Goal: Task Accomplishment & Management: Use online tool/utility

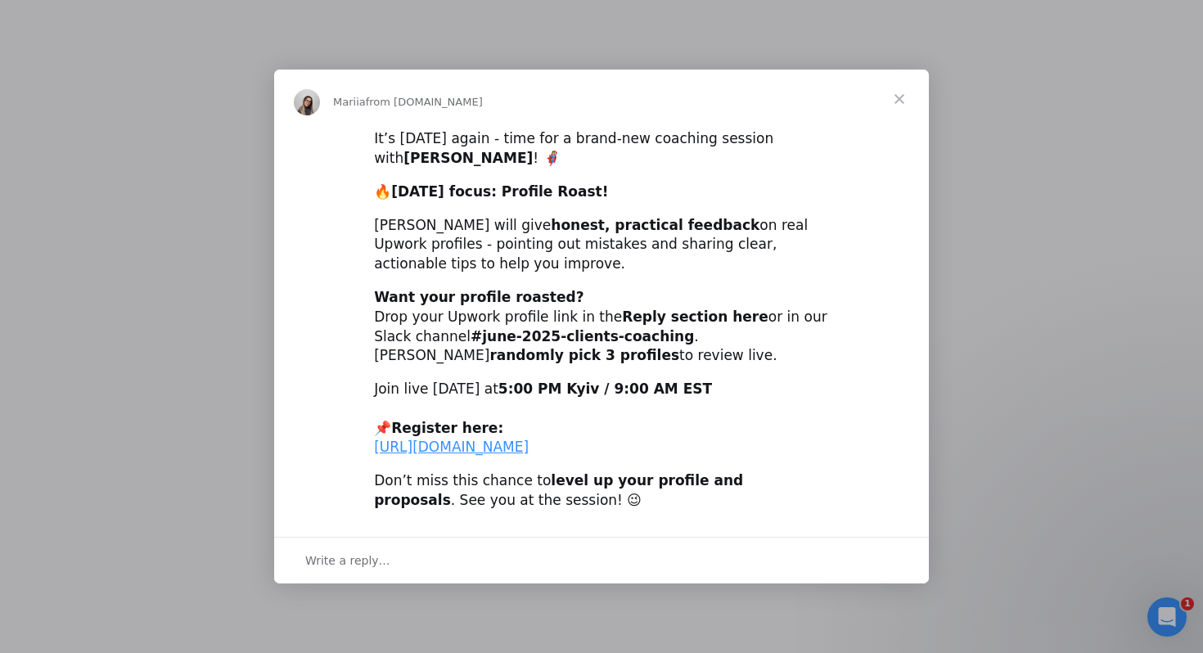
click at [897, 79] on span "Close" at bounding box center [899, 99] width 59 height 59
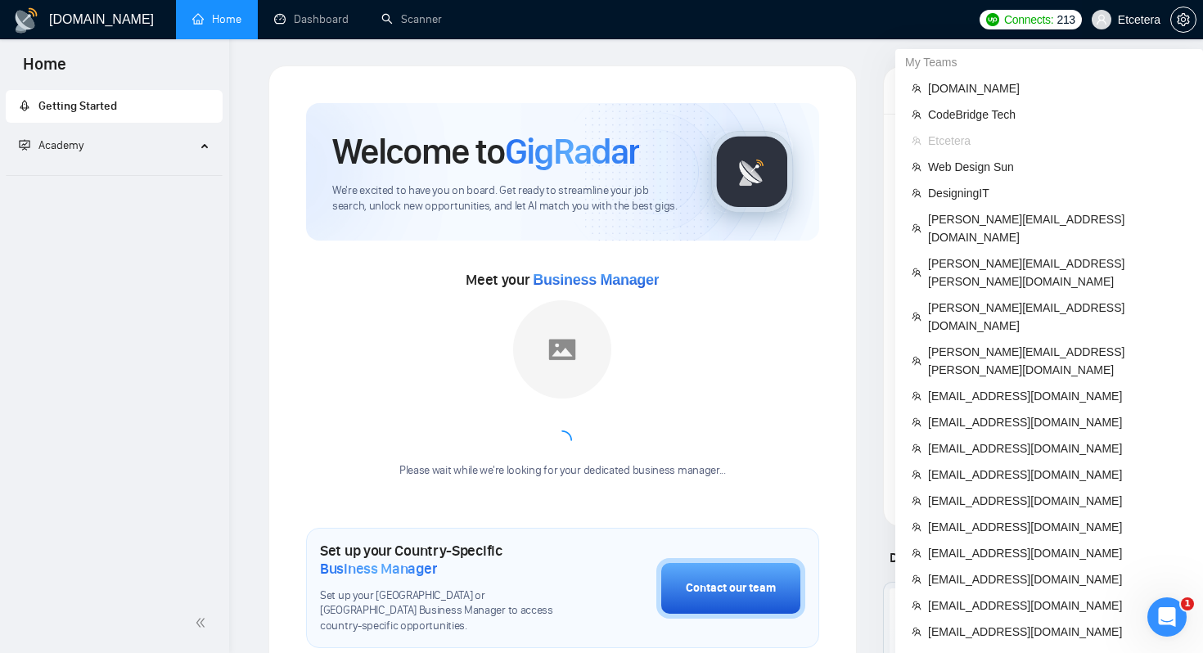
click at [1138, 20] on span "Etcetera" at bounding box center [1139, 20] width 43 height 0
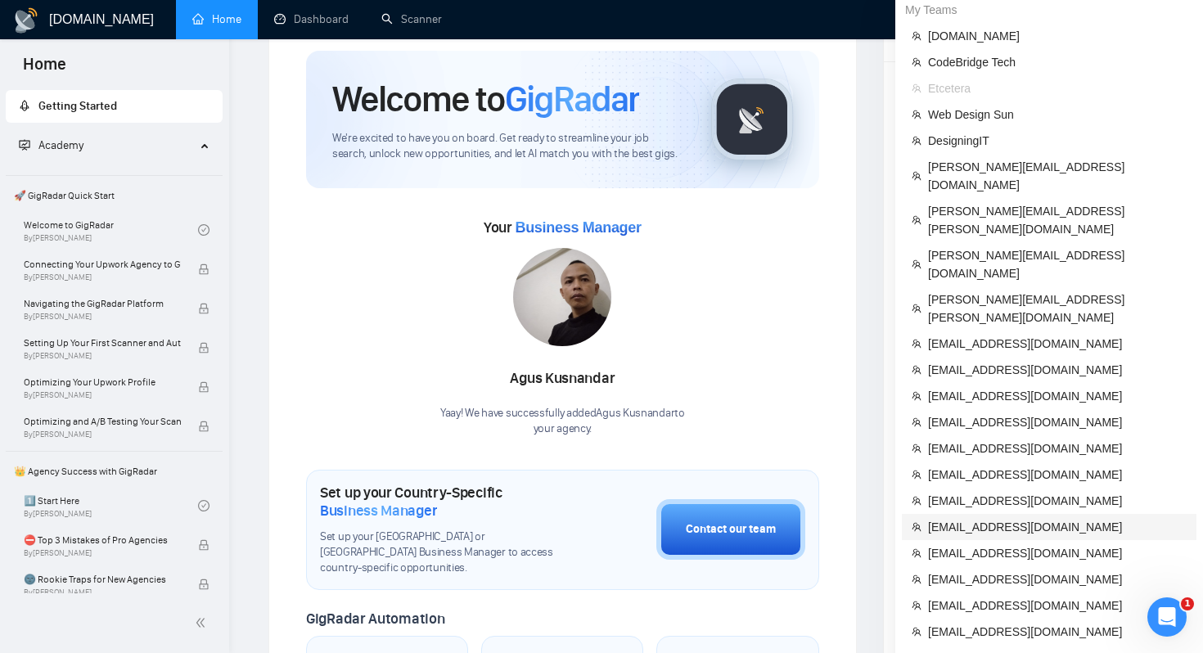
scroll to position [57, 0]
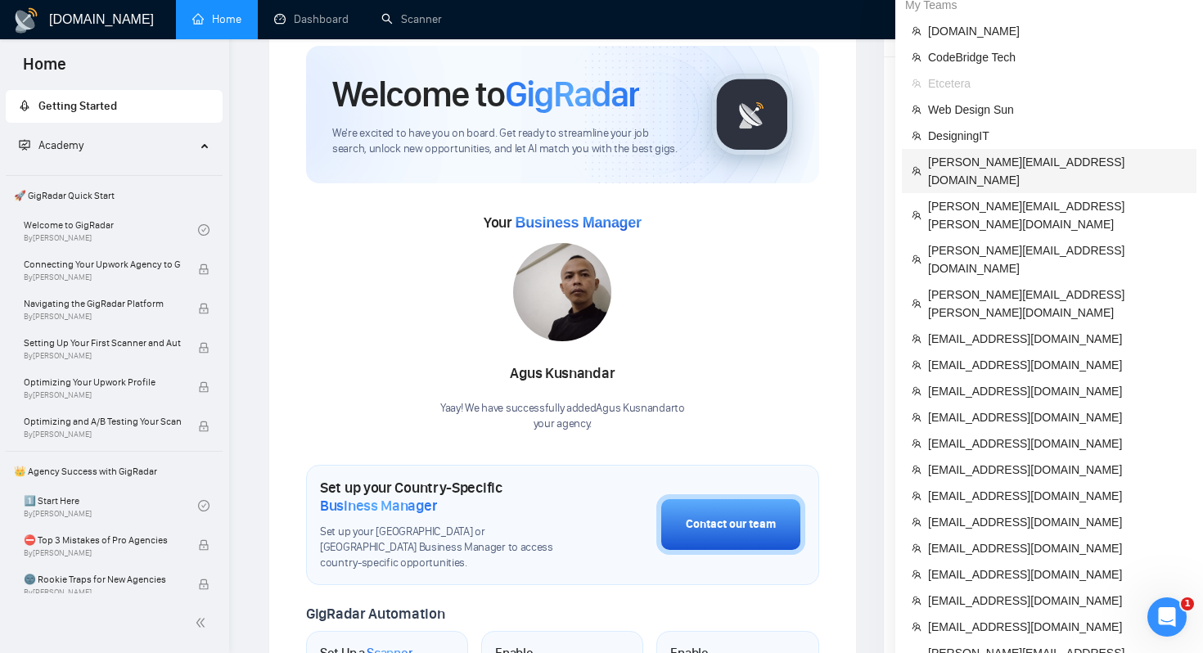
click at [951, 167] on span "[PERSON_NAME][EMAIL_ADDRESS][DOMAIN_NAME]" at bounding box center [1057, 171] width 259 height 36
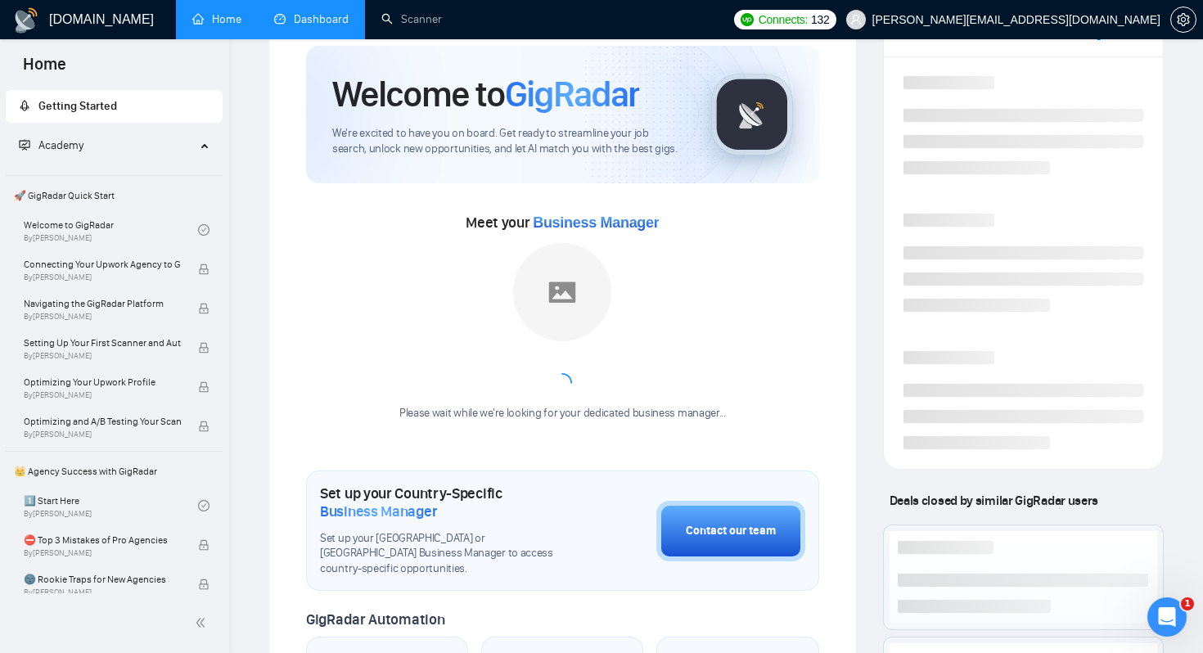
click at [337, 26] on link "Dashboard" at bounding box center [311, 19] width 74 height 14
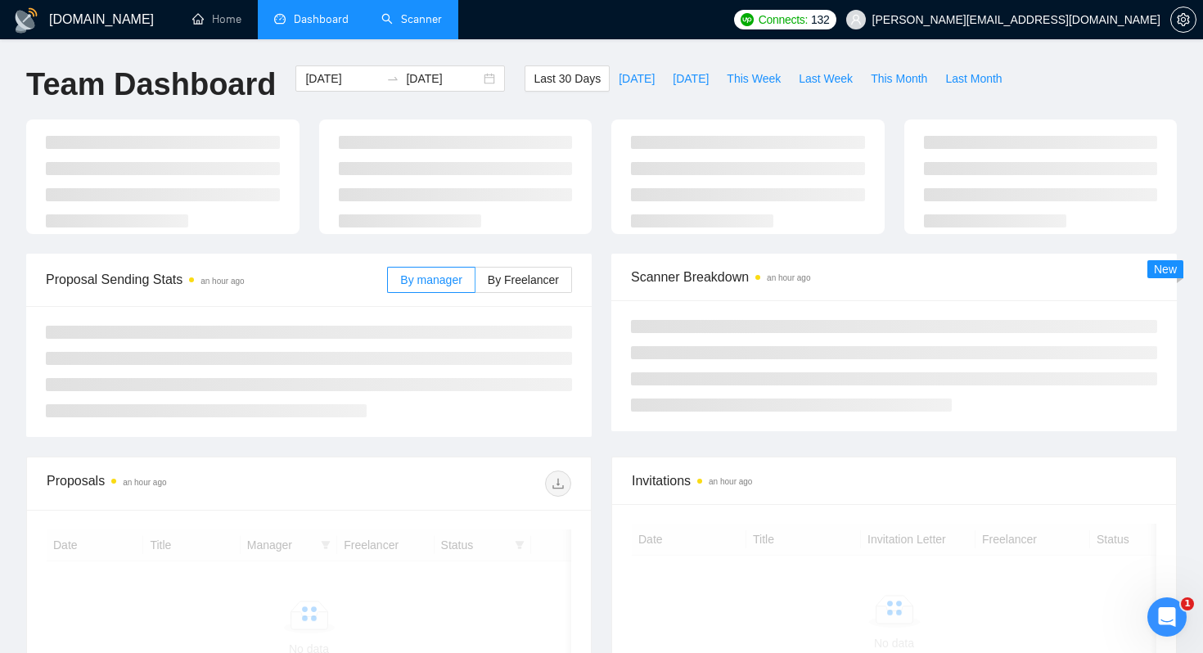
click at [388, 24] on link "Scanner" at bounding box center [411, 19] width 61 height 14
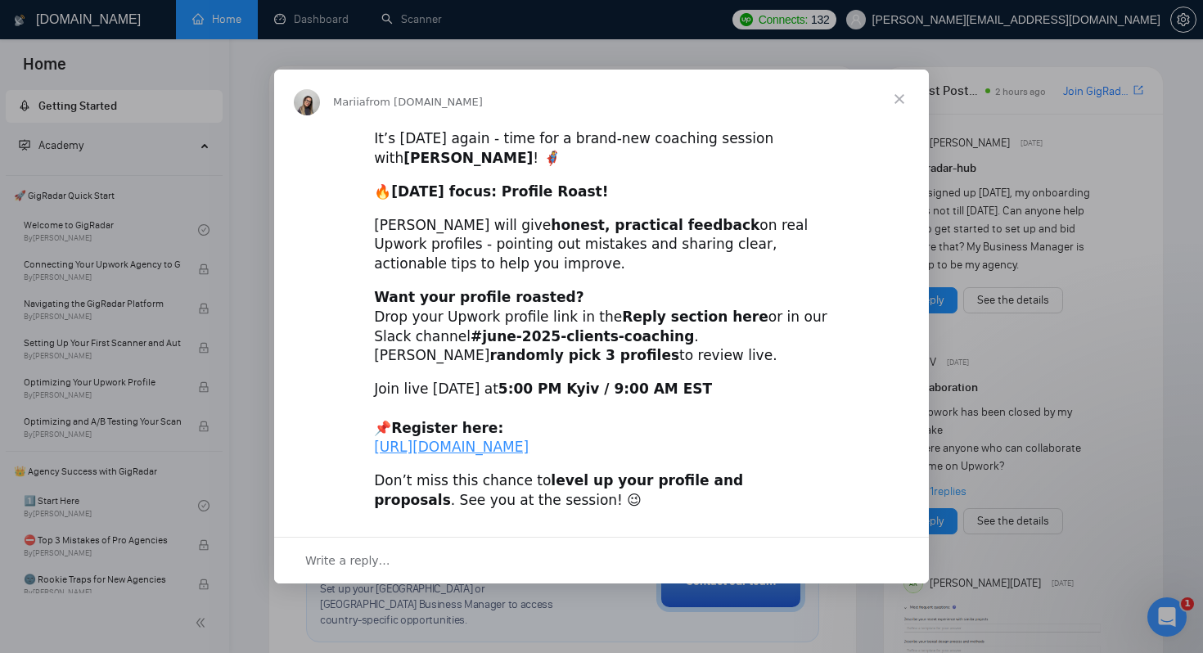
click at [905, 79] on span "Close" at bounding box center [899, 99] width 59 height 59
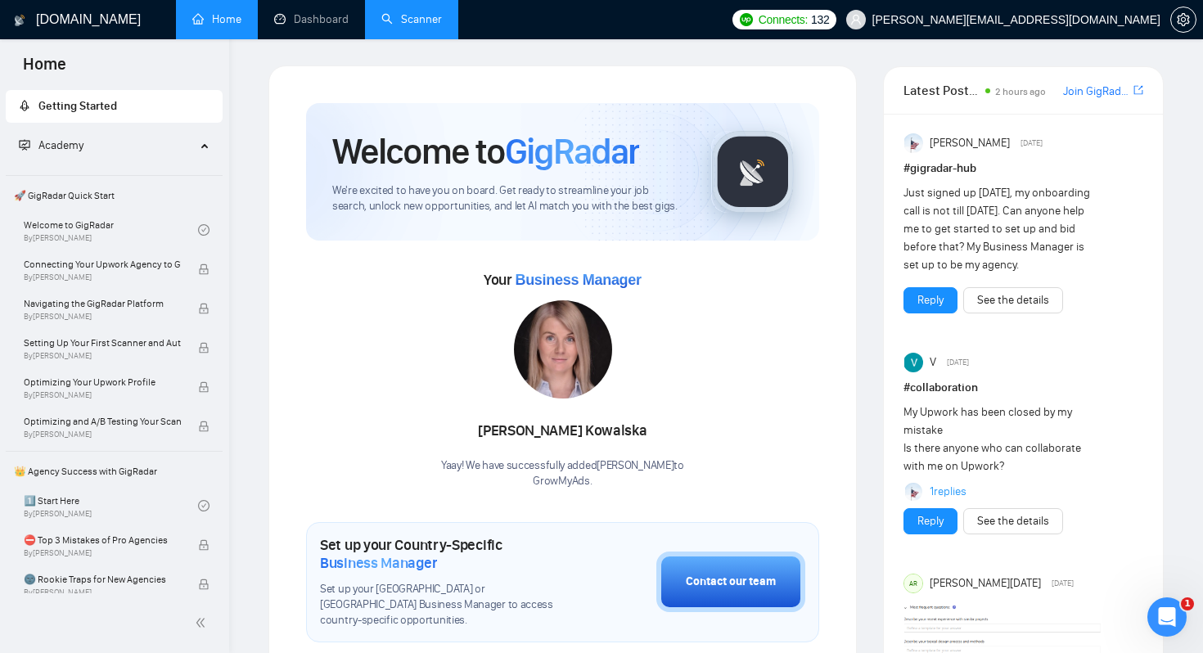
click at [423, 26] on link "Scanner" at bounding box center [411, 19] width 61 height 14
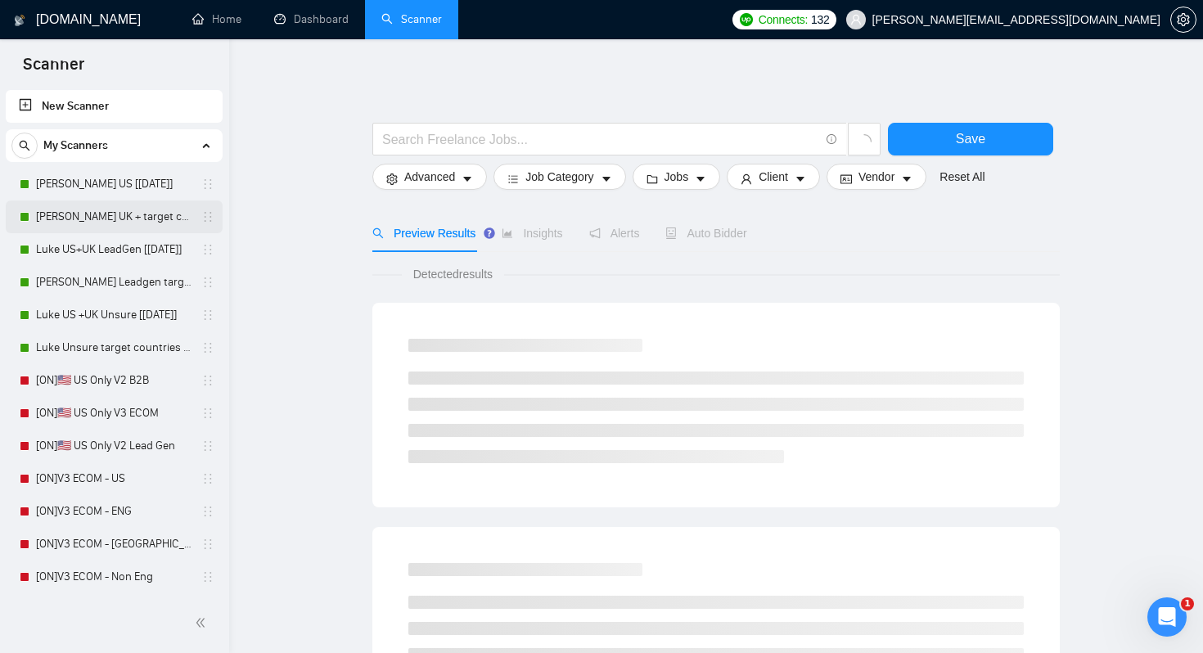
click at [65, 214] on link "[PERSON_NAME] UK + target countries [[DATE]]" at bounding box center [114, 217] width 156 height 33
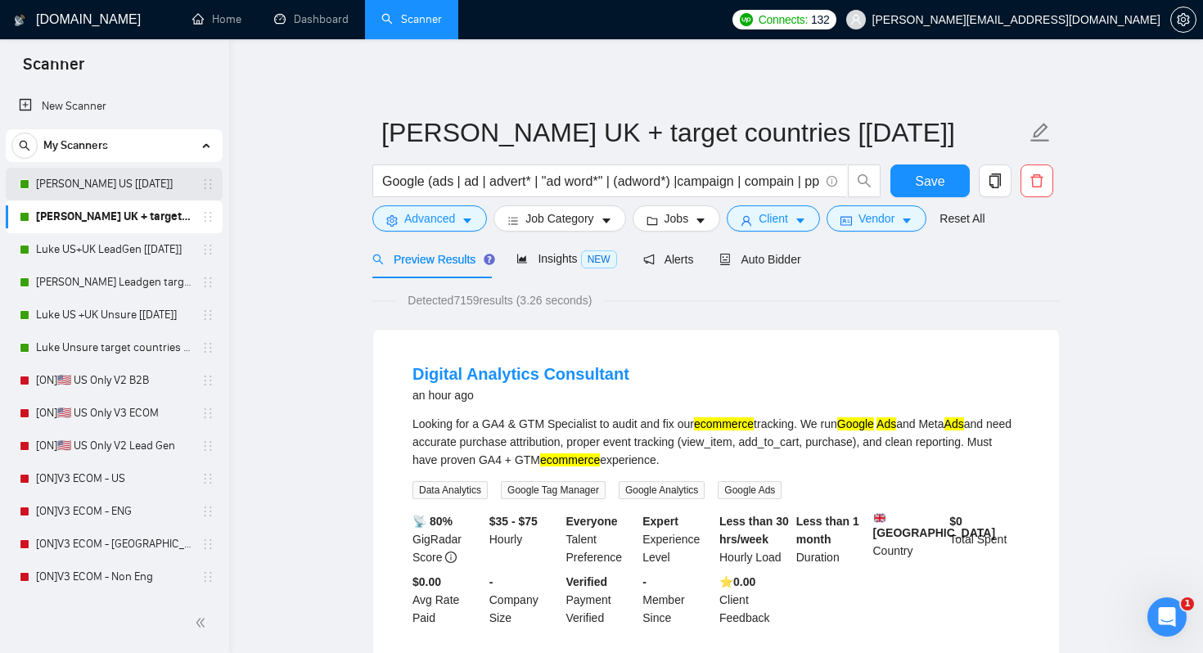
click at [106, 185] on link "[PERSON_NAME] US [[DATE]]" at bounding box center [114, 184] width 156 height 33
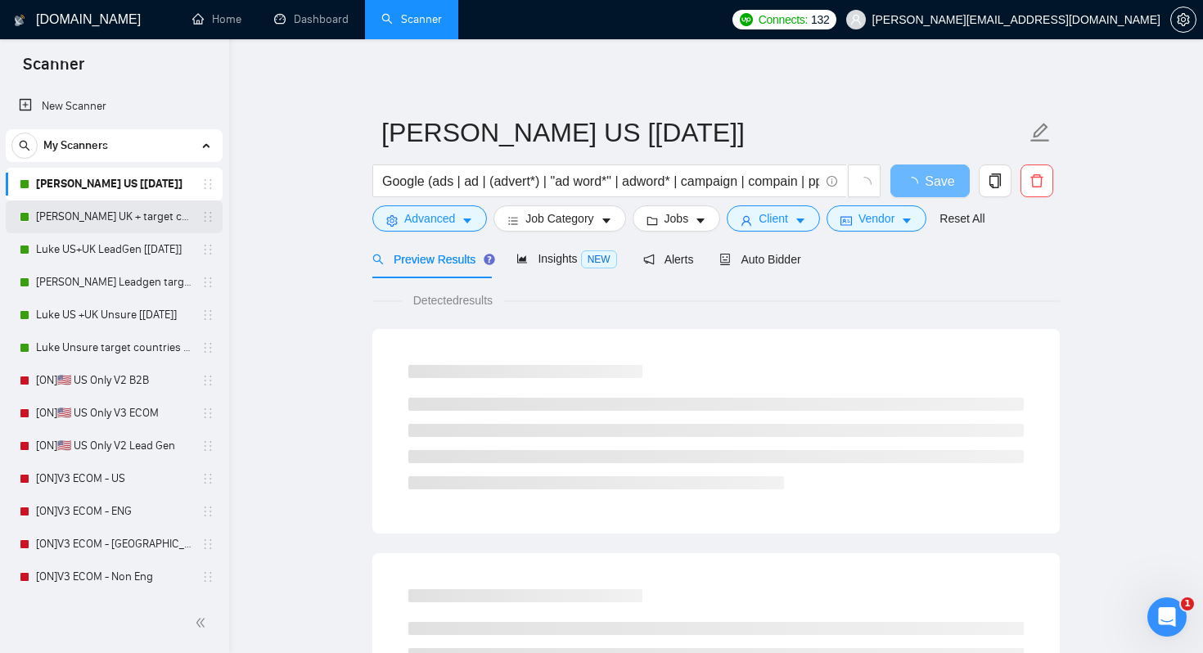
click at [92, 221] on link "[PERSON_NAME] UK + target countries [[DATE]]" at bounding box center [114, 217] width 156 height 33
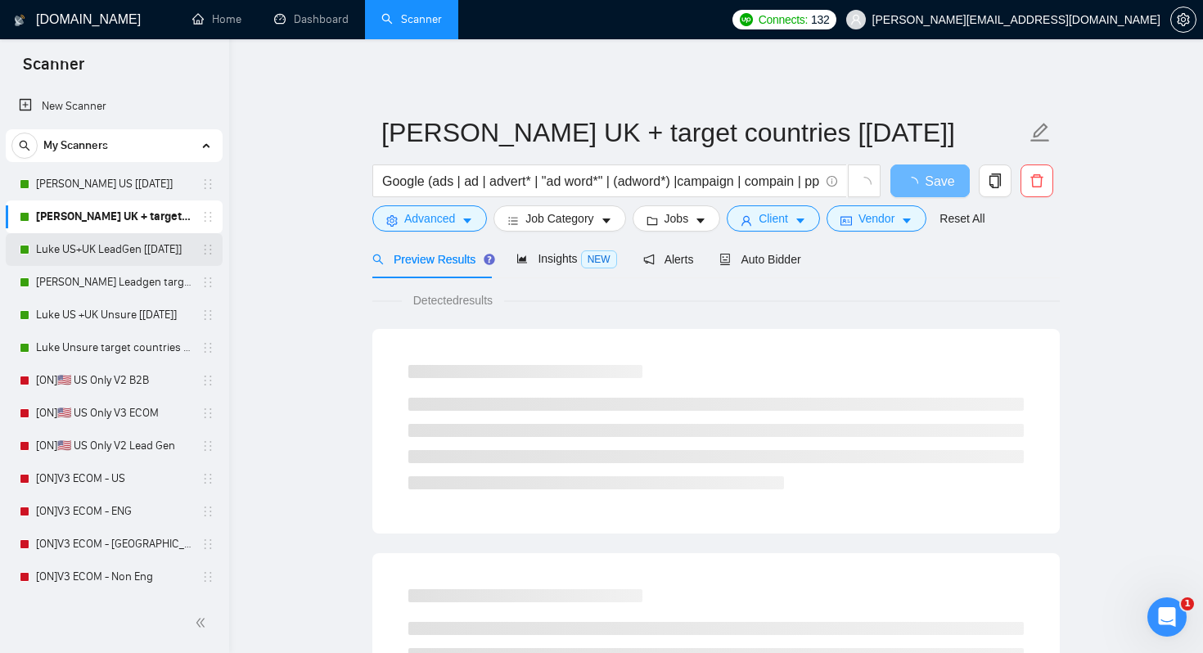
click at [86, 243] on link "Luke US+UK LeadGen [[DATE]]" at bounding box center [114, 249] width 156 height 33
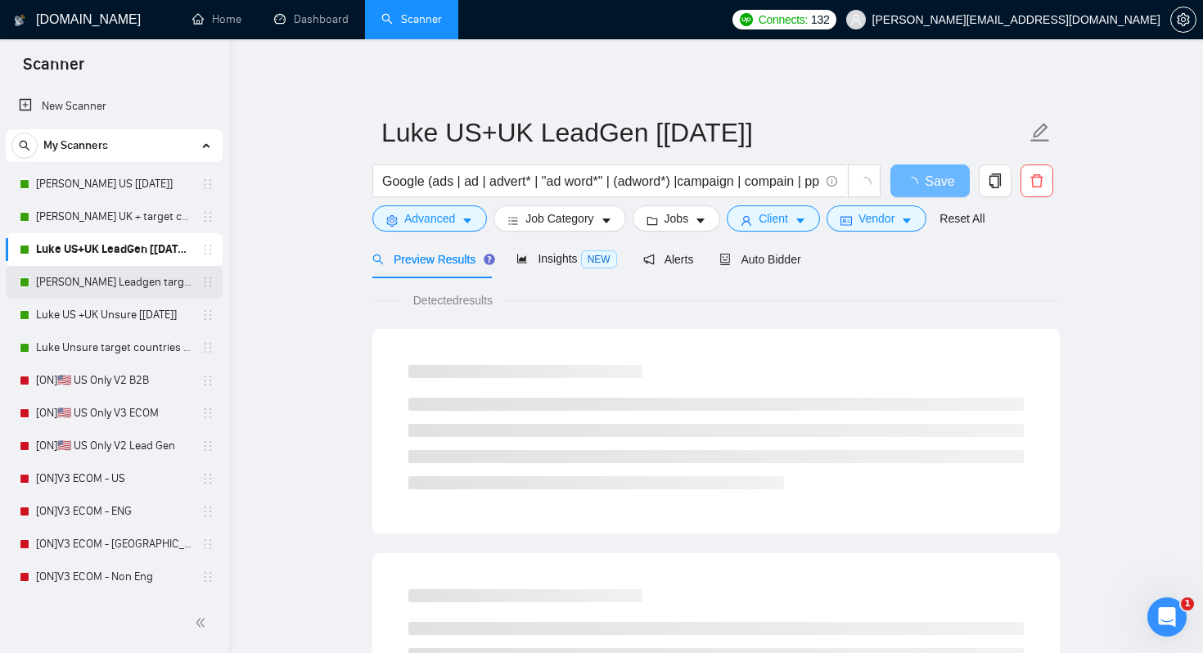
click at [74, 280] on link "[PERSON_NAME] Leadgen target countries [[DATE]]" at bounding box center [114, 282] width 156 height 33
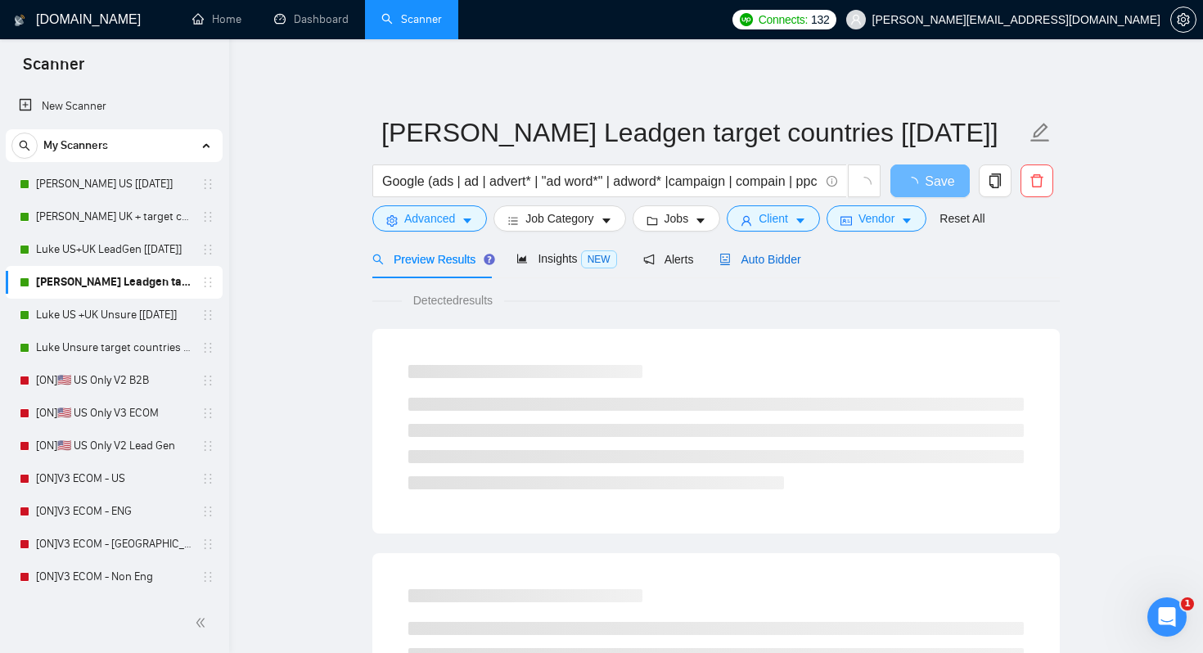
click at [750, 251] on div "Auto Bidder" at bounding box center [759, 259] width 81 height 18
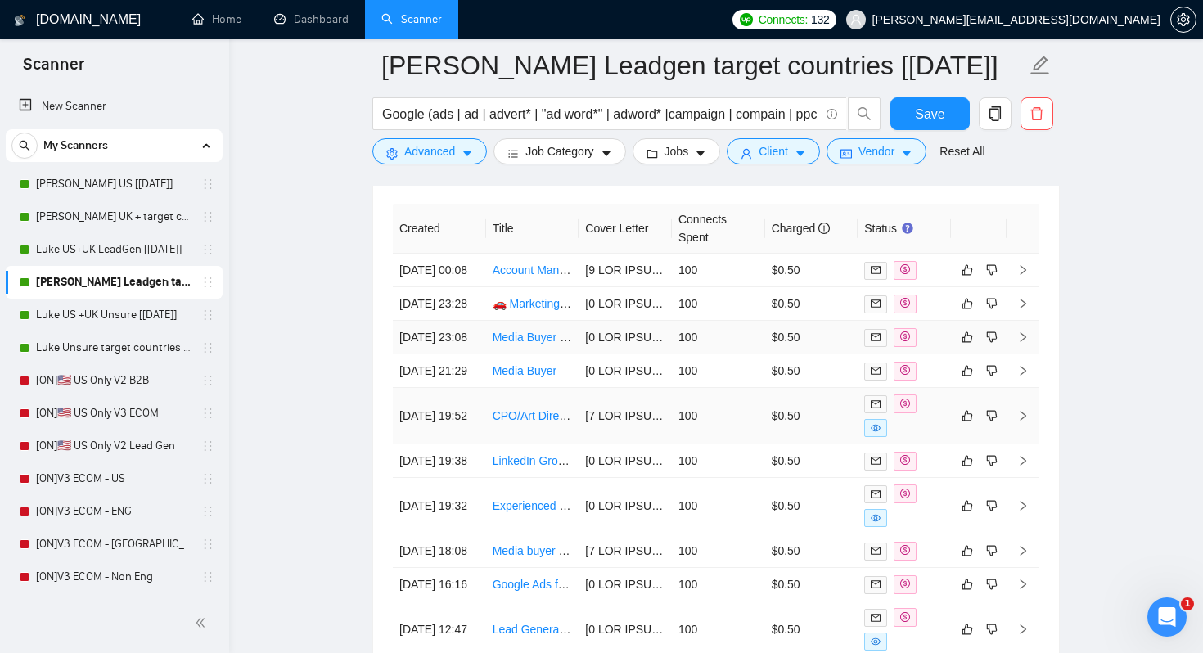
scroll to position [3410, 0]
click at [724, 266] on td "100" at bounding box center [718, 272] width 93 height 34
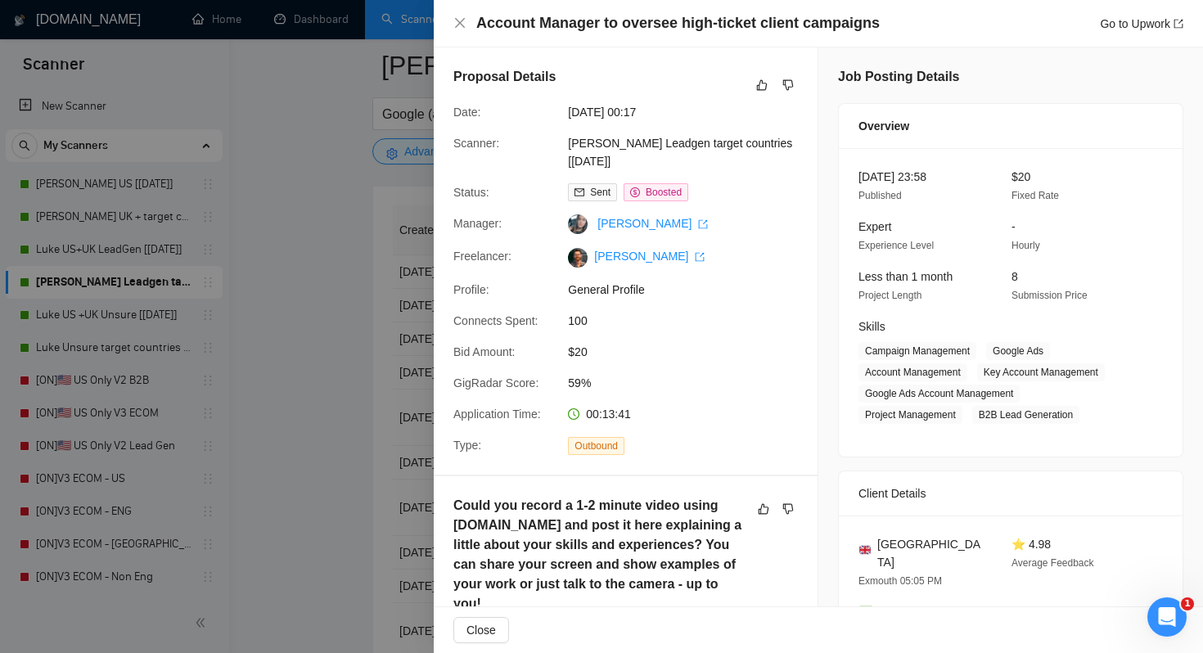
click at [371, 300] on div at bounding box center [601, 326] width 1203 height 653
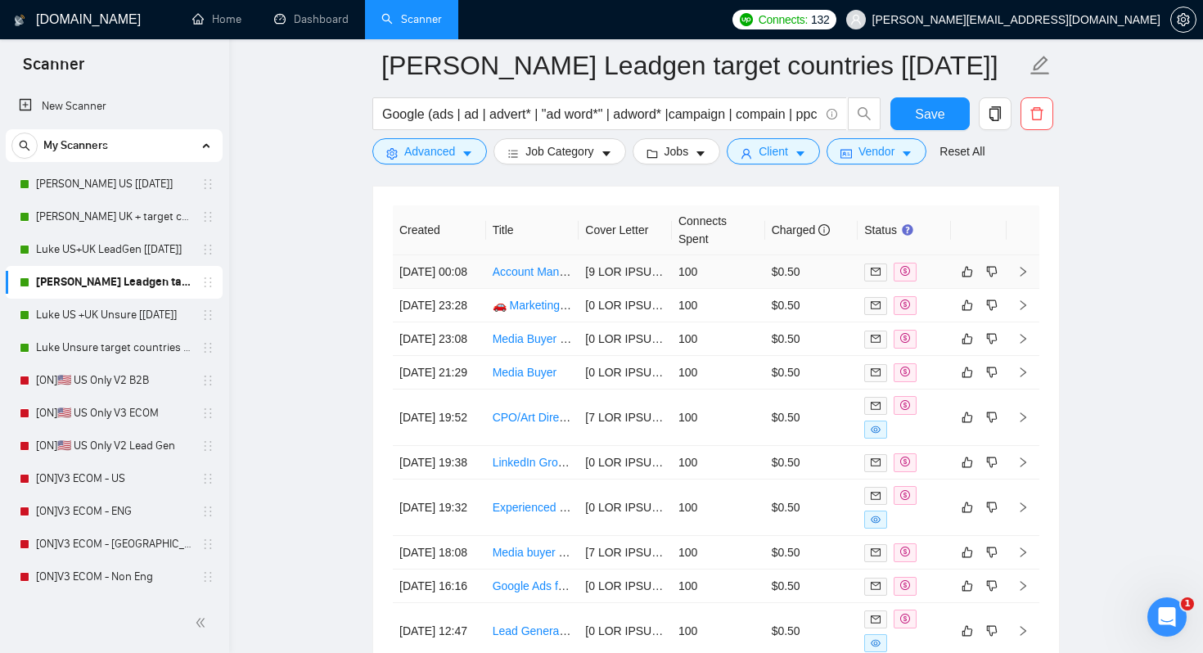
click at [721, 280] on td "100" at bounding box center [718, 272] width 93 height 34
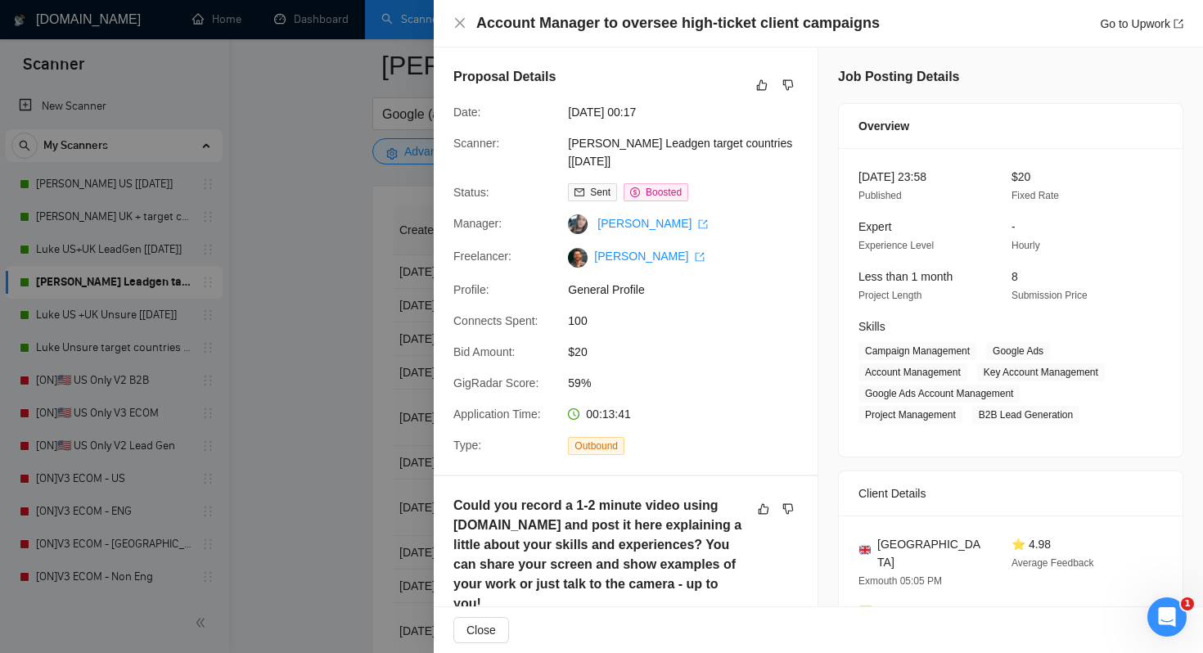
click at [363, 307] on div at bounding box center [601, 326] width 1203 height 653
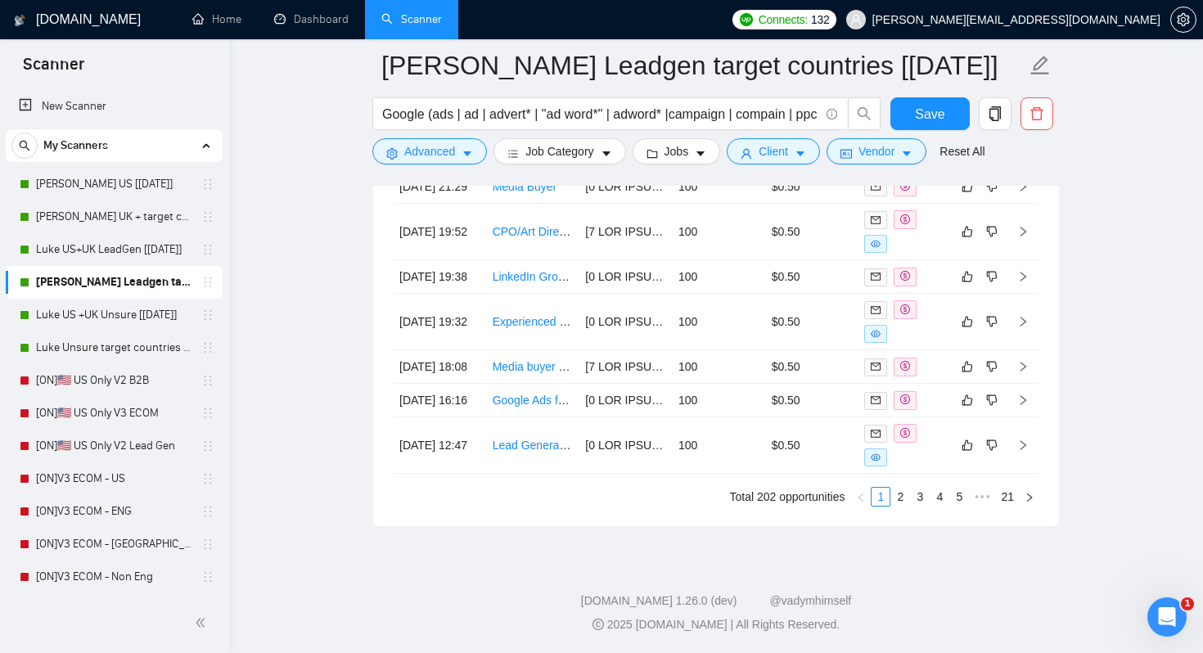
scroll to position [3634, 0]
click at [895, 506] on link "2" at bounding box center [900, 497] width 18 height 18
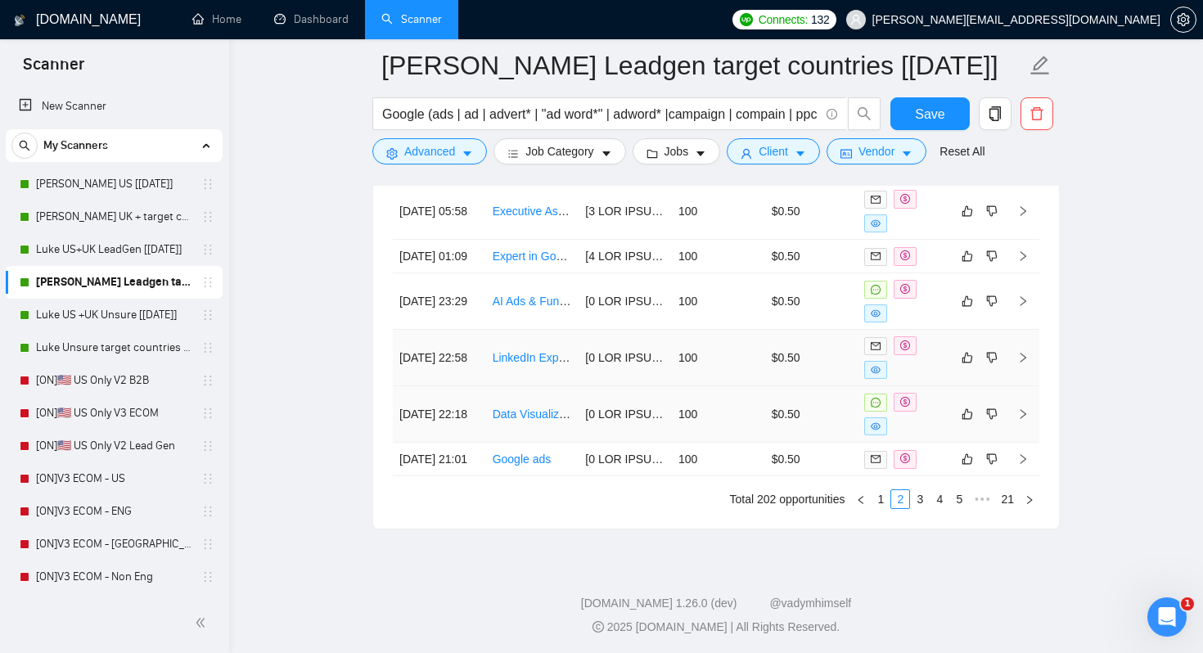
scroll to position [3675, 0]
click at [920, 506] on link "3" at bounding box center [920, 497] width 18 height 18
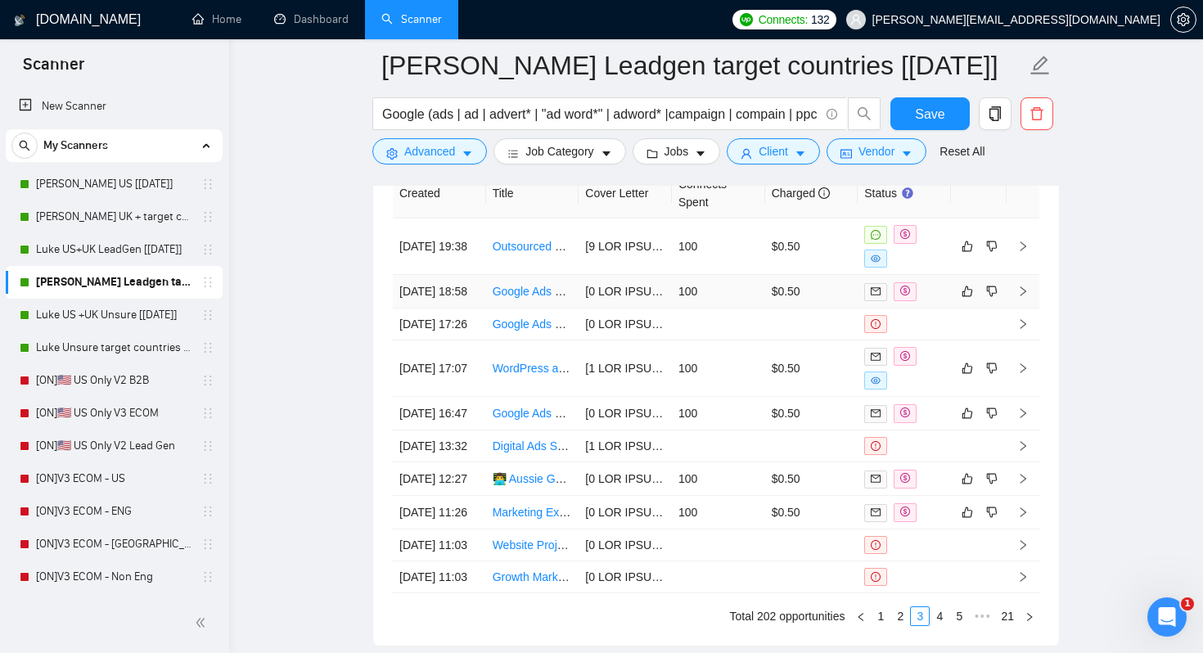
scroll to position [3462, 0]
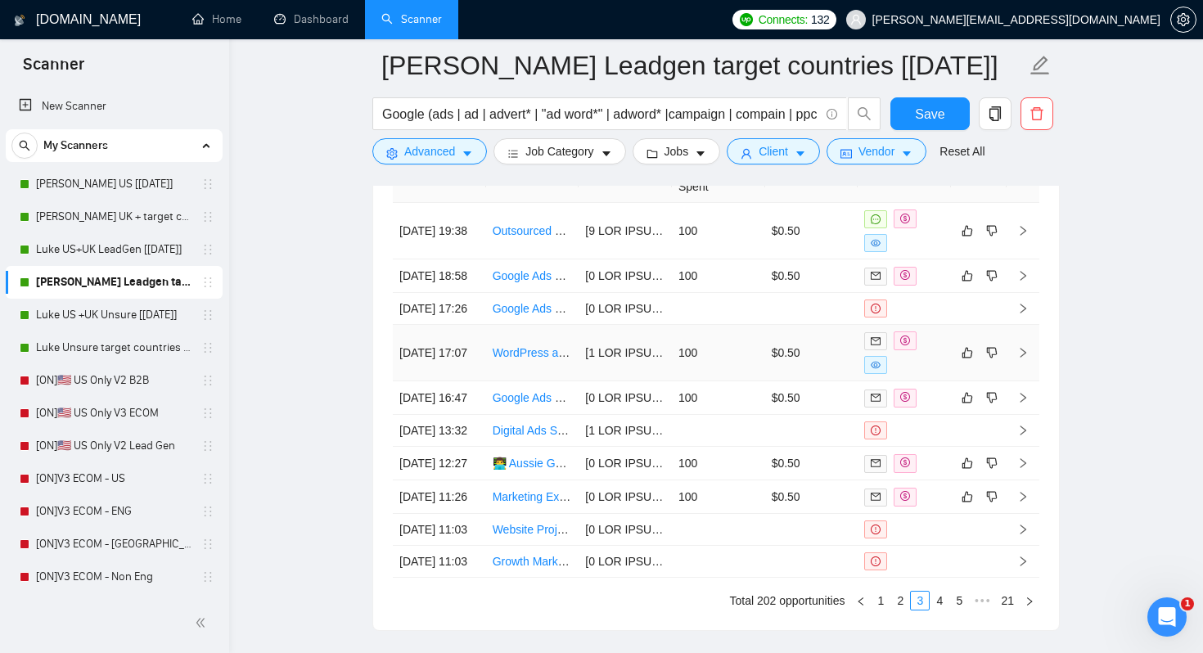
click at [721, 360] on td "100" at bounding box center [718, 353] width 93 height 56
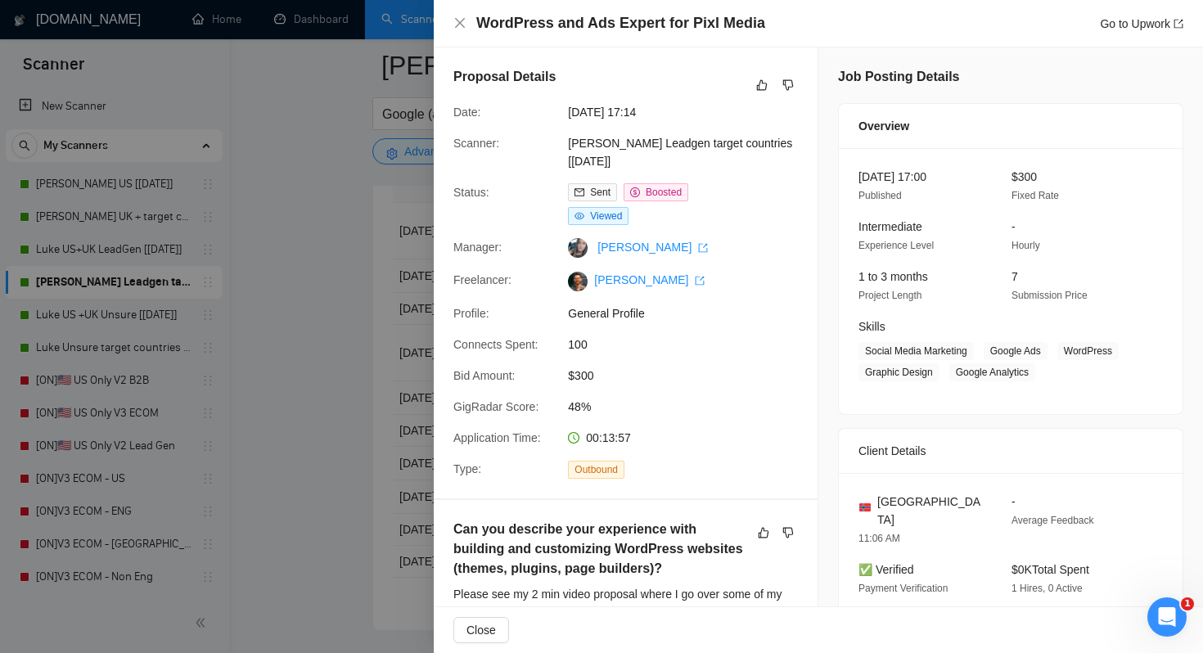
click at [338, 316] on div at bounding box center [601, 326] width 1203 height 653
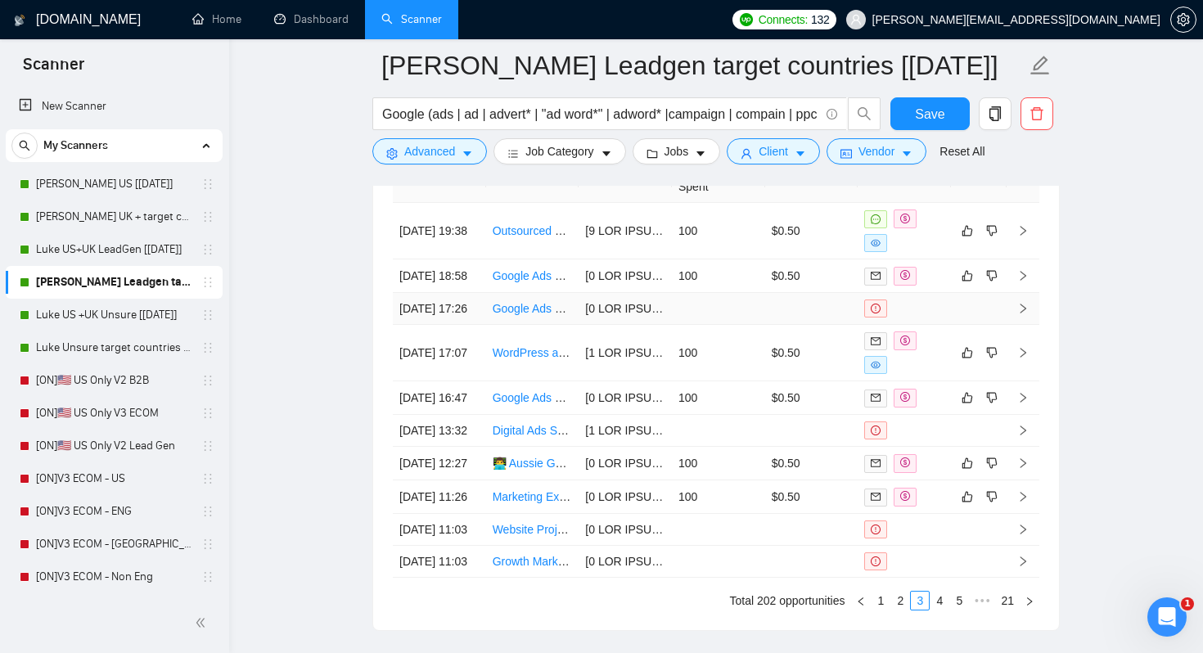
click at [750, 325] on td at bounding box center [718, 309] width 93 height 32
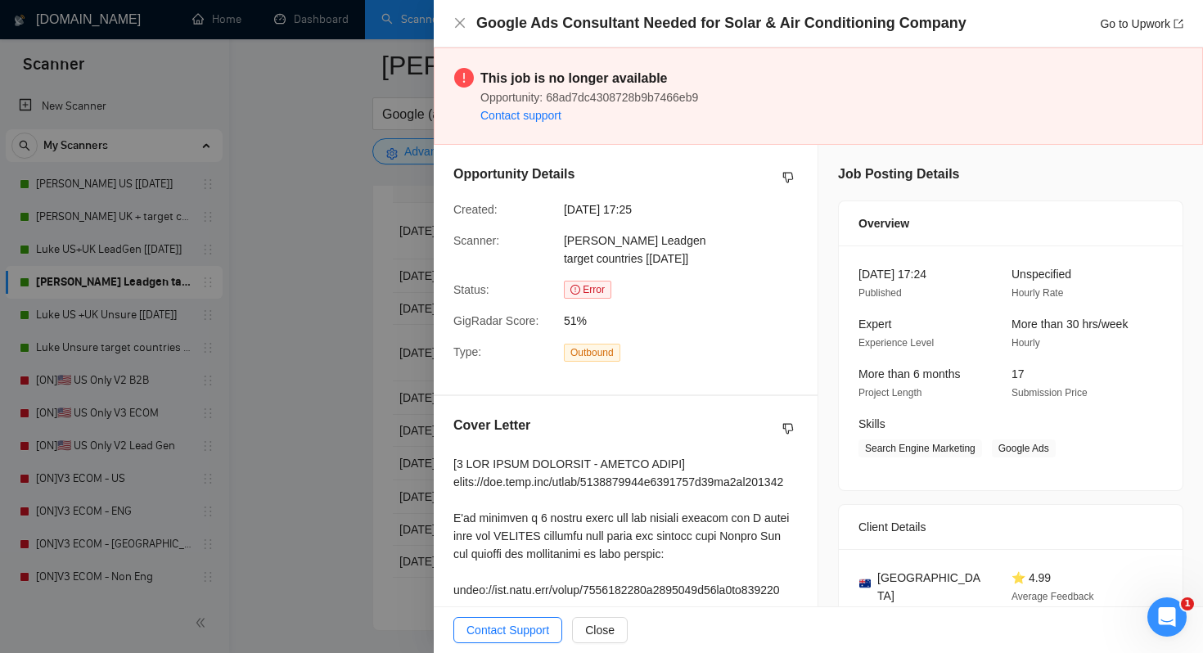
click at [276, 310] on div at bounding box center [601, 326] width 1203 height 653
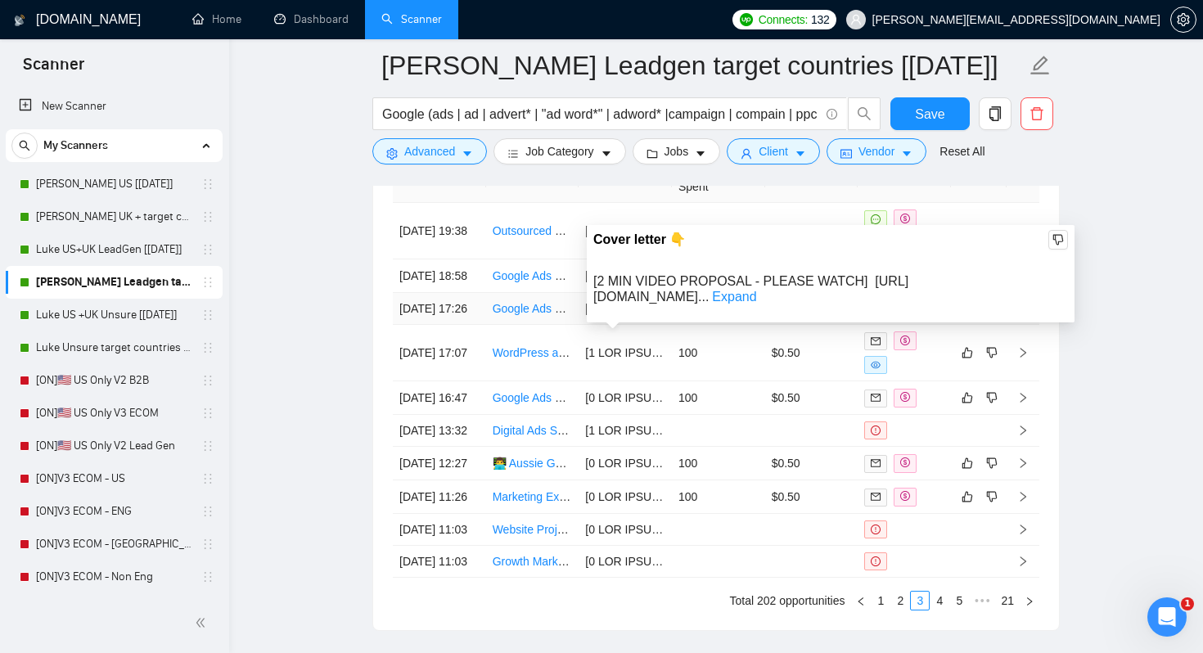
click at [703, 284] on span "[2 MIN VIDEO PROPOSAL - PLEASE WATCH] https://www.loom.com/share/0807750901f642…" at bounding box center [750, 288] width 315 height 29
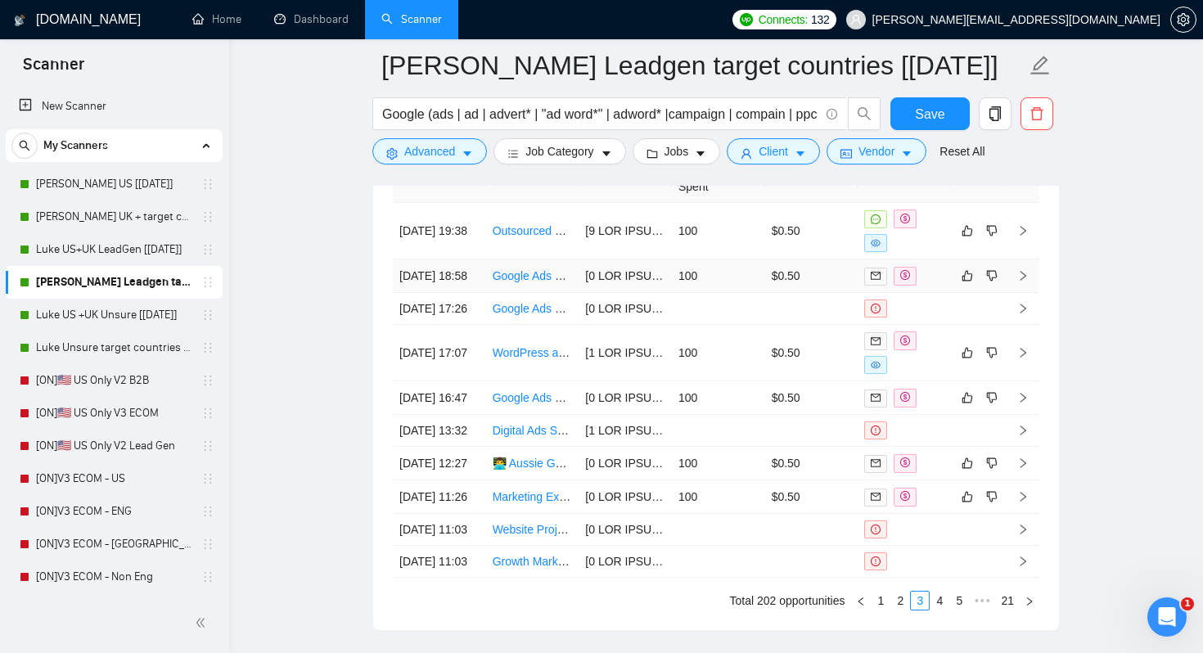
click at [748, 273] on td "100" at bounding box center [718, 276] width 93 height 34
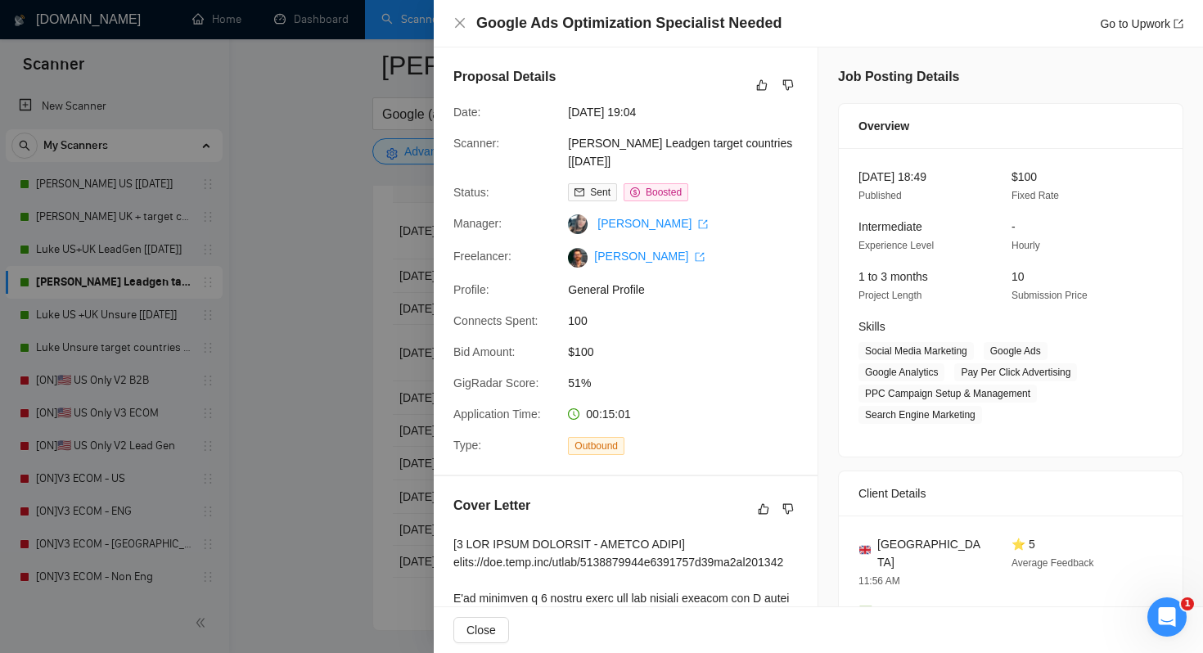
click at [282, 246] on div at bounding box center [601, 326] width 1203 height 653
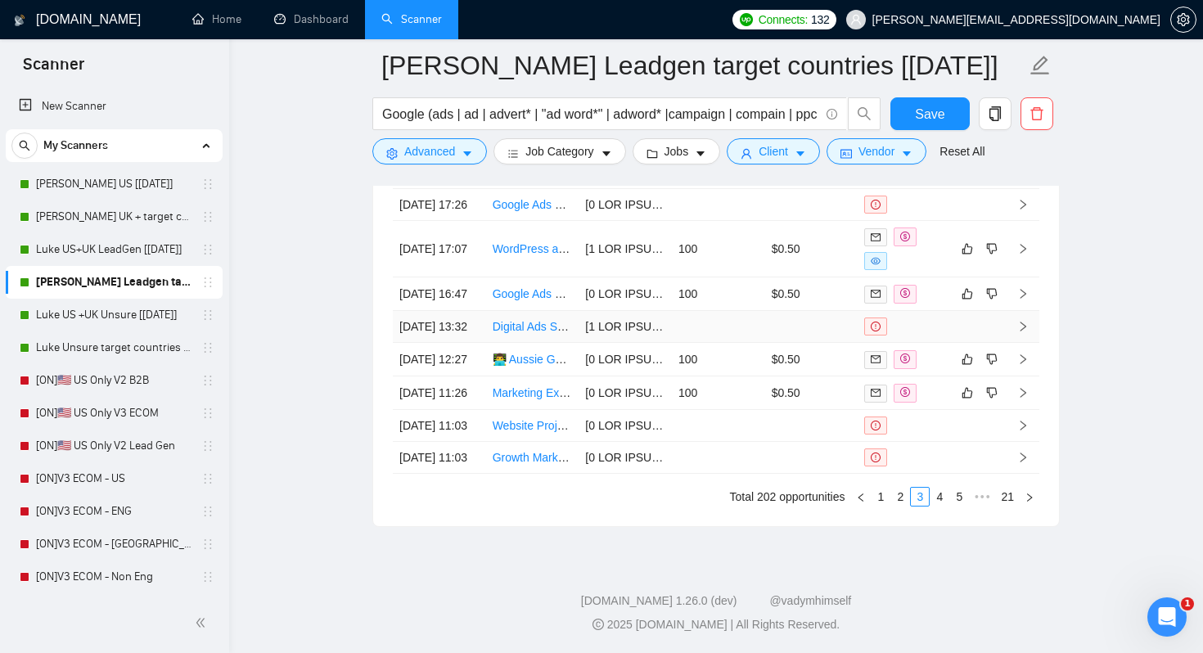
scroll to position [3655, 0]
click at [935, 506] on link "4" at bounding box center [940, 497] width 18 height 18
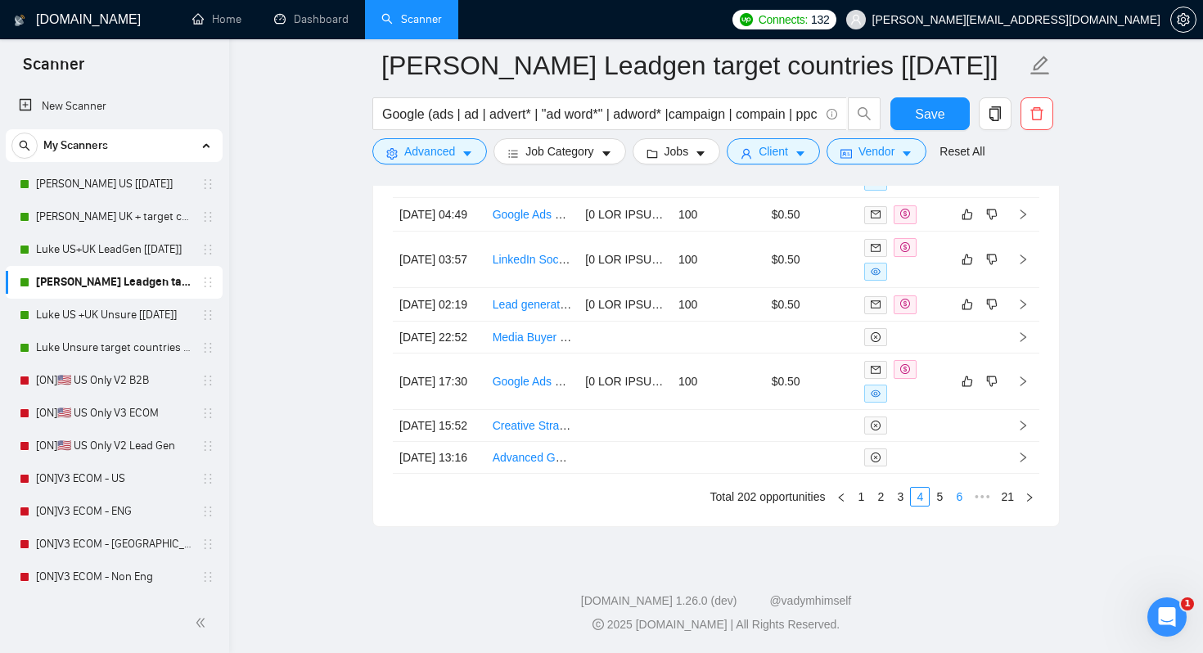
click at [961, 506] on link "6" at bounding box center [959, 497] width 18 height 18
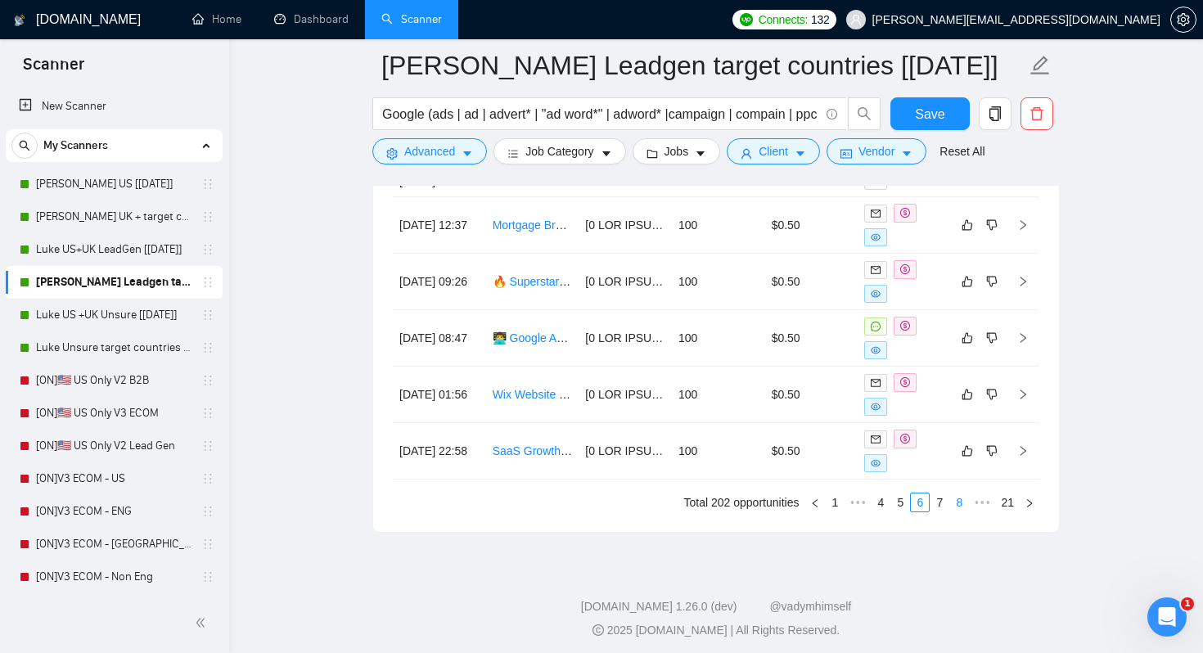
click at [956, 512] on link "8" at bounding box center [959, 503] width 18 height 18
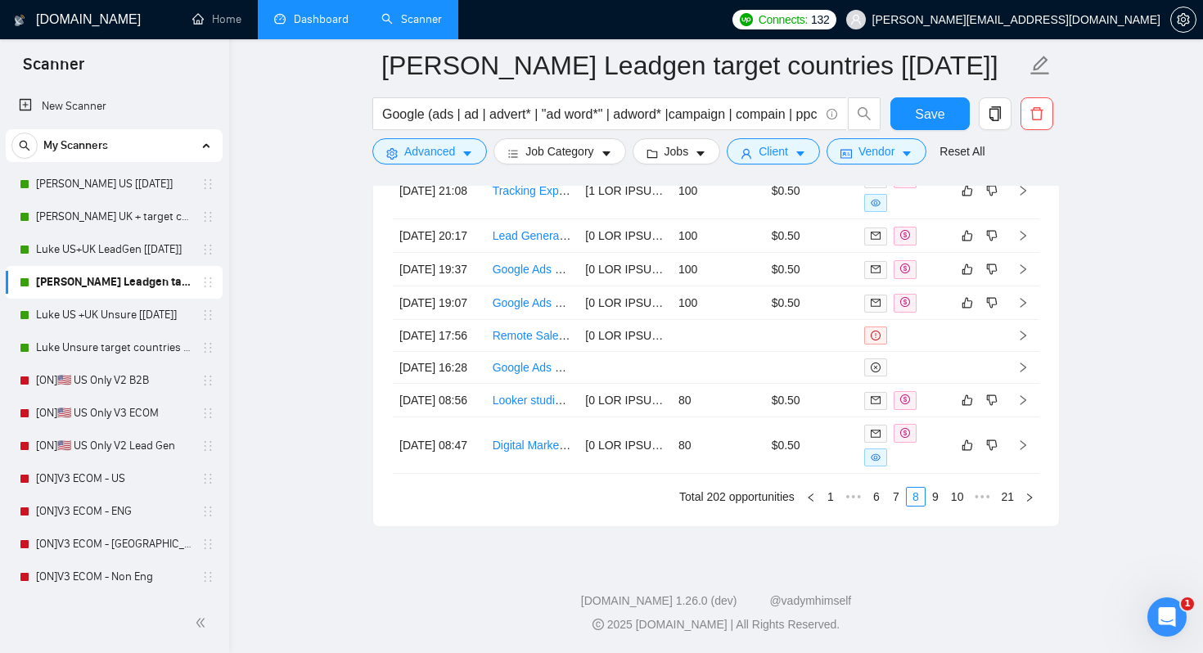
click at [316, 14] on link "Dashboard" at bounding box center [311, 19] width 74 height 14
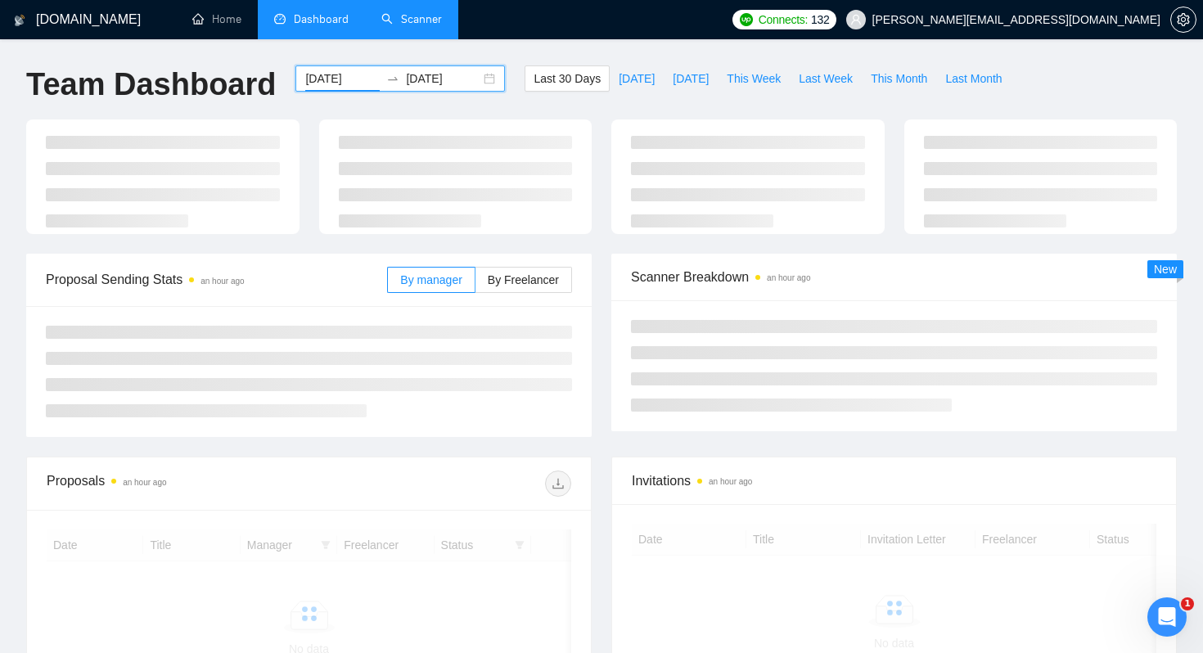
click at [340, 79] on input "[DATE]" at bounding box center [342, 79] width 74 height 18
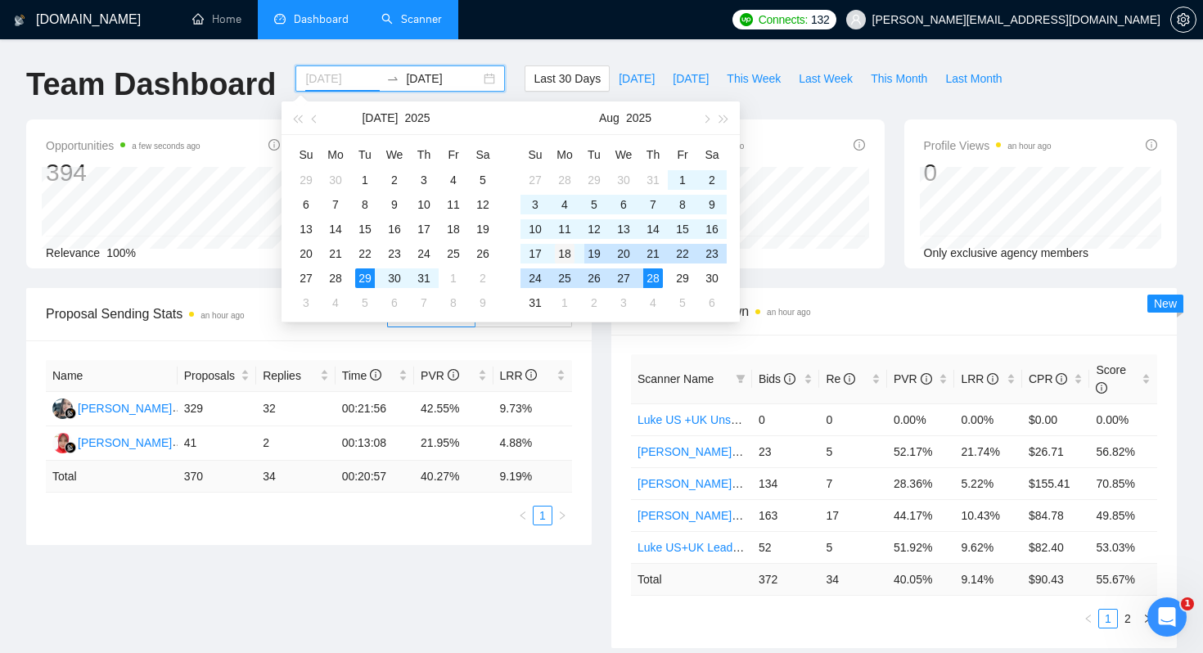
type input "2025-08-18"
click at [558, 255] on div "18" at bounding box center [565, 254] width 20 height 20
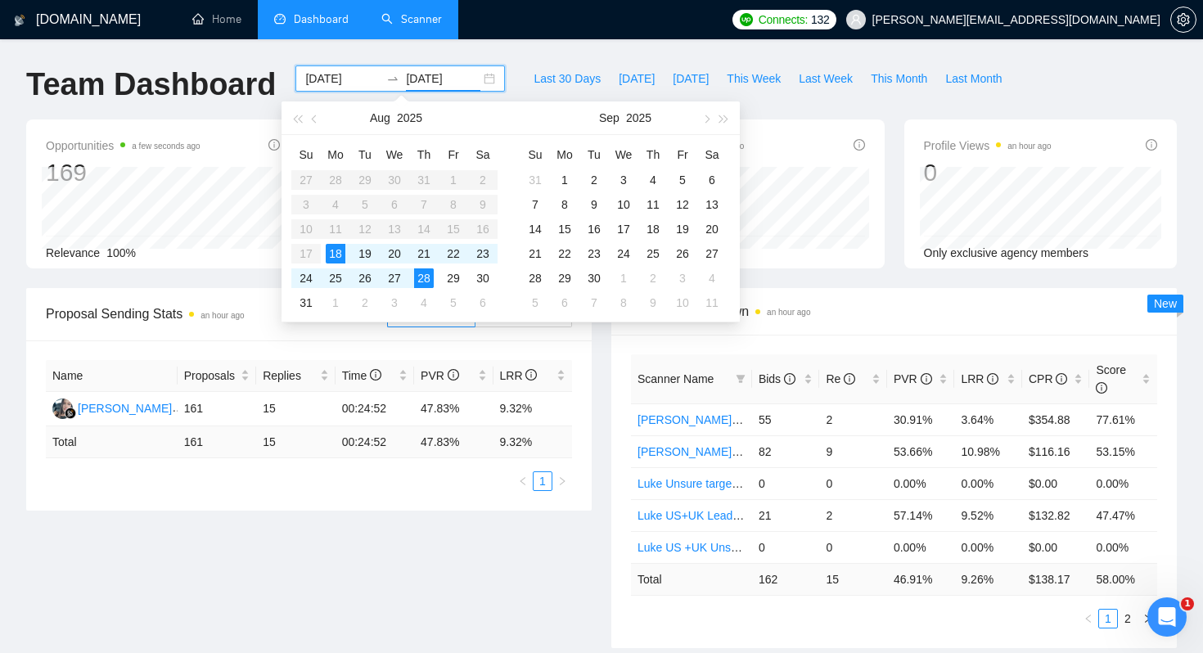
click at [434, 79] on input "[DATE]" at bounding box center [443, 79] width 74 height 18
type input "2025-08-18"
click at [336, 253] on div "18" at bounding box center [336, 254] width 20 height 20
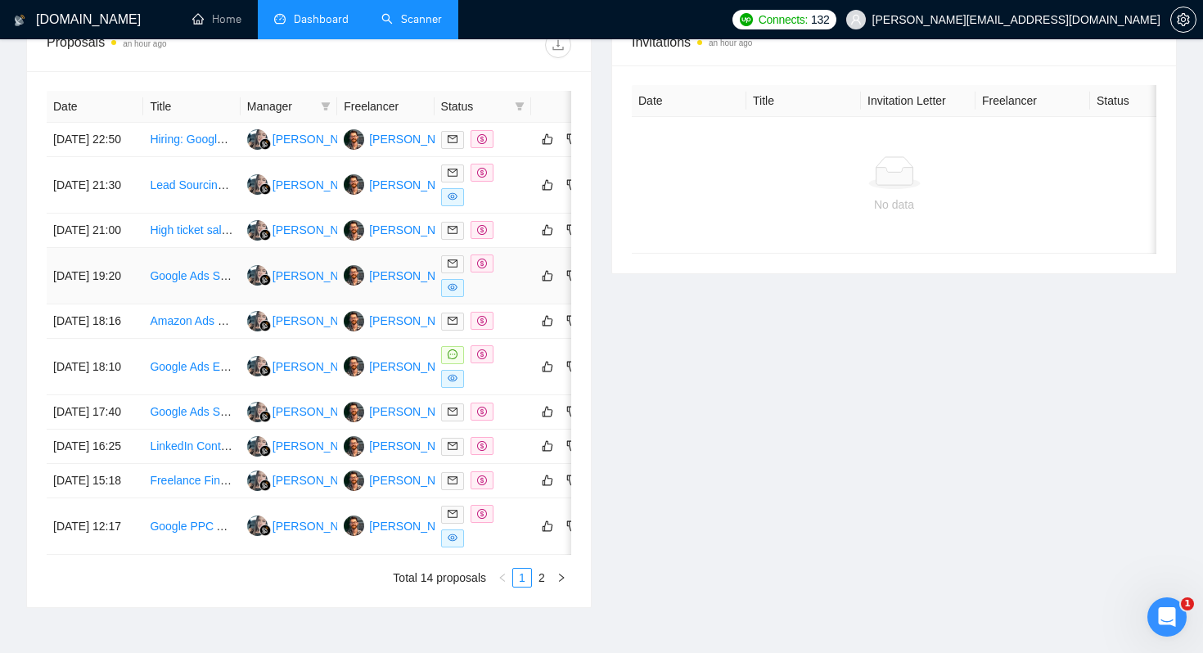
scroll to position [589, 0]
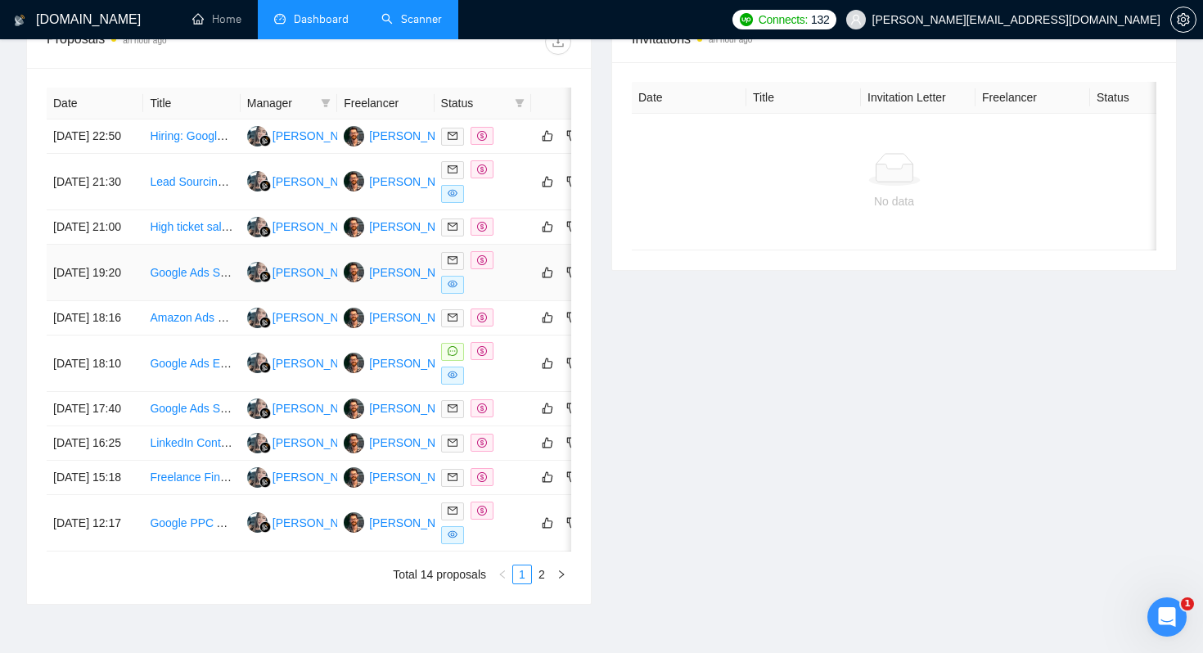
click at [504, 294] on div at bounding box center [482, 272] width 83 height 43
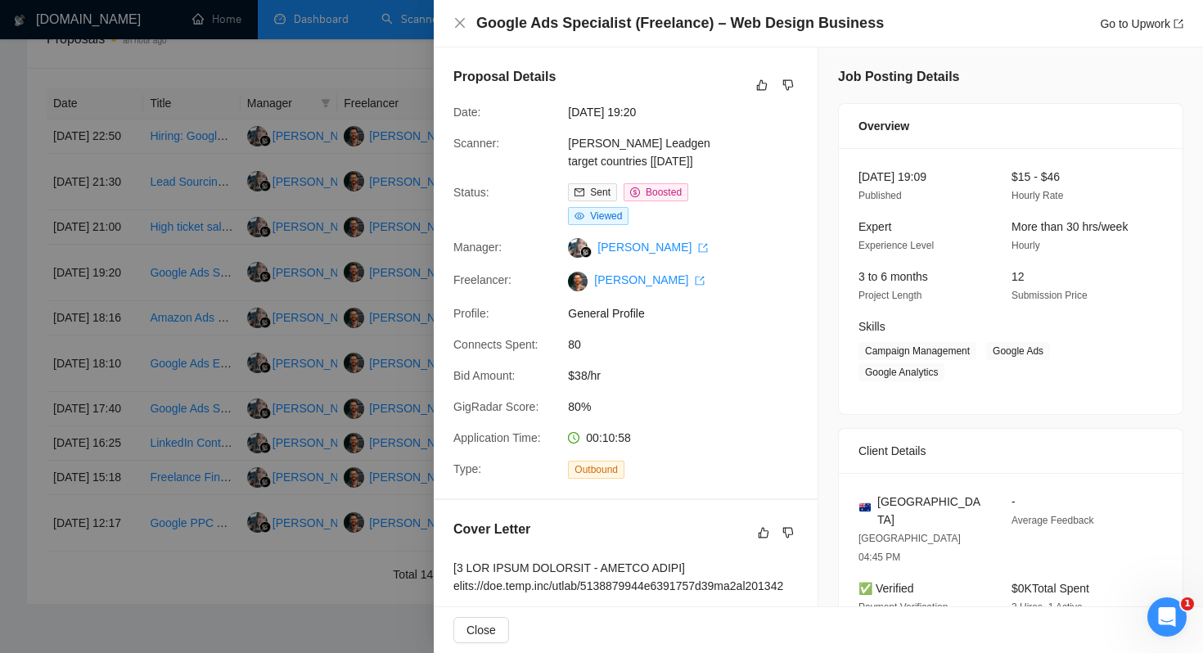
click at [8, 390] on div at bounding box center [601, 326] width 1203 height 653
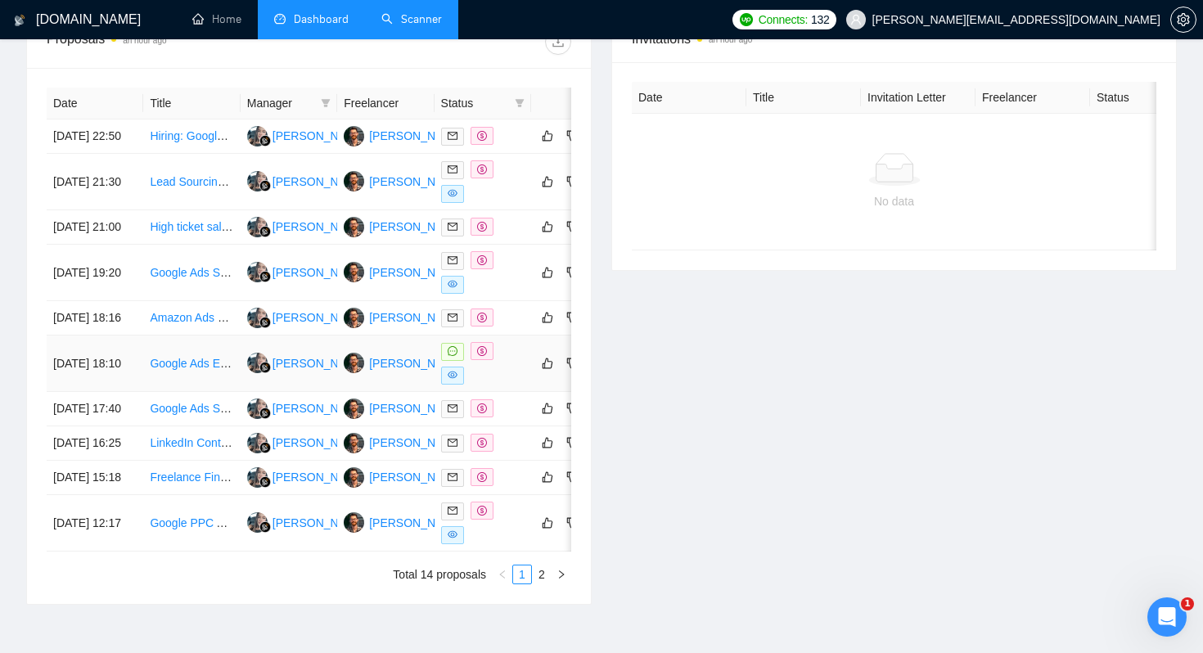
click at [510, 385] on div at bounding box center [482, 363] width 83 height 43
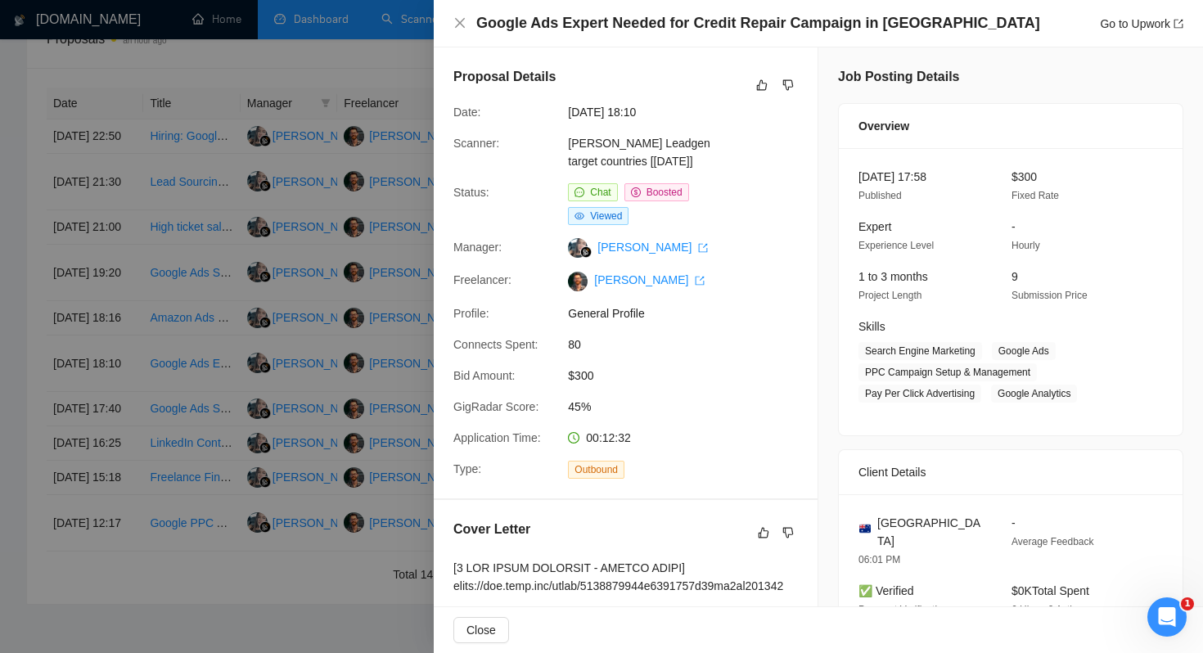
click at [282, 440] on div at bounding box center [601, 326] width 1203 height 653
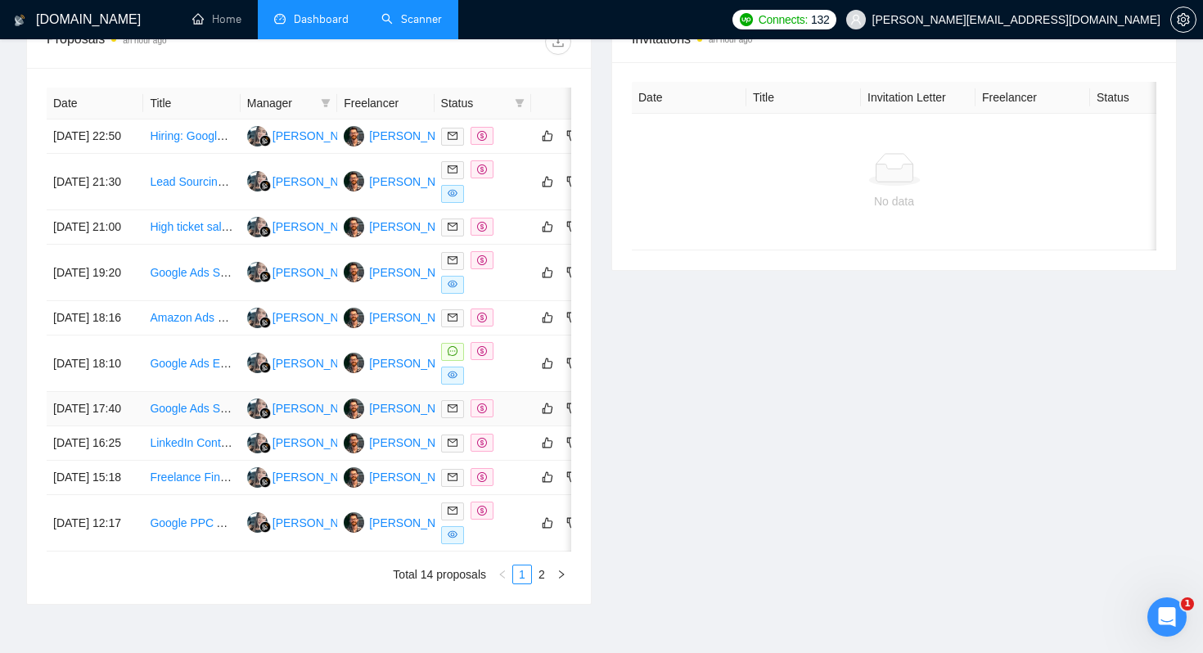
click at [521, 426] on td at bounding box center [483, 409] width 97 height 34
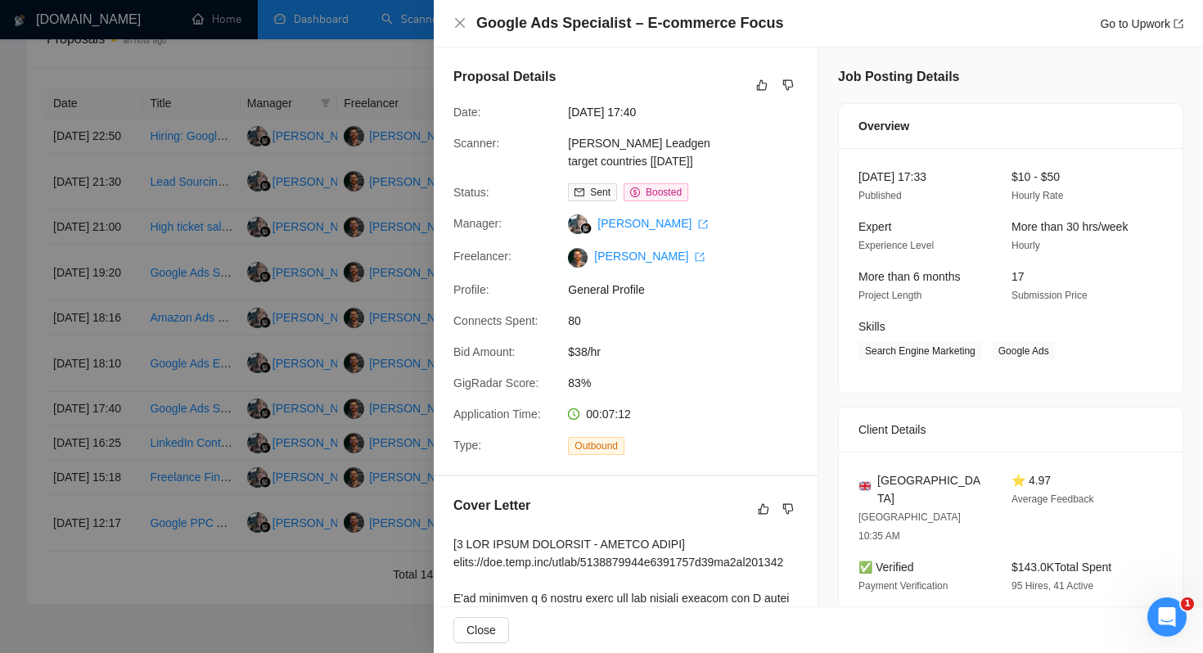
click at [732, 161] on div "Luke Leadgen target countries [Aug24]" at bounding box center [647, 152] width 173 height 36
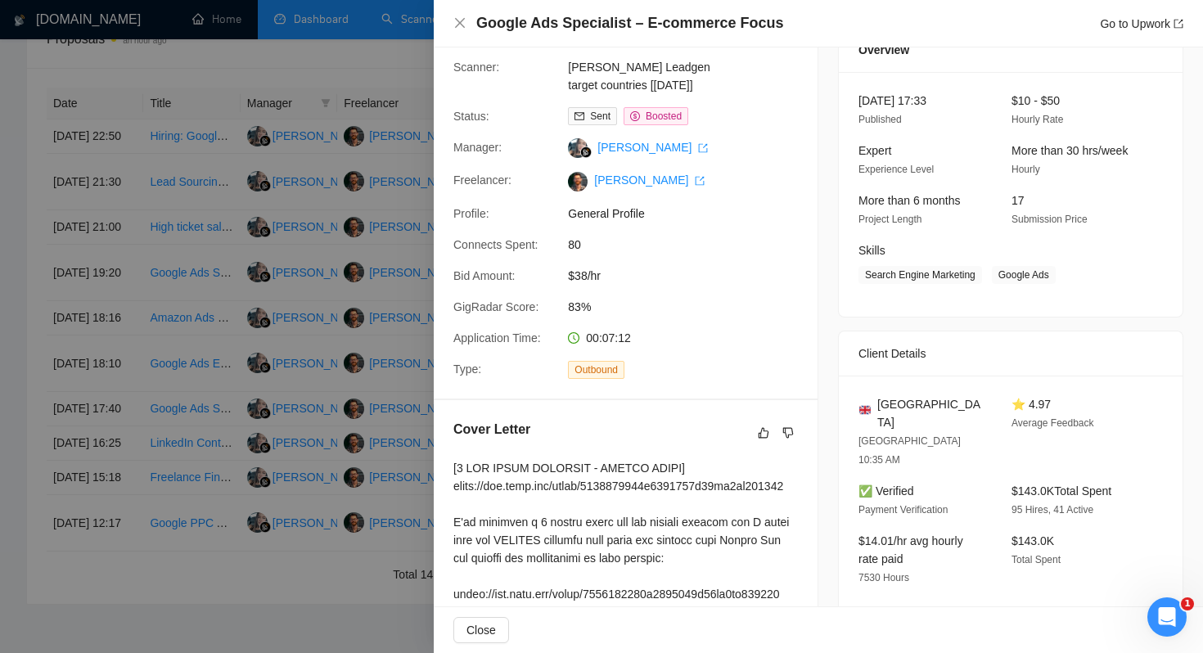
scroll to position [0, 0]
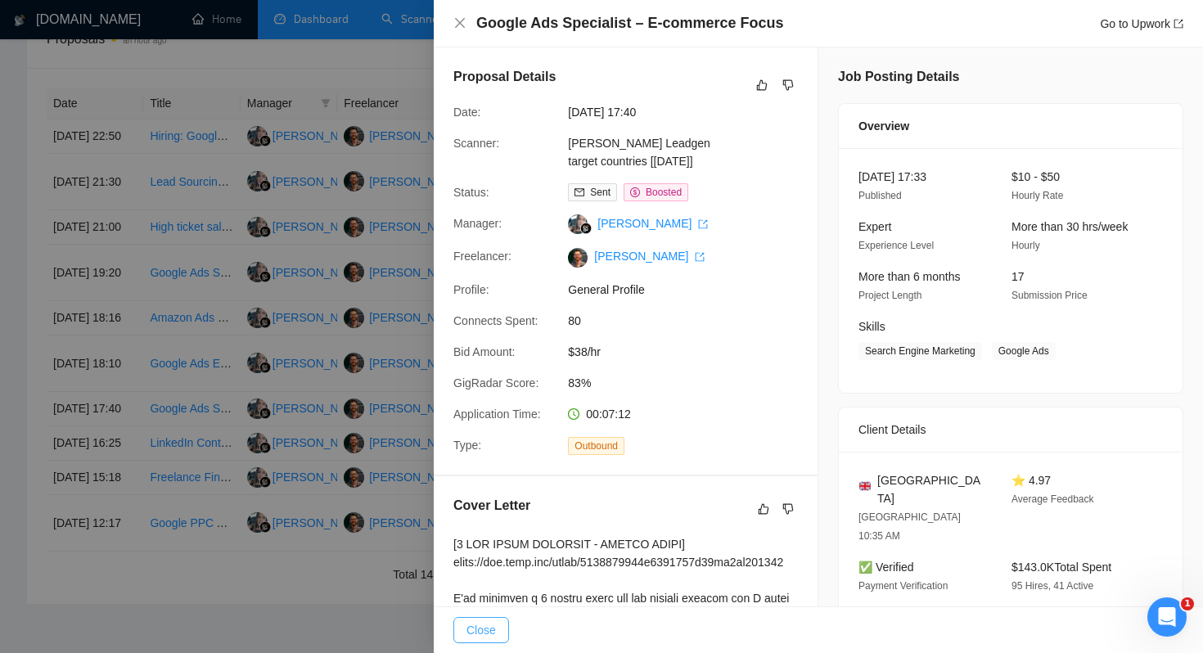
click at [484, 625] on span "Close" at bounding box center [481, 630] width 29 height 18
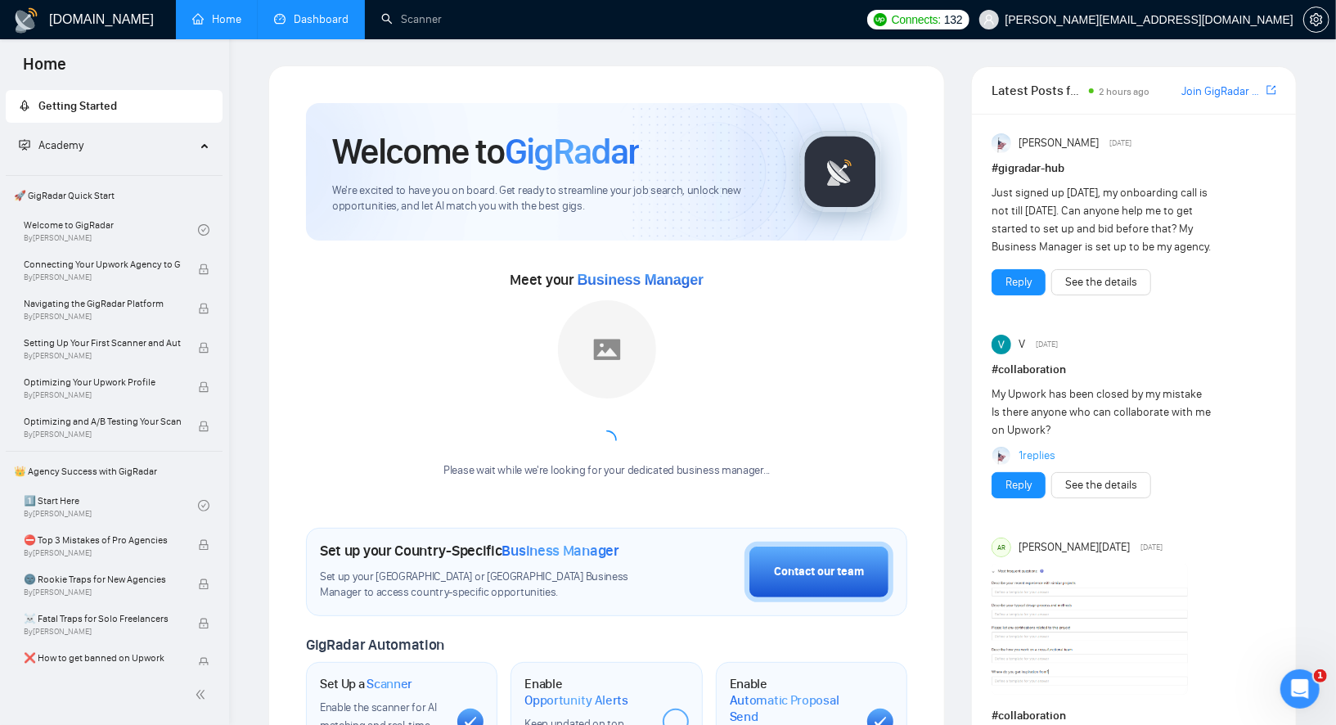
click at [339, 17] on link "Dashboard" at bounding box center [311, 19] width 74 height 14
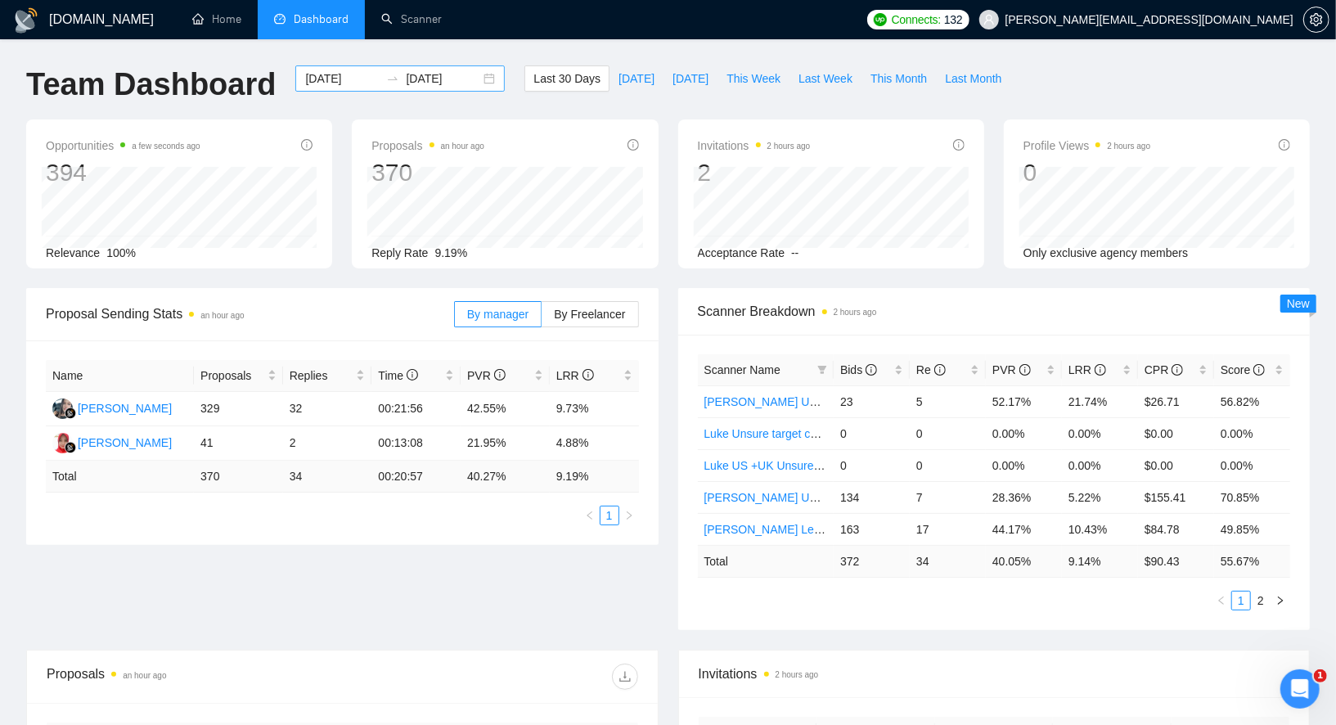
click at [315, 85] on input "[DATE]" at bounding box center [342, 79] width 74 height 18
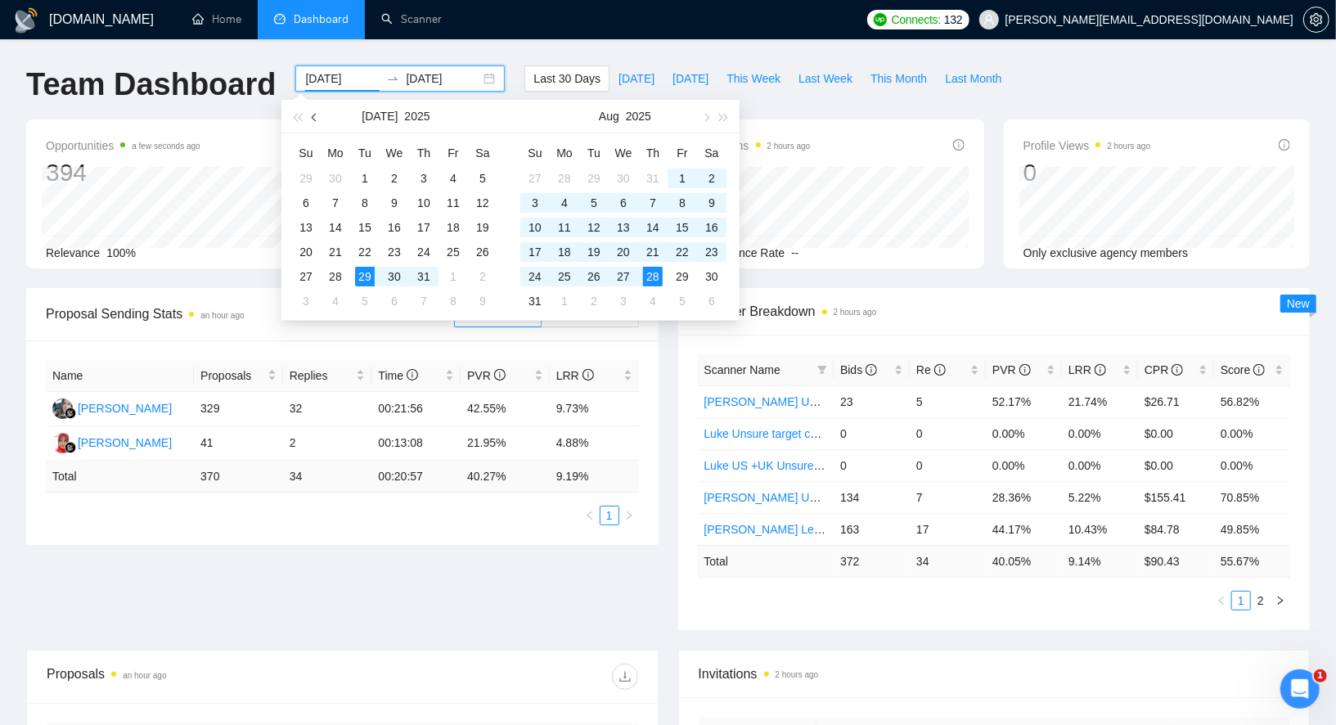
click at [316, 119] on span "button" at bounding box center [316, 117] width 8 height 8
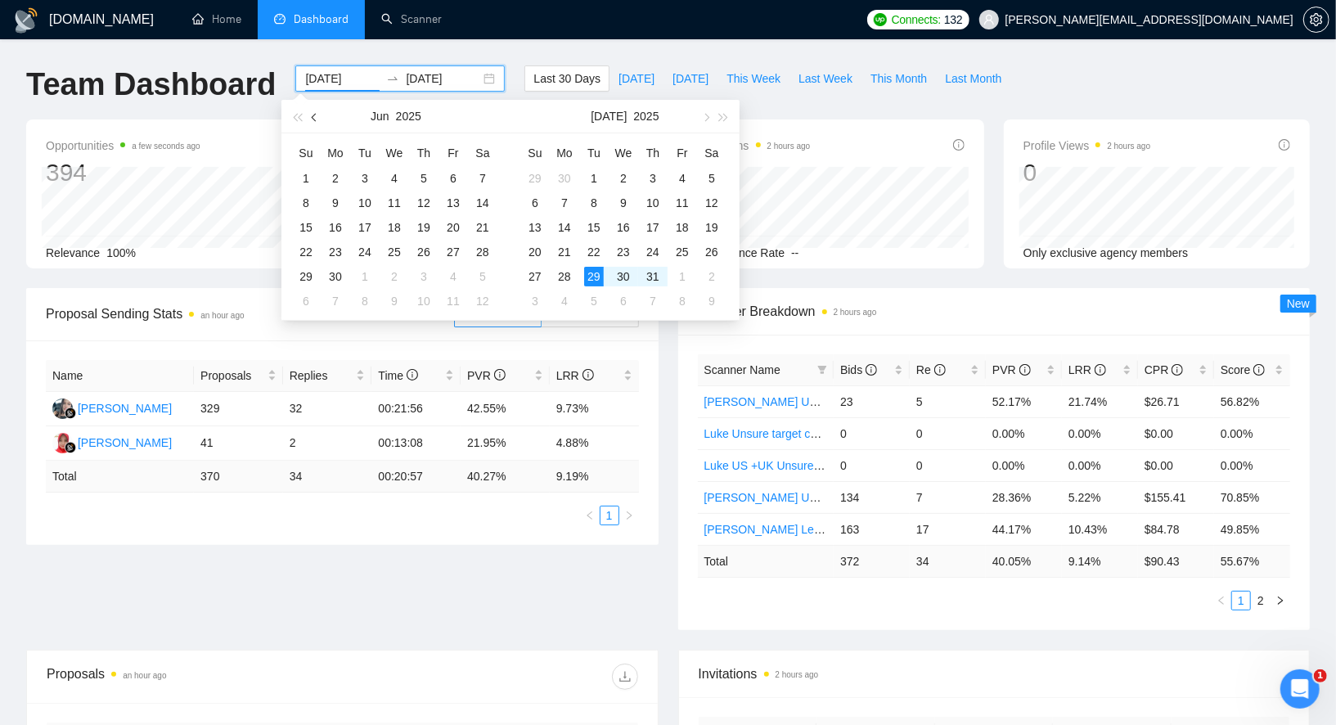
click at [314, 119] on button "button" at bounding box center [315, 116] width 18 height 33
type input "2025-05-29"
click at [421, 274] on div "29" at bounding box center [424, 277] width 20 height 20
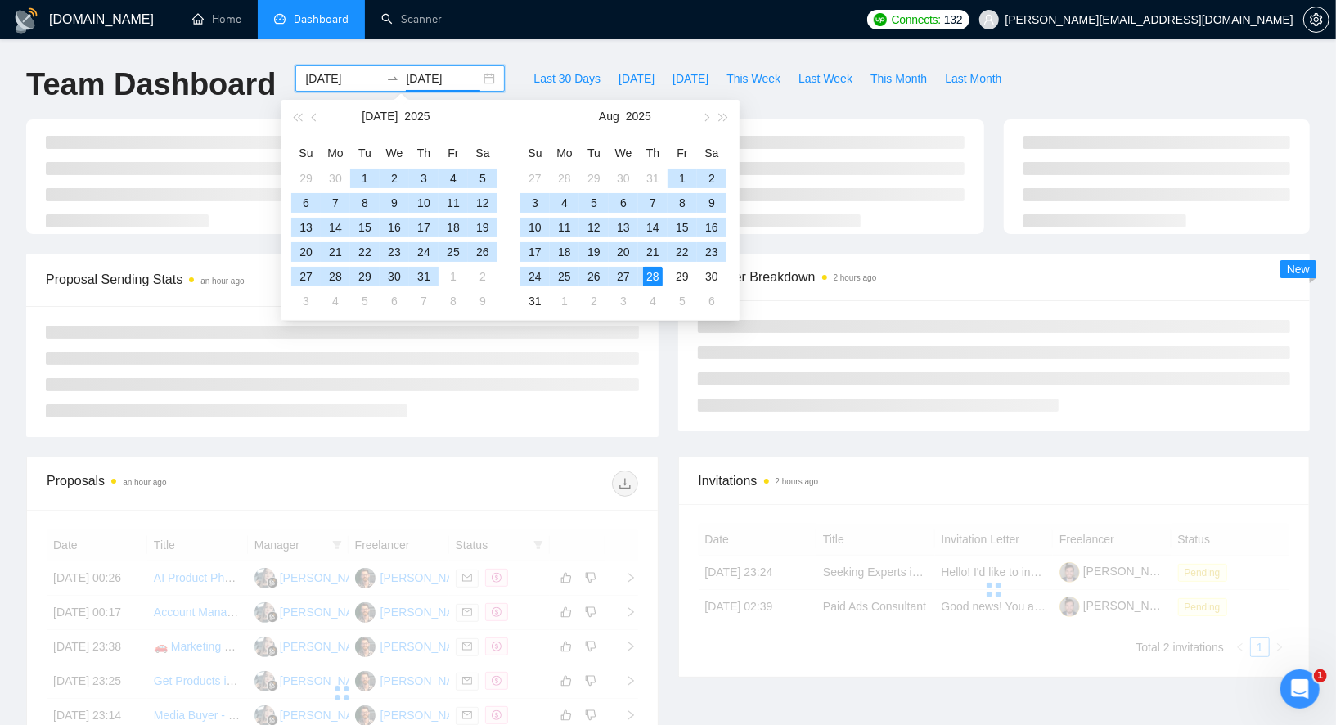
type input "[DATE]"
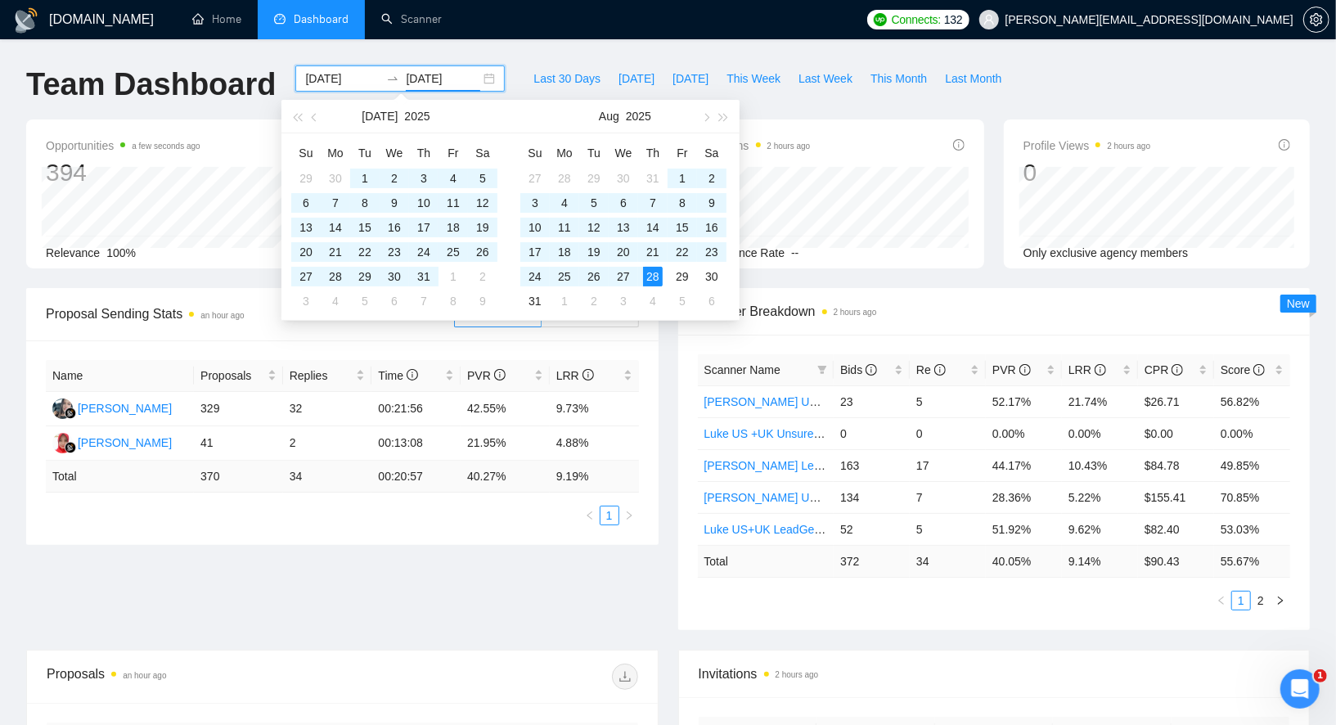
click at [525, 51] on div "GigRadar.io Home Dashboard Scanner Connects: 132 alex@growmyads.com Team Dashbo…" at bounding box center [668, 659] width 1336 height 1319
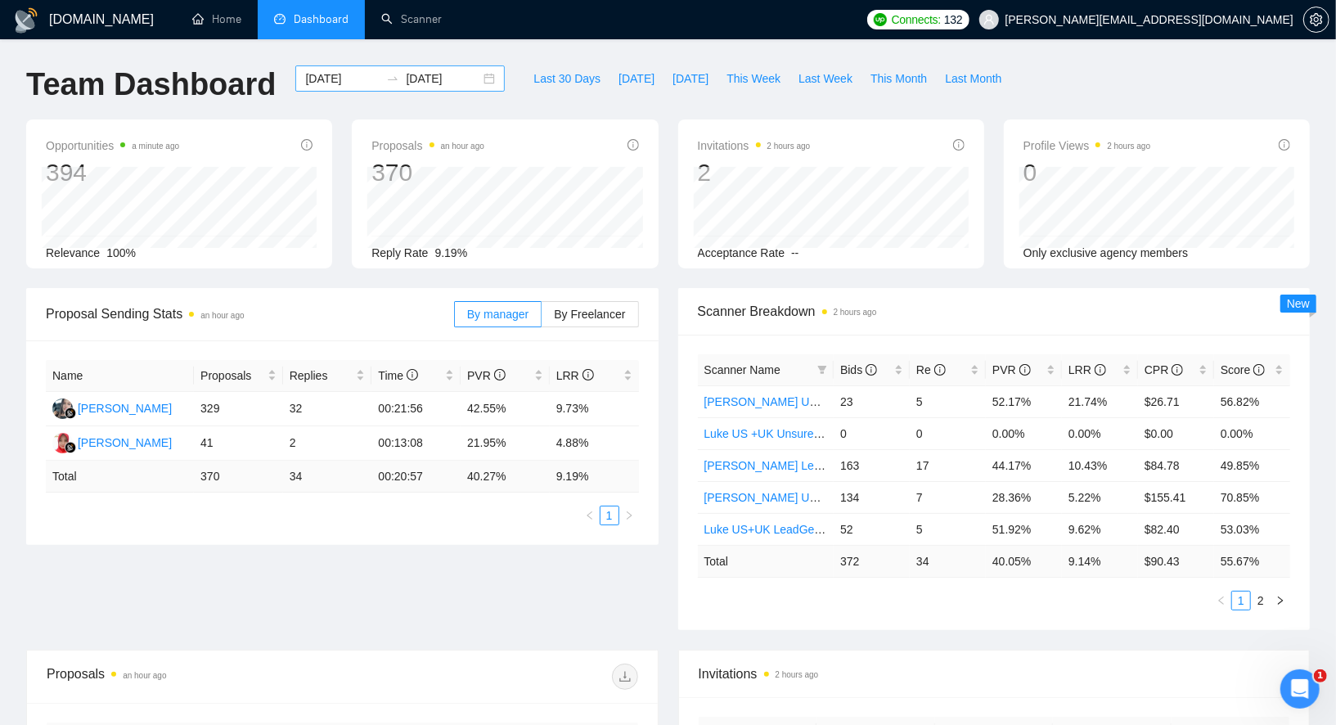
click at [480, 77] on div "2025-05-29 2025-08-28" at bounding box center [400, 78] width 210 height 26
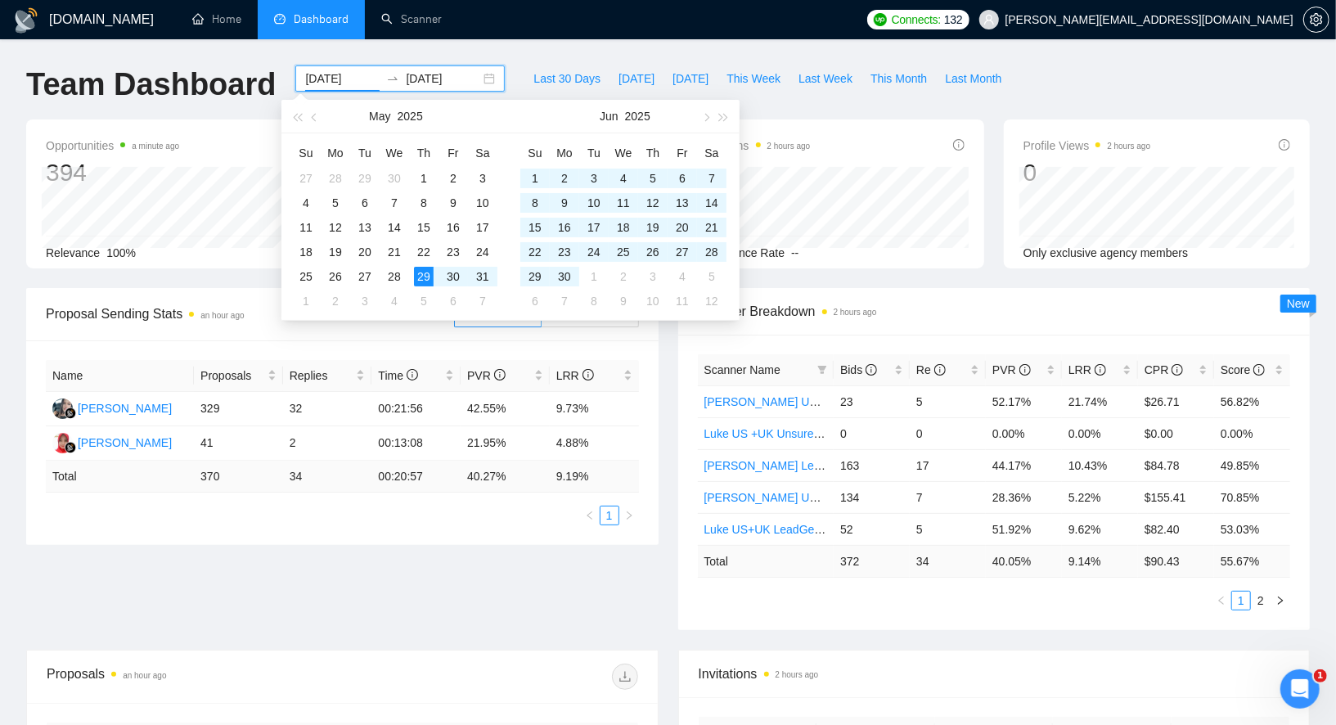
click at [502, 53] on div "GigRadar.io Home Dashboard Scanner Connects: 132 alex@growmyads.com Team Dashbo…" at bounding box center [668, 659] width 1336 height 1319
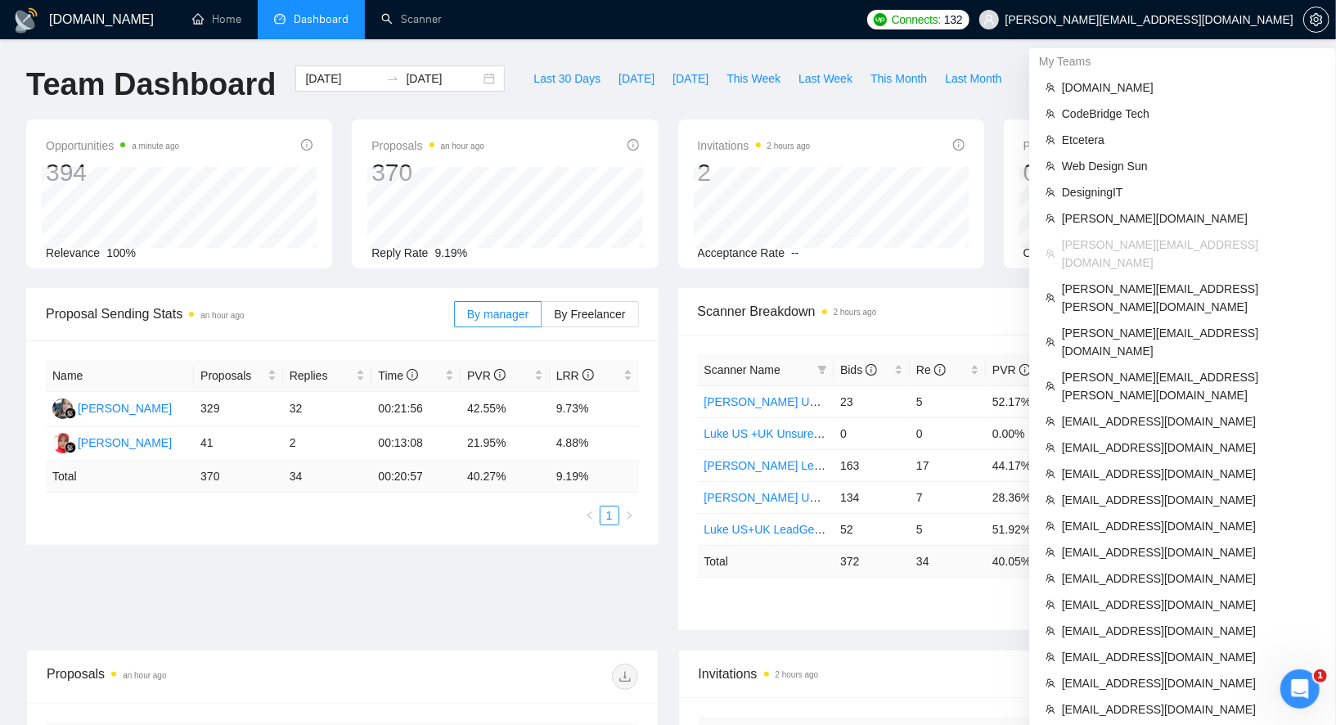
click at [1186, 20] on span "[PERSON_NAME][EMAIL_ADDRESS][DOMAIN_NAME]" at bounding box center [1150, 20] width 288 height 0
click at [1128, 219] on span "Gearheart.io" at bounding box center [1191, 219] width 258 height 18
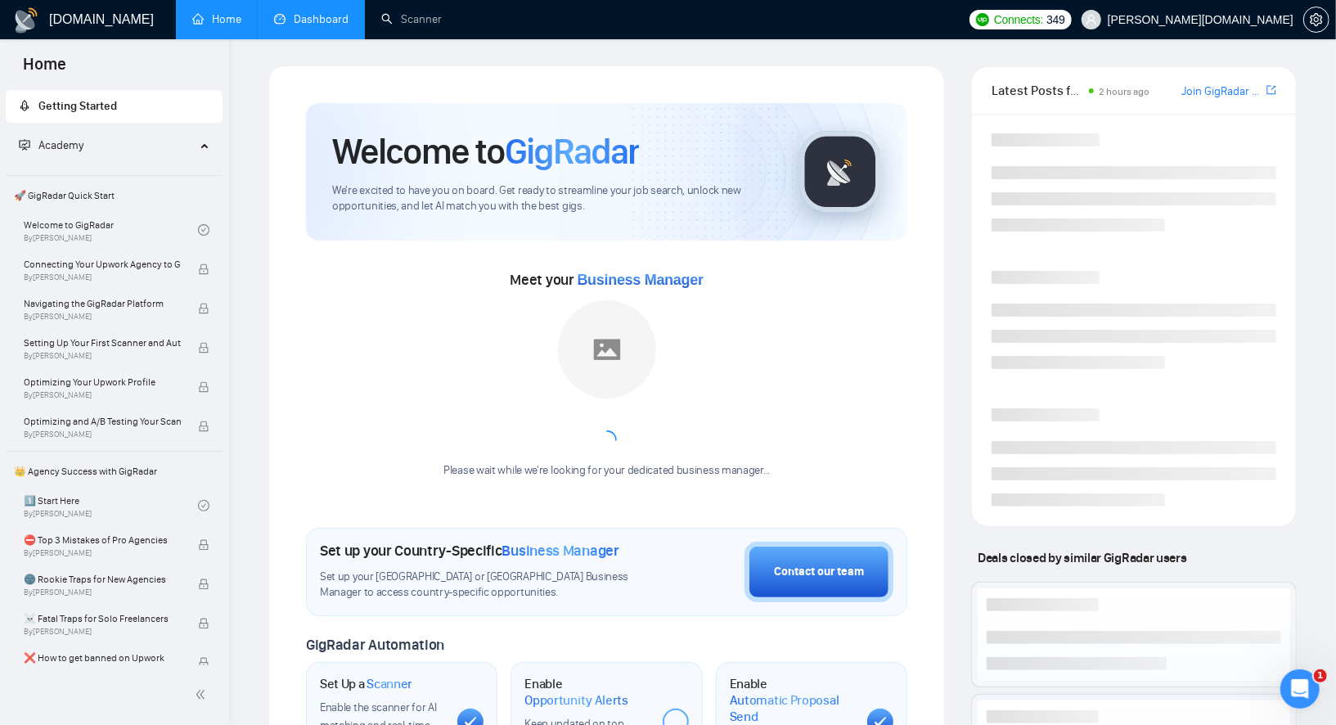
click at [303, 12] on link "Dashboard" at bounding box center [311, 19] width 74 height 14
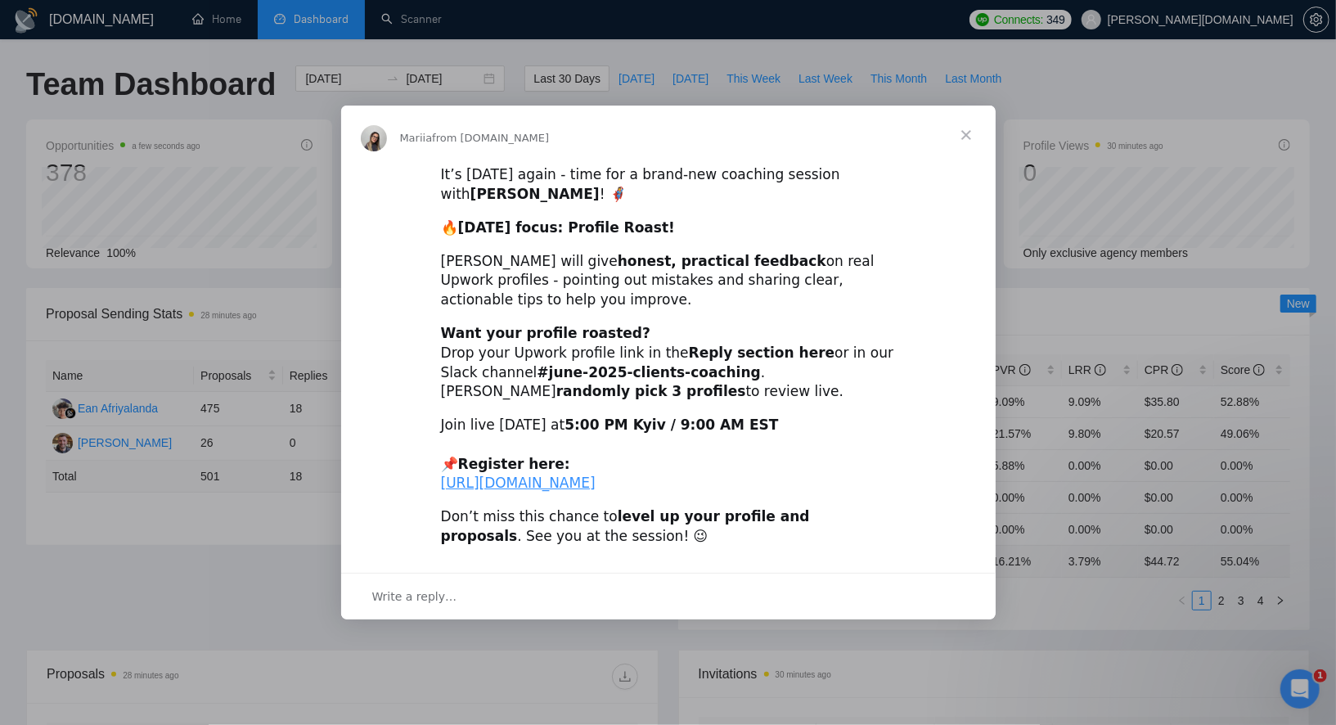
click at [962, 110] on span "Close" at bounding box center [966, 135] width 59 height 59
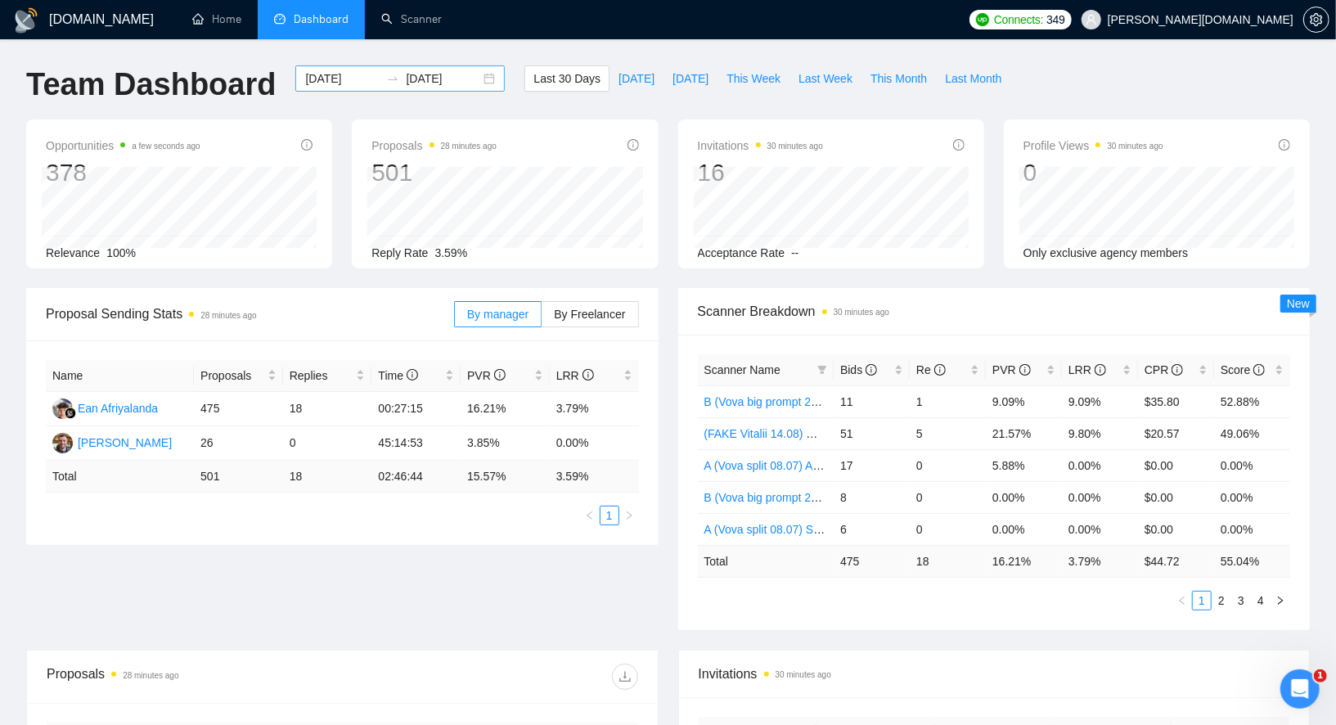
click at [349, 79] on input "[DATE]" at bounding box center [342, 79] width 74 height 18
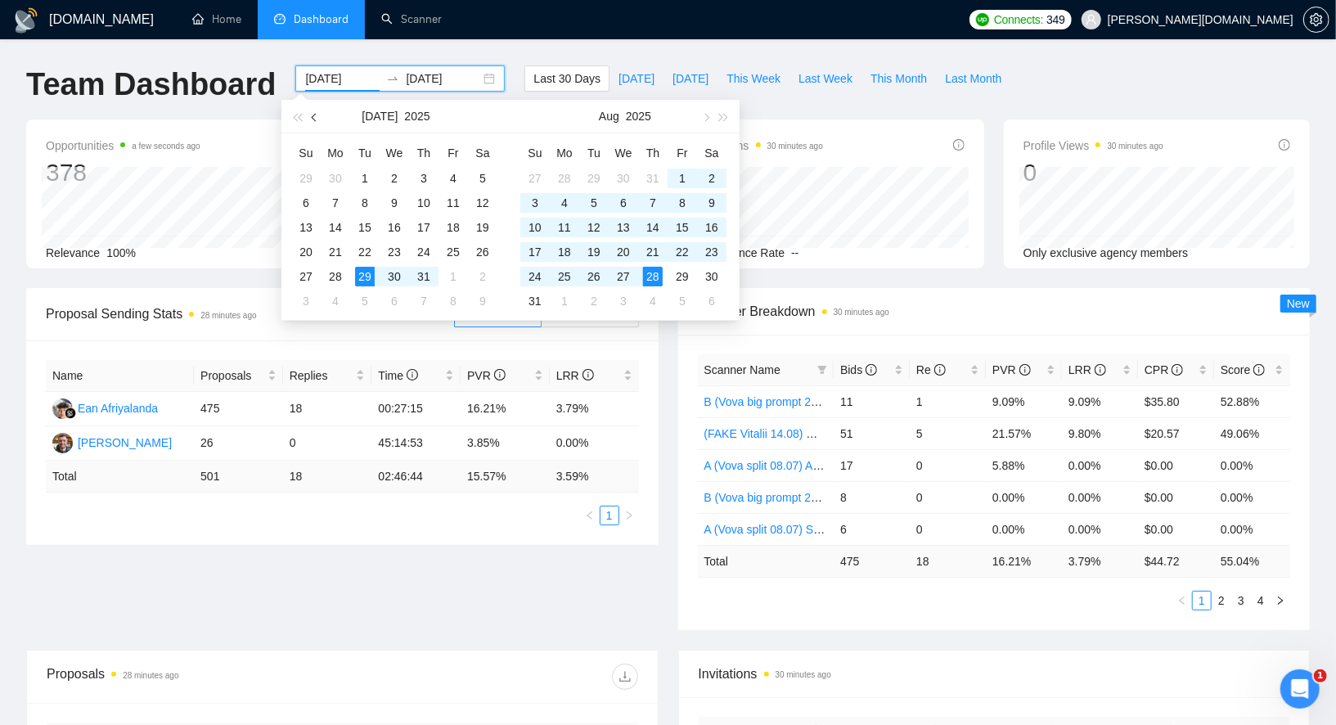
click at [313, 114] on span "button" at bounding box center [316, 117] width 8 height 8
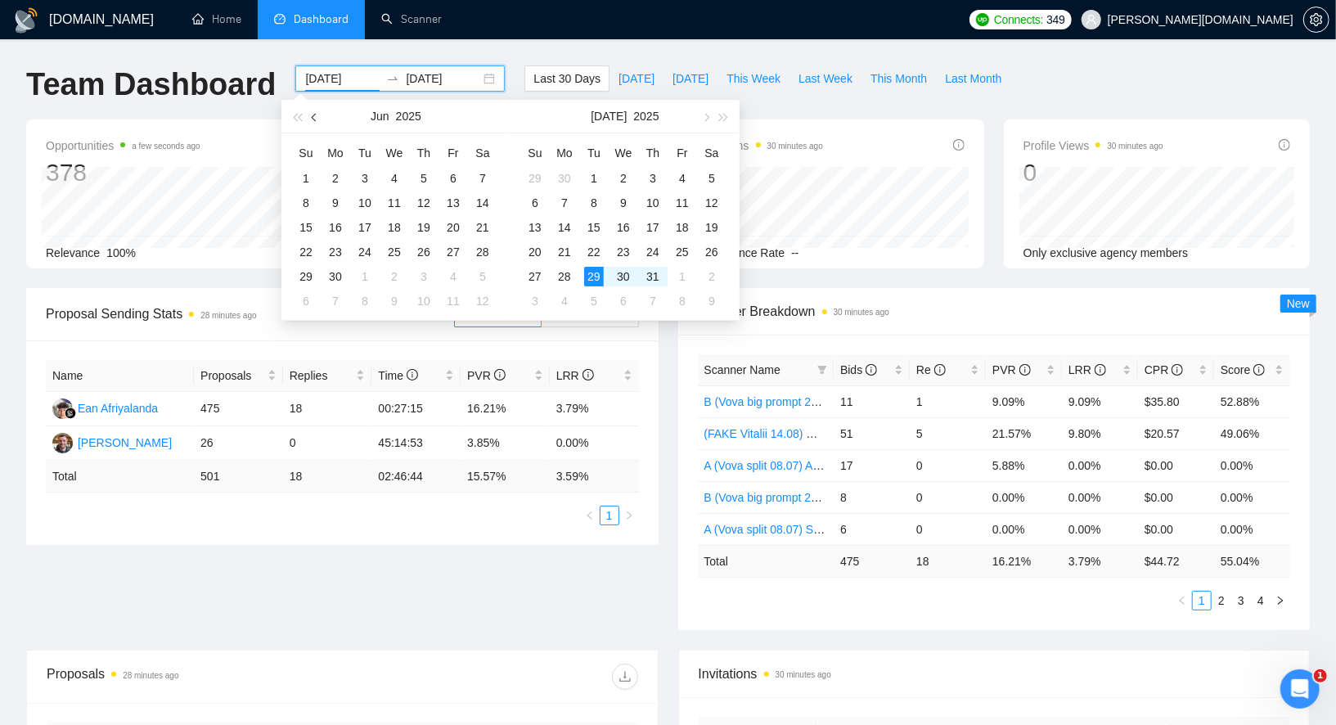
click at [313, 114] on span "button" at bounding box center [316, 117] width 8 height 8
click at [548, 86] on span "Last 30 Days" at bounding box center [567, 79] width 67 height 18
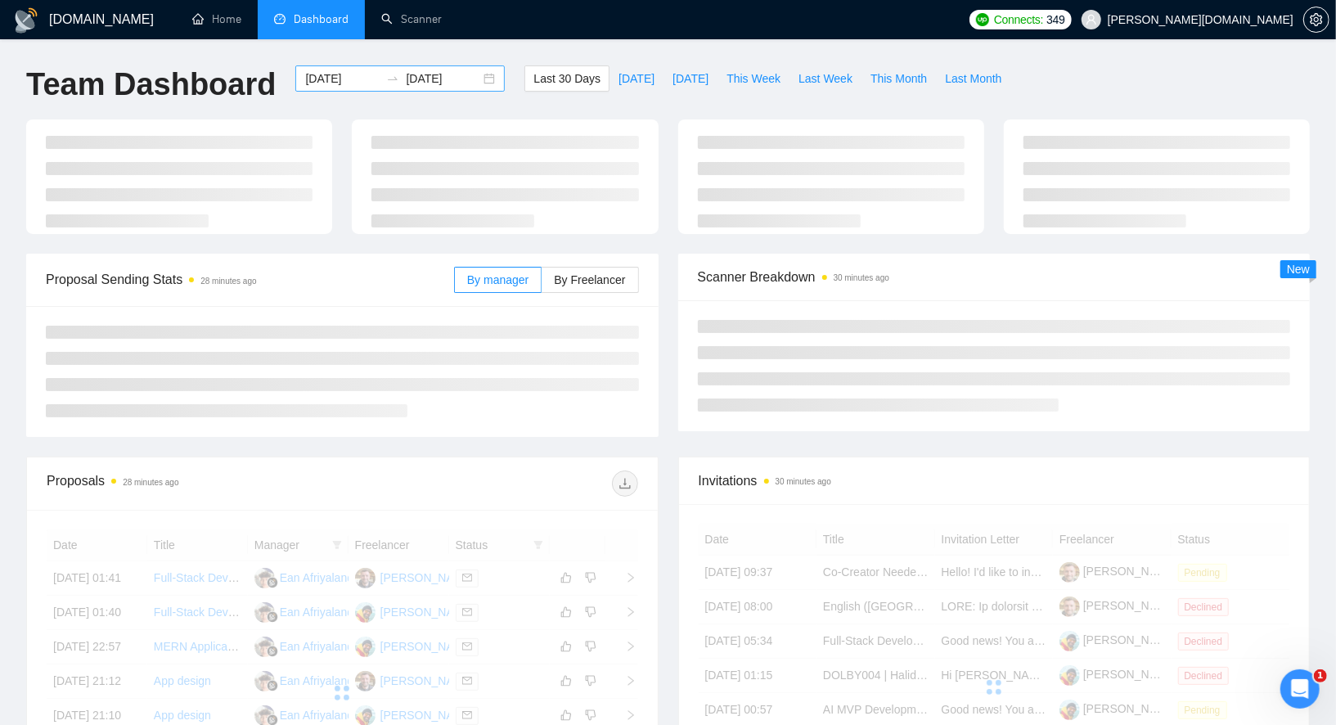
click at [342, 79] on input "[DATE]" at bounding box center [342, 79] width 74 height 18
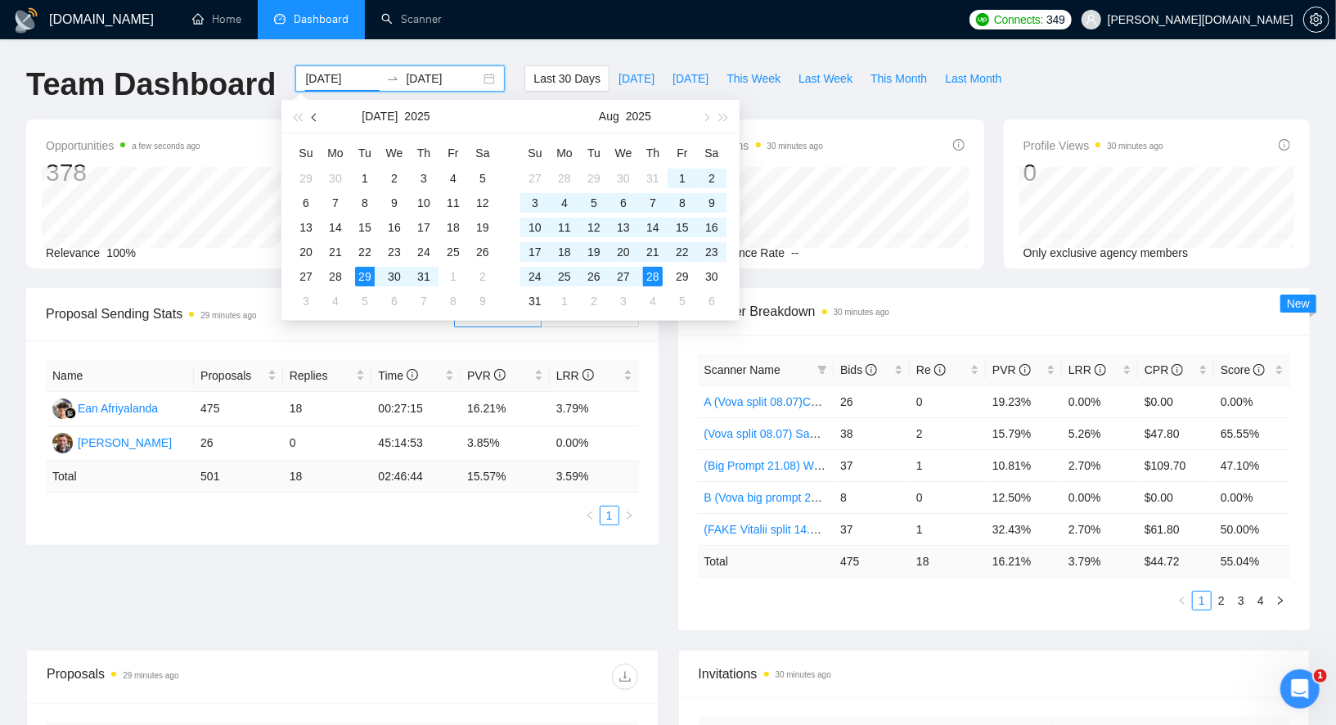
click at [320, 118] on button "button" at bounding box center [315, 116] width 18 height 33
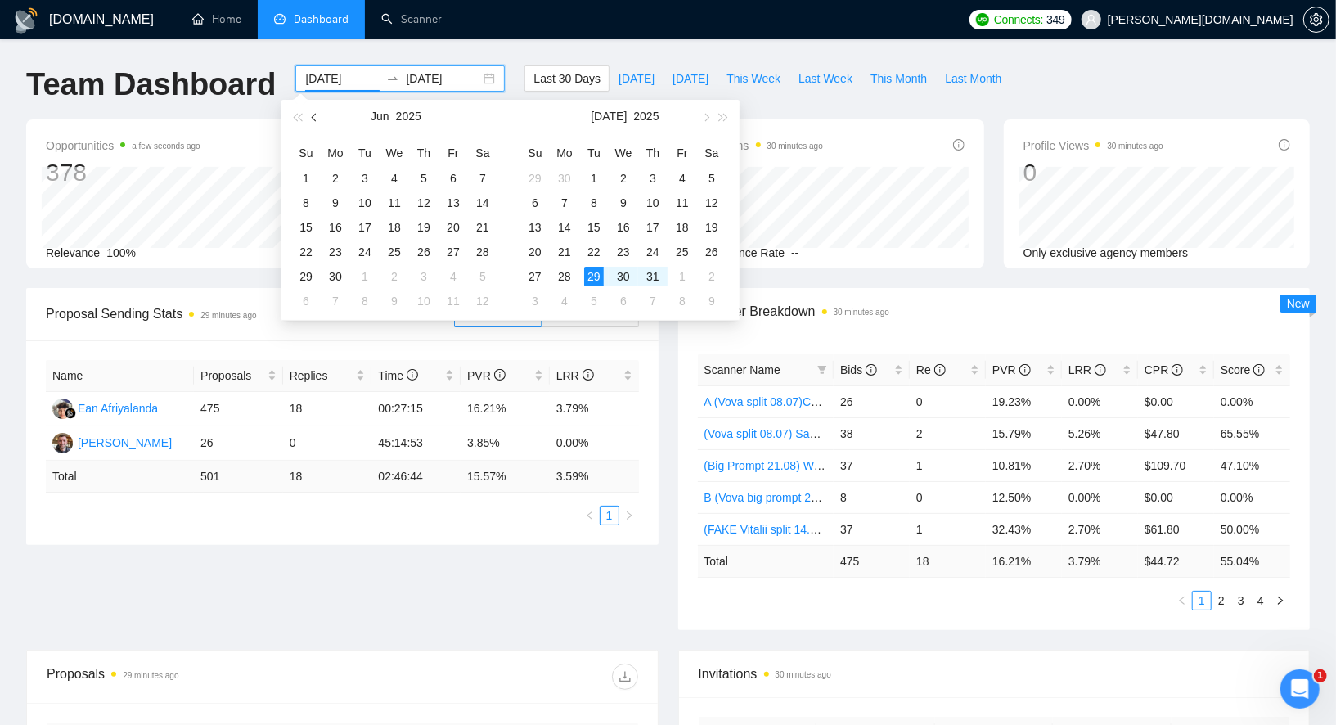
click at [320, 118] on button "button" at bounding box center [315, 116] width 18 height 33
type input "2025-05-29"
click at [425, 273] on div "29" at bounding box center [424, 277] width 20 height 20
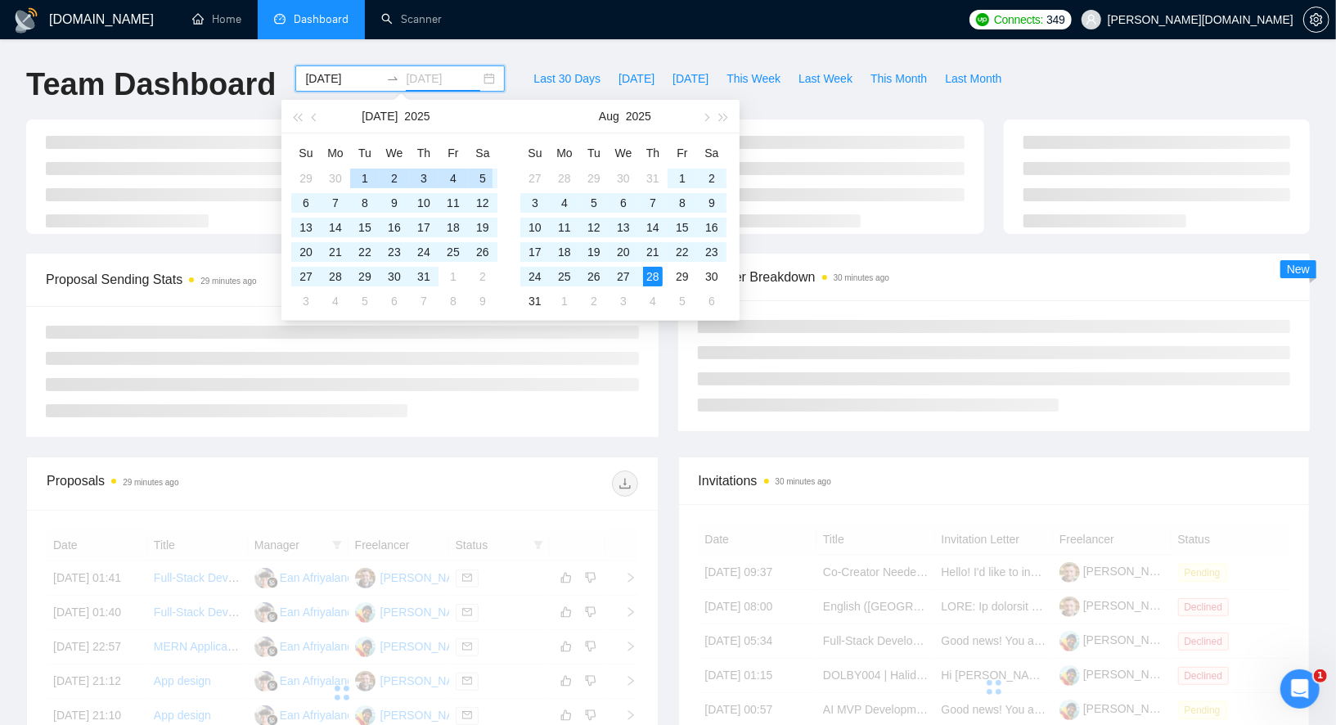
type input "[DATE]"
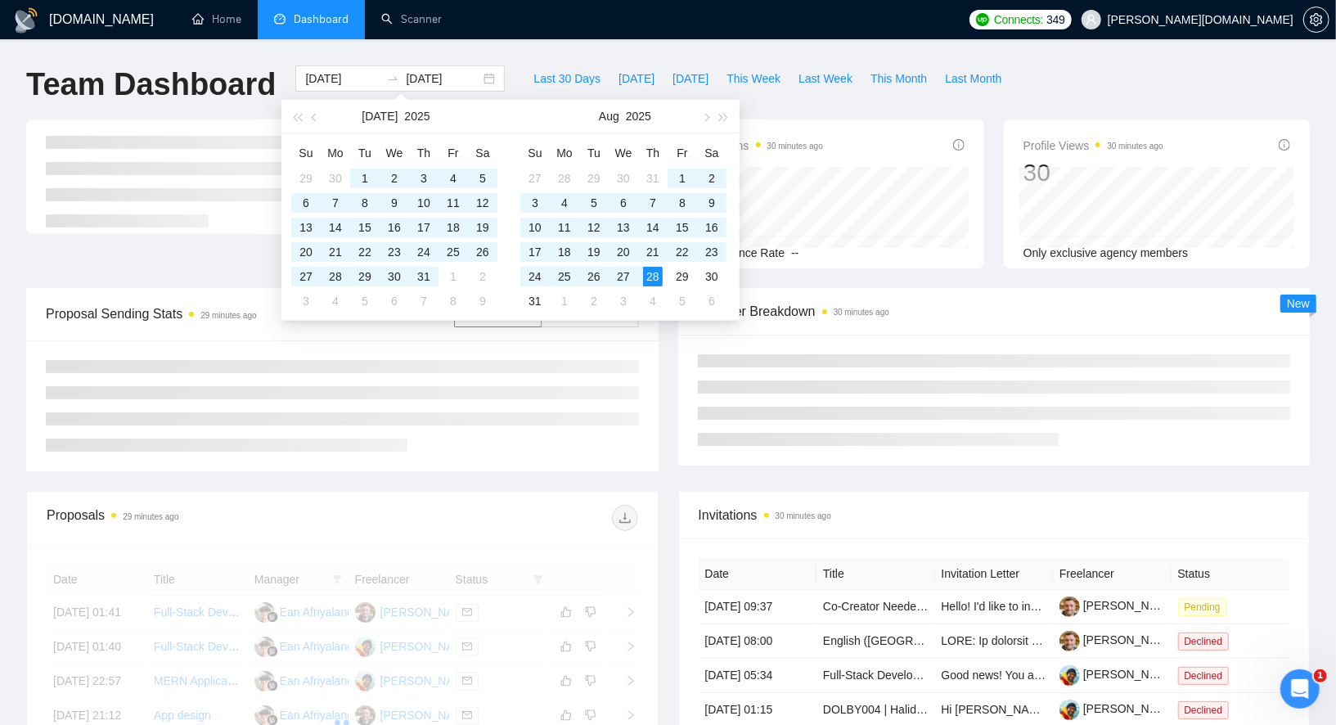
click at [537, 25] on ul "Home Dashboard Scanner" at bounding box center [565, 19] width 791 height 39
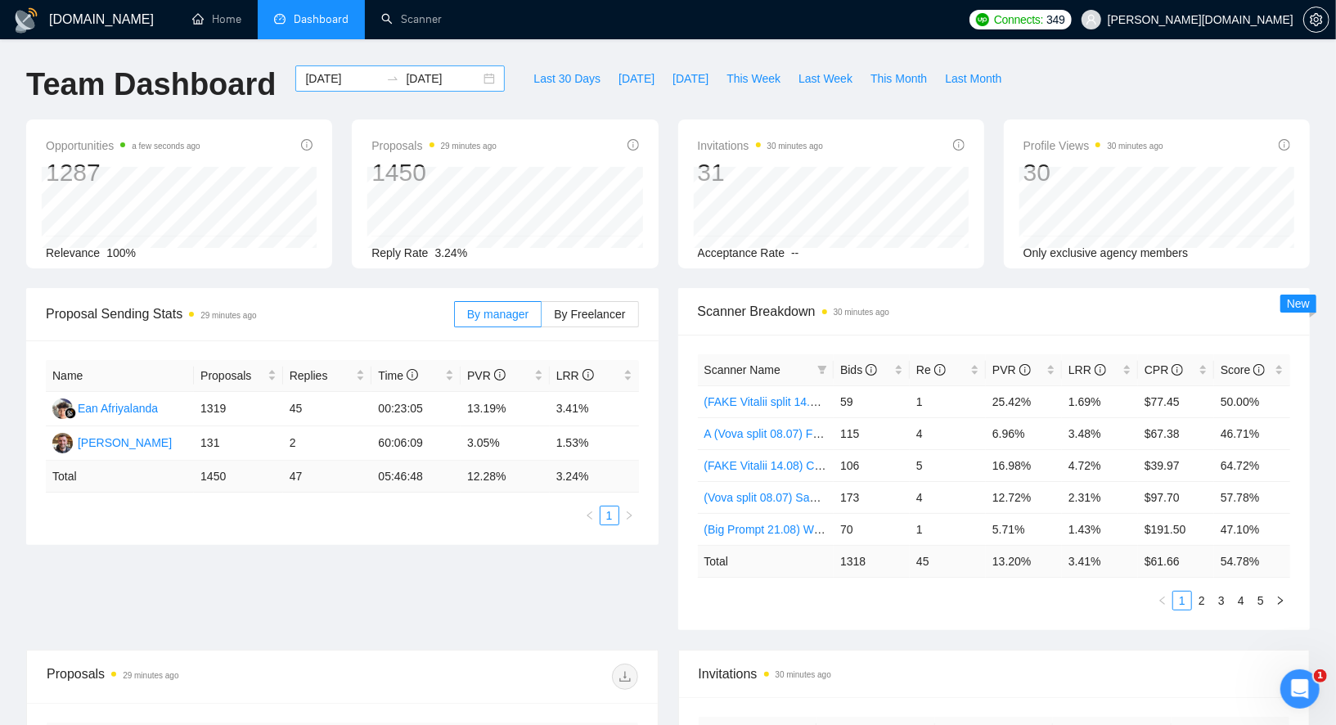
click at [479, 77] on div "2025-05-29 2025-08-28" at bounding box center [400, 78] width 210 height 26
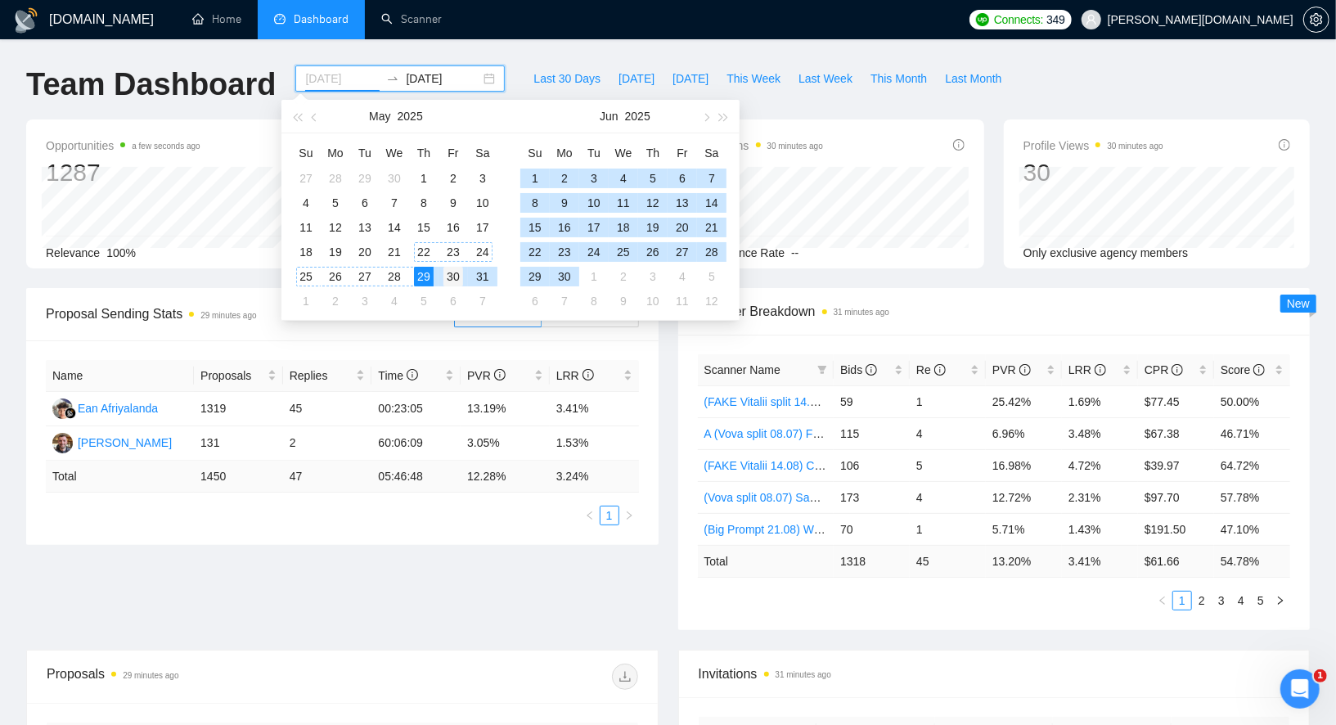
type input "2025-05-30"
click at [453, 282] on div "30" at bounding box center [454, 277] width 20 height 20
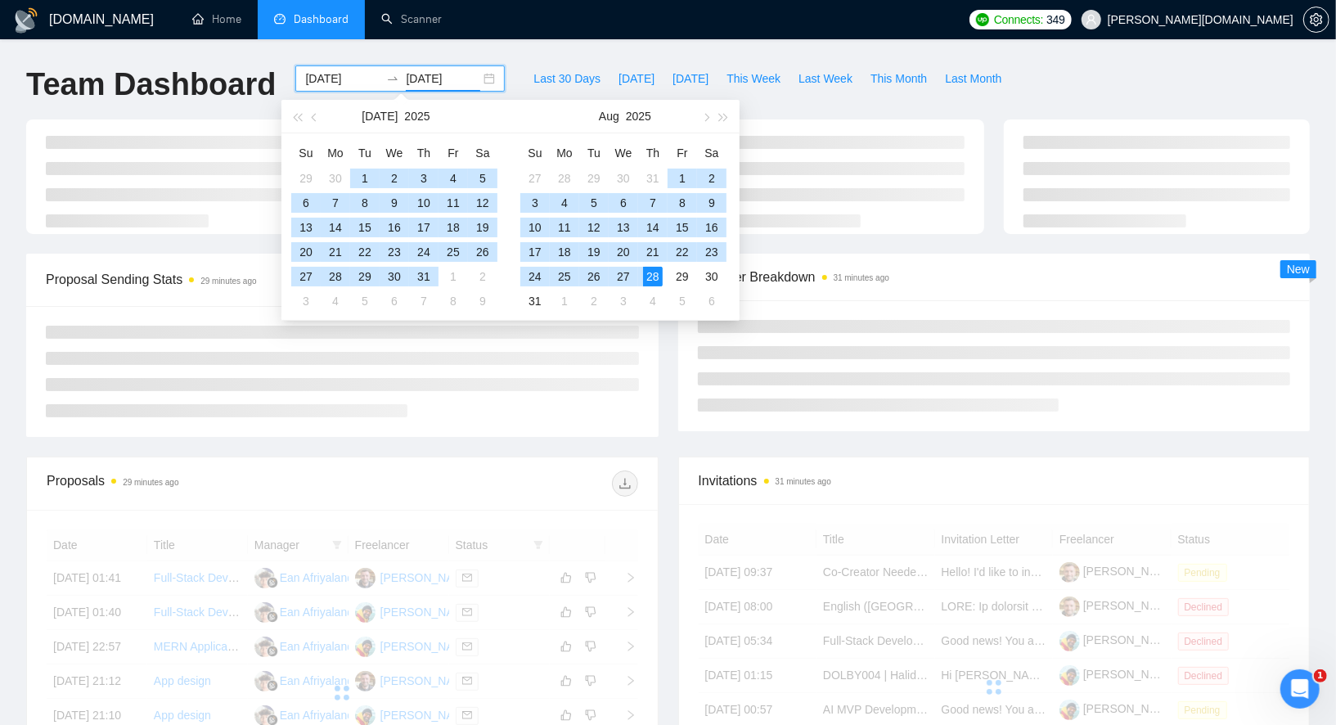
type input "[DATE]"
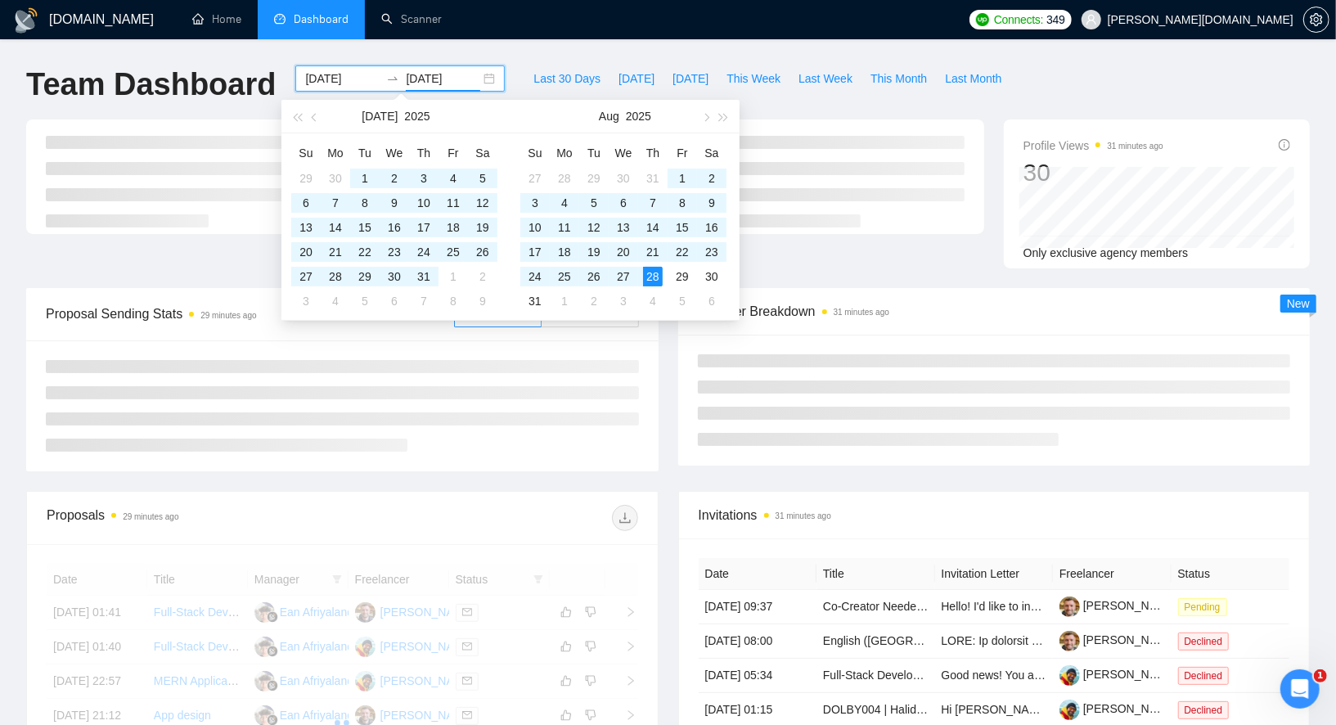
click at [522, 56] on div "GigRadar.io Home Dashboard Scanner Connects: 349 Gearheart.io Team Dashboard 20…" at bounding box center [668, 569] width 1336 height 1138
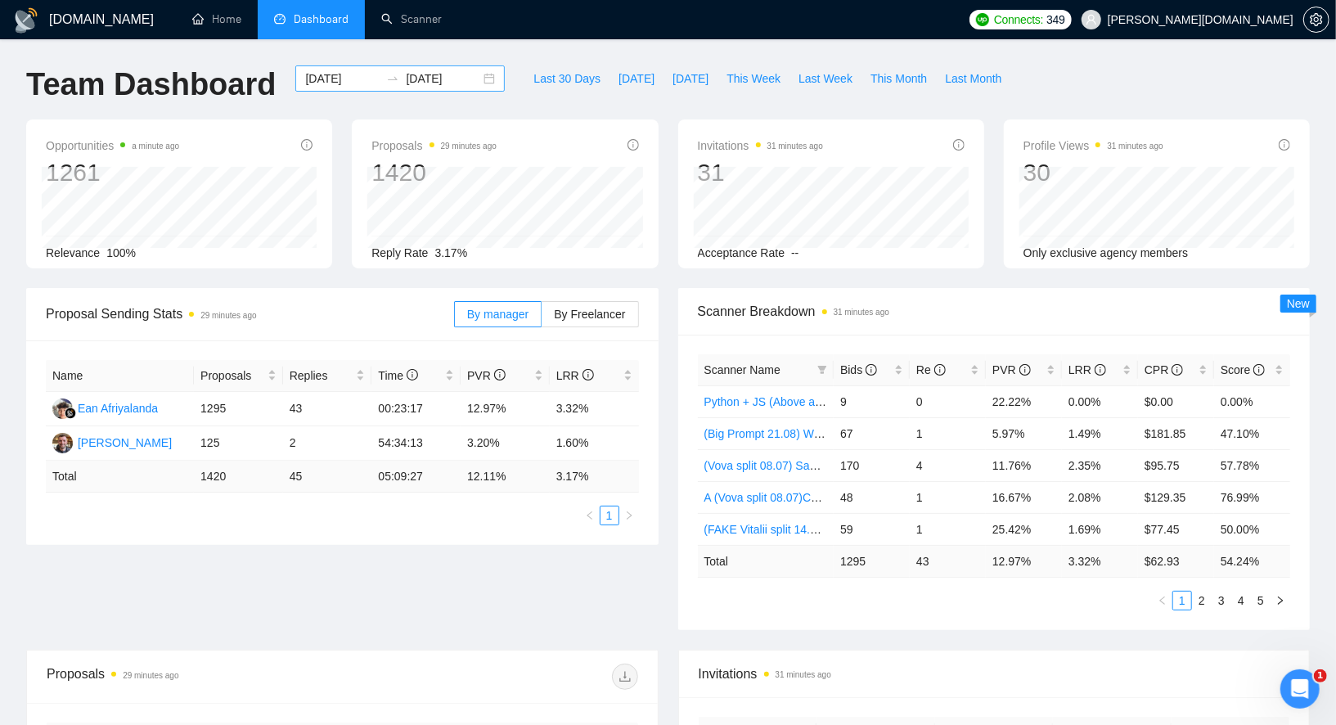
click at [347, 79] on input "2025-05-30" at bounding box center [342, 79] width 74 height 18
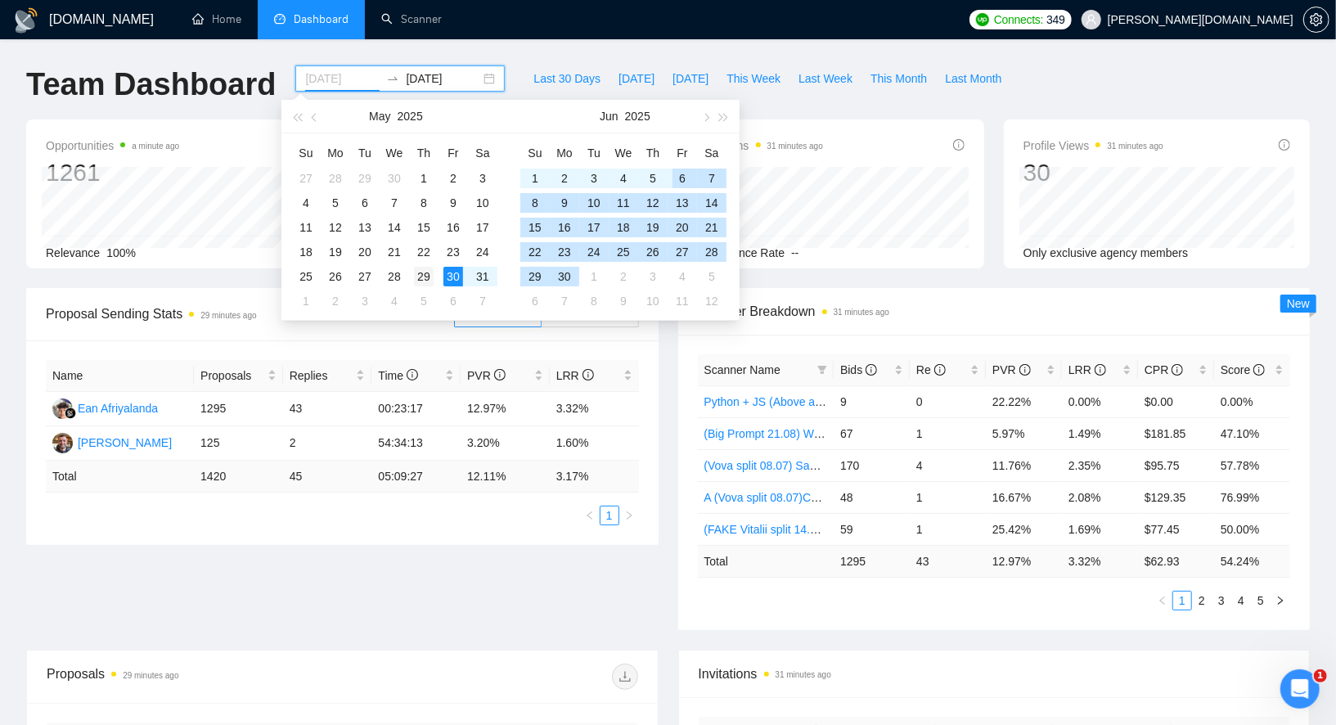
type input "2025-05-29"
click at [423, 277] on div "29" at bounding box center [424, 277] width 20 height 20
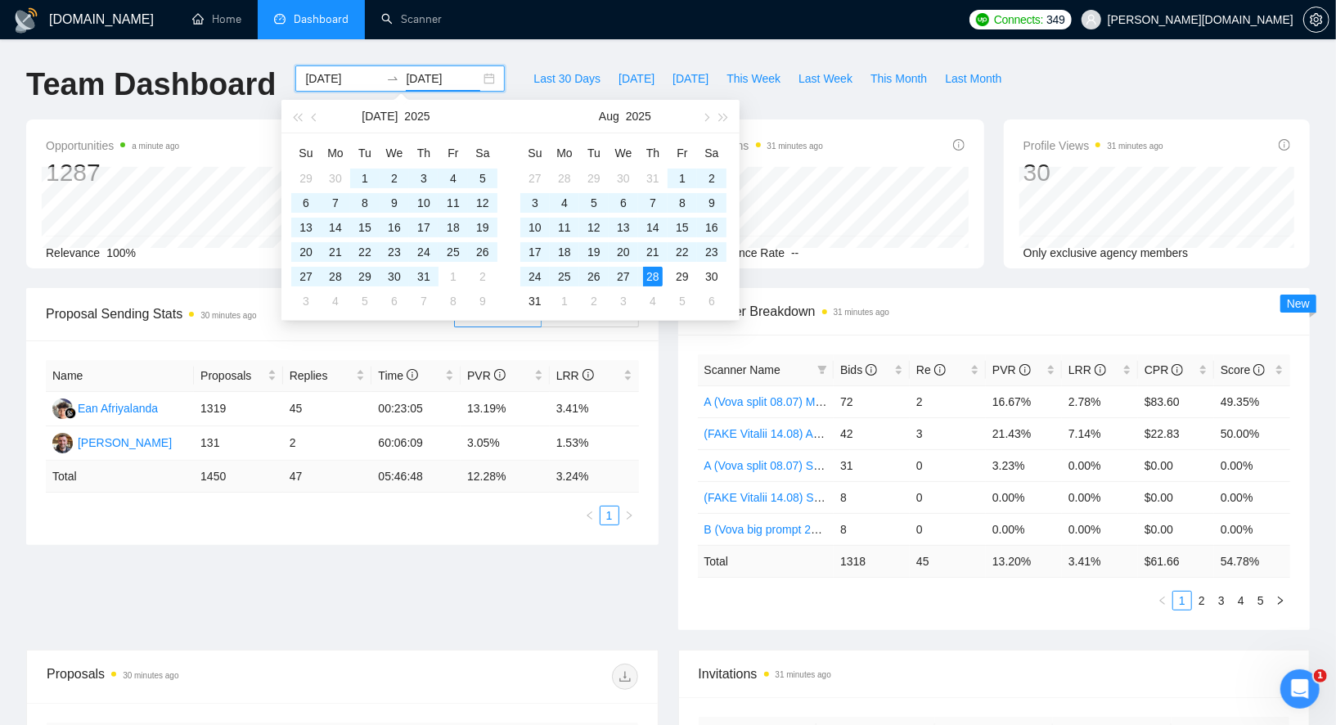
type input "[DATE]"
click at [829, 108] on div "Last 30 Days Today Yesterday This Week Last Week This Month Last Month" at bounding box center [768, 92] width 506 height 54
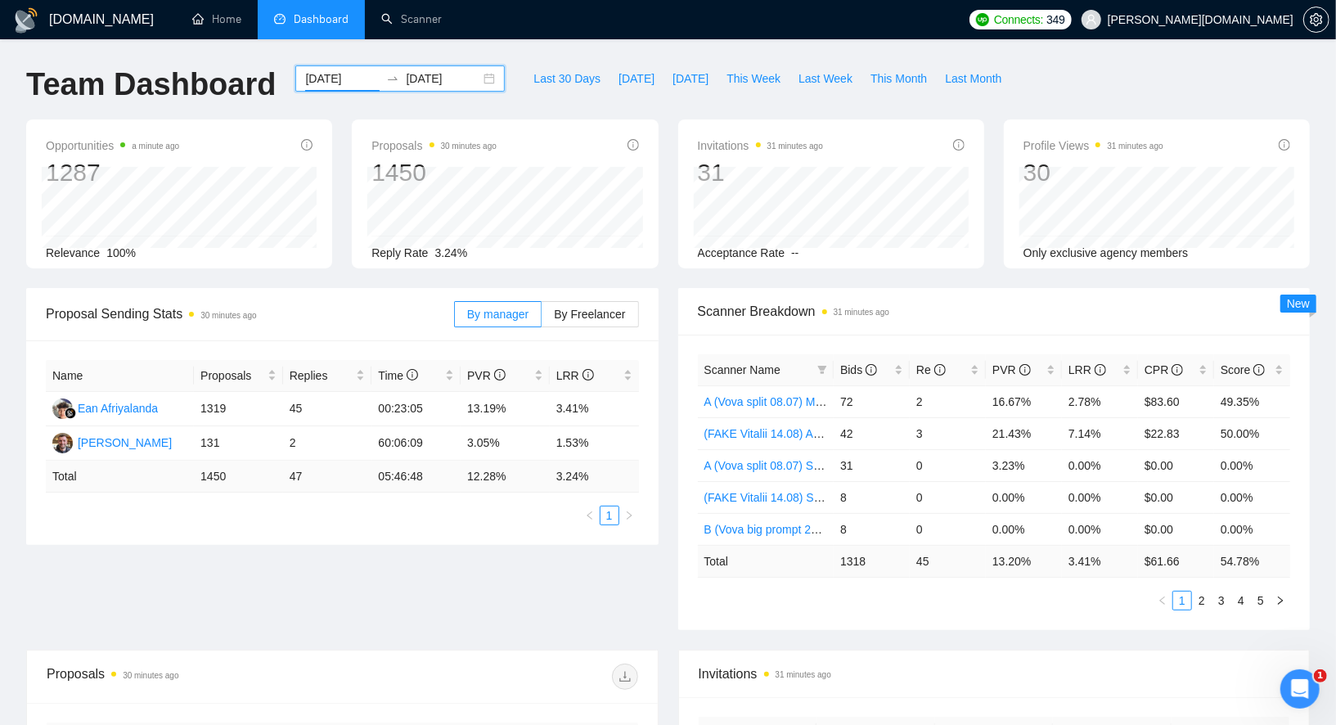
click at [327, 82] on input "2025-05-29" at bounding box center [342, 79] width 74 height 18
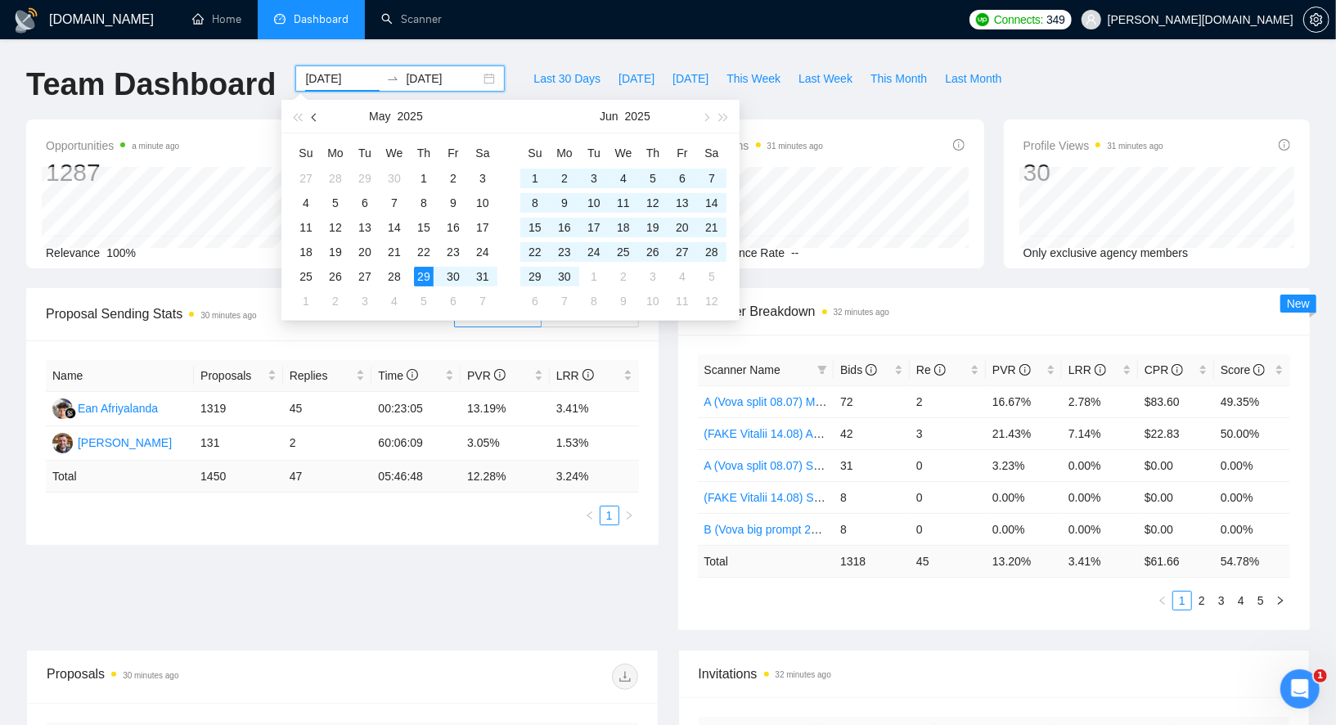
click at [314, 120] on button "button" at bounding box center [315, 116] width 18 height 33
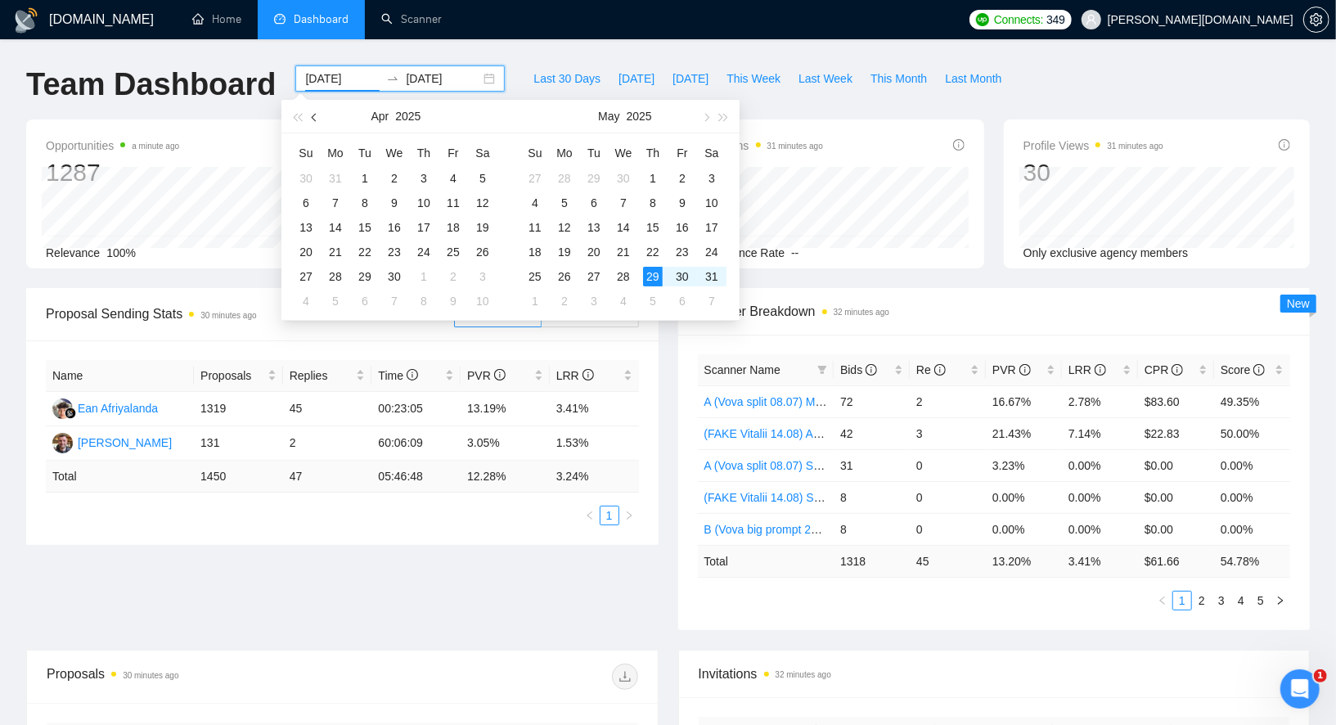
click at [314, 120] on button "button" at bounding box center [315, 116] width 18 height 33
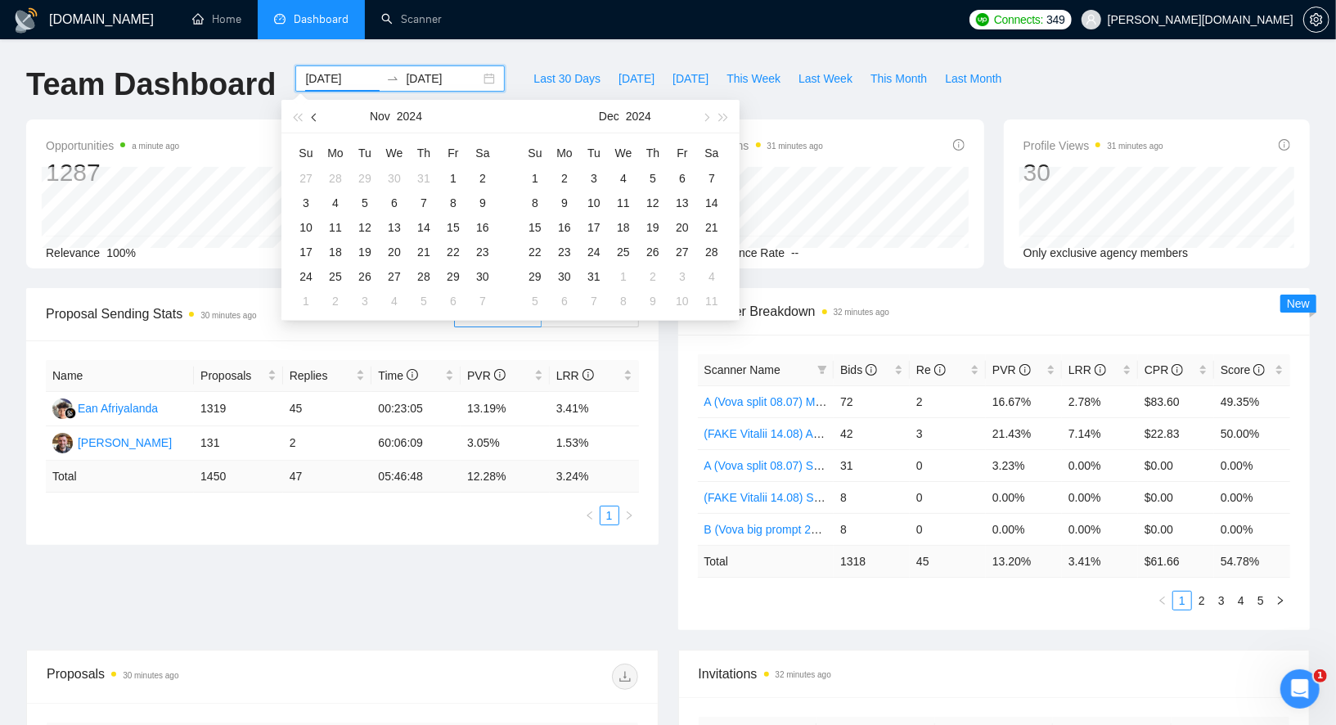
click at [314, 120] on button "button" at bounding box center [315, 116] width 18 height 33
type input "2024-08-29"
click at [419, 273] on div "29" at bounding box center [424, 277] width 20 height 20
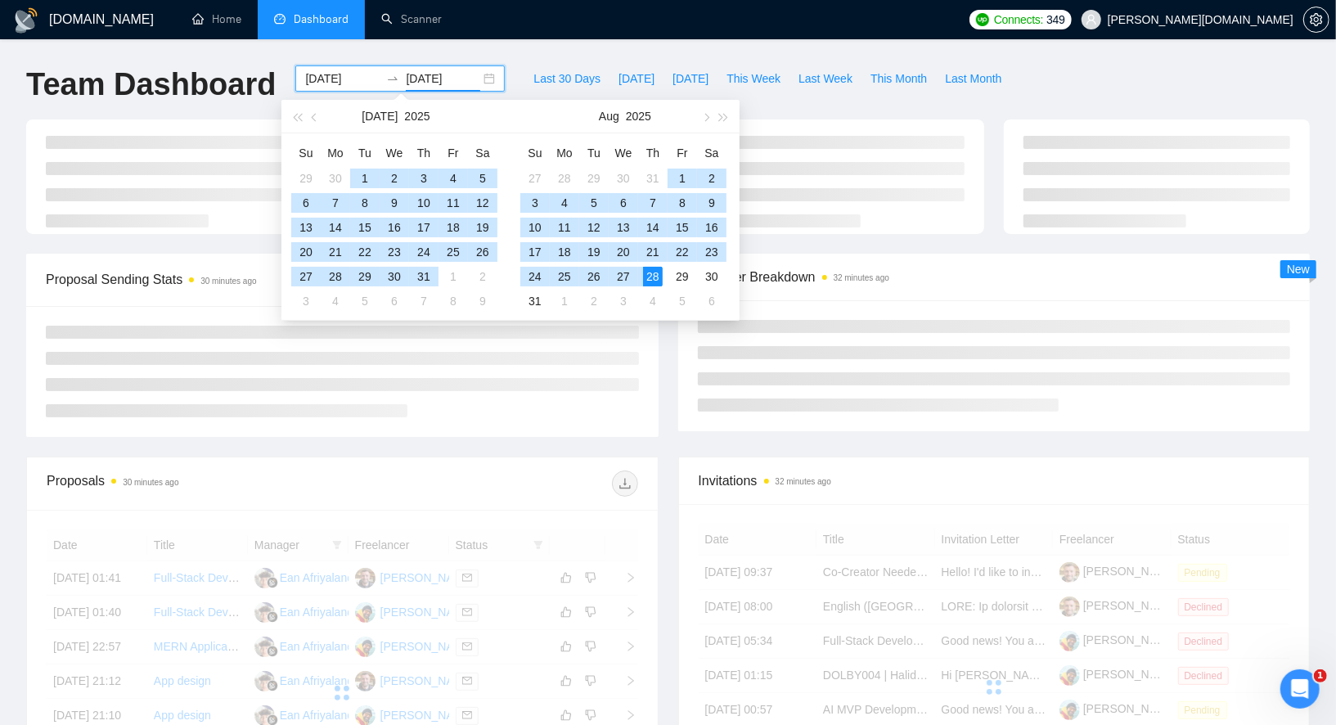
type input "[DATE]"
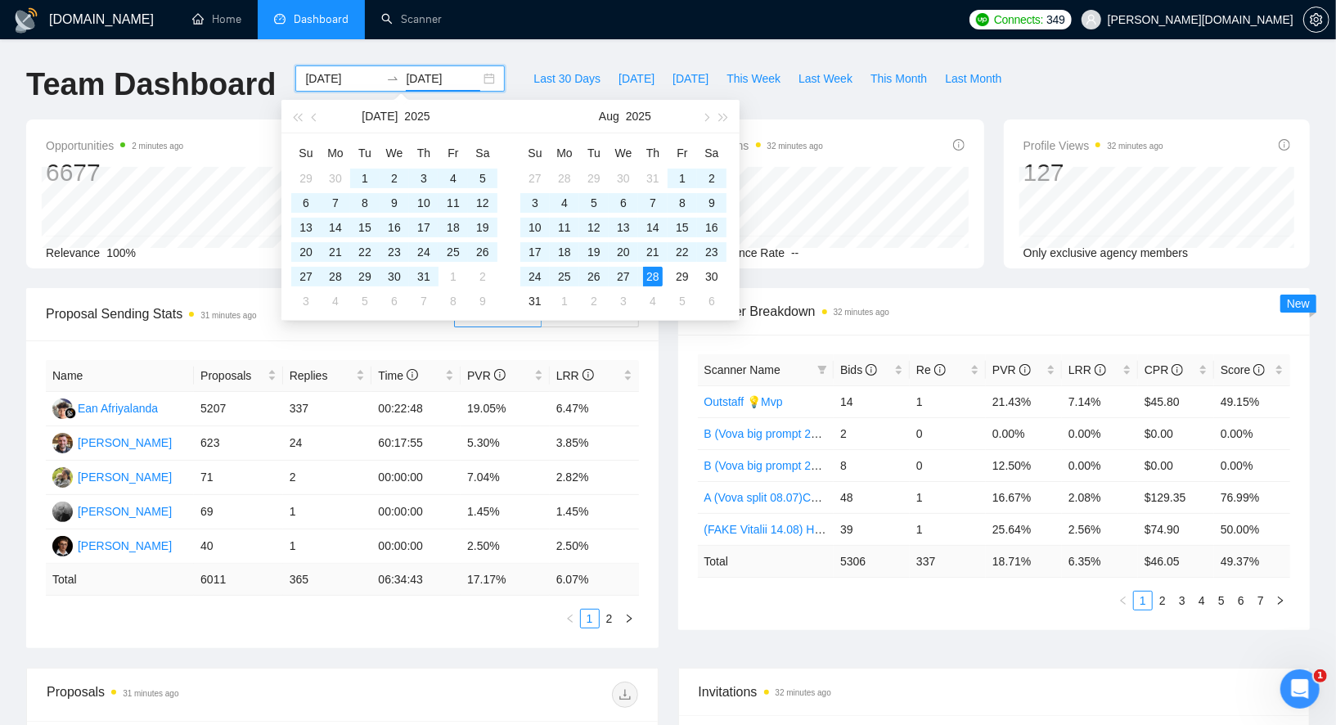
click at [504, 53] on div "GigRadar.io Home Dashboard Scanner Connects: 349 Gearheart.io Team Dashboard 20…" at bounding box center [668, 657] width 1336 height 1315
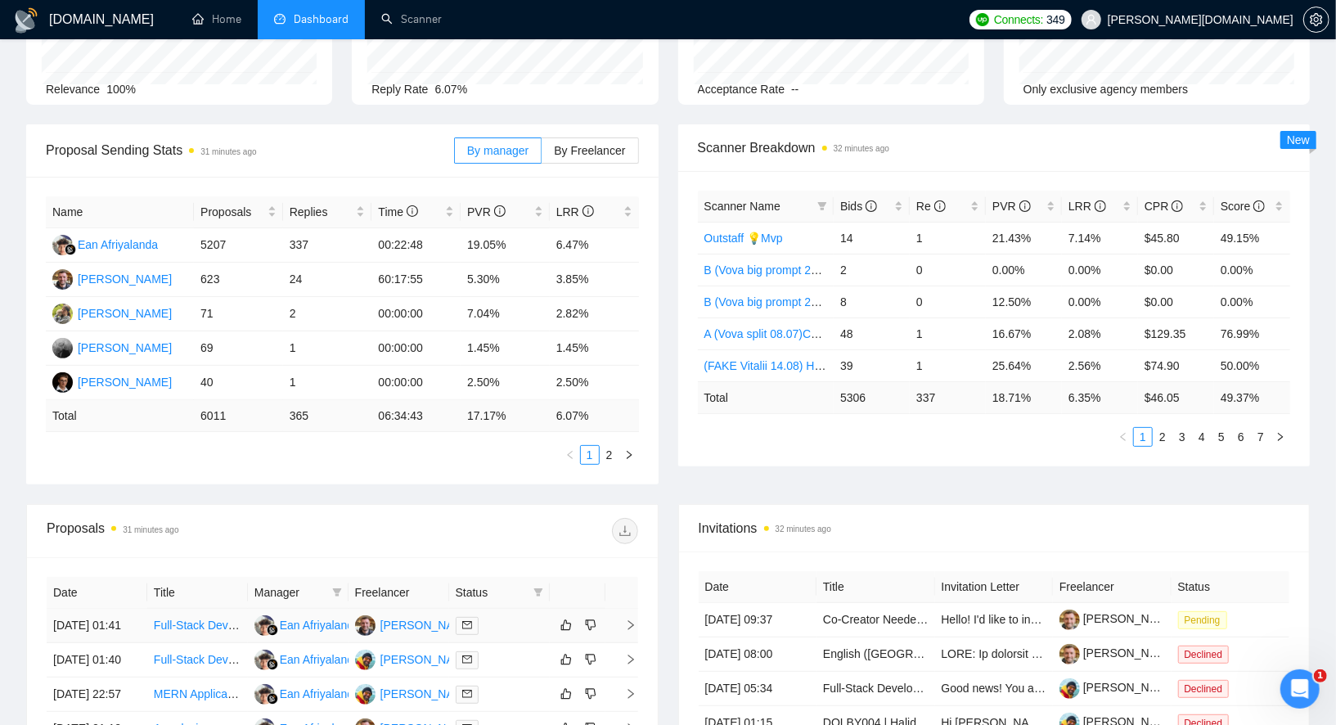
scroll to position [149, 0]
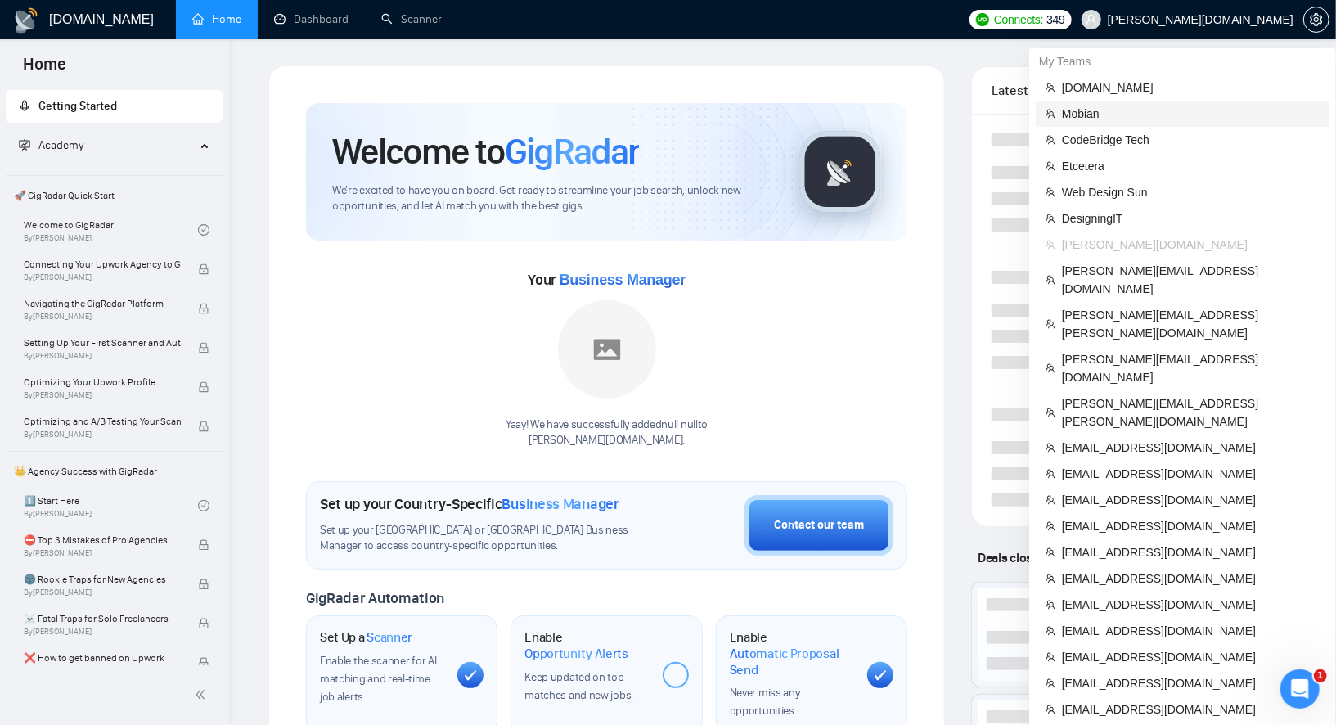
click at [1097, 106] on span "Mobian" at bounding box center [1191, 114] width 258 height 18
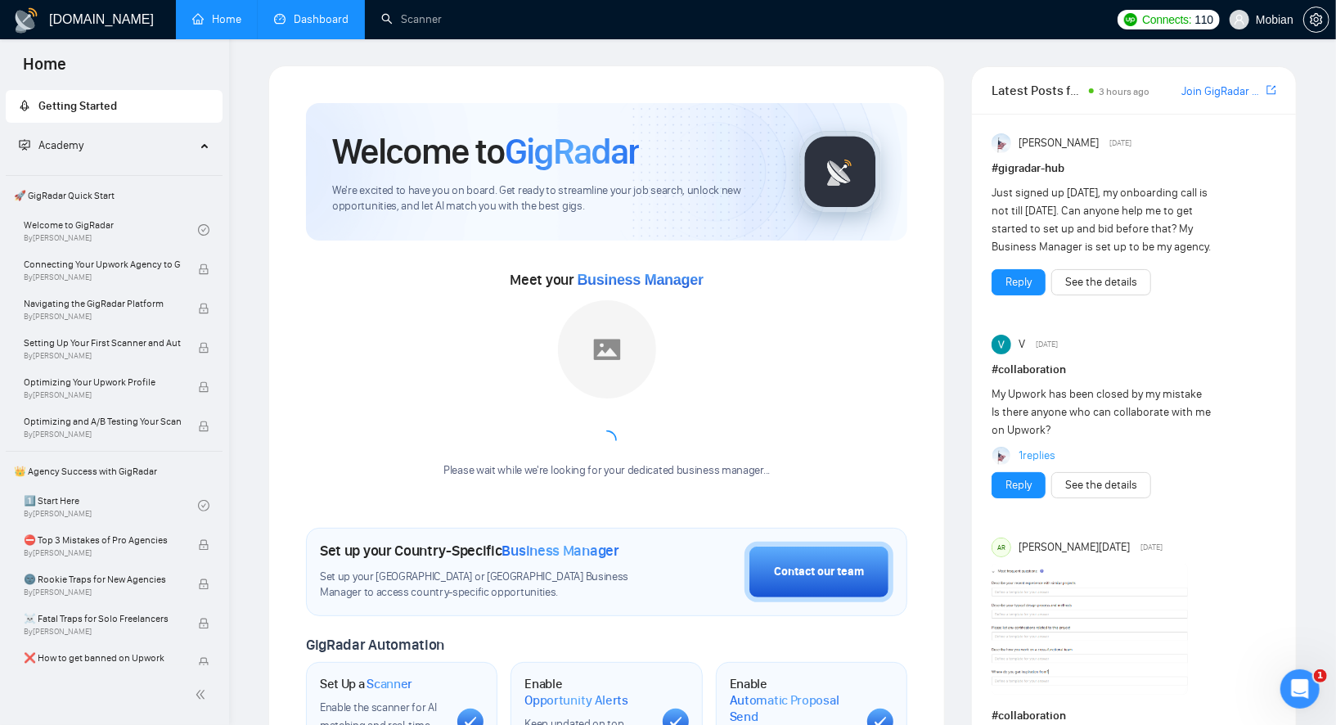
click at [313, 18] on link "Dashboard" at bounding box center [311, 19] width 74 height 14
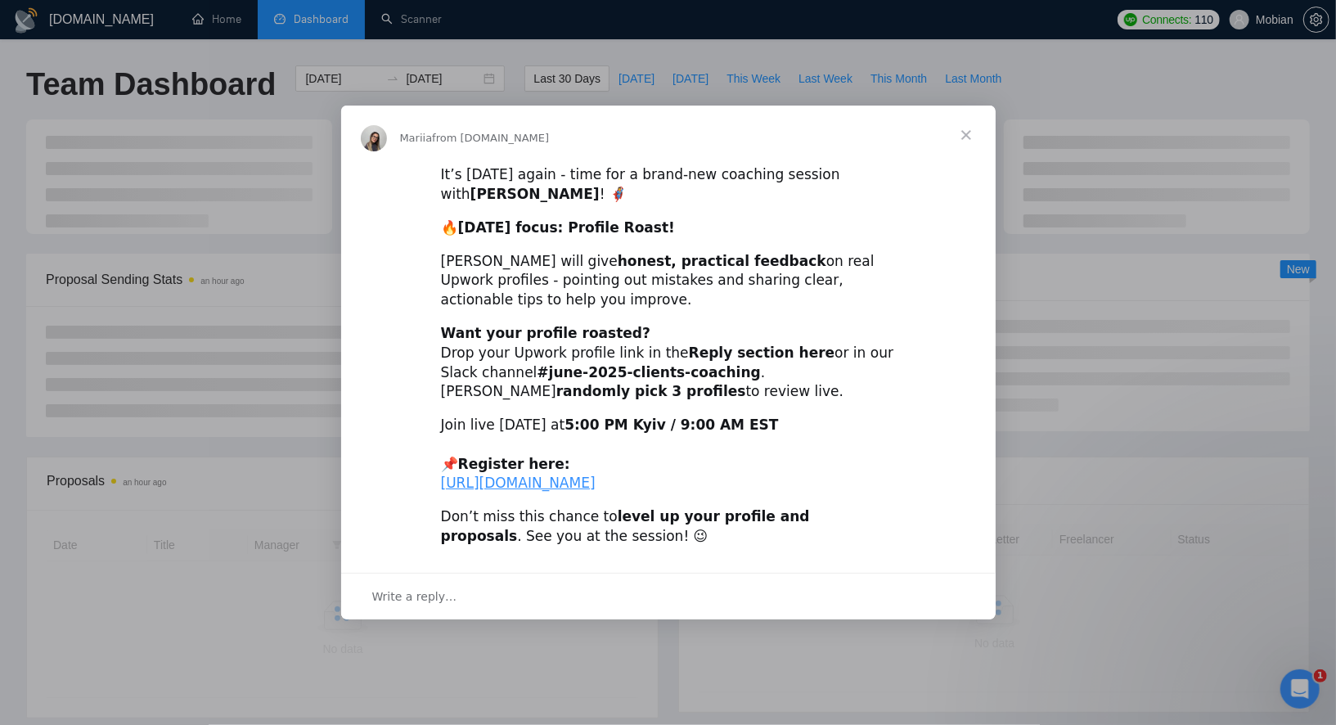
click at [964, 119] on span "Close" at bounding box center [966, 135] width 59 height 59
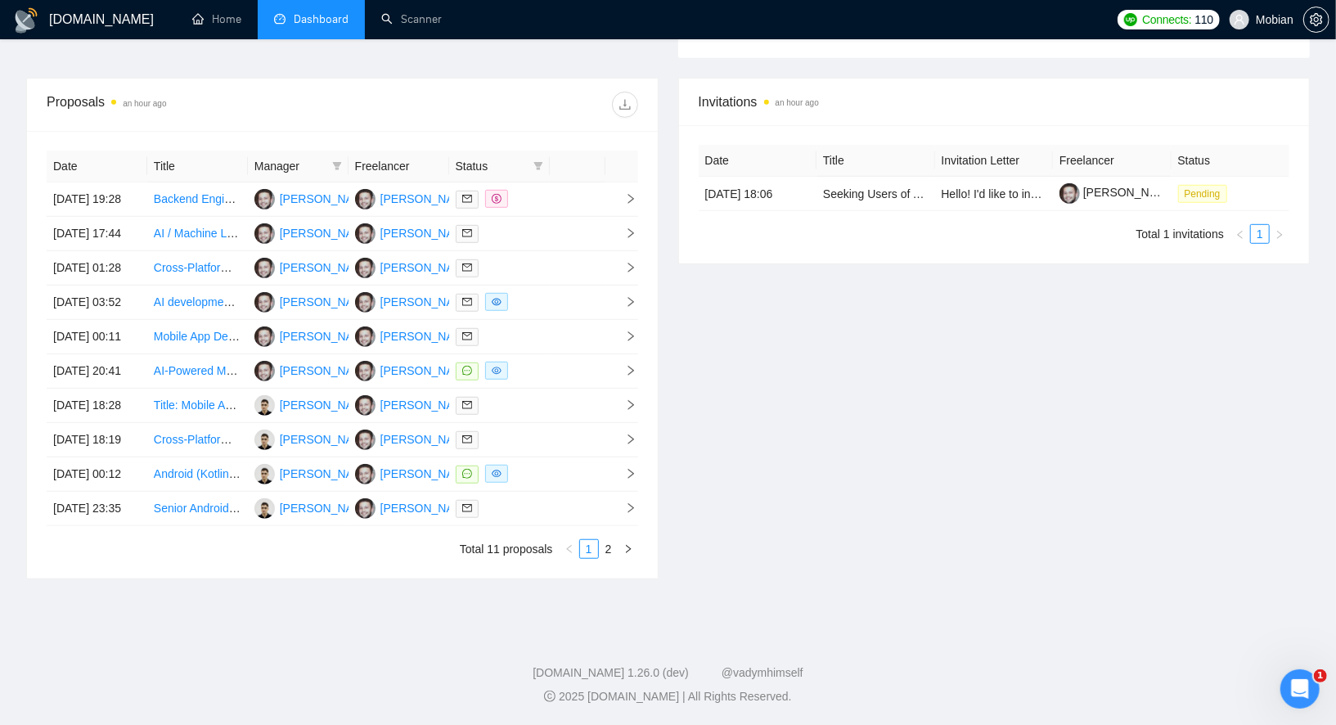
scroll to position [579, 0]
click at [415, 38] on li "Scanner" at bounding box center [411, 19] width 93 height 39
click at [406, 25] on link "Scanner" at bounding box center [411, 19] width 61 height 14
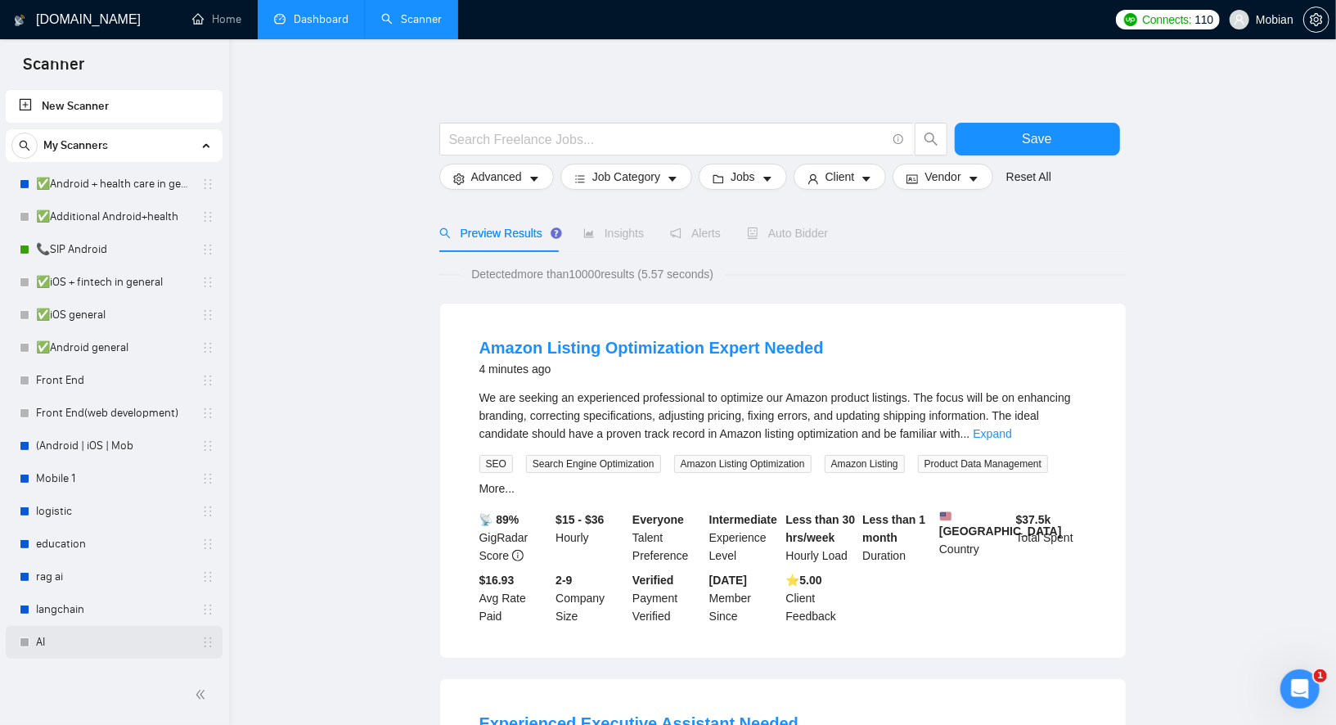
click at [69, 638] on link "AI" at bounding box center [114, 642] width 156 height 33
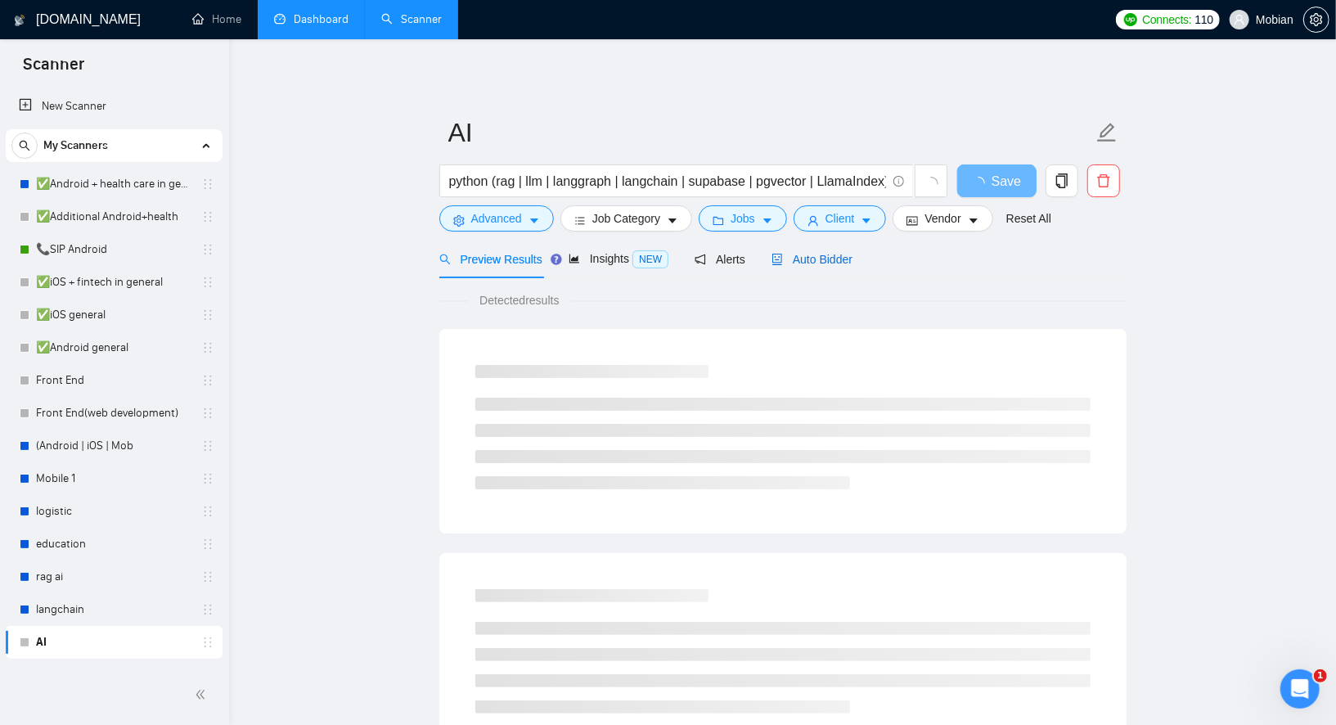
click at [832, 267] on div "Auto Bidder" at bounding box center [812, 259] width 81 height 18
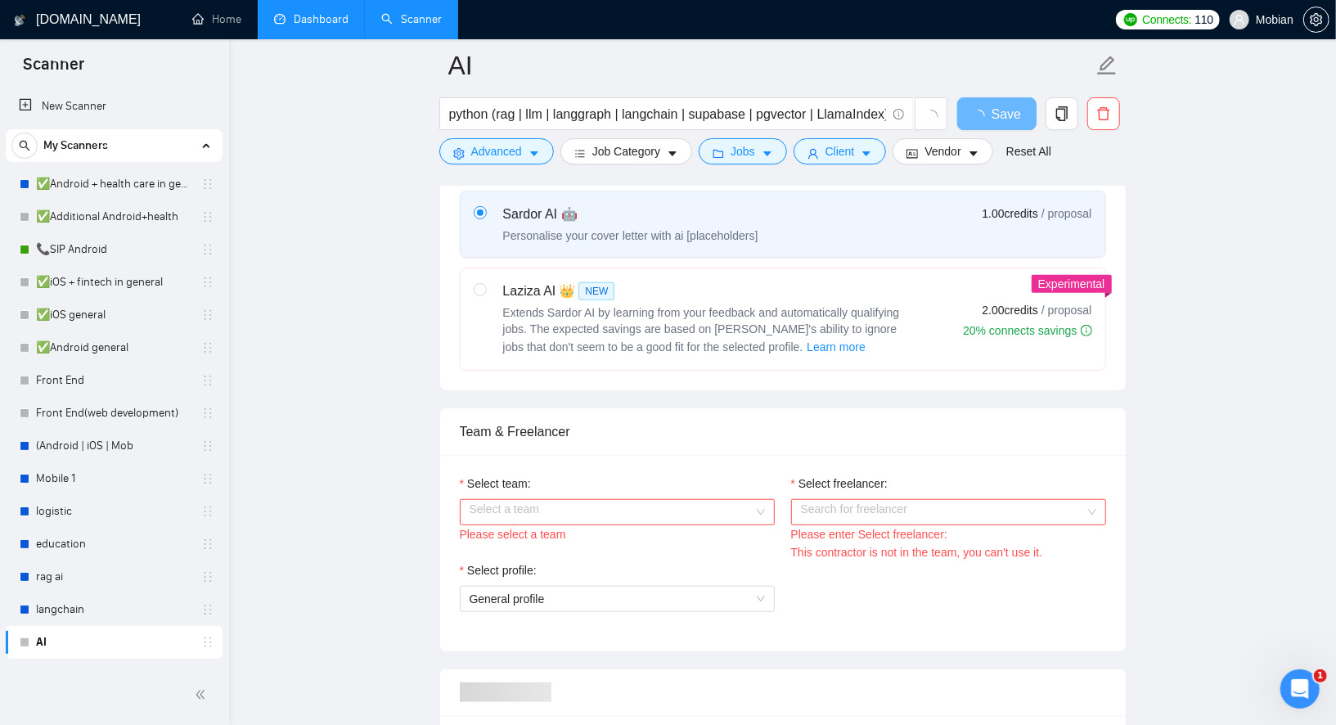
scroll to position [620, 0]
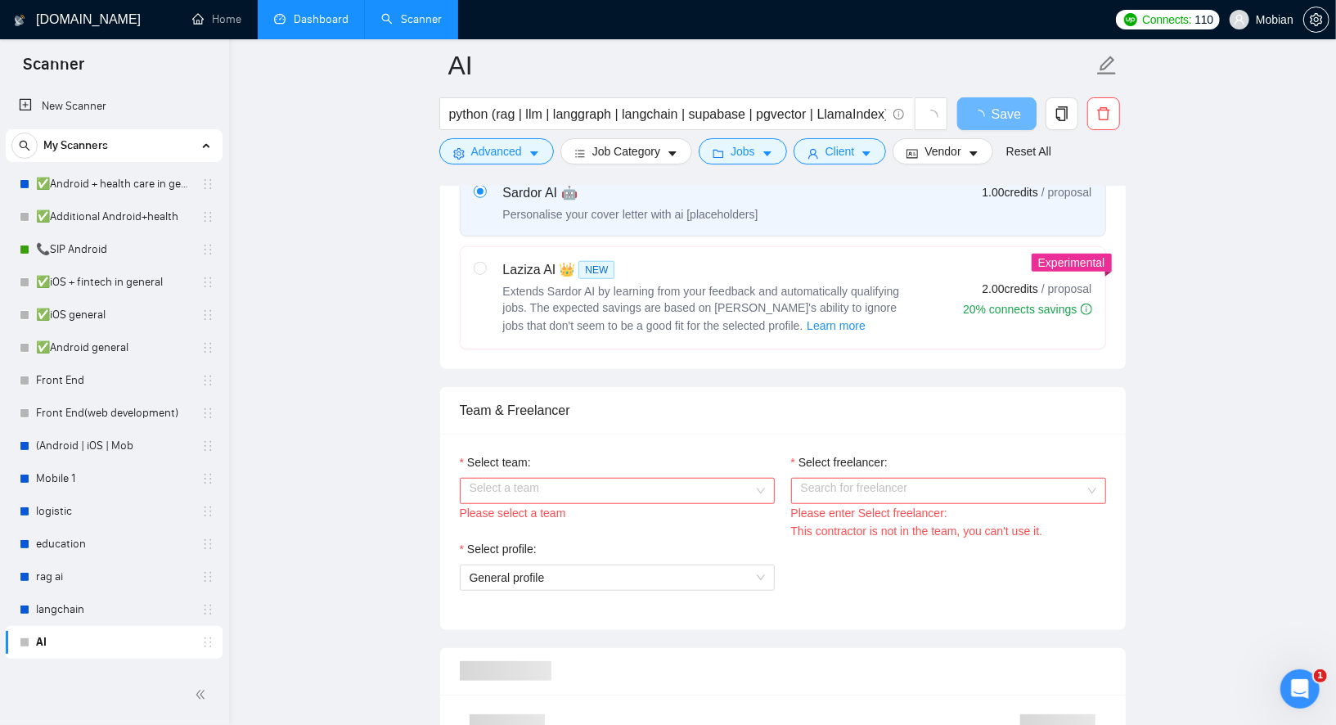
click at [599, 489] on input "Select team:" at bounding box center [612, 491] width 284 height 25
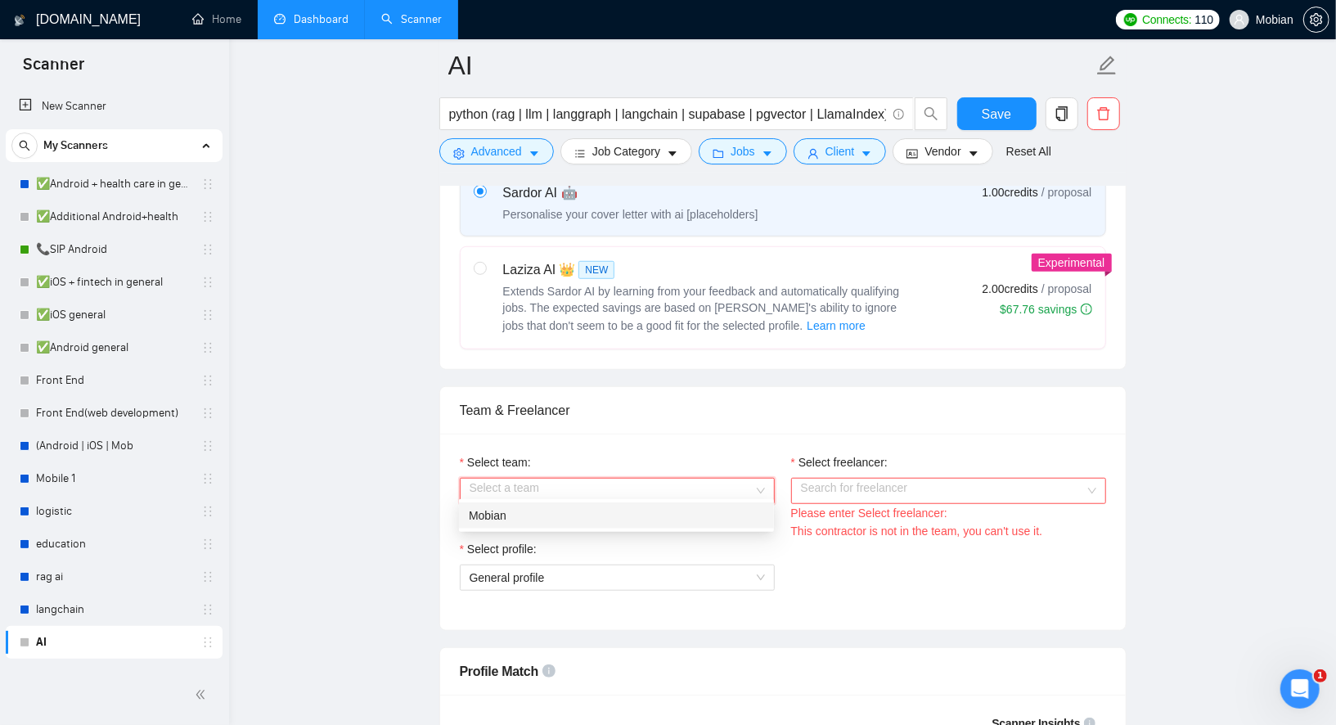
click at [536, 521] on div "Mobian" at bounding box center [616, 516] width 295 height 18
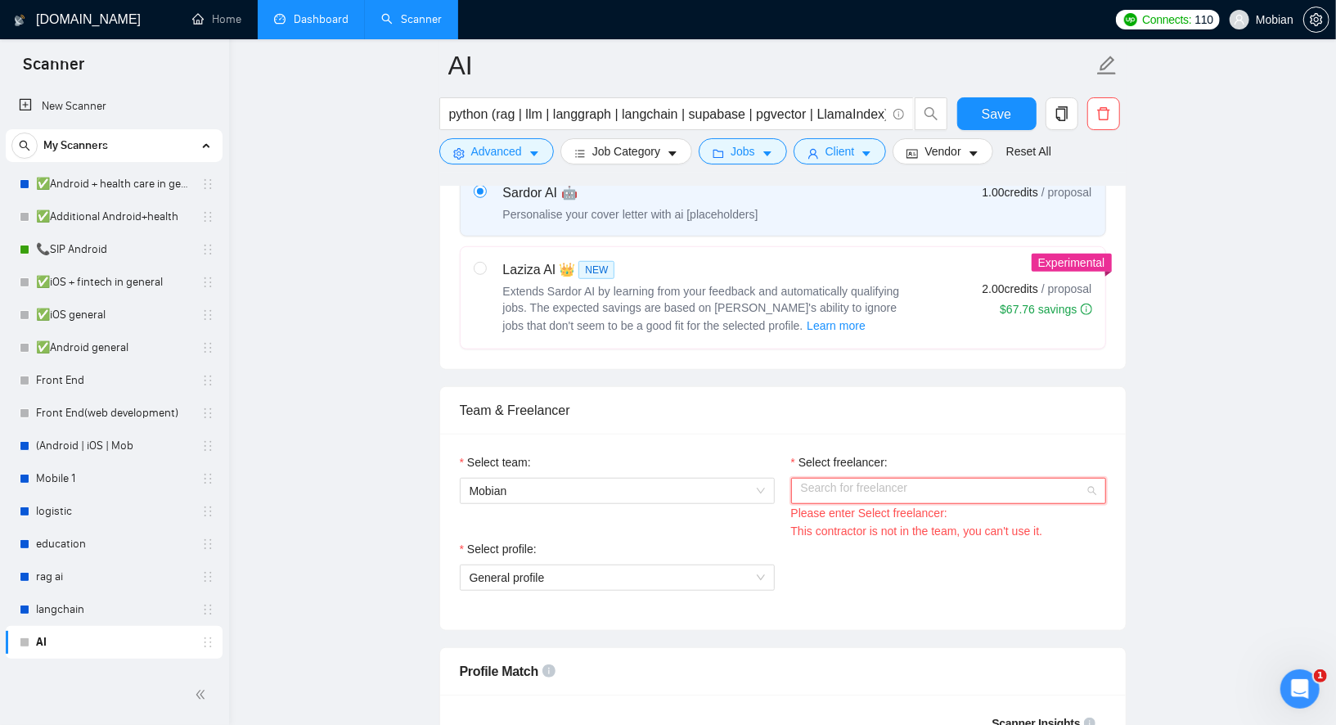
click at [819, 484] on input "Select freelancer:" at bounding box center [943, 491] width 284 height 25
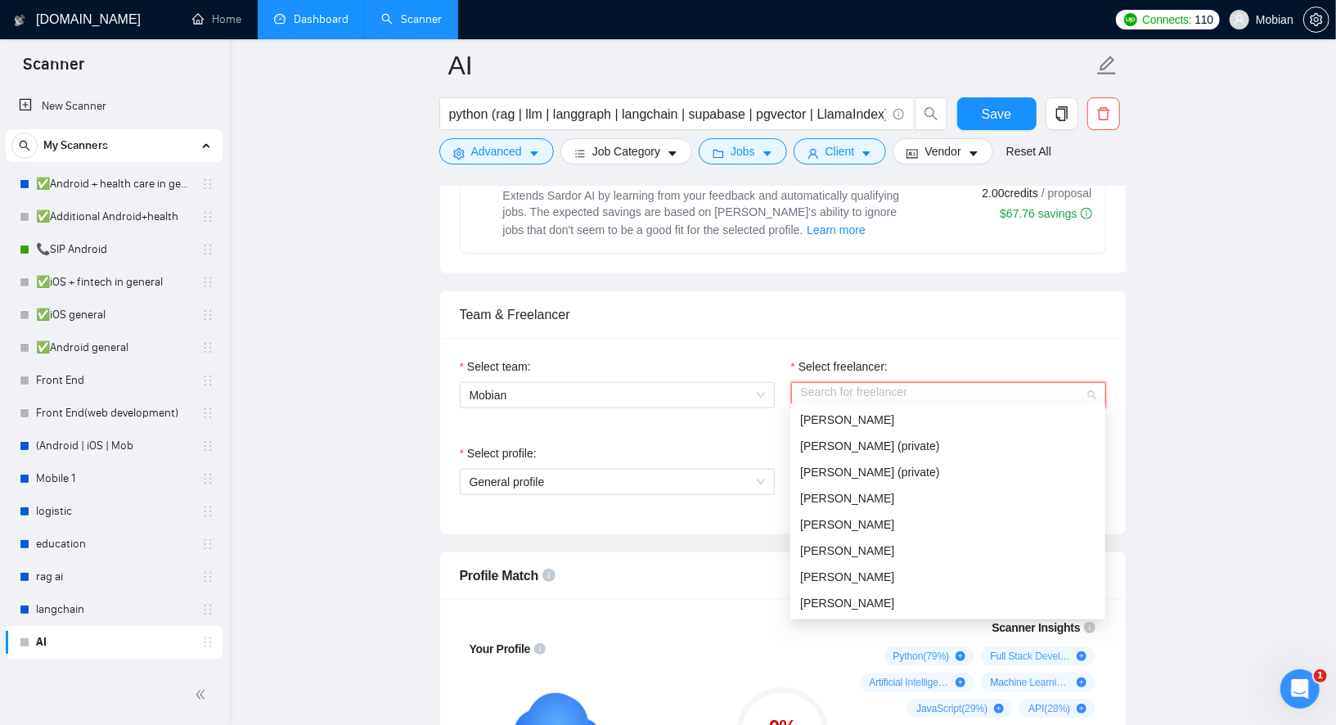
scroll to position [737, 0]
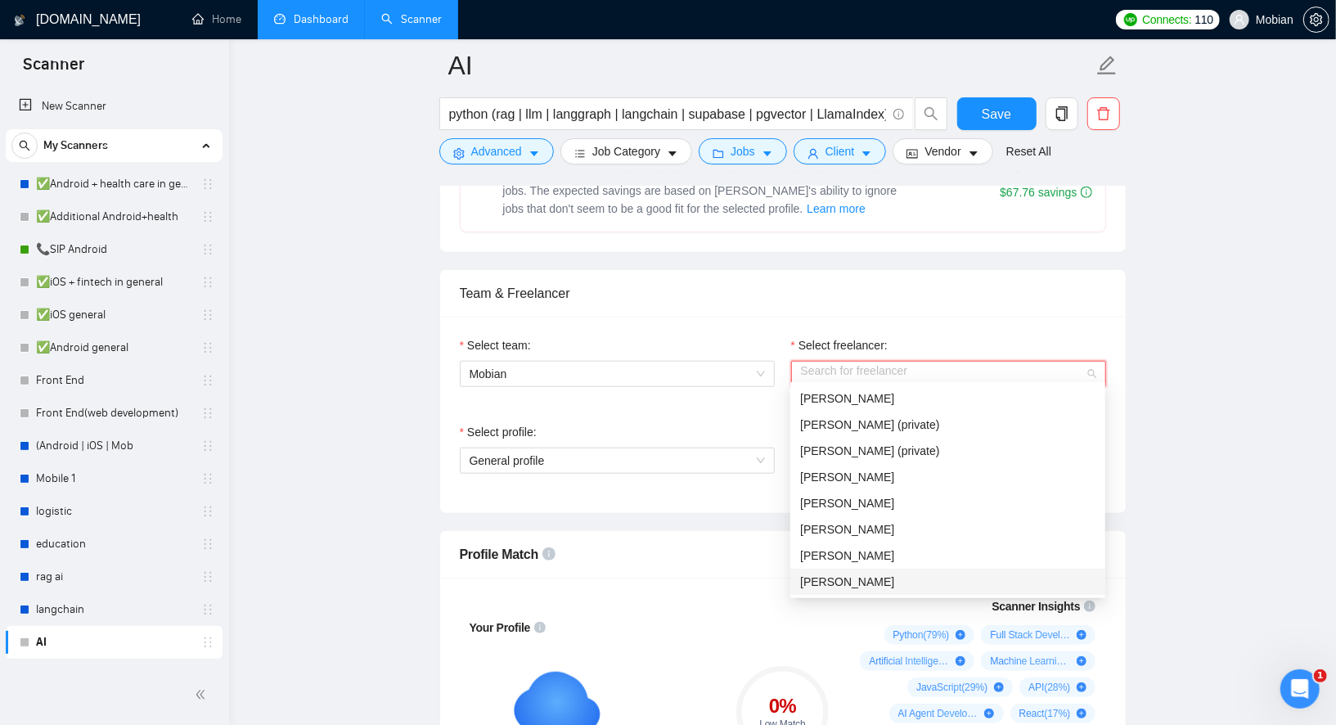
click at [847, 570] on div "[PERSON_NAME]" at bounding box center [948, 582] width 315 height 26
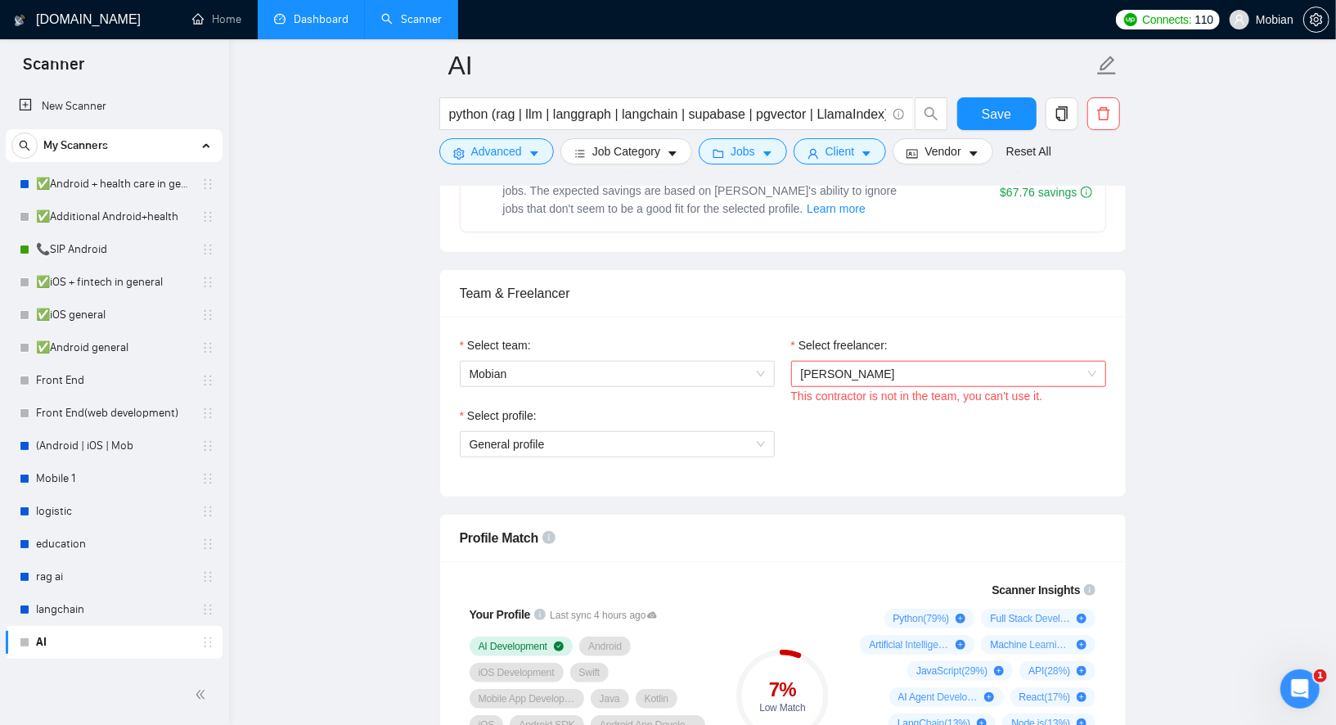
click at [862, 422] on div "Select profile: General profile" at bounding box center [783, 442] width 663 height 70
click at [908, 440] on div "Select profile: General profile" at bounding box center [783, 442] width 663 height 70
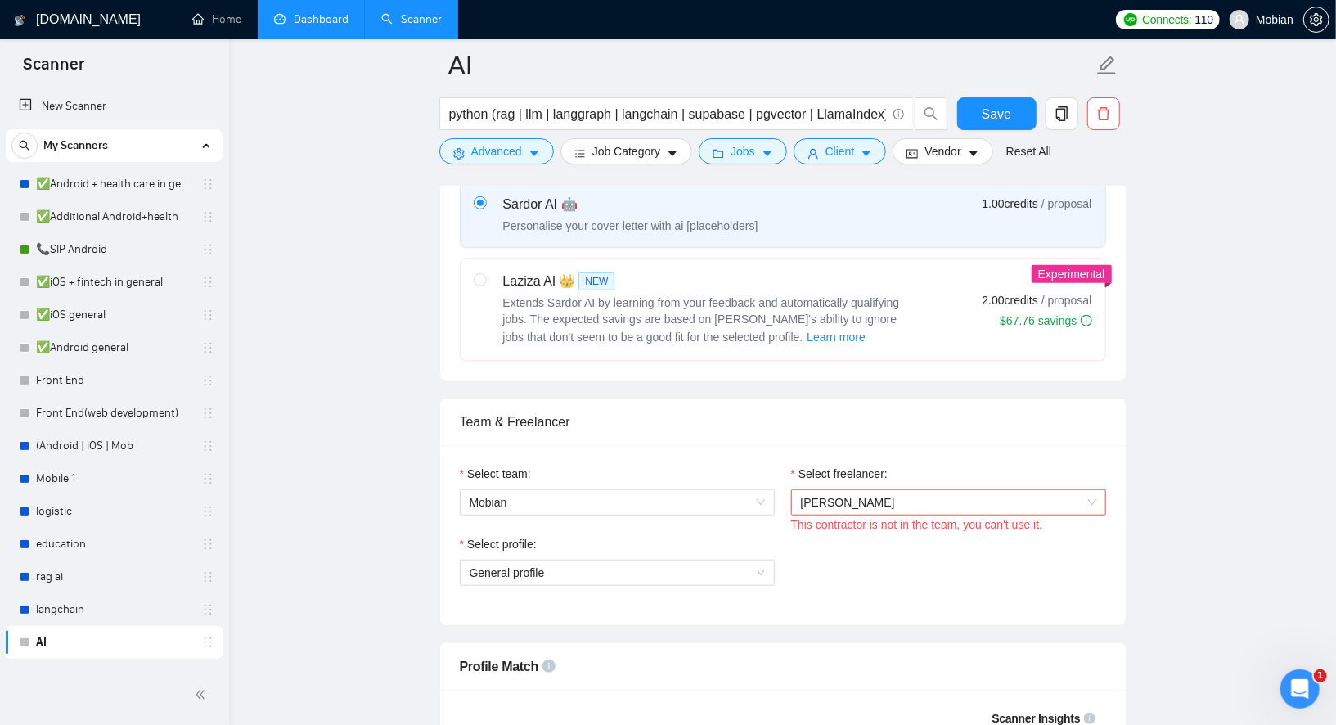
scroll to position [607, 0]
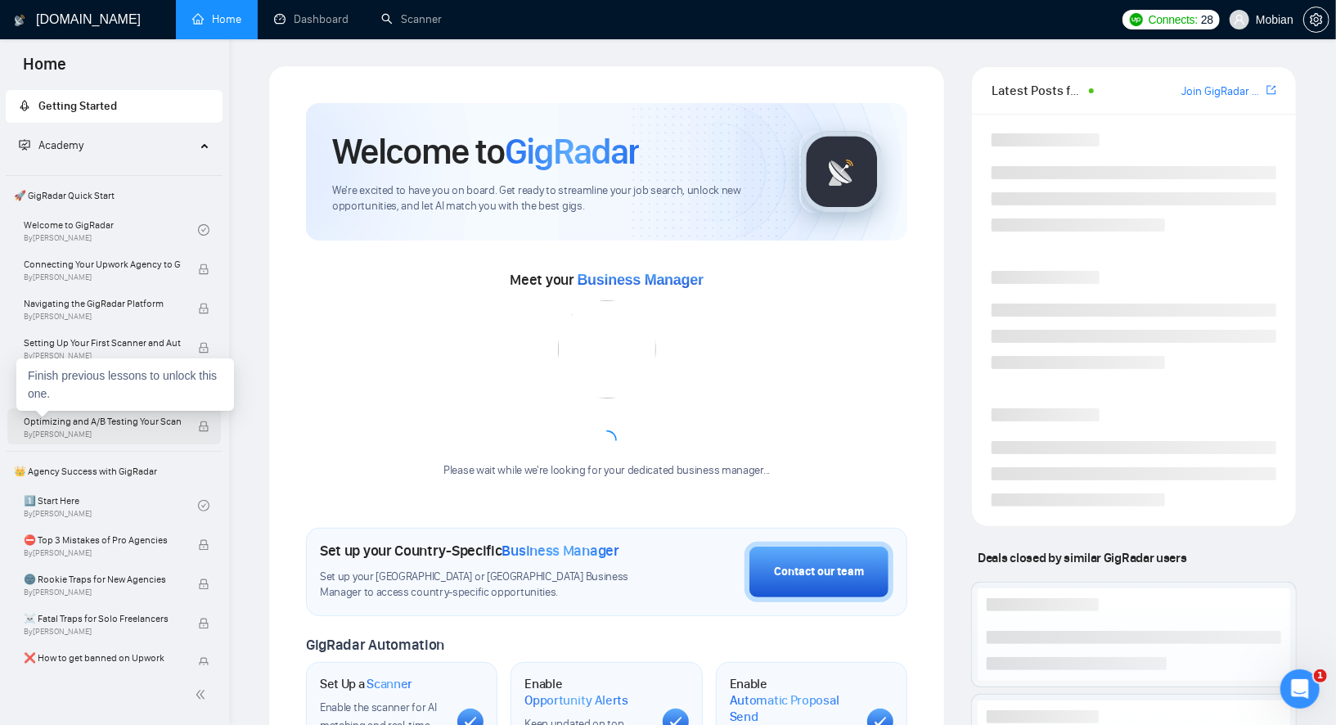
scroll to position [917, 0]
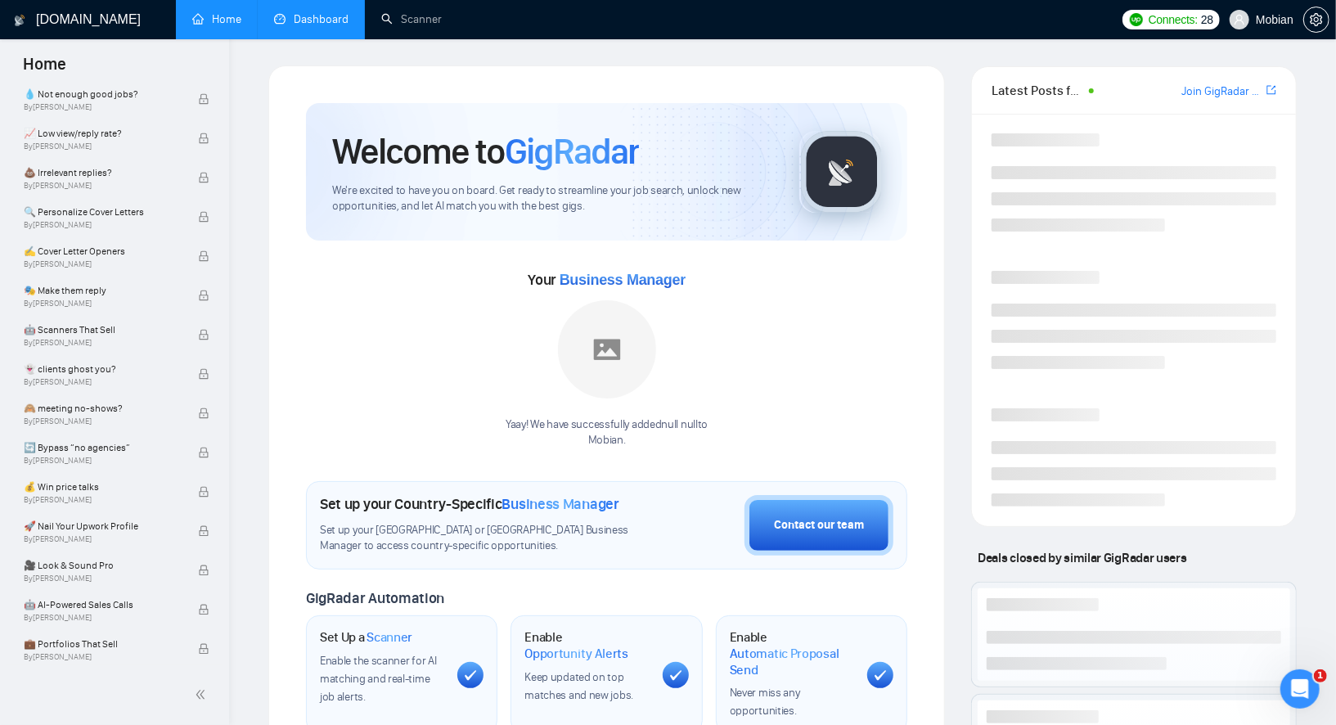
click at [334, 26] on link "Dashboard" at bounding box center [311, 19] width 74 height 14
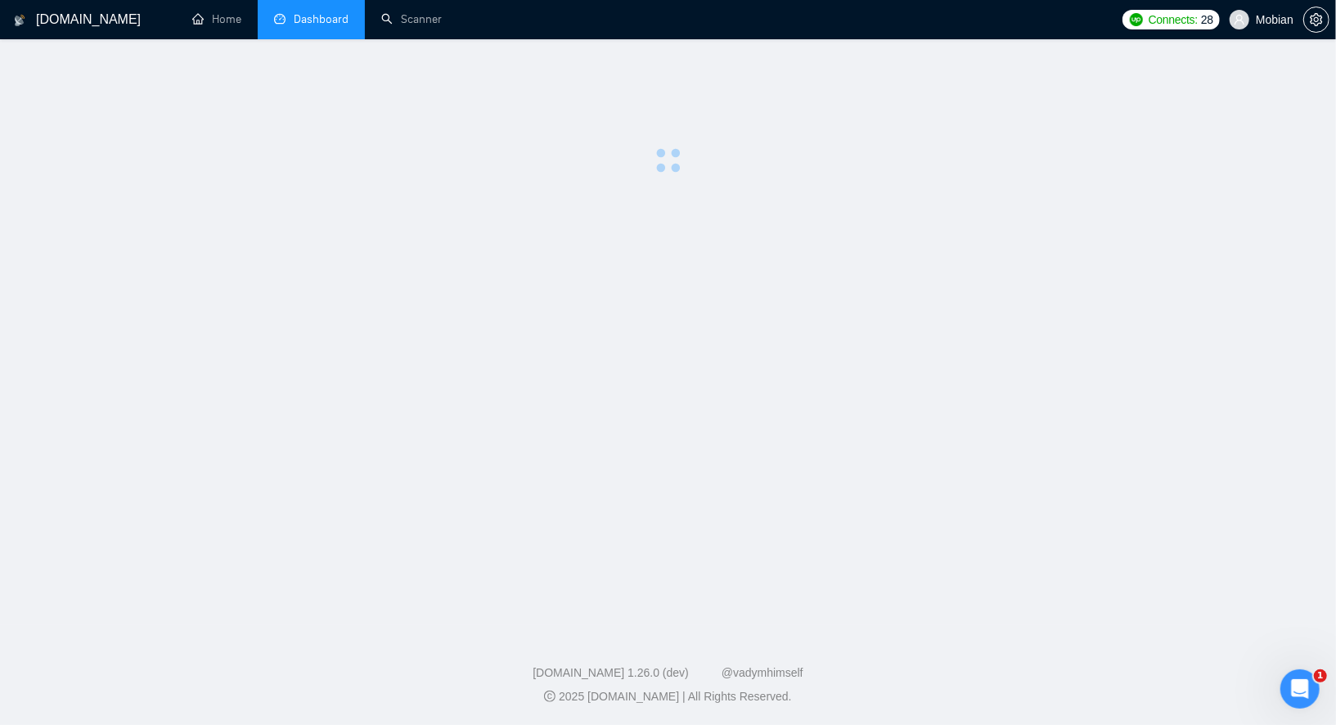
click at [417, 46] on div "[DOMAIN_NAME] Home Dashboard Scanner Connects: 28 Mobian [DOMAIN_NAME] 1.26.0 (…" at bounding box center [668, 362] width 1336 height 725
click at [403, 26] on link "Scanner" at bounding box center [411, 19] width 61 height 14
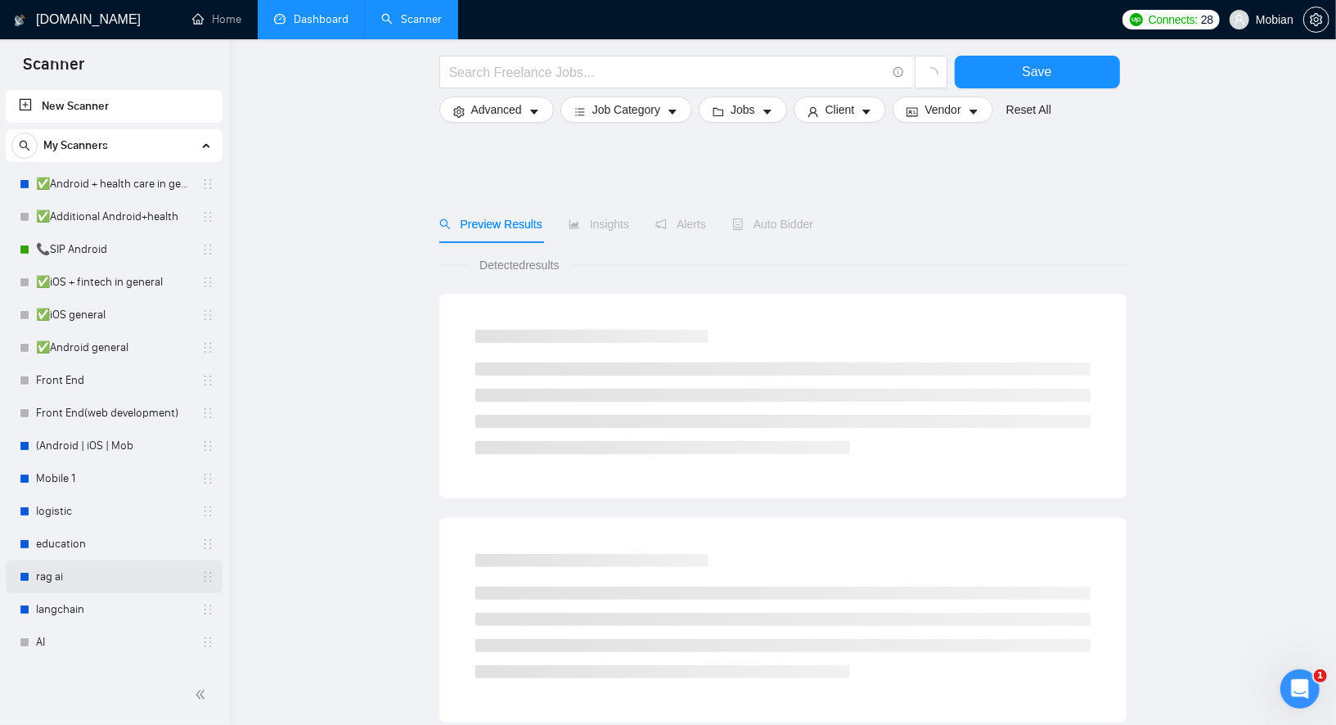
scroll to position [805, 0]
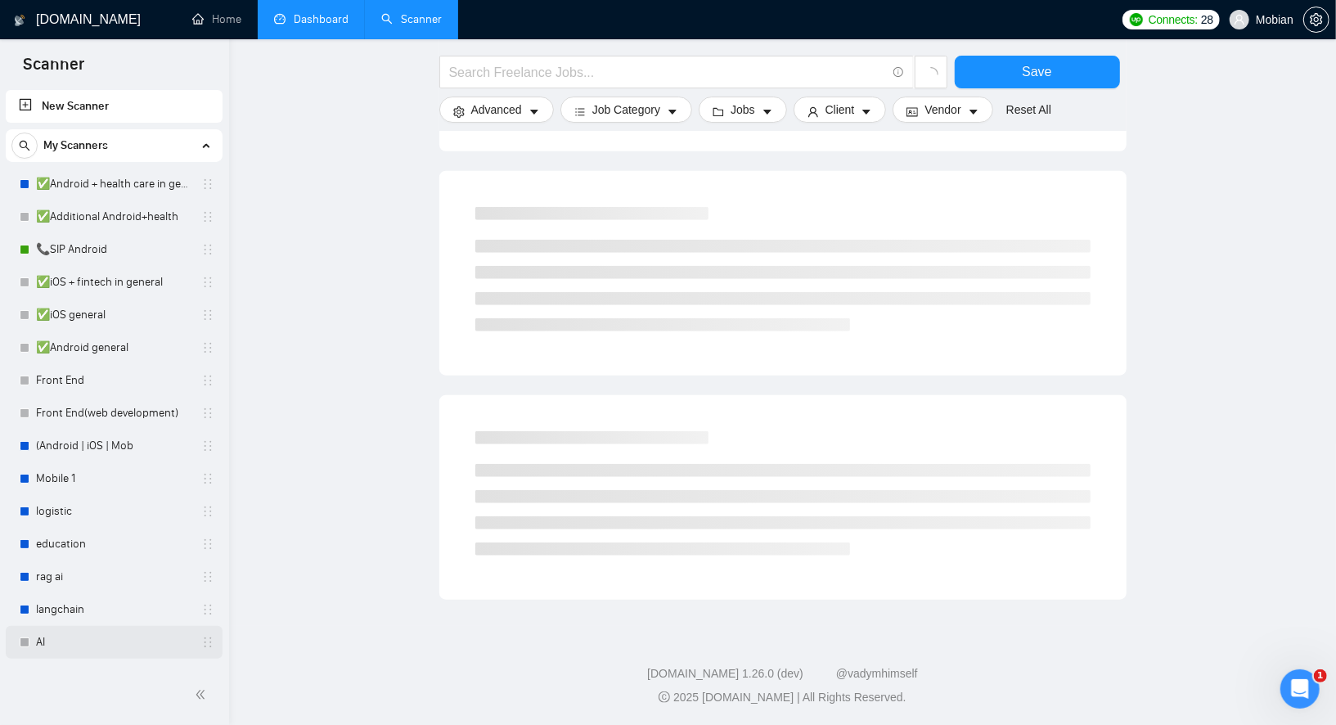
click at [43, 647] on link "AI" at bounding box center [114, 642] width 156 height 33
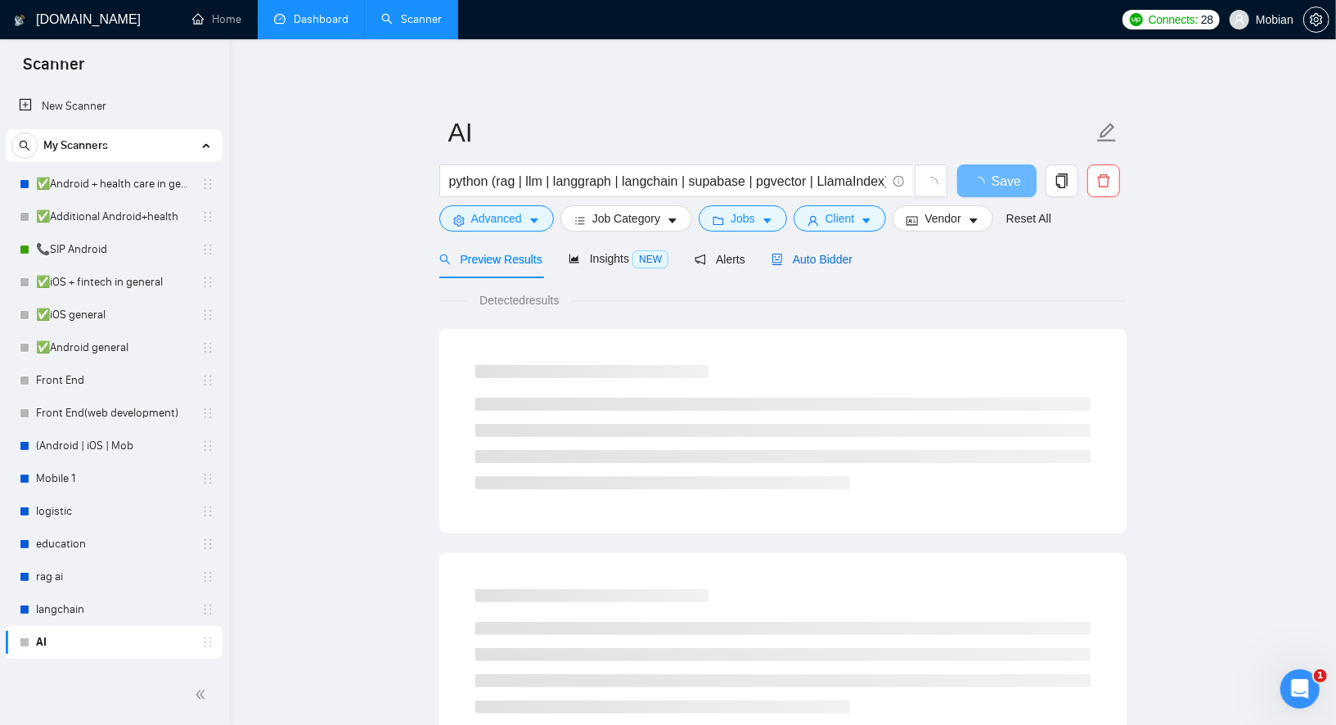
click at [828, 250] on div "Auto Bidder" at bounding box center [812, 259] width 81 height 18
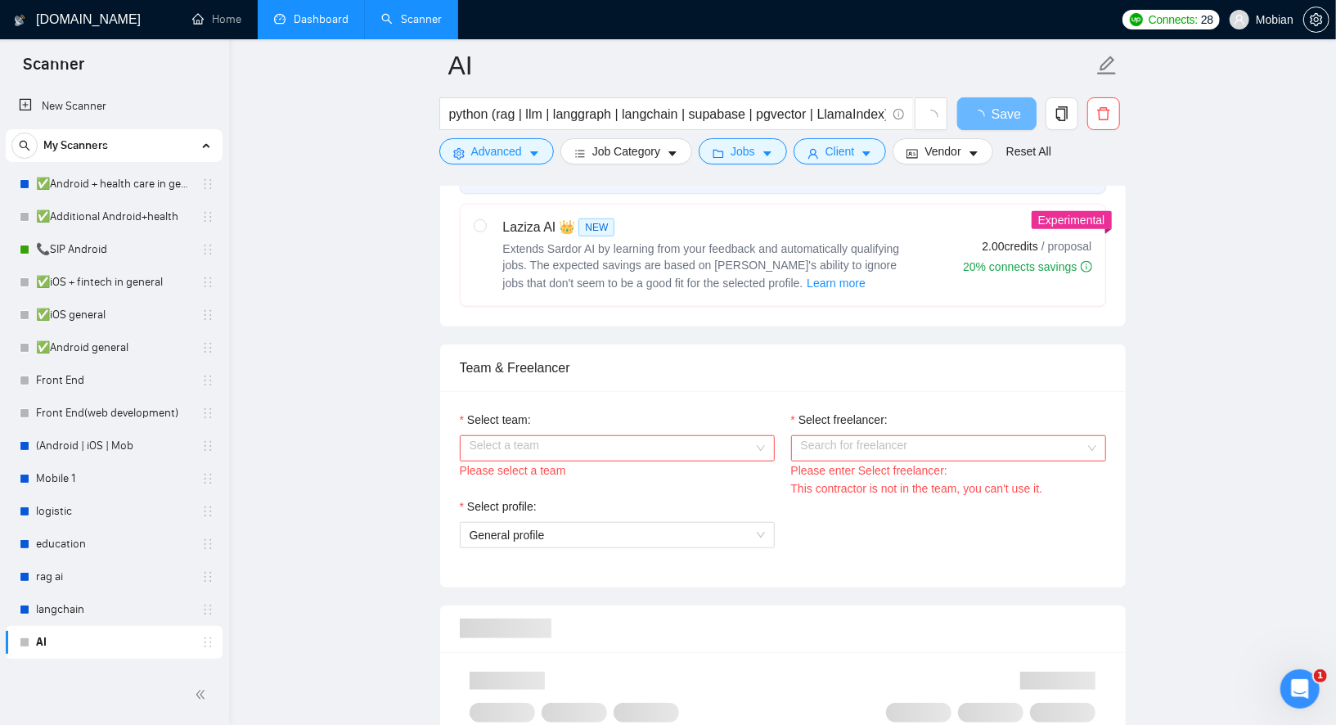
scroll to position [696, 0]
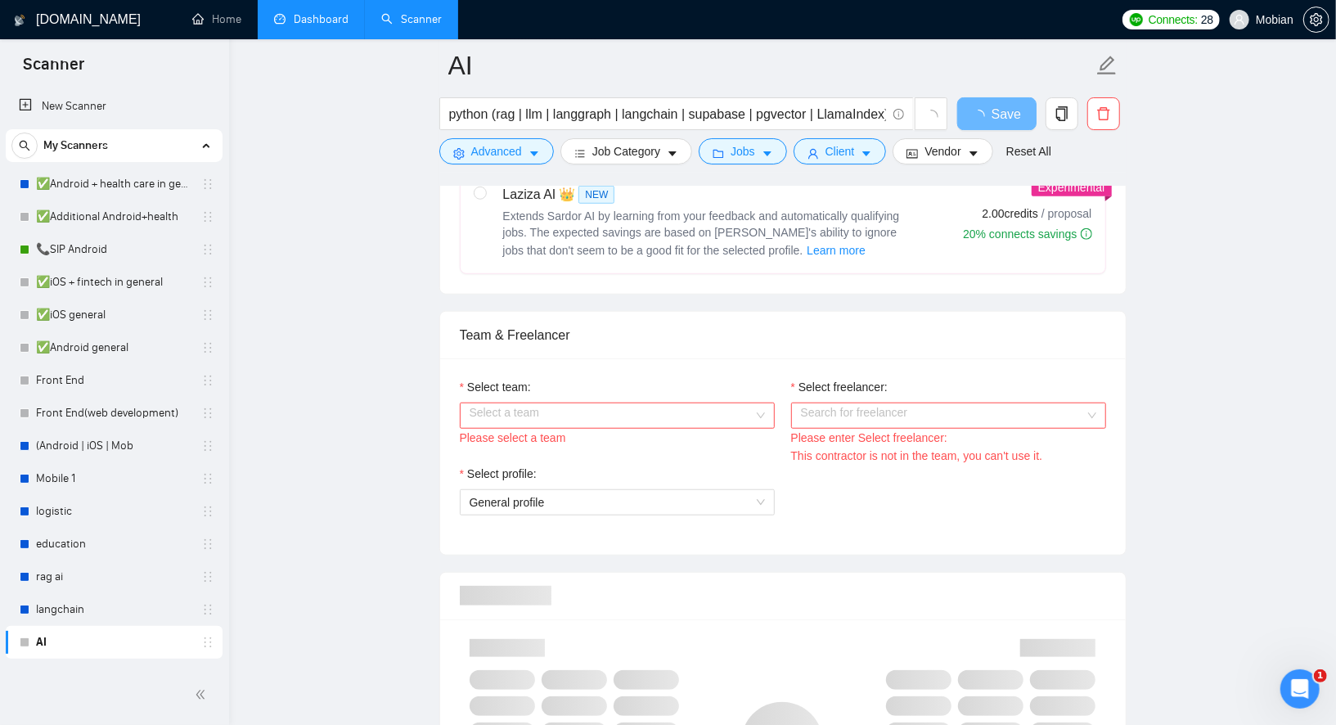
click at [513, 419] on input "Select team:" at bounding box center [612, 415] width 284 height 25
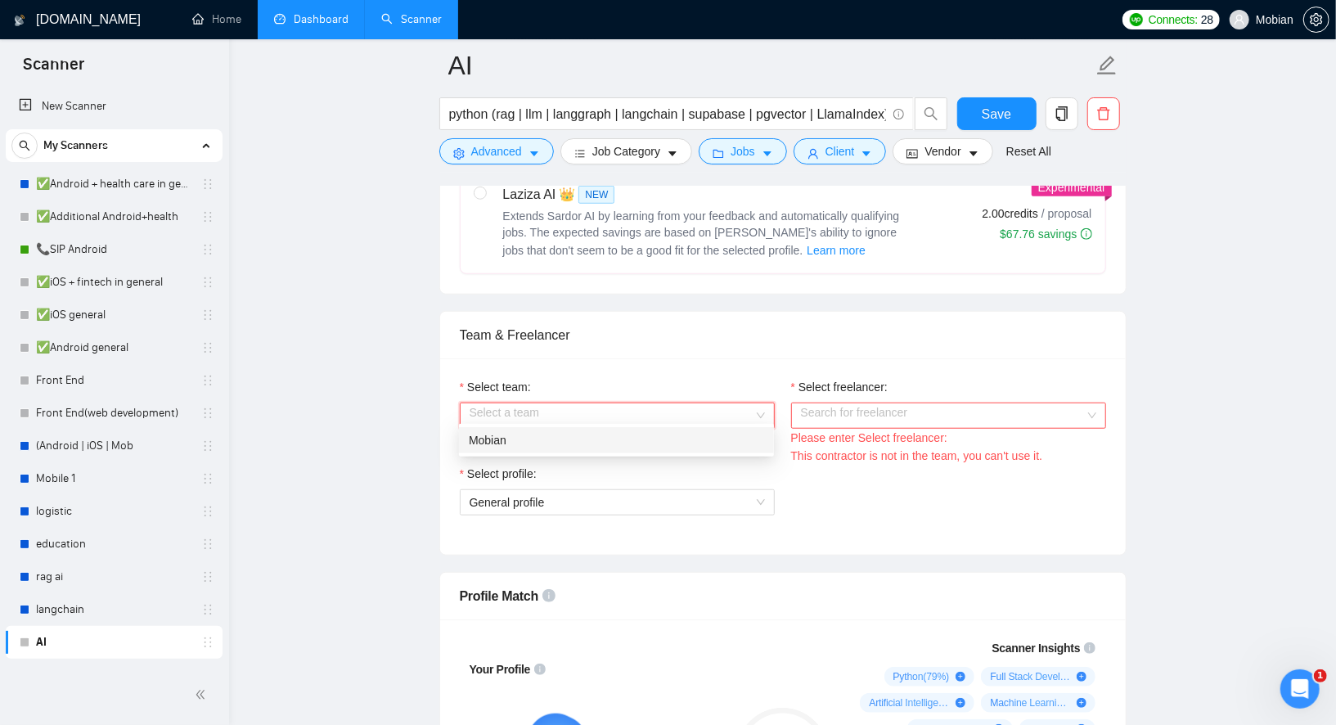
click at [503, 439] on div "Mobian" at bounding box center [616, 440] width 295 height 18
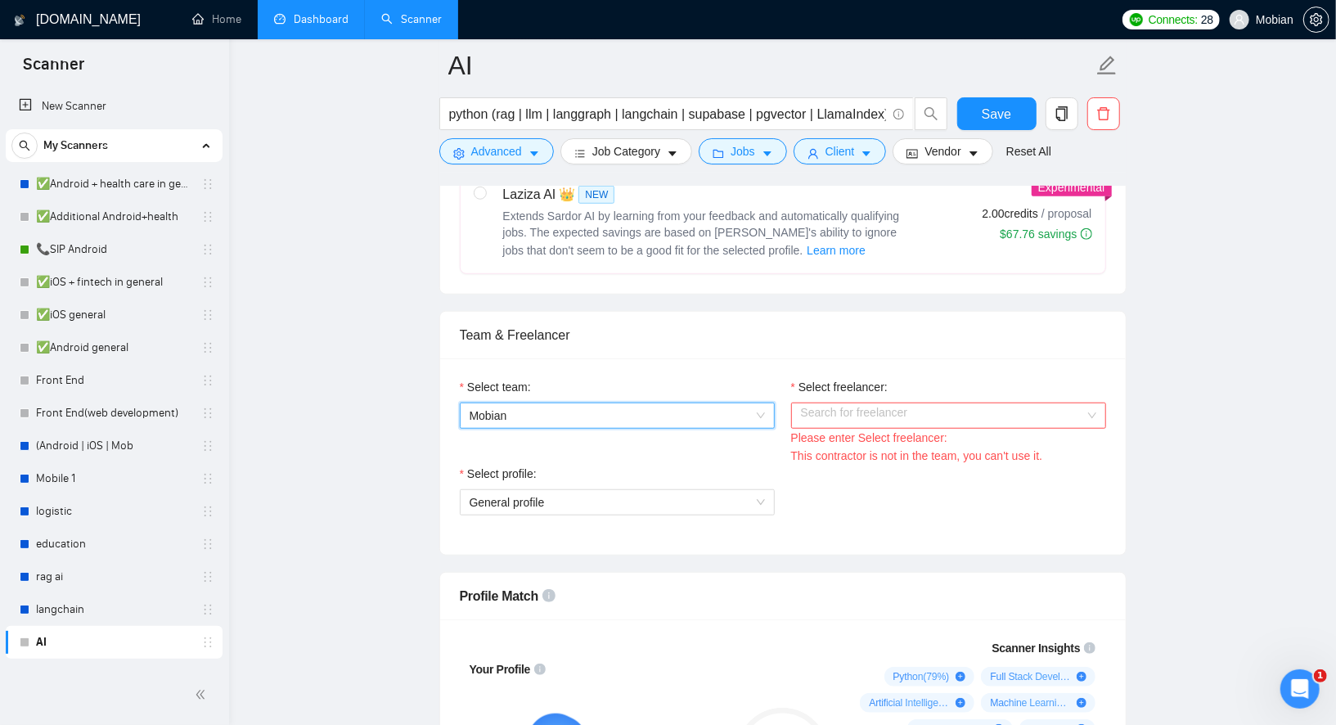
click at [759, 453] on div "Select team: Mobian Mobian" at bounding box center [617, 421] width 331 height 87
click at [828, 408] on input "Select freelancer:" at bounding box center [943, 415] width 284 height 25
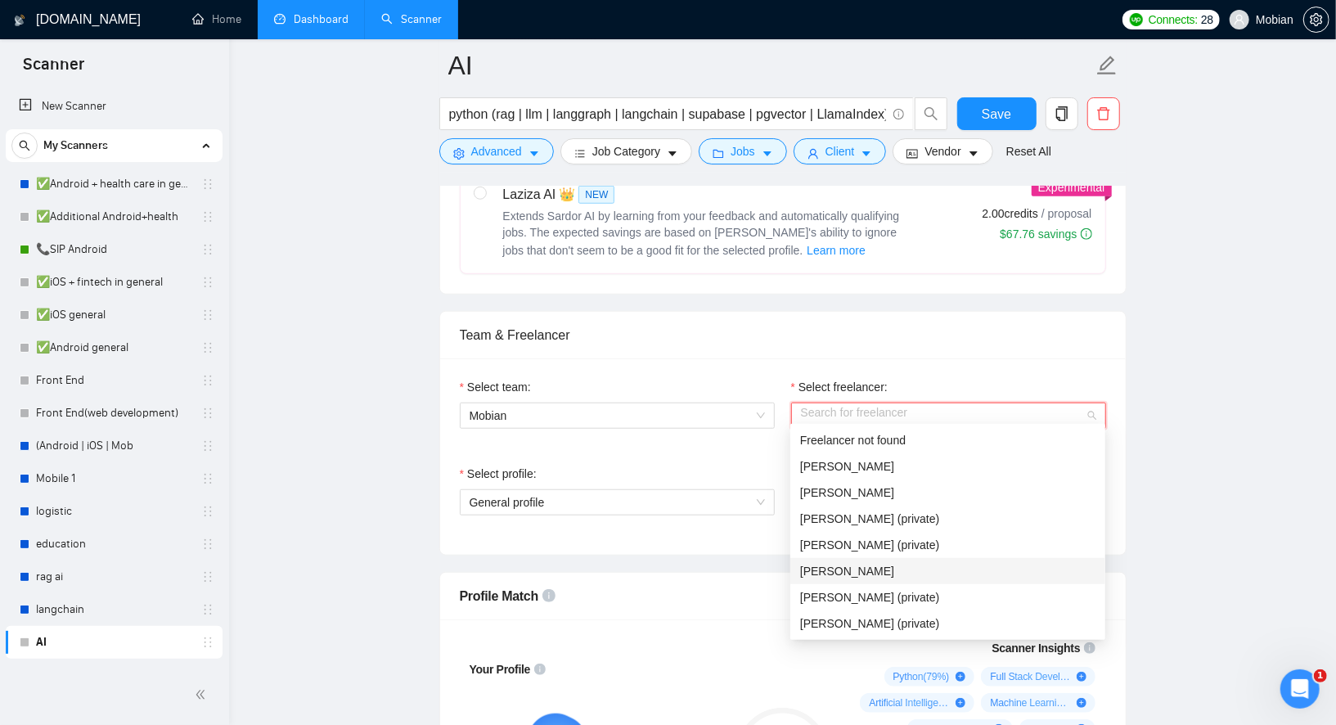
scroll to position [131, 0]
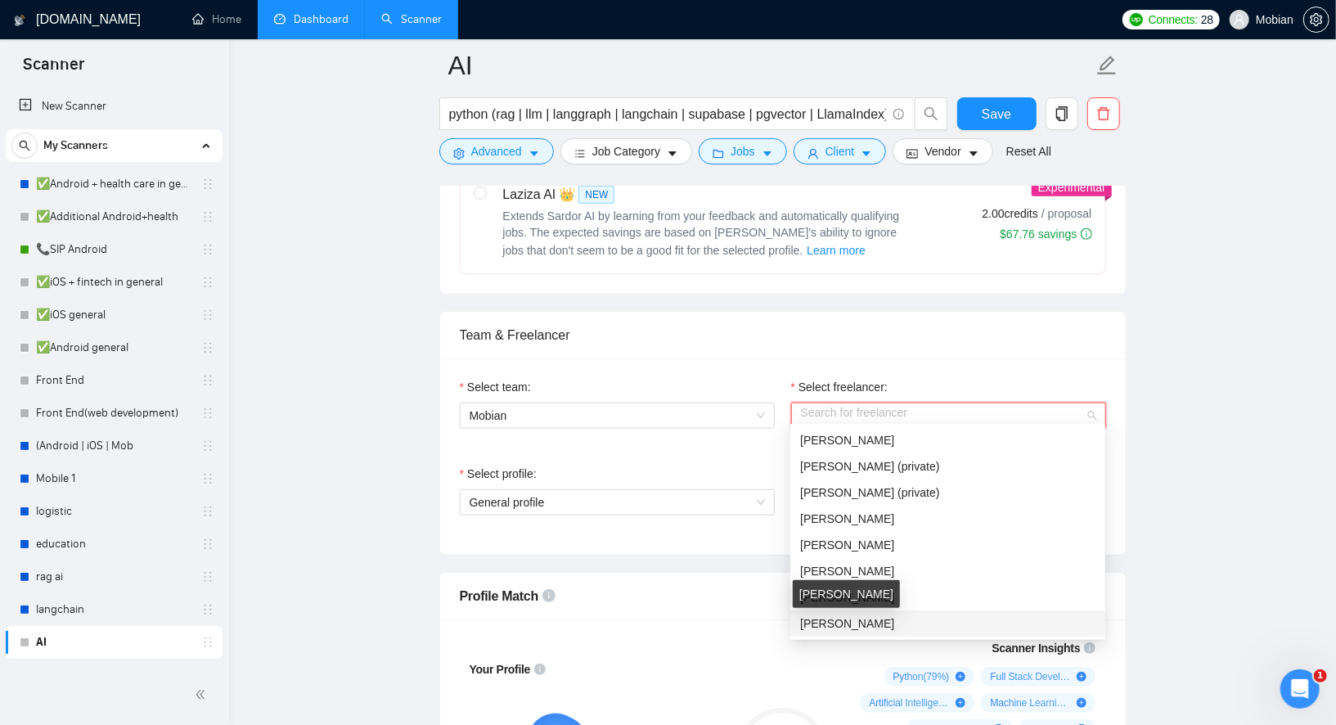
click at [823, 626] on span "[PERSON_NAME]" at bounding box center [847, 623] width 94 height 13
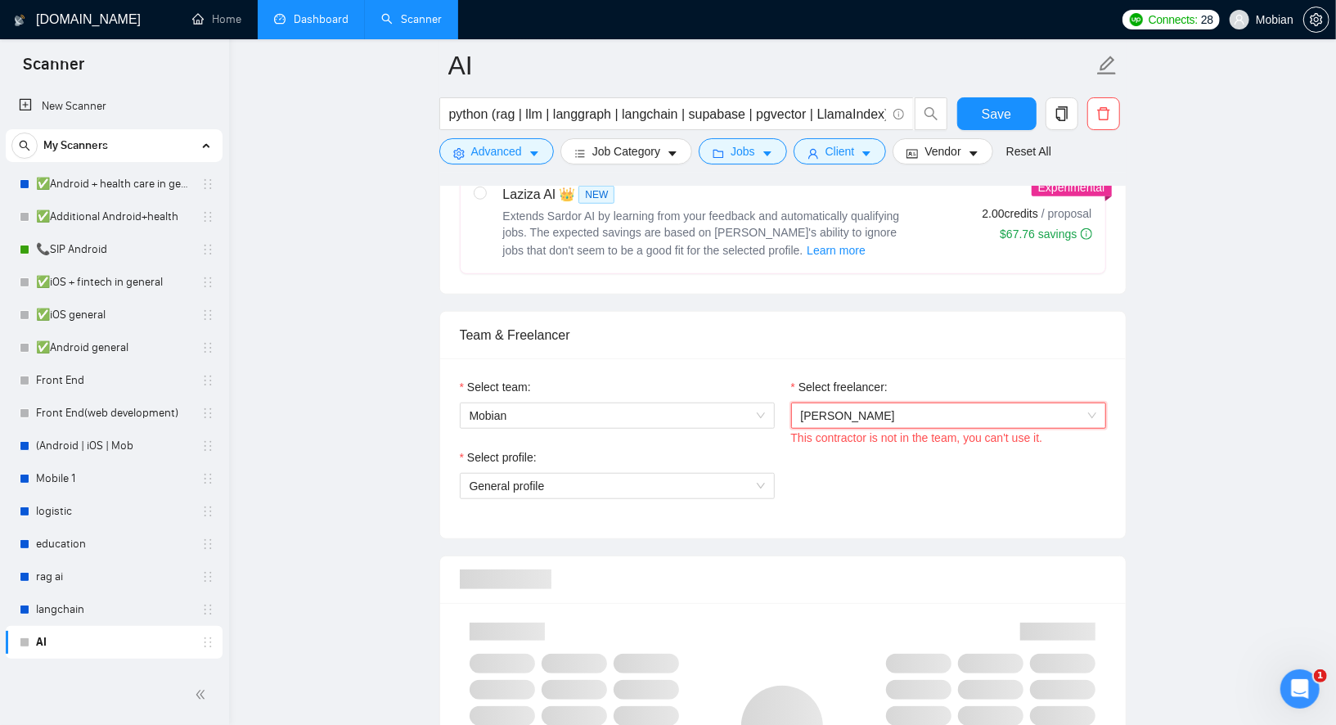
click at [753, 448] on div "Select profile:" at bounding box center [617, 460] width 315 height 25
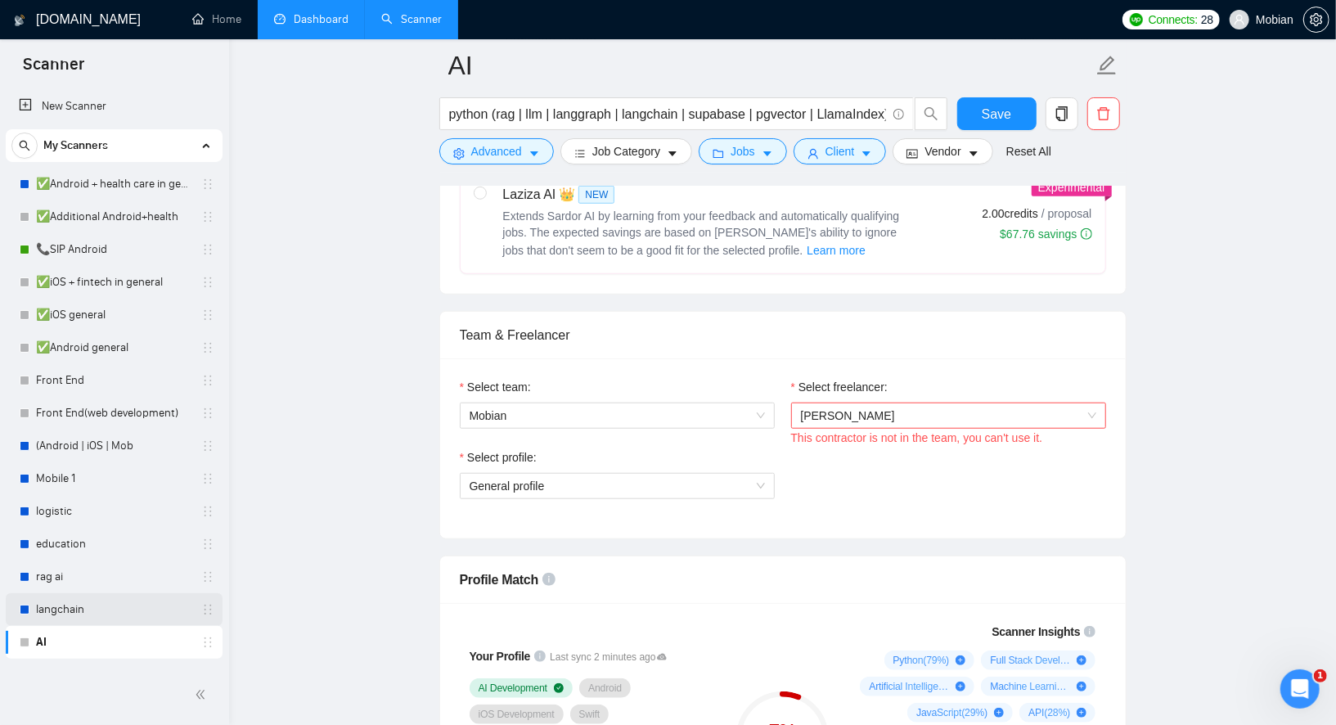
click at [71, 615] on link "langchain" at bounding box center [114, 609] width 156 height 33
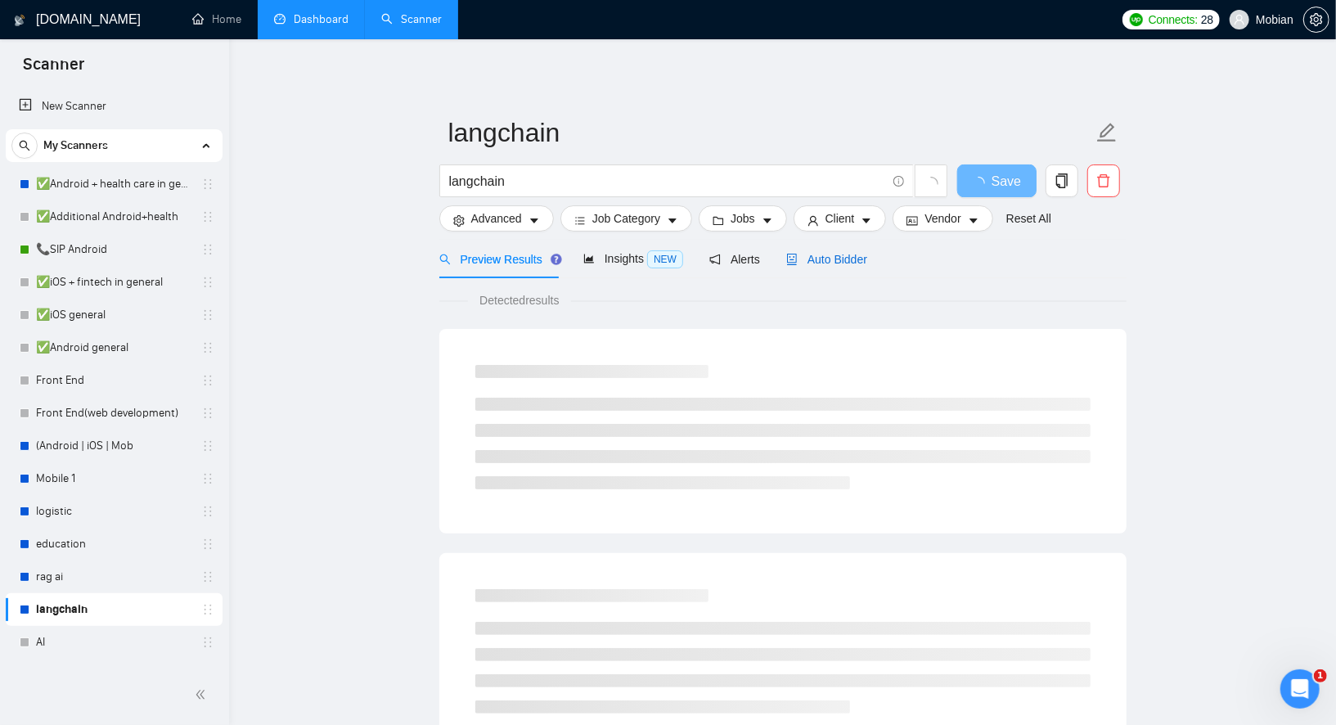
click at [829, 257] on span "Auto Bidder" at bounding box center [827, 259] width 81 height 13
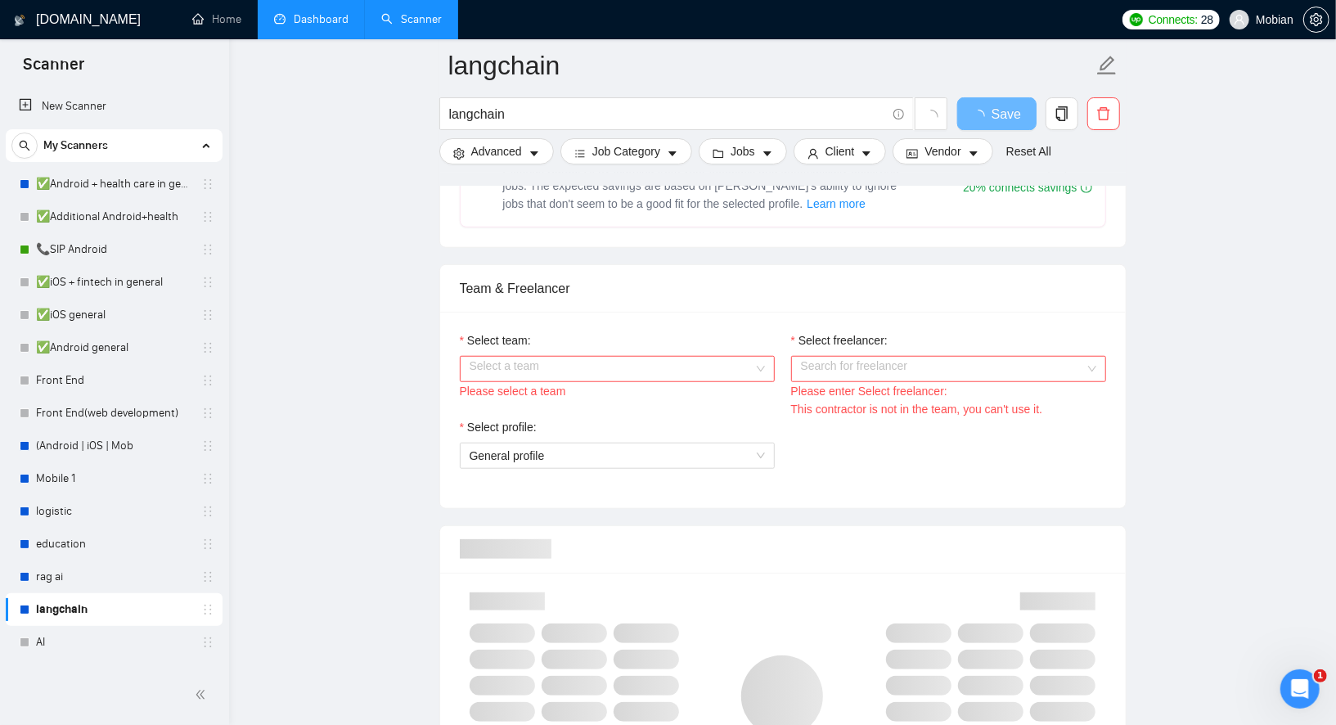
scroll to position [746, 0]
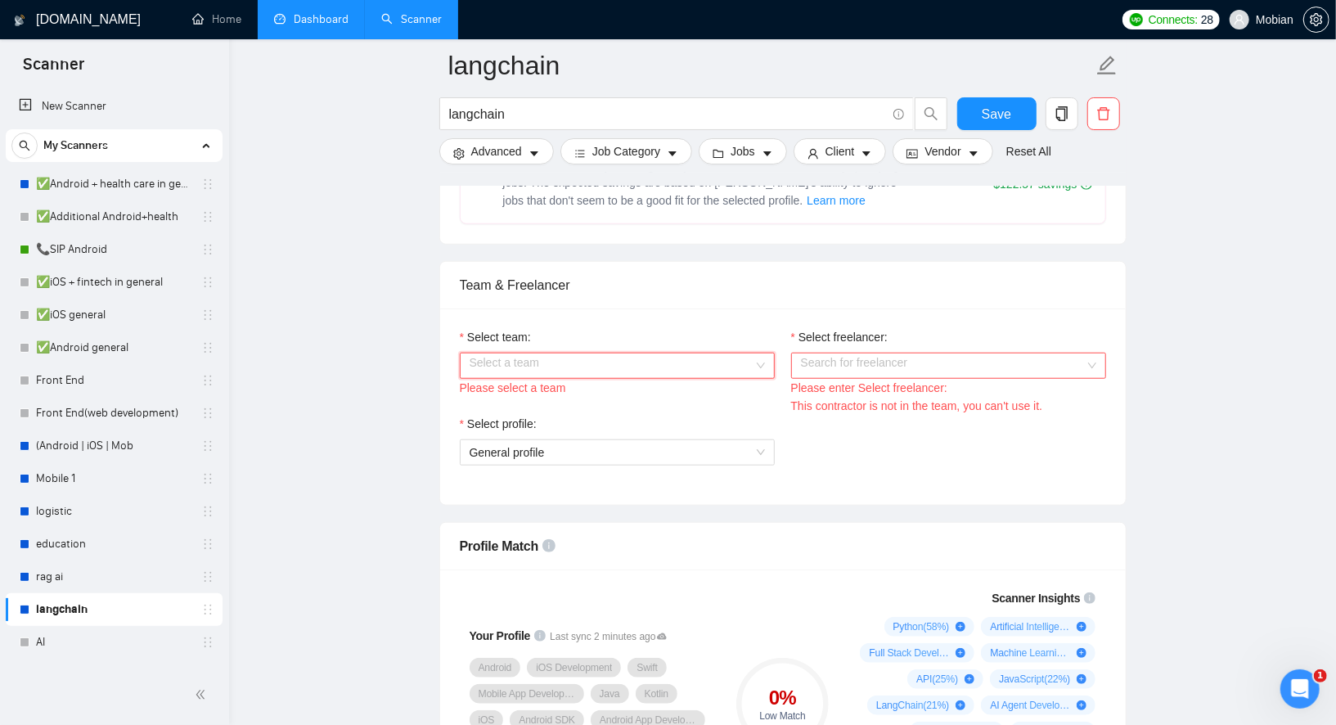
click at [486, 364] on input "Select team:" at bounding box center [612, 366] width 284 height 25
click at [499, 394] on div "Mobian" at bounding box center [616, 391] width 295 height 18
click at [865, 368] on input "Select freelancer:" at bounding box center [943, 366] width 284 height 25
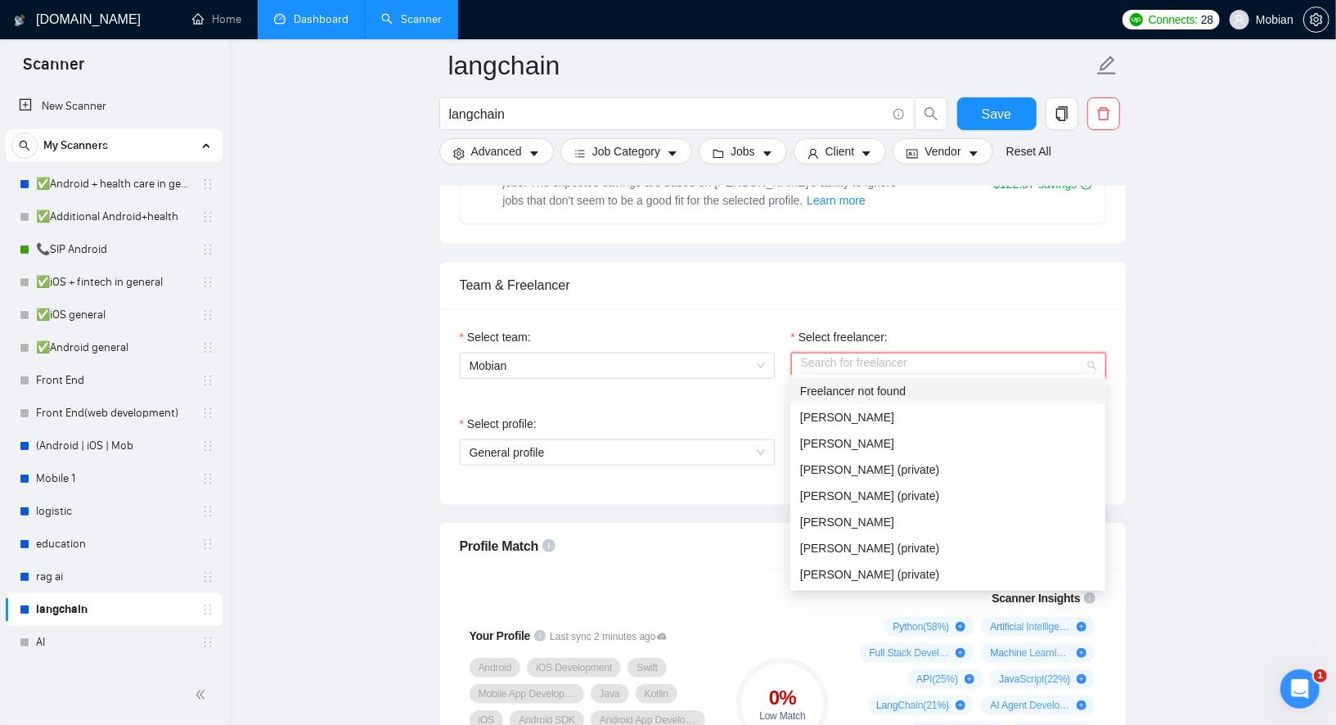
click at [845, 395] on div "Freelancer not found" at bounding box center [947, 391] width 295 height 18
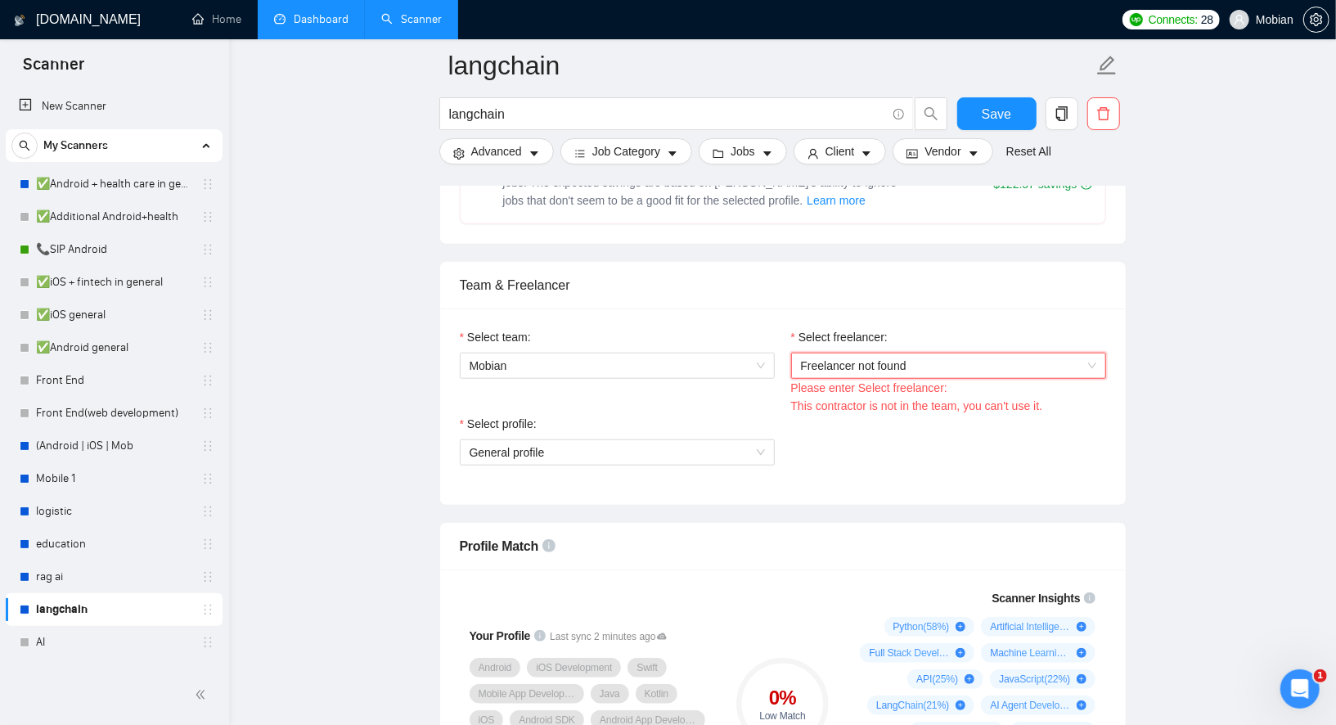
click at [751, 398] on div "Select team: Mobian" at bounding box center [617, 371] width 331 height 87
click at [840, 358] on span "Freelancer not found" at bounding box center [948, 366] width 295 height 25
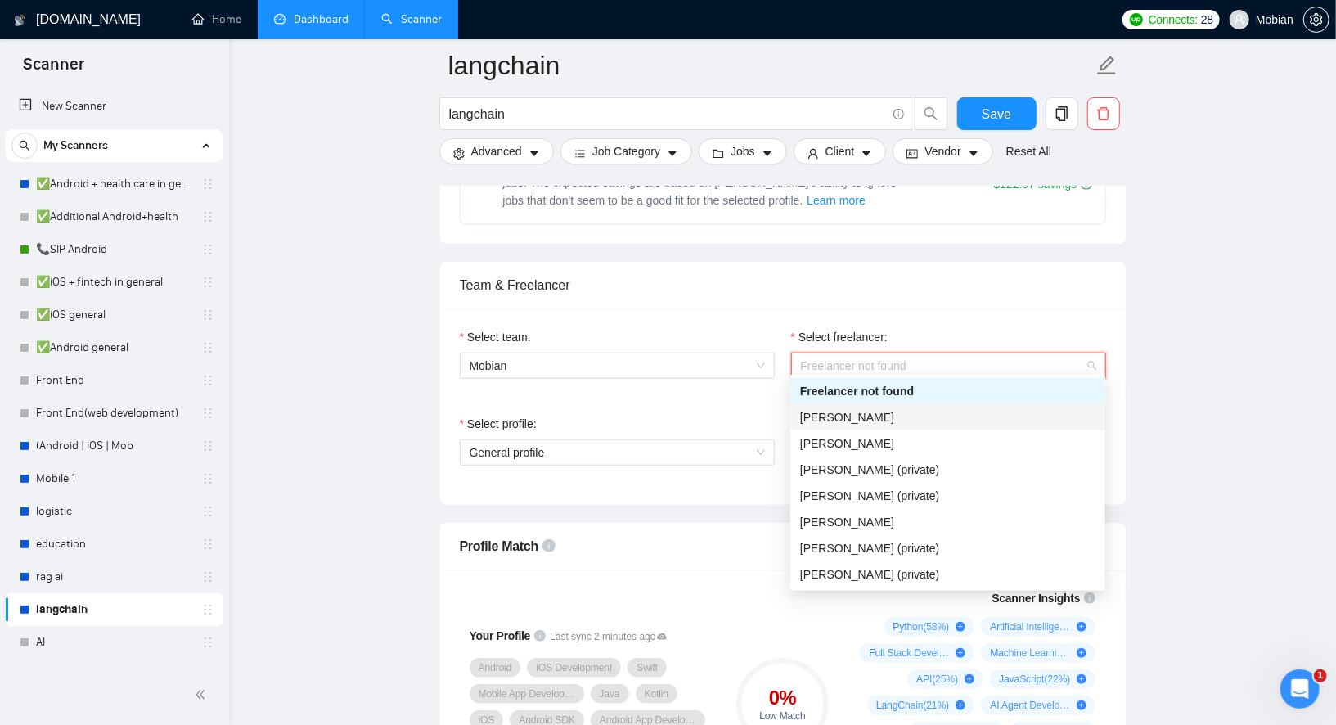
click at [812, 421] on span "[PERSON_NAME]" at bounding box center [847, 417] width 94 height 13
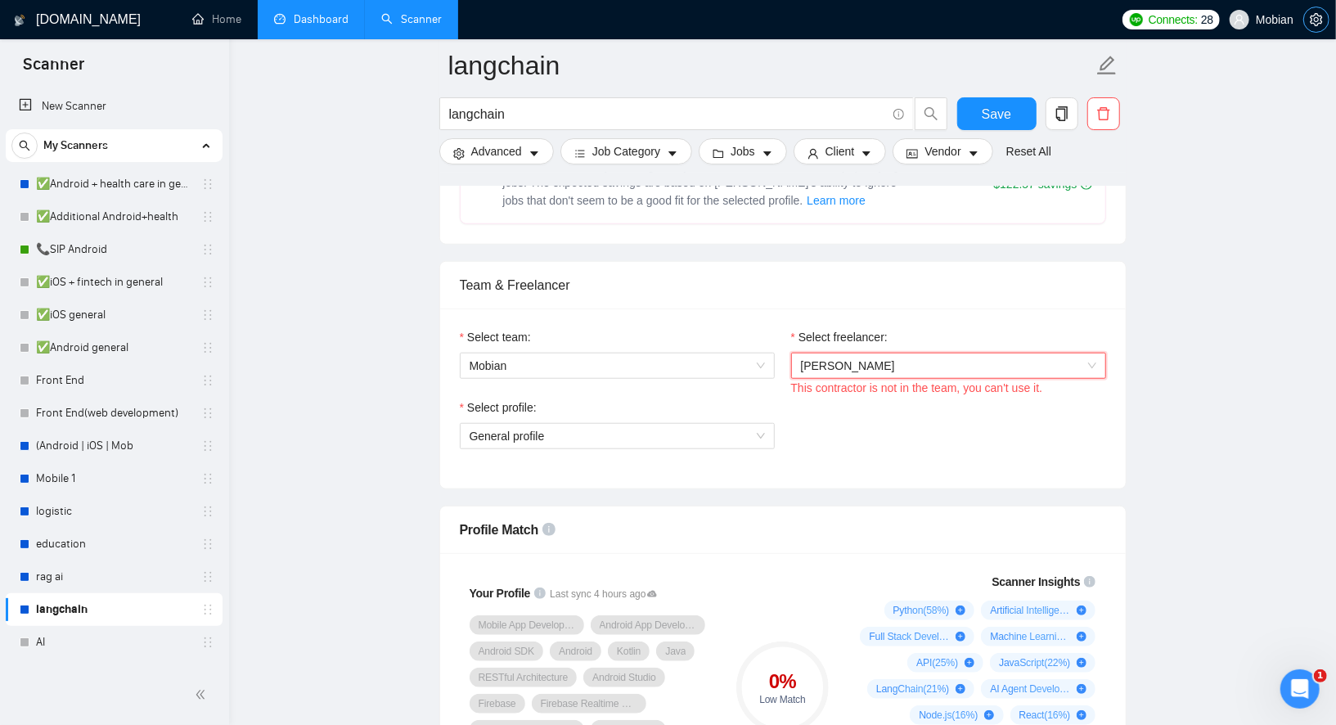
click at [1322, 31] on button "button" at bounding box center [1317, 20] width 26 height 26
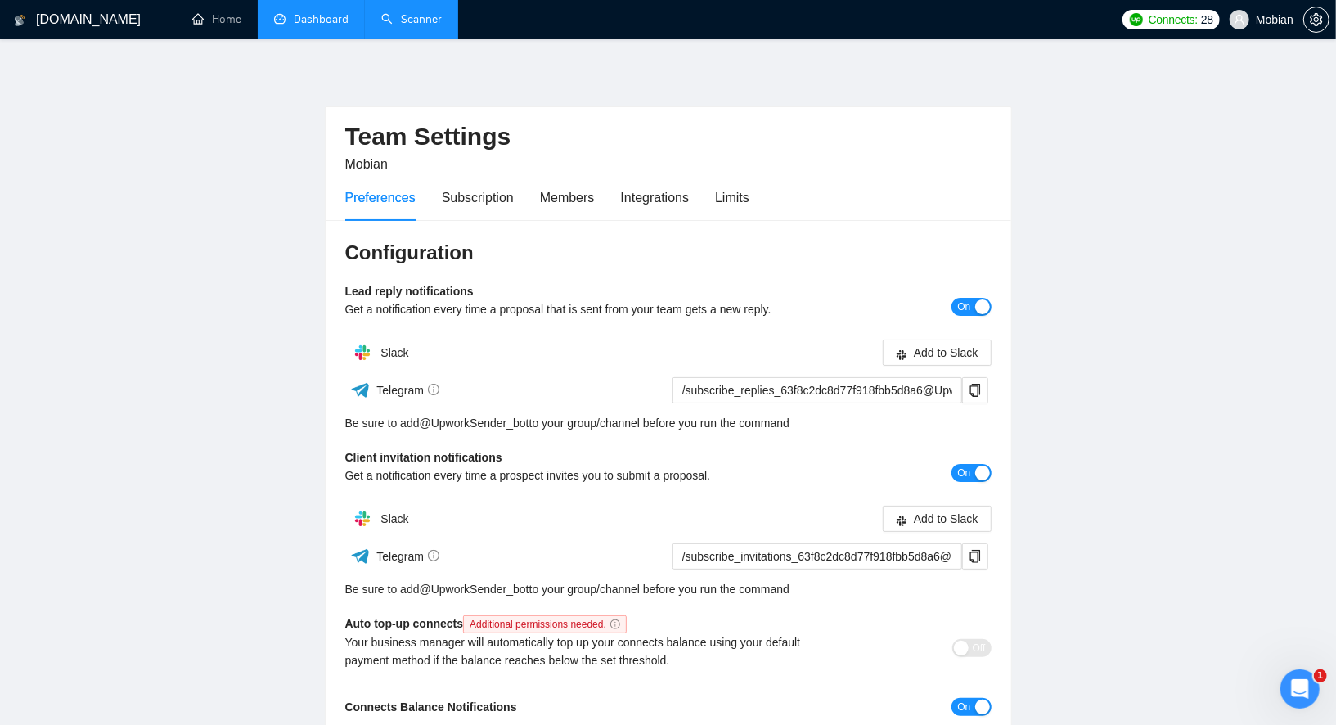
click at [345, 16] on link "Dashboard" at bounding box center [311, 19] width 74 height 14
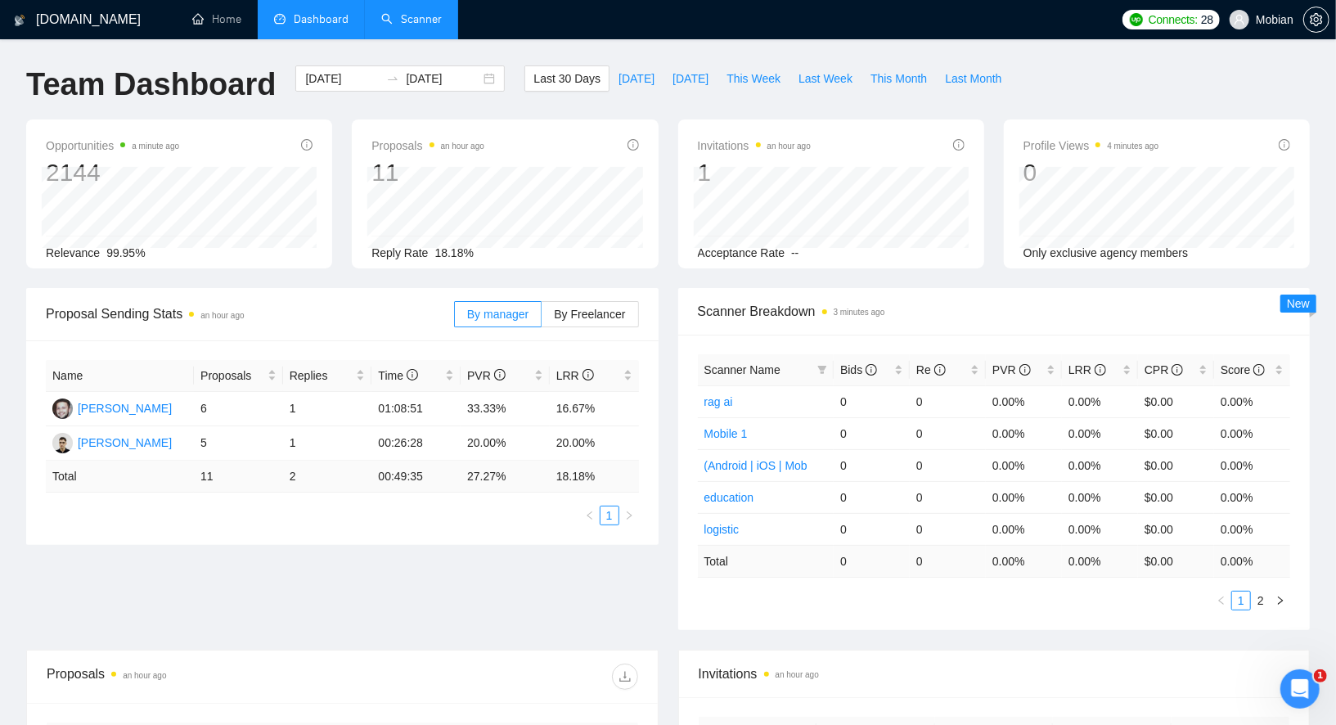
click at [409, 12] on link "Scanner" at bounding box center [411, 19] width 61 height 14
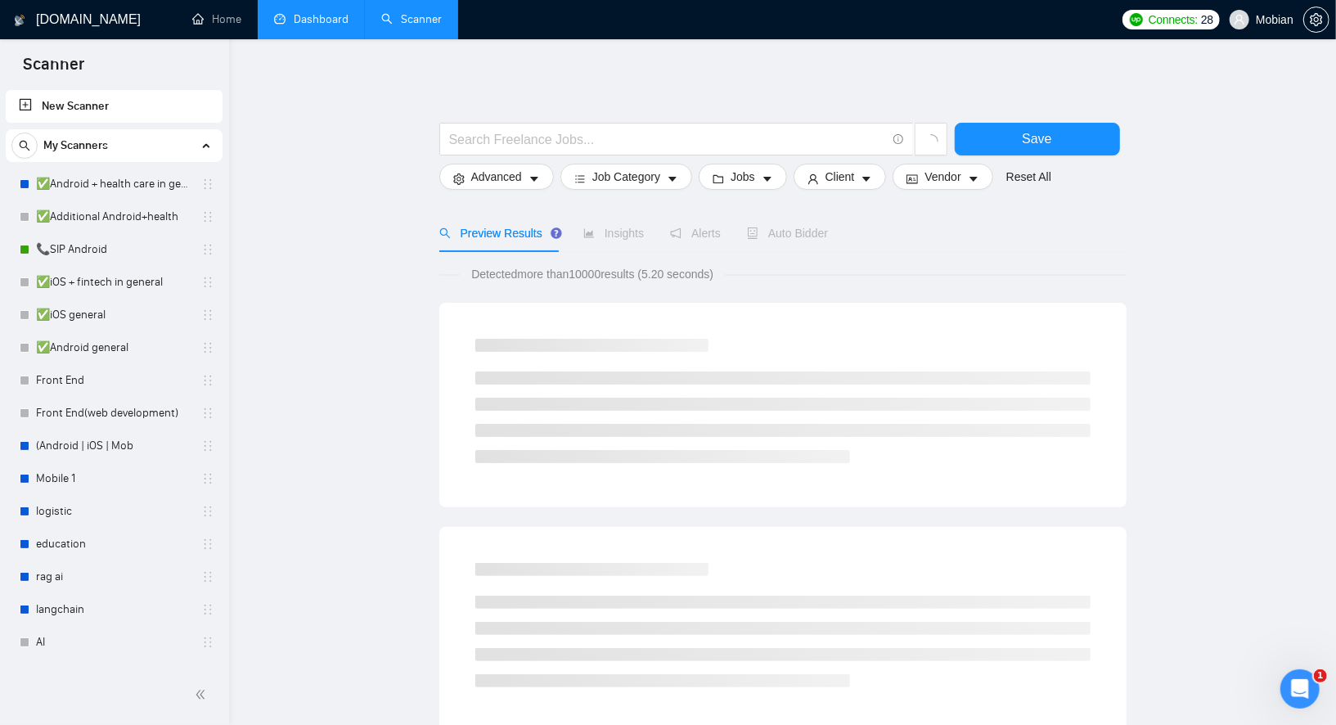
click at [304, 22] on link "Dashboard" at bounding box center [311, 19] width 74 height 14
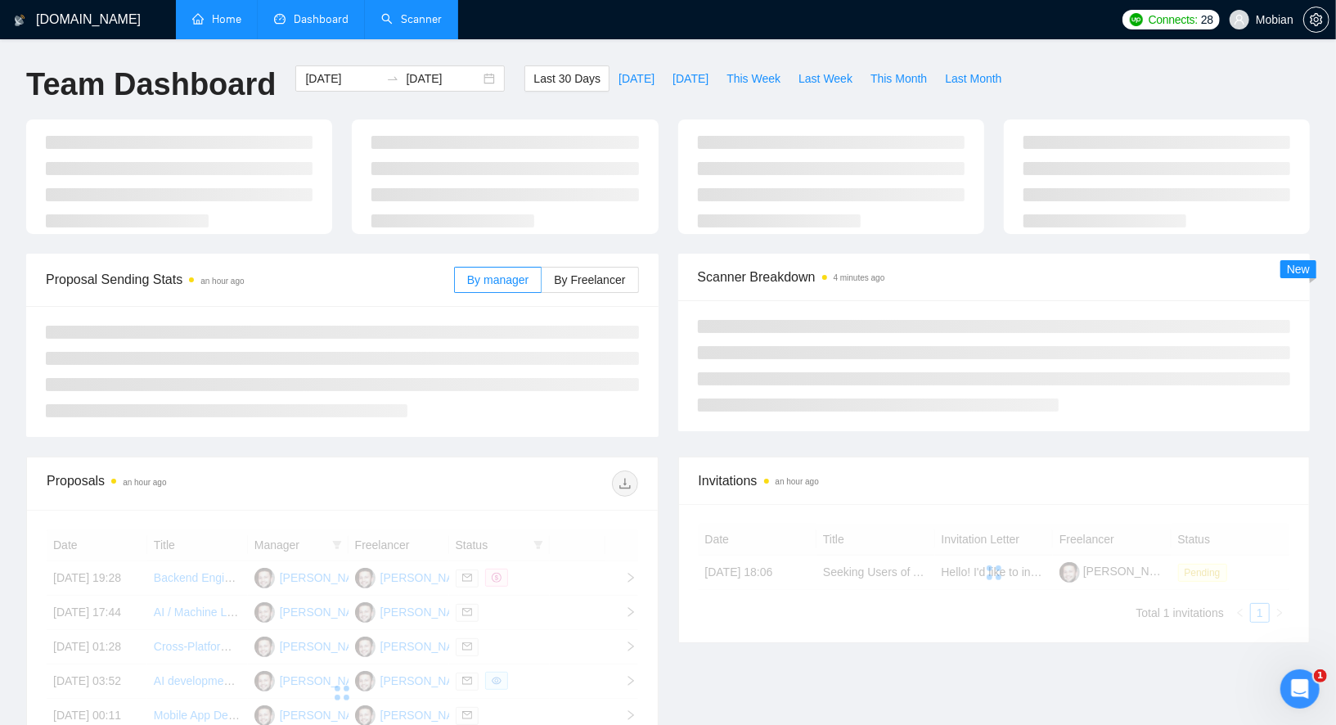
click at [233, 26] on link "Home" at bounding box center [216, 19] width 49 height 14
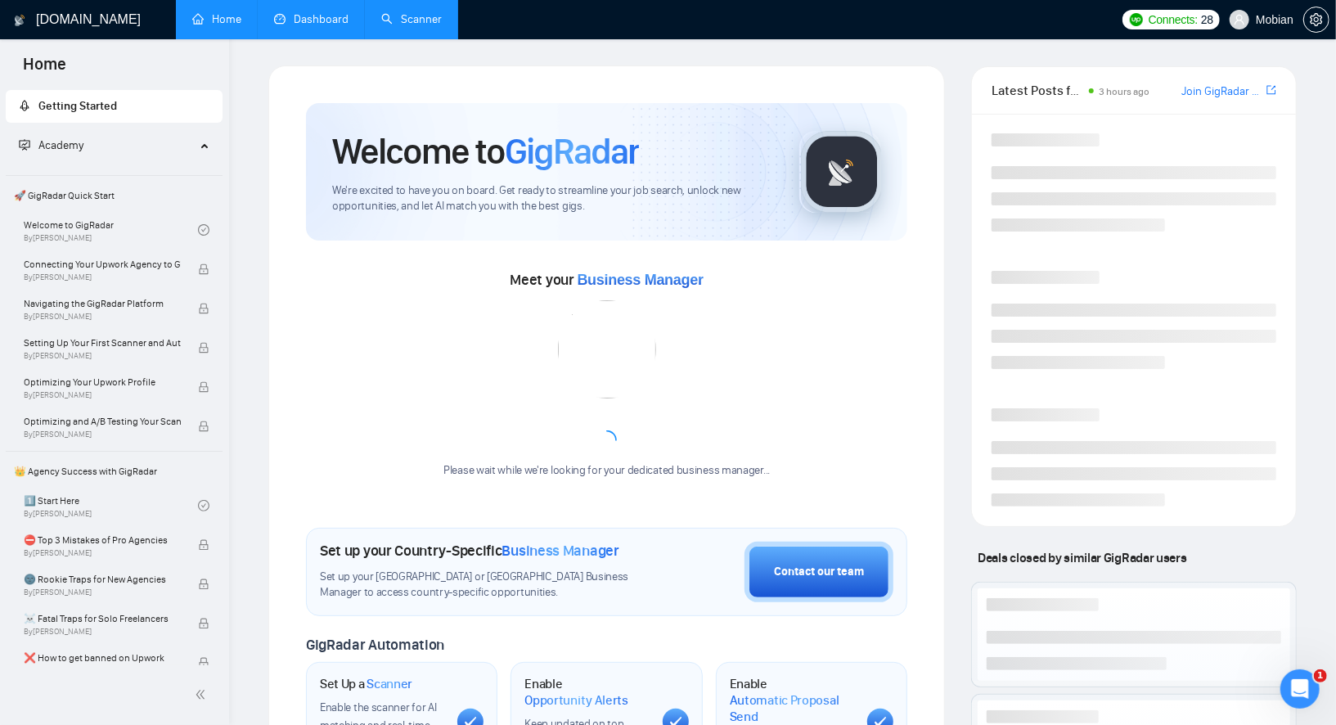
click at [300, 25] on link "Dashboard" at bounding box center [311, 19] width 74 height 14
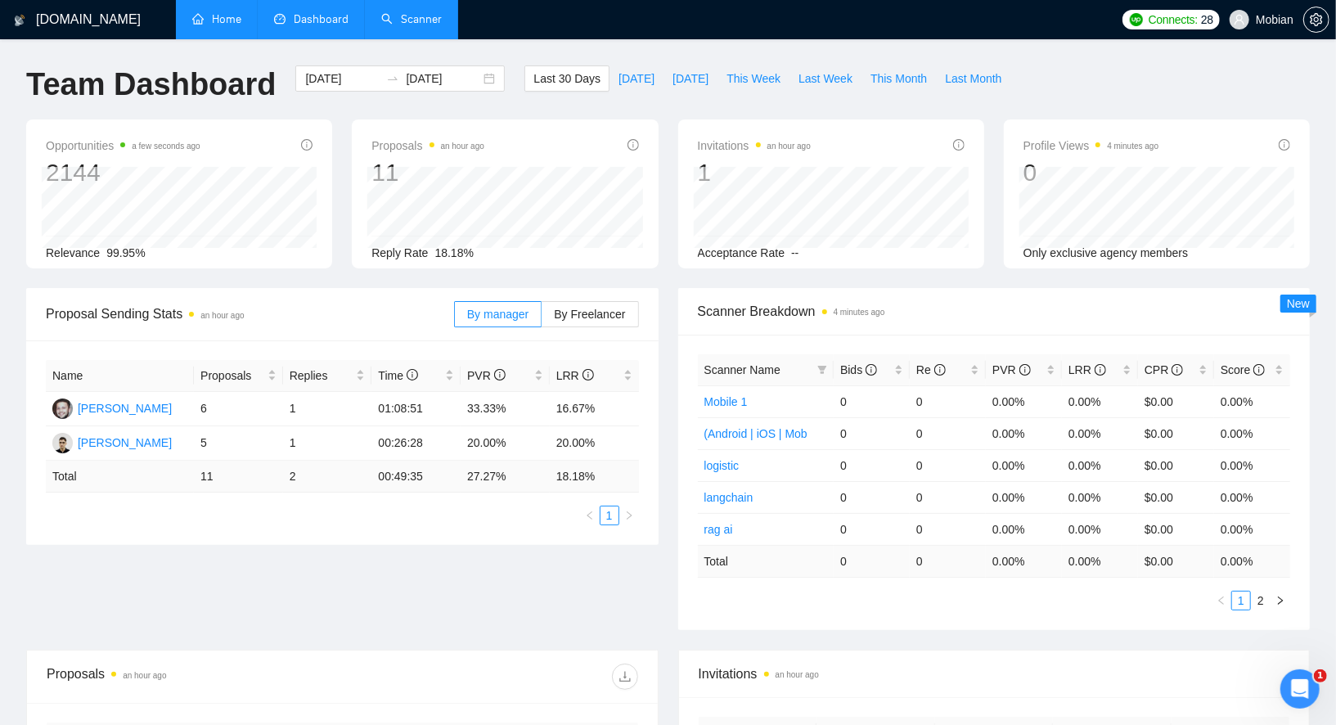
click at [399, 26] on link "Scanner" at bounding box center [411, 19] width 61 height 14
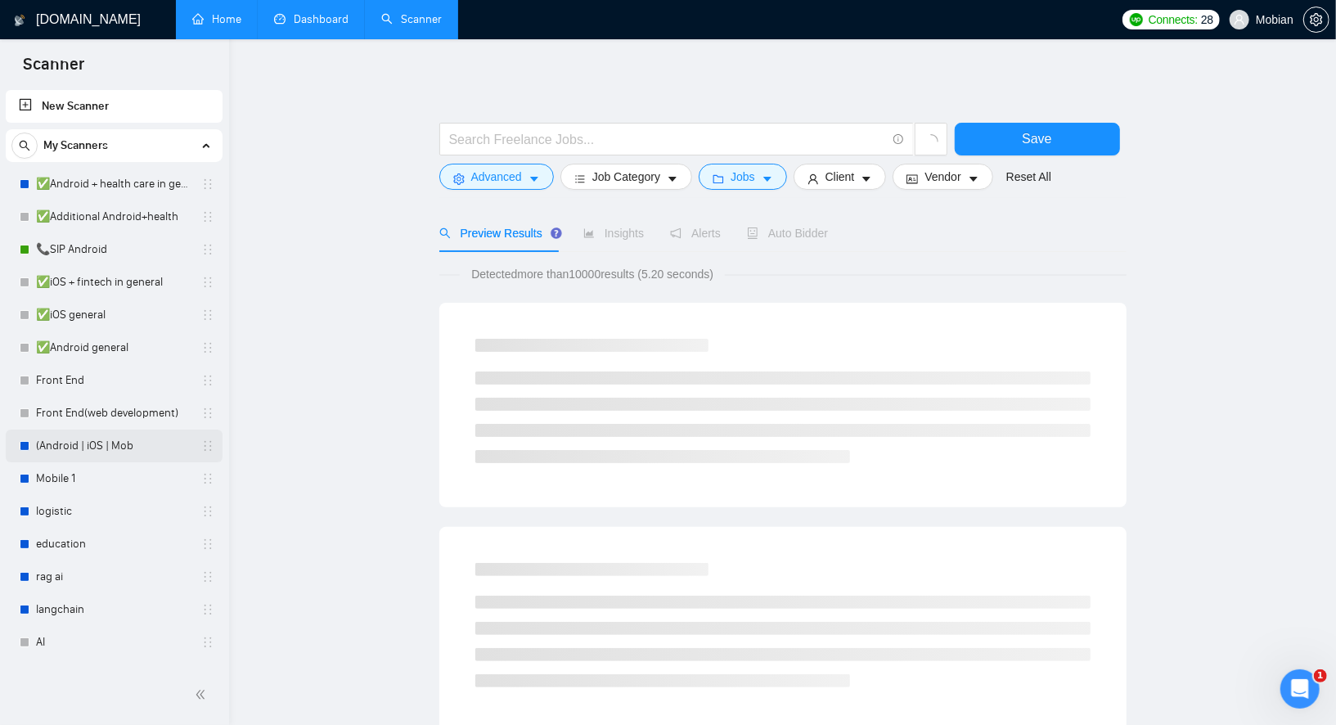
click at [71, 449] on link "(Android | iOS | Mob" at bounding box center [114, 446] width 156 height 33
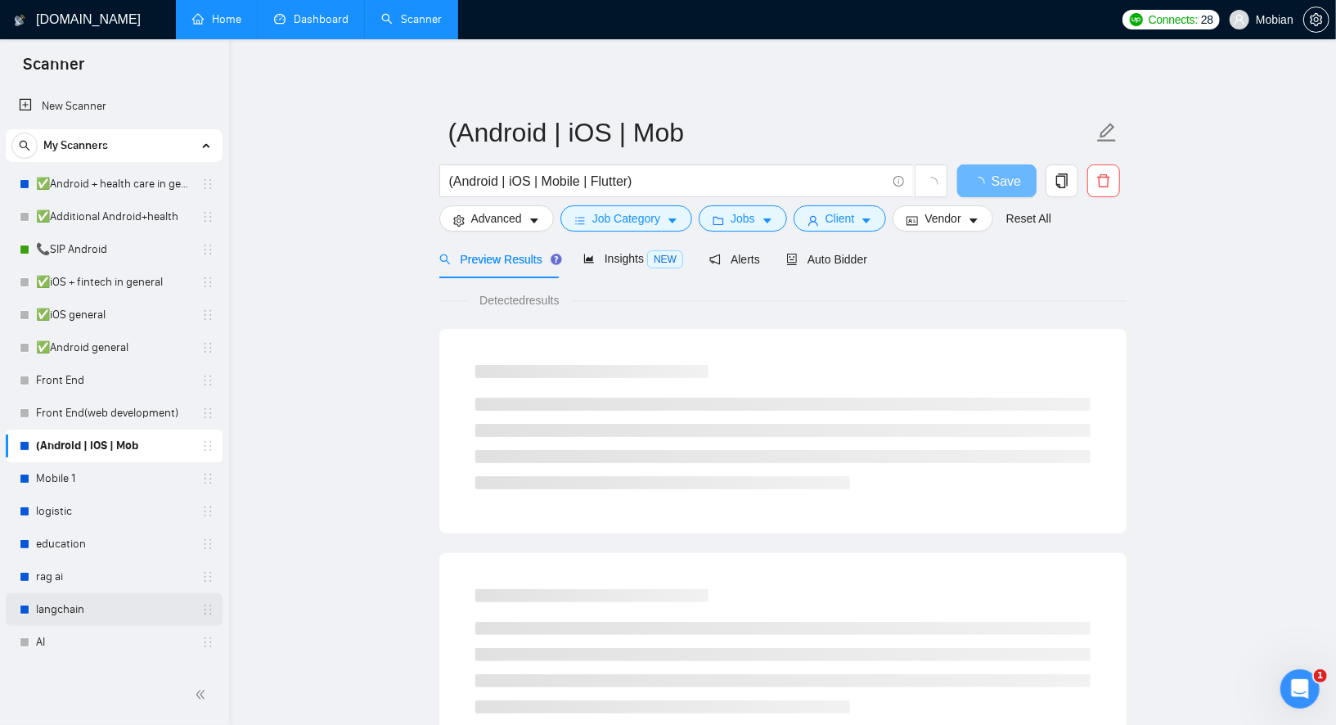
click at [47, 611] on link "langchain" at bounding box center [114, 609] width 156 height 33
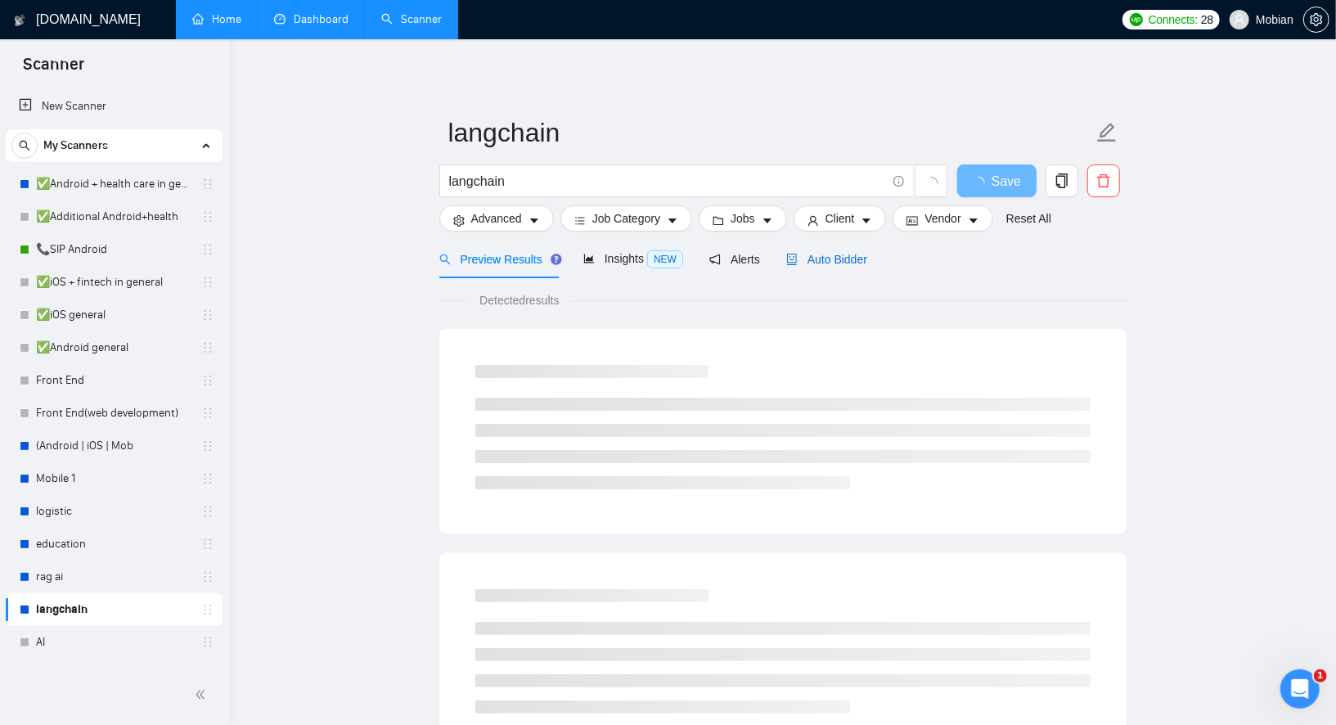
click at [811, 253] on span "Auto Bidder" at bounding box center [827, 259] width 81 height 13
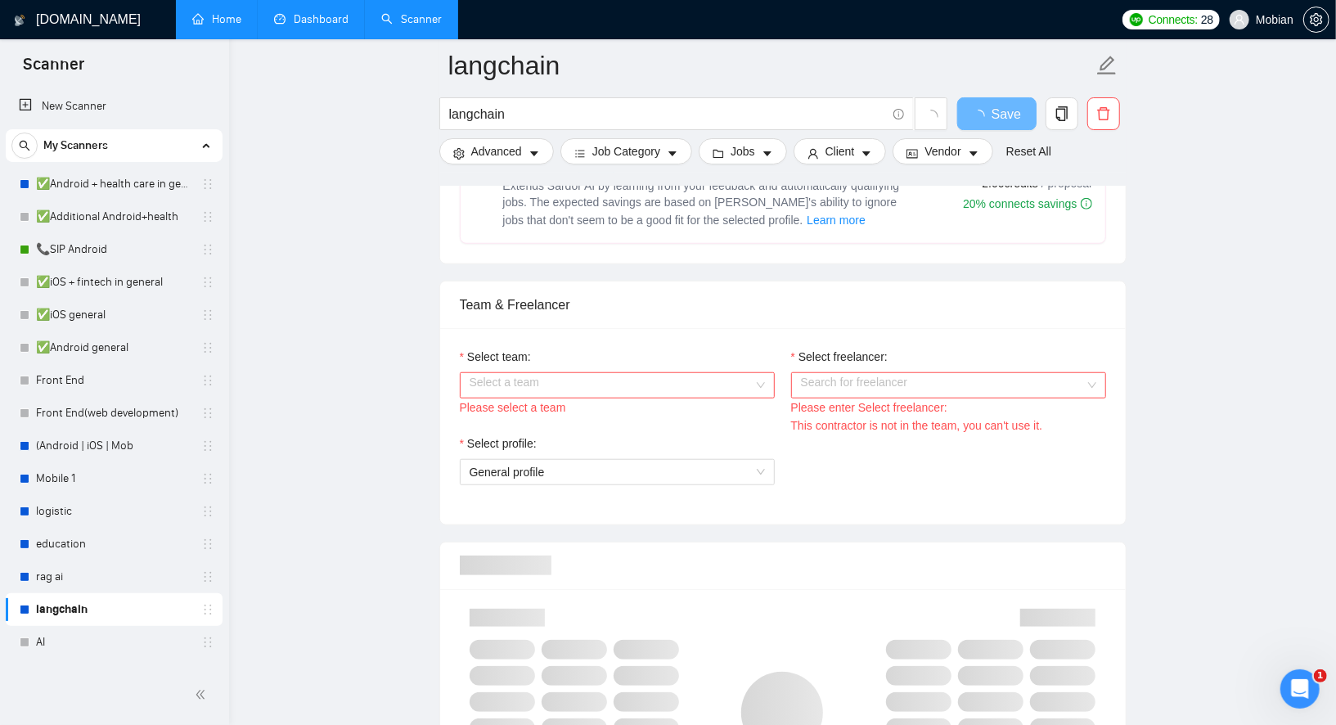
scroll to position [763, 0]
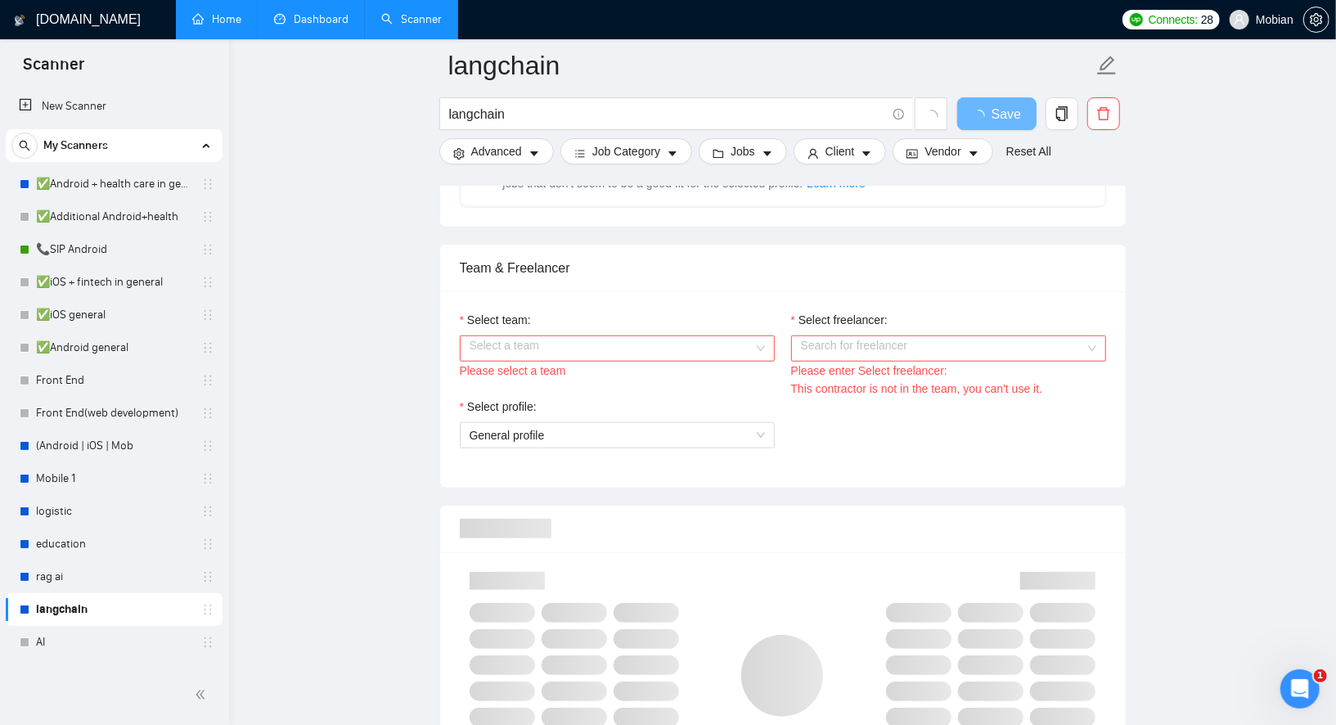
click at [548, 341] on input "Select team:" at bounding box center [612, 348] width 284 height 25
click at [70, 253] on link "📞SIP Android" at bounding box center [114, 249] width 156 height 33
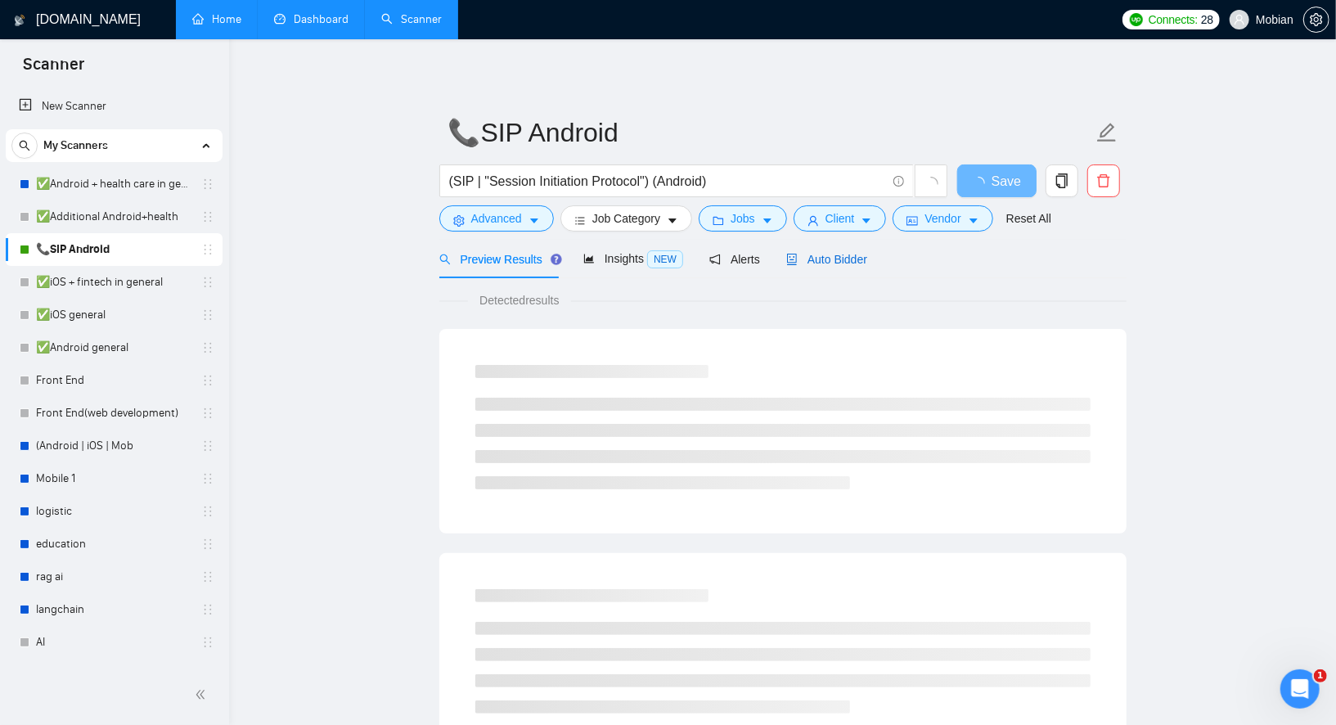
click at [833, 255] on span "Auto Bidder" at bounding box center [827, 259] width 81 height 13
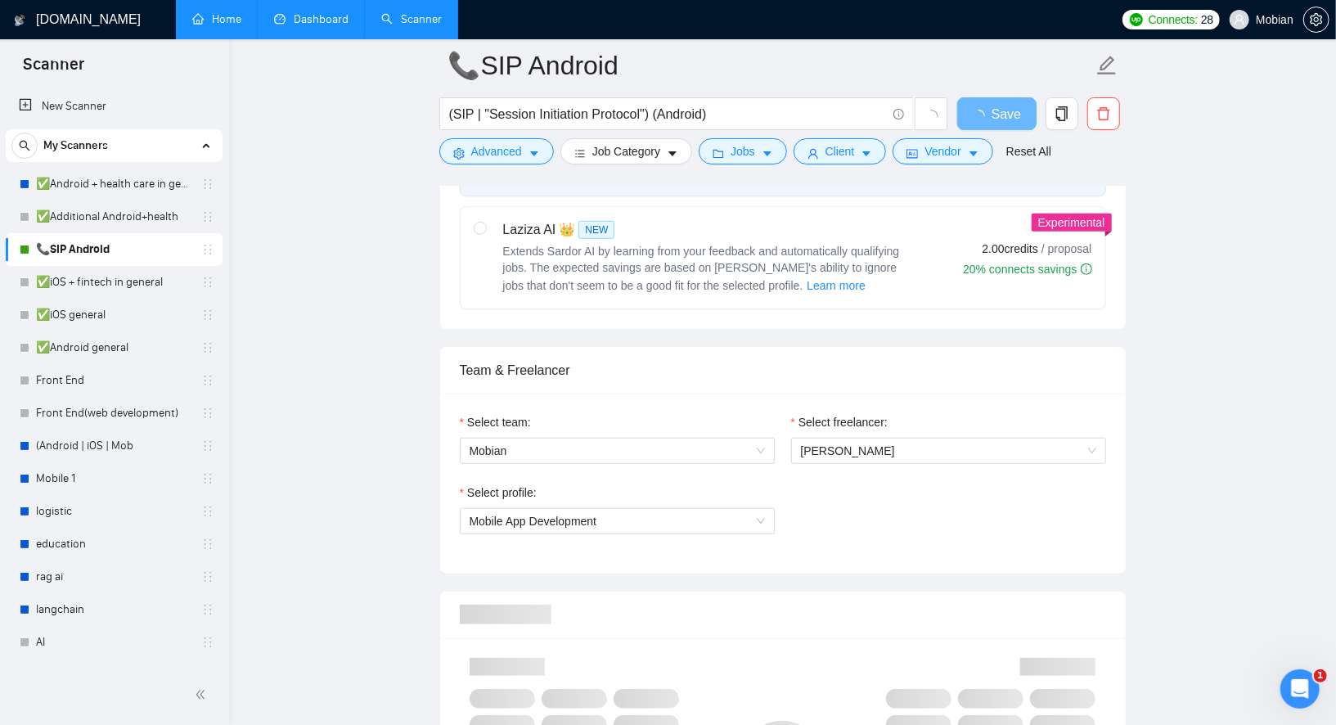
scroll to position [717, 0]
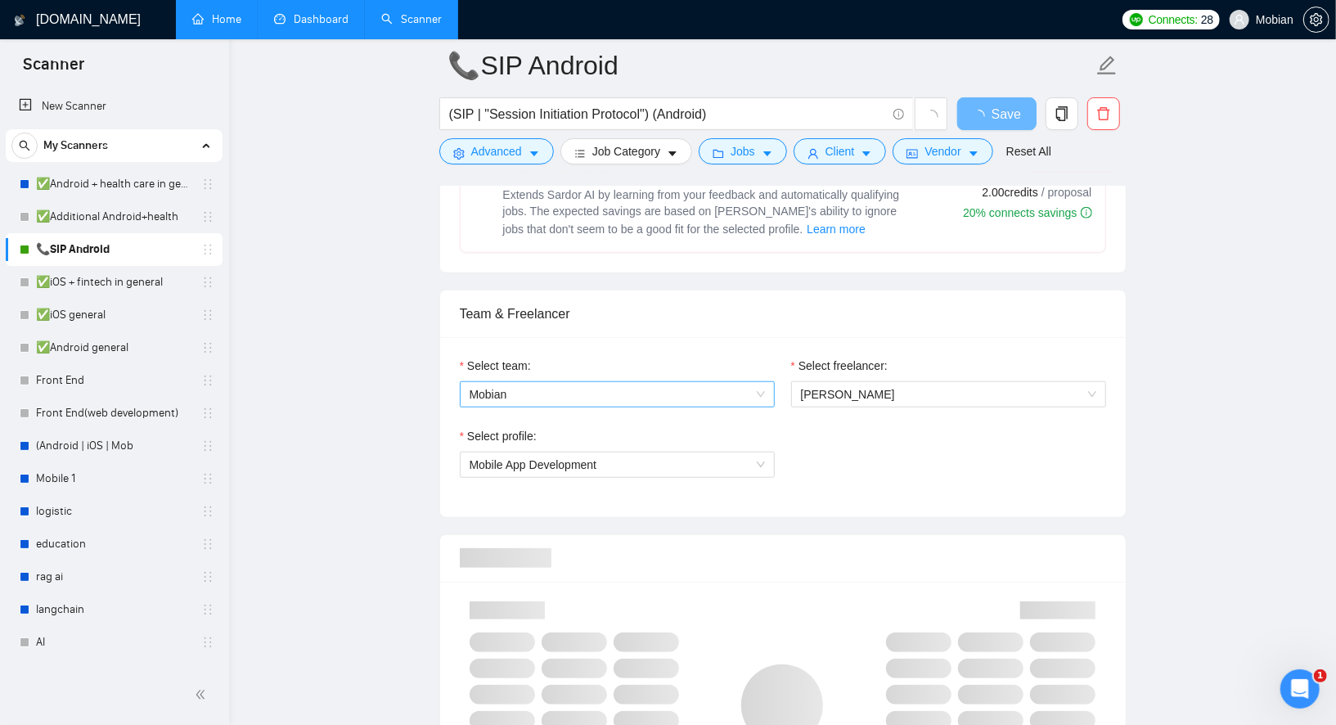
click at [598, 382] on span "Mobian" at bounding box center [617, 394] width 295 height 25
click at [707, 311] on div "Team & Freelancer" at bounding box center [783, 314] width 647 height 47
click at [34, 647] on div "AI" at bounding box center [117, 642] width 195 height 33
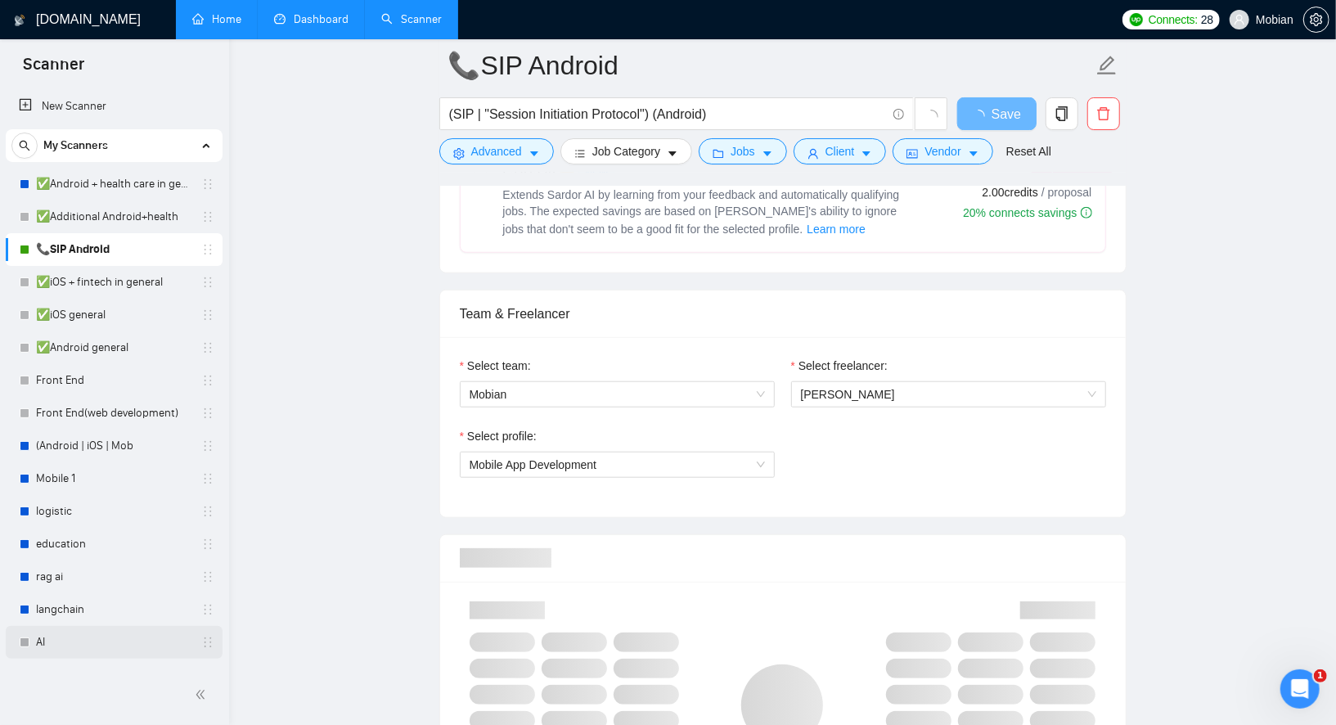
click at [58, 651] on link "AI" at bounding box center [114, 642] width 156 height 33
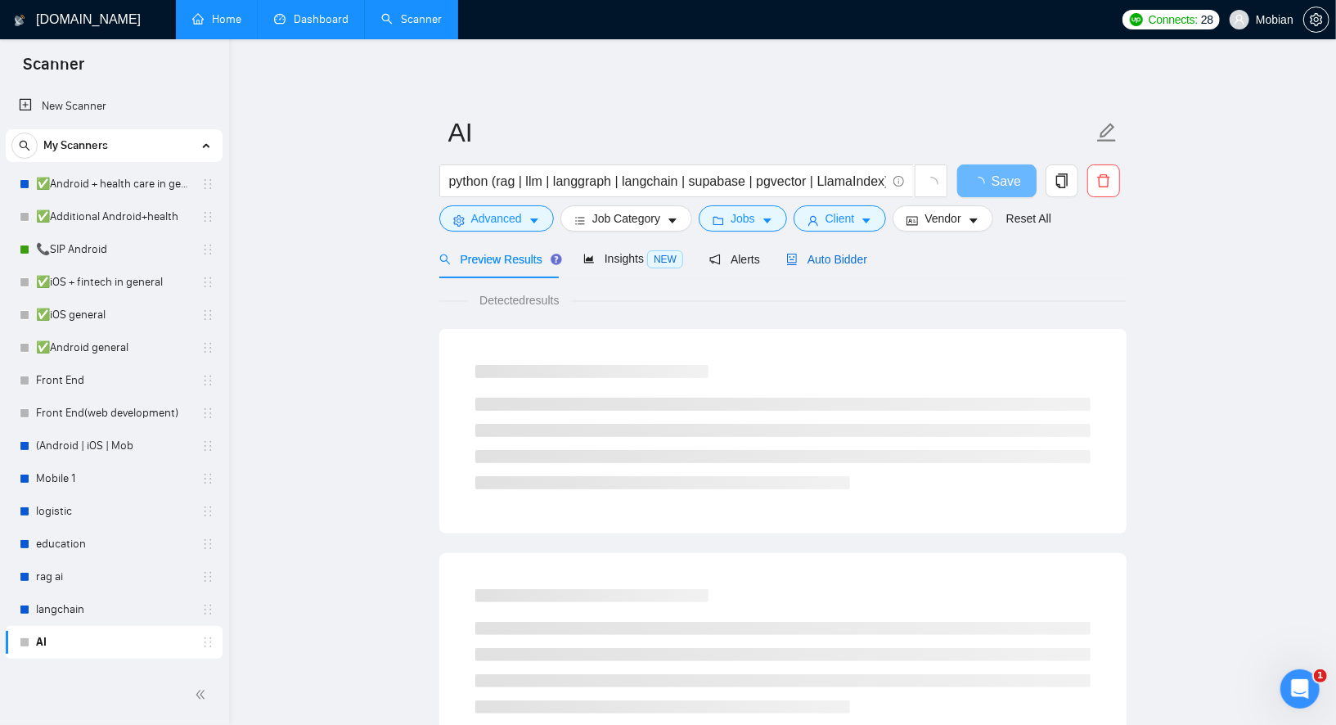
click at [832, 259] on span "Auto Bidder" at bounding box center [827, 259] width 81 height 13
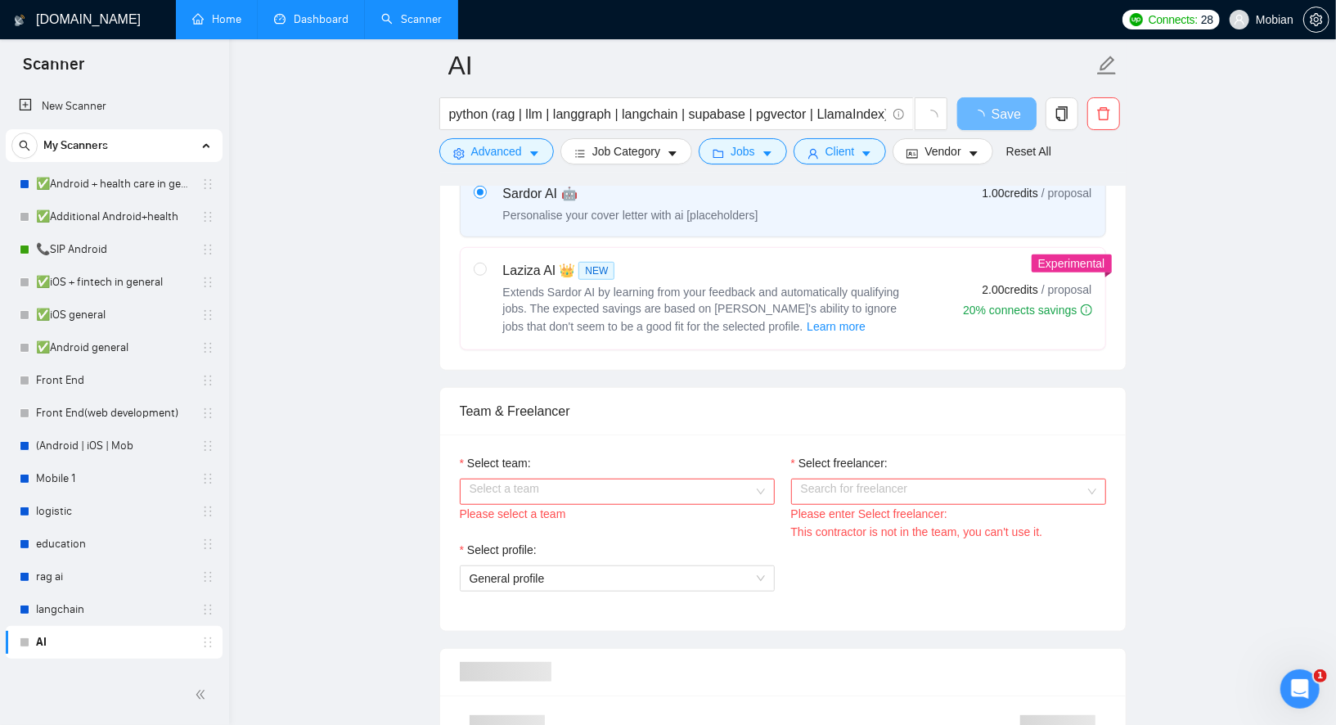
scroll to position [633, 0]
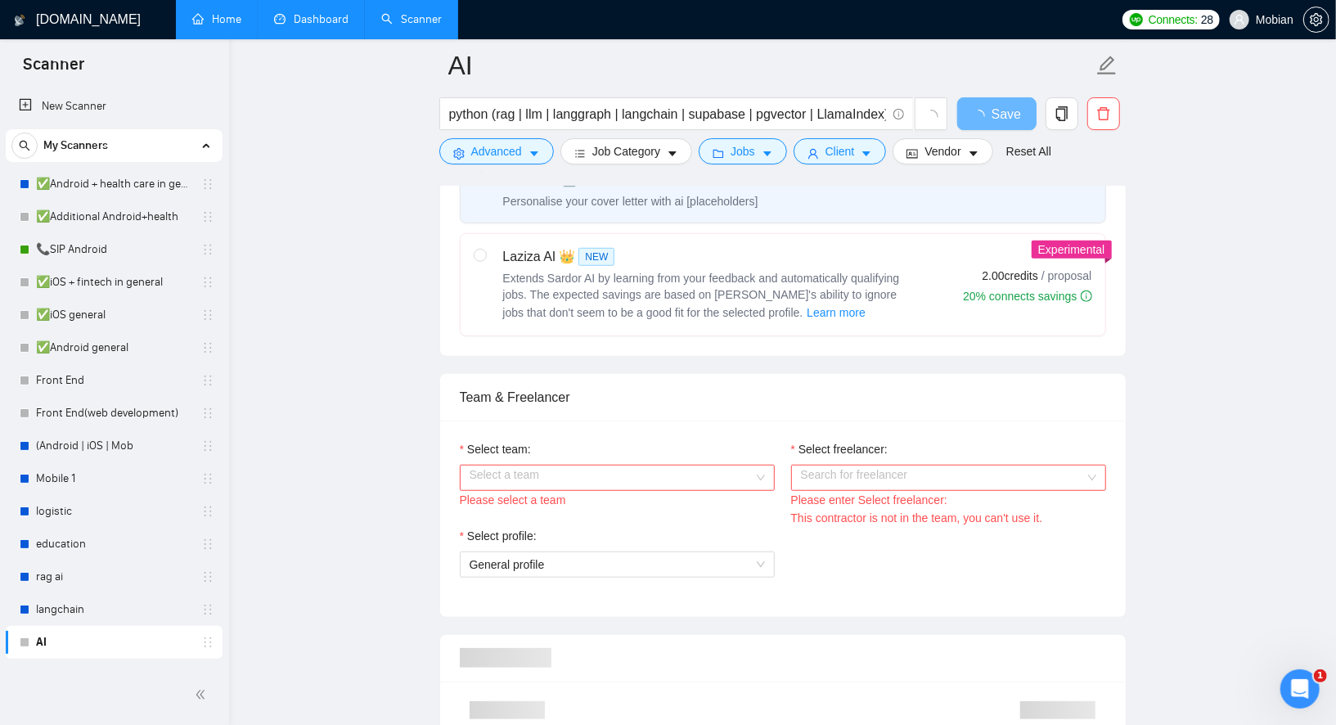
click at [741, 475] on input "Select team:" at bounding box center [612, 478] width 284 height 25
click at [566, 507] on div "Mobian" at bounding box center [616, 503] width 295 height 18
click at [818, 466] on input "Select freelancer:" at bounding box center [943, 478] width 284 height 25
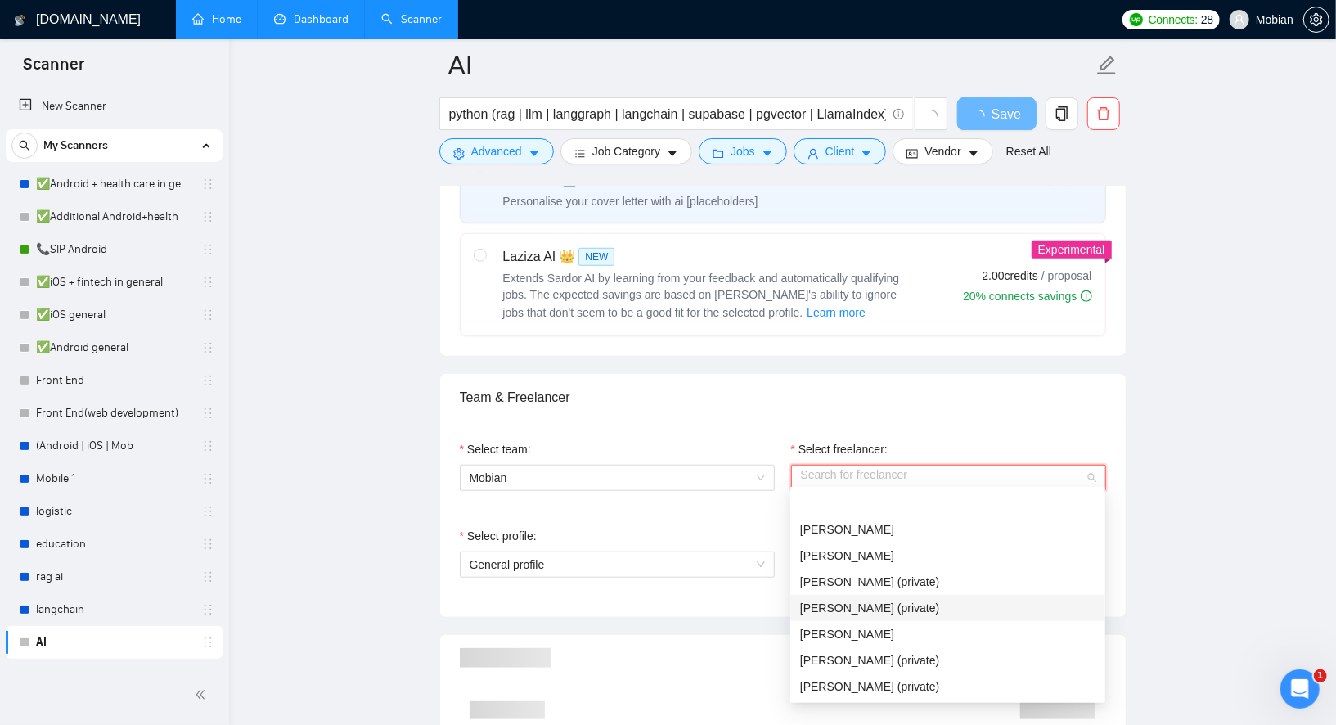
scroll to position [131, 0]
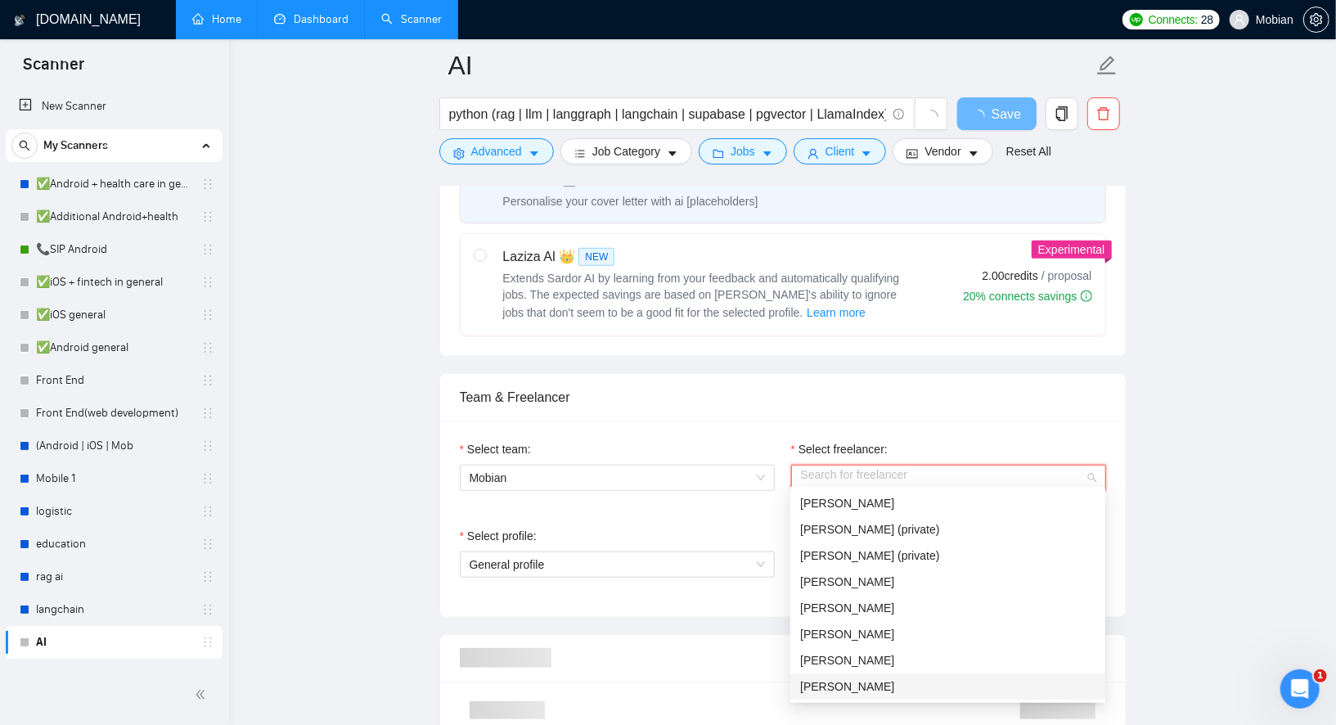
click at [833, 687] on span "[PERSON_NAME]" at bounding box center [847, 686] width 94 height 13
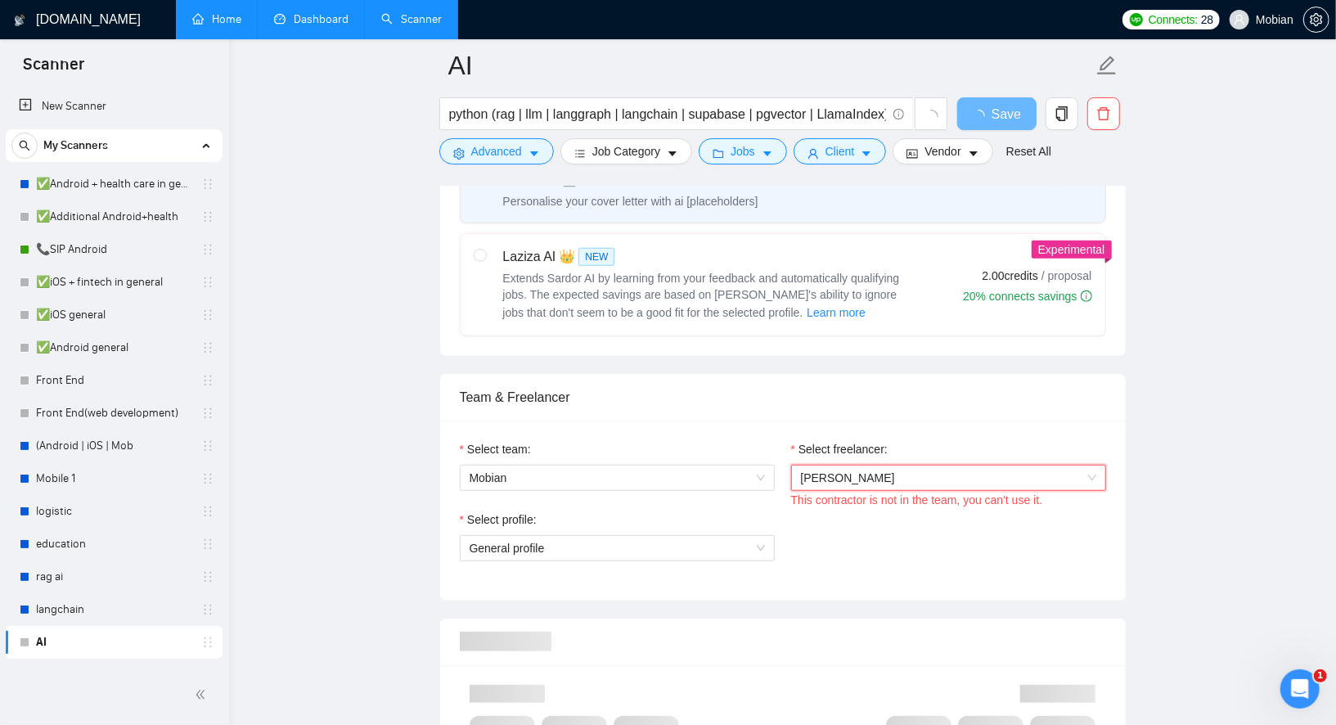
click at [709, 496] on div "Select team: Mobian" at bounding box center [617, 475] width 331 height 70
drag, startPoint x: 1069, startPoint y: 492, endPoint x: 783, endPoint y: 484, distance: 285.7
click at [783, 484] on div "Select freelancer: [PERSON_NAME] This contractor is not in the team, you can't …" at bounding box center [948, 475] width 331 height 70
click at [962, 425] on div "Select team: Mobian Select freelancer: [PERSON_NAME] This contractor is not in …" at bounding box center [783, 511] width 686 height 180
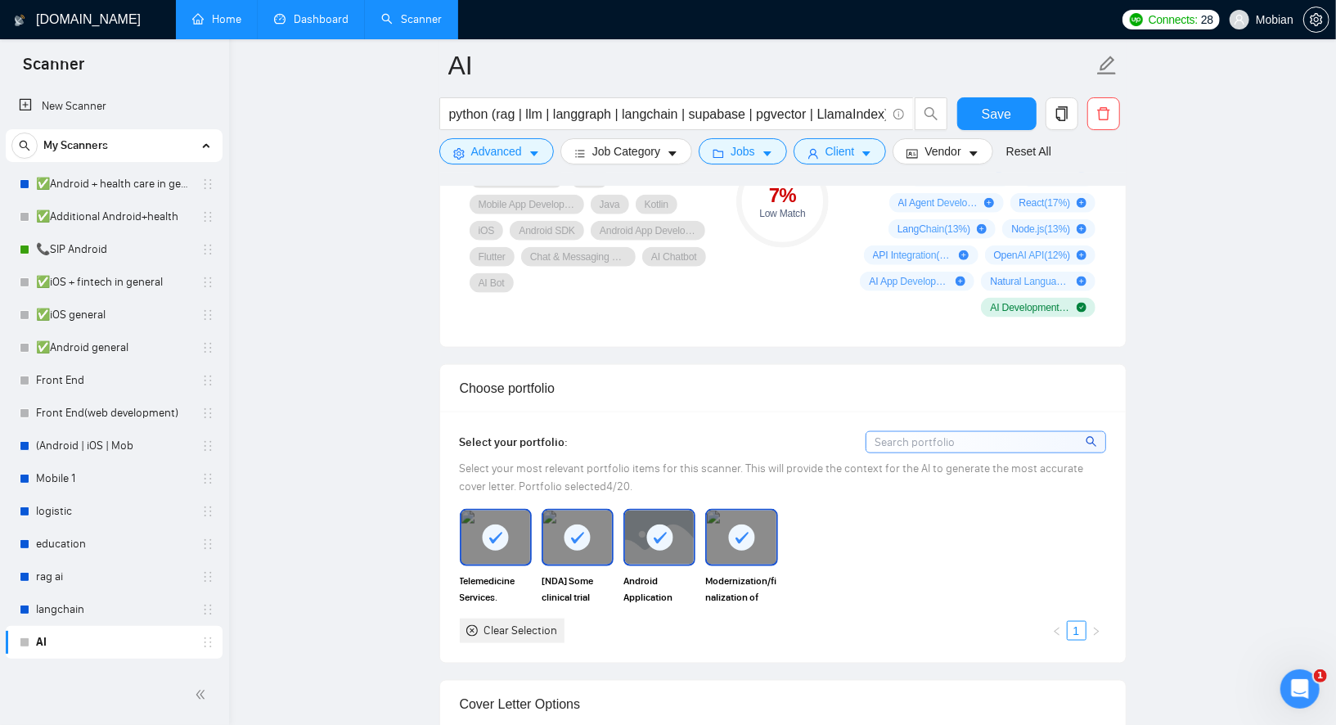
scroll to position [1300, 0]
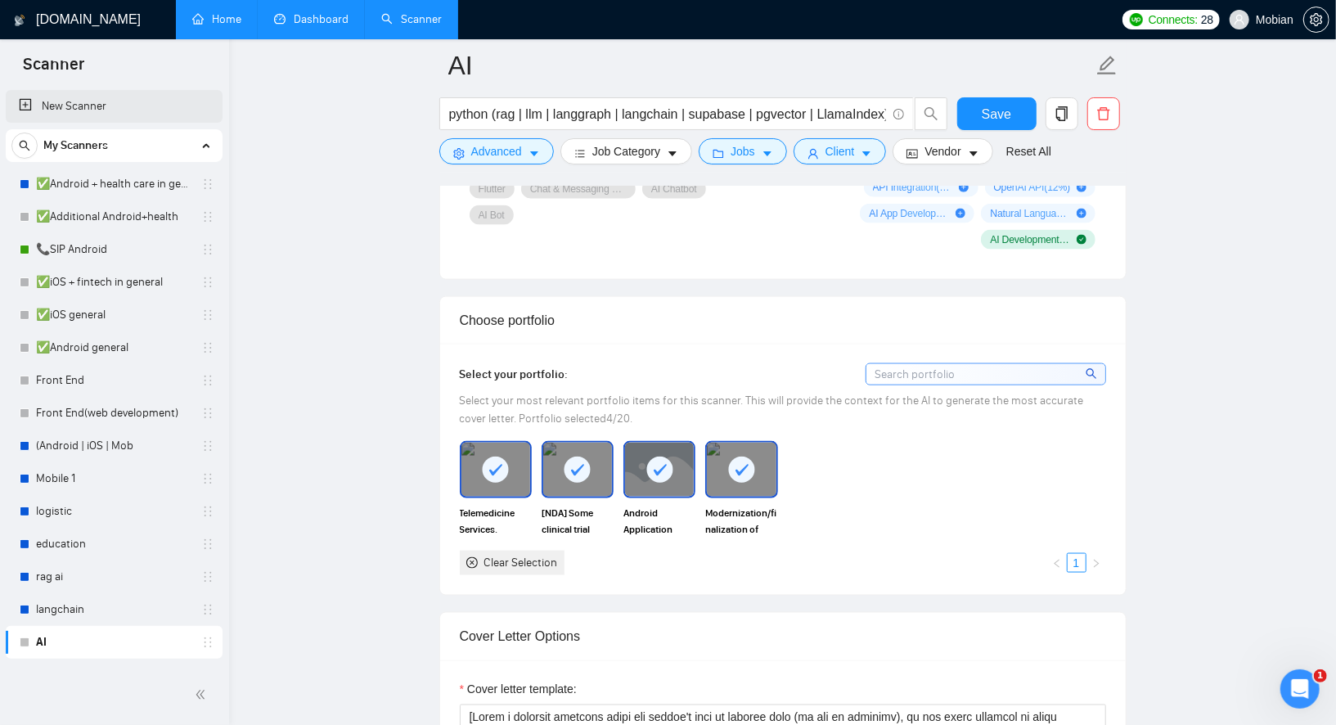
click at [75, 110] on link "New Scanner" at bounding box center [114, 106] width 191 height 33
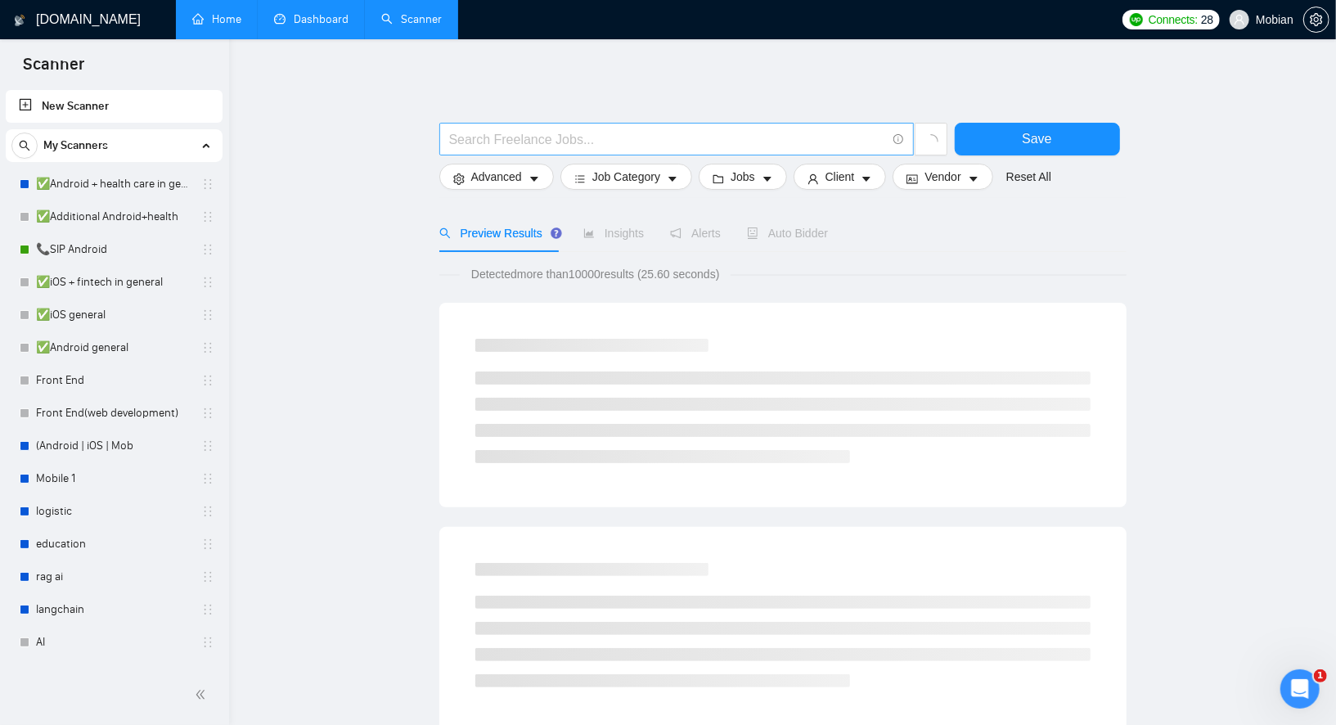
click at [483, 137] on input "text" at bounding box center [667, 139] width 437 height 20
type input "react"
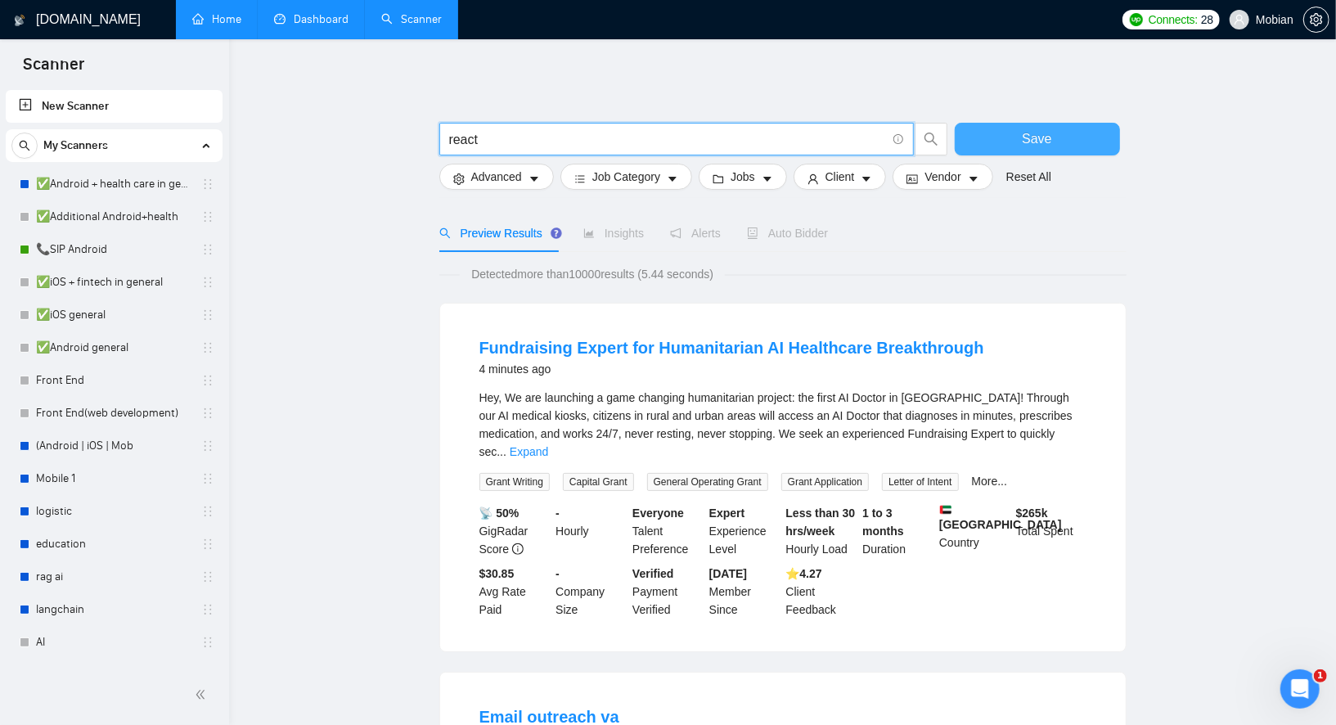
click at [999, 147] on button "Save" at bounding box center [1037, 139] width 165 height 33
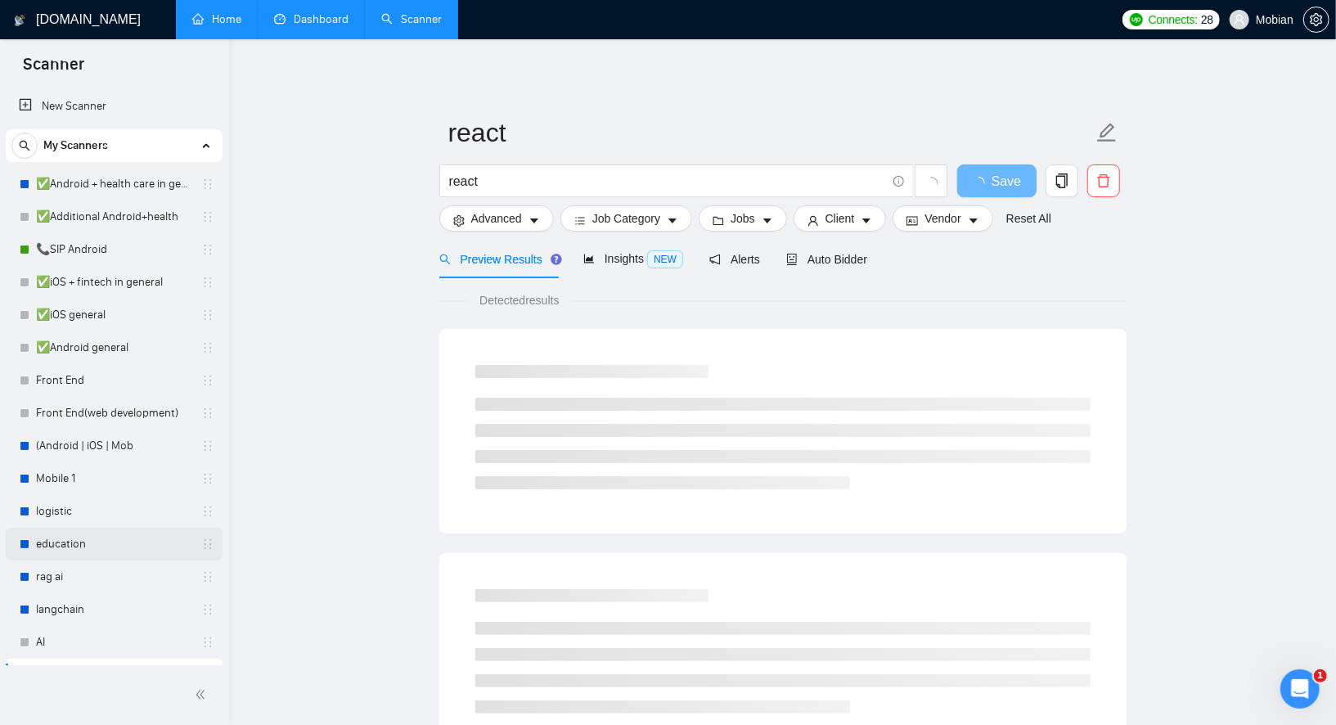
scroll to position [25, 0]
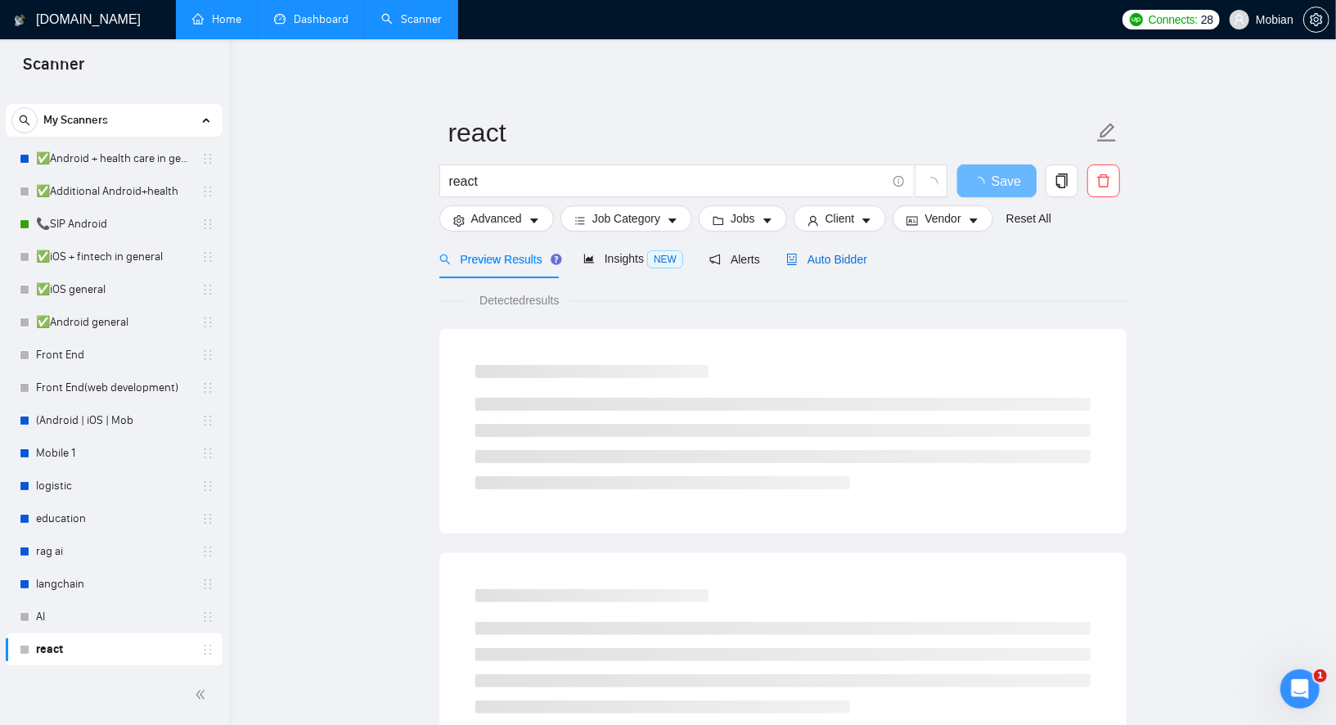
click at [823, 262] on span "Auto Bidder" at bounding box center [827, 259] width 81 height 13
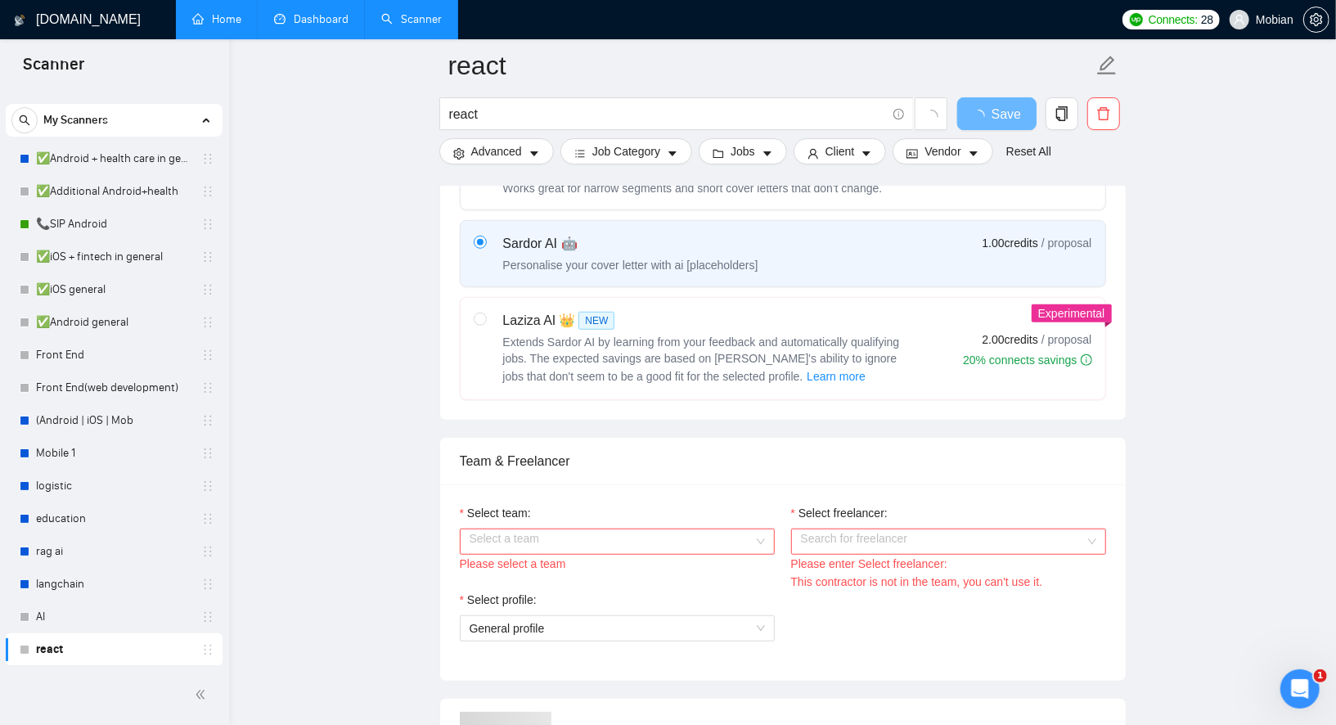
scroll to position [581, 0]
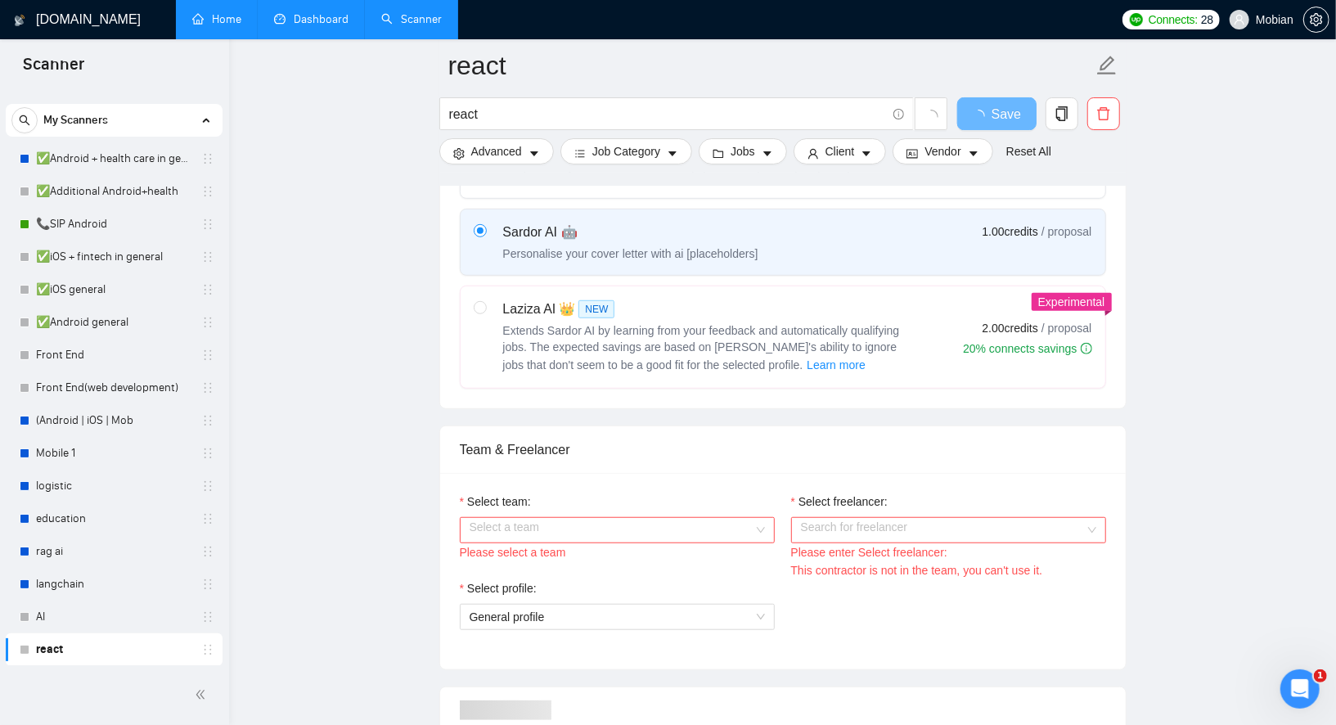
click at [603, 473] on div "Team & Freelancer" at bounding box center [783, 449] width 647 height 47
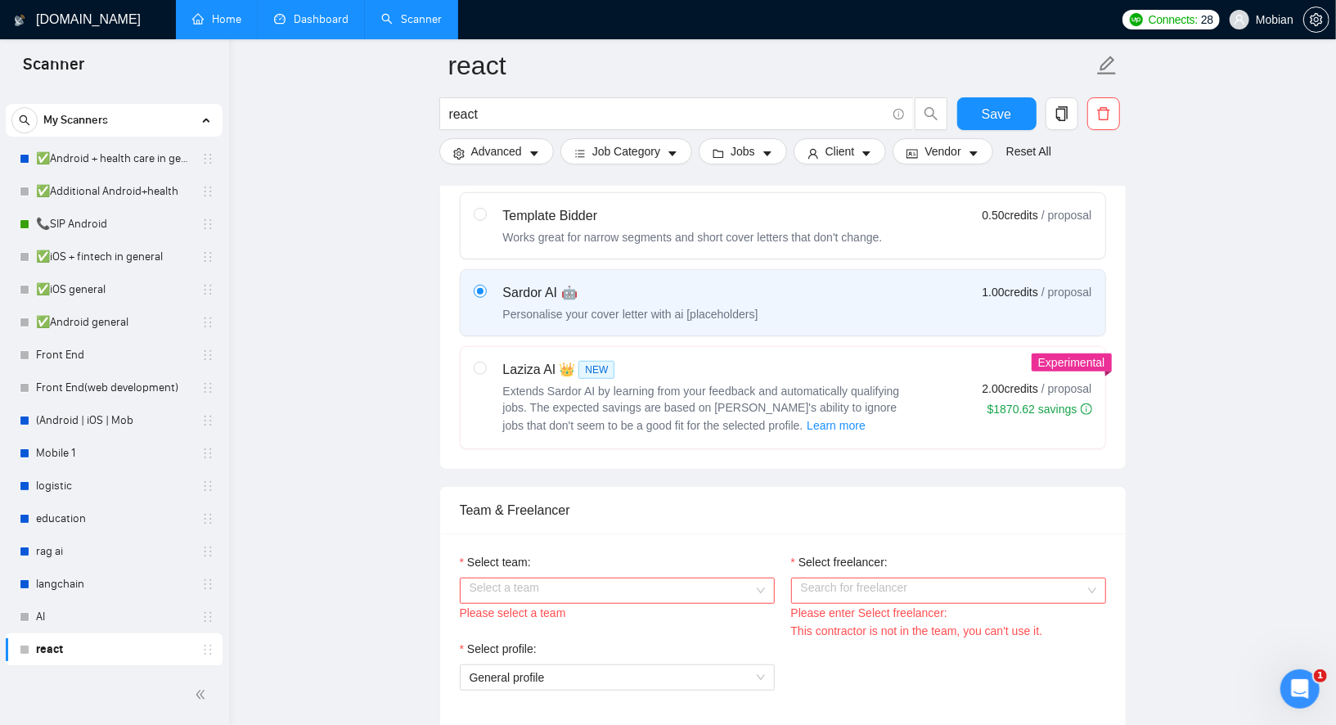
click at [562, 602] on input "Select team:" at bounding box center [612, 591] width 284 height 25
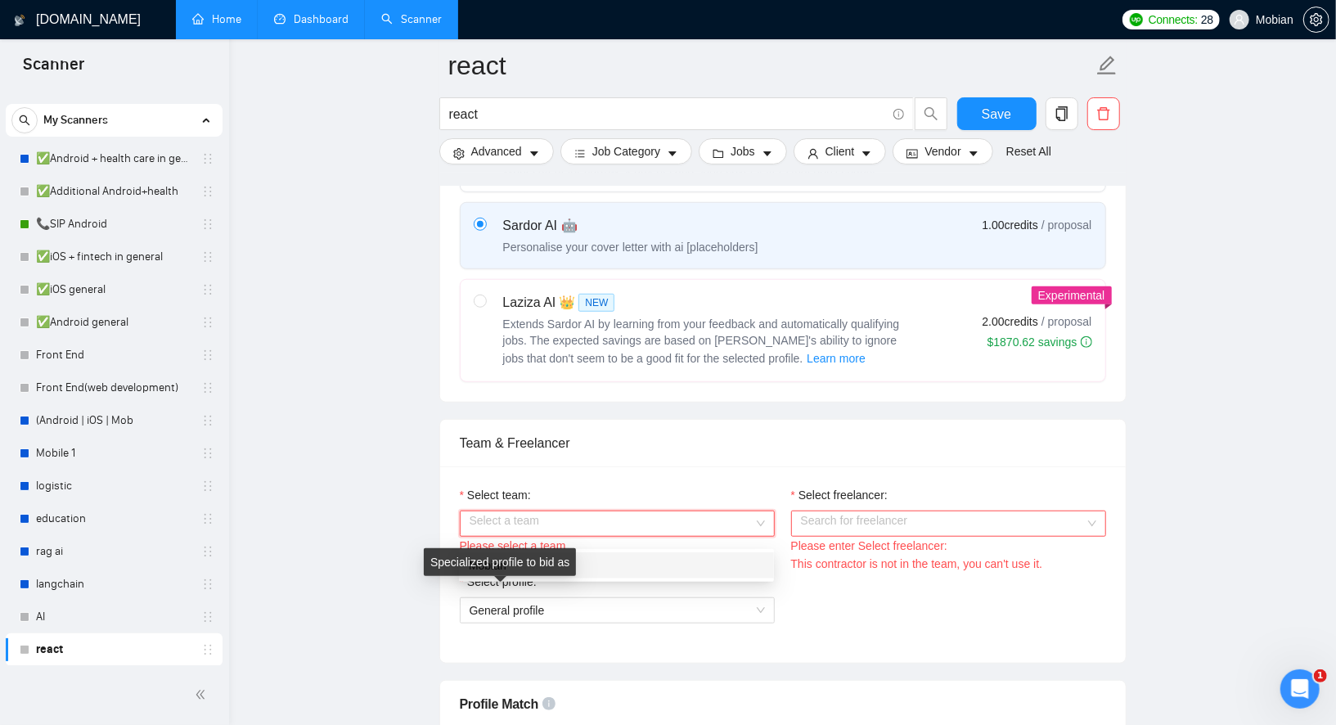
click at [500, 570] on div "Specialized profile to bid as" at bounding box center [500, 562] width 152 height 28
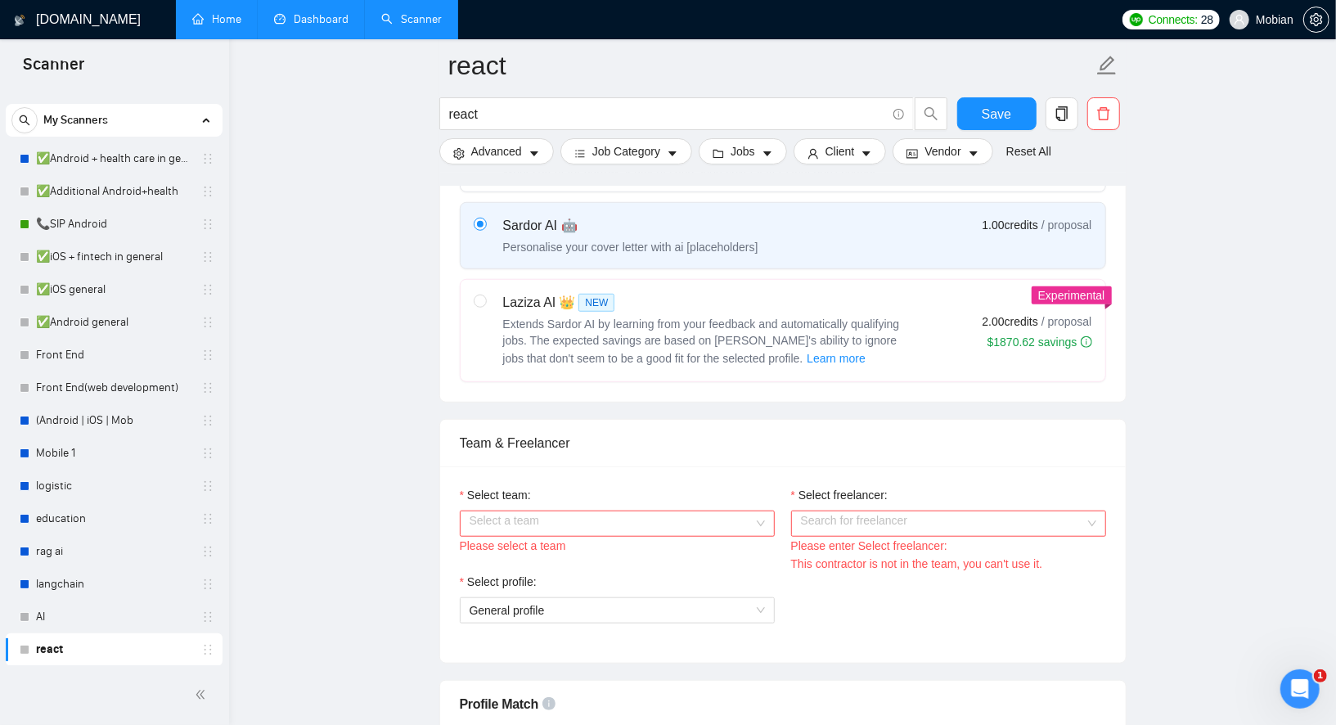
click at [606, 536] on input "Select team:" at bounding box center [612, 524] width 284 height 25
click at [540, 563] on div "Mobian" at bounding box center [616, 566] width 295 height 18
click at [820, 534] on input "Select freelancer:" at bounding box center [943, 524] width 284 height 25
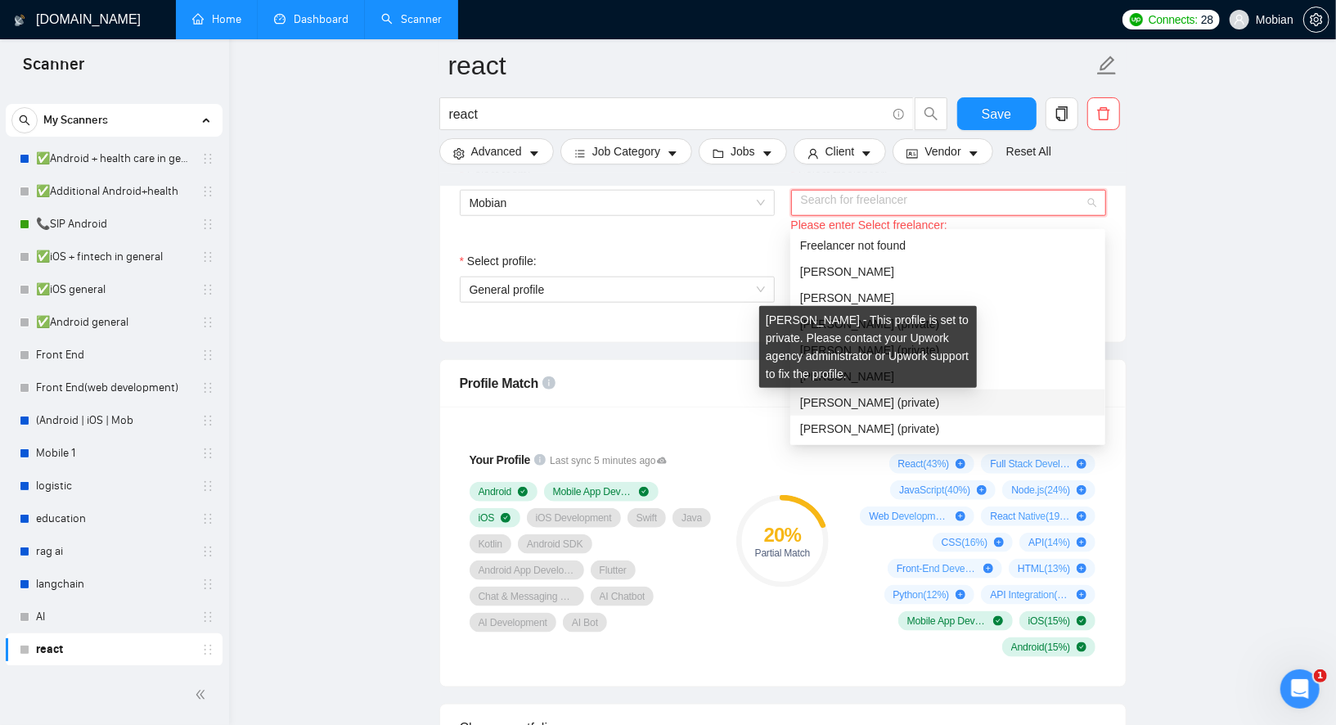
scroll to position [131, 0]
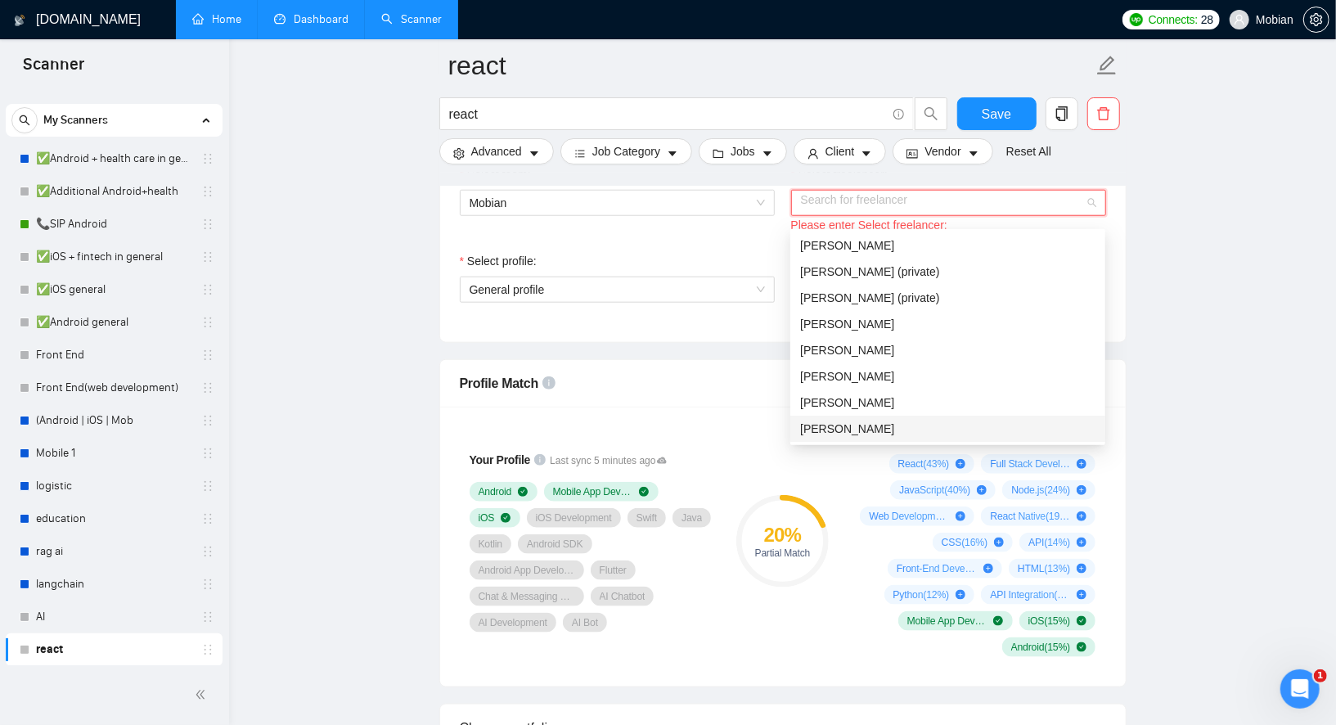
click at [831, 425] on span "[PERSON_NAME]" at bounding box center [847, 428] width 94 height 13
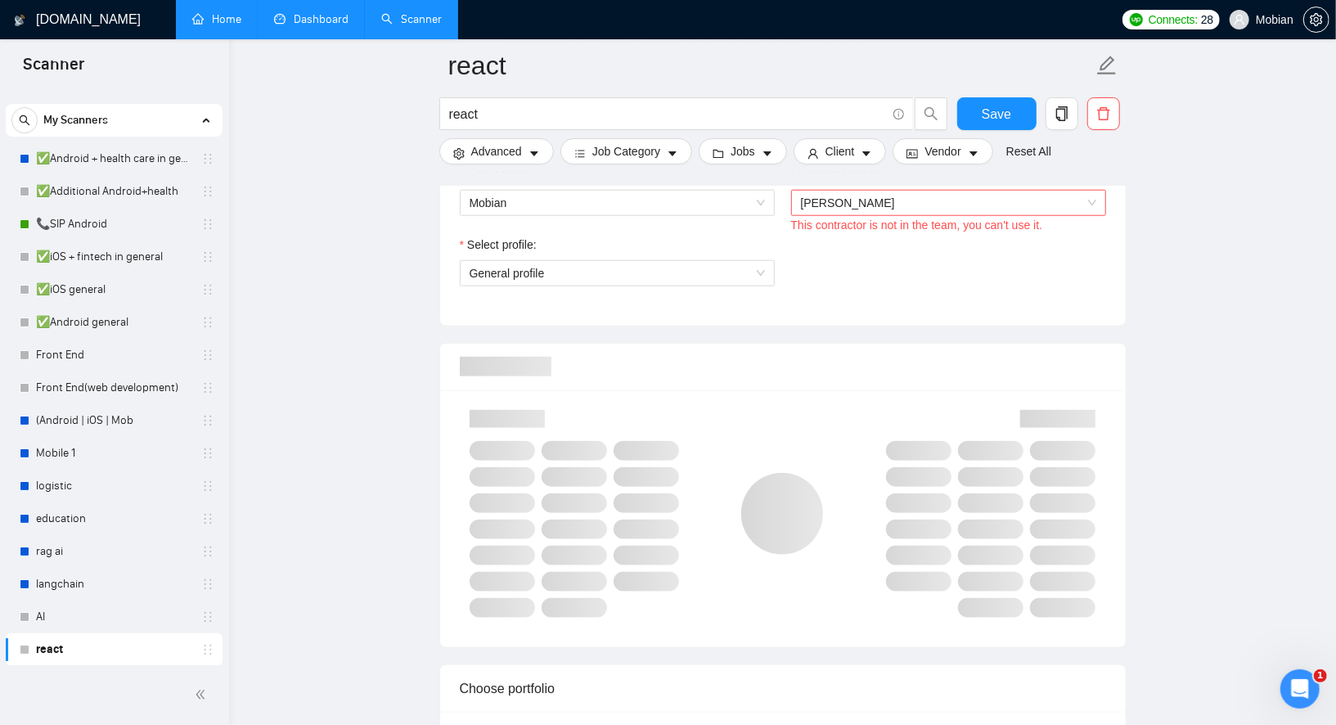
click at [695, 256] on div "Select profile:" at bounding box center [617, 248] width 315 height 25
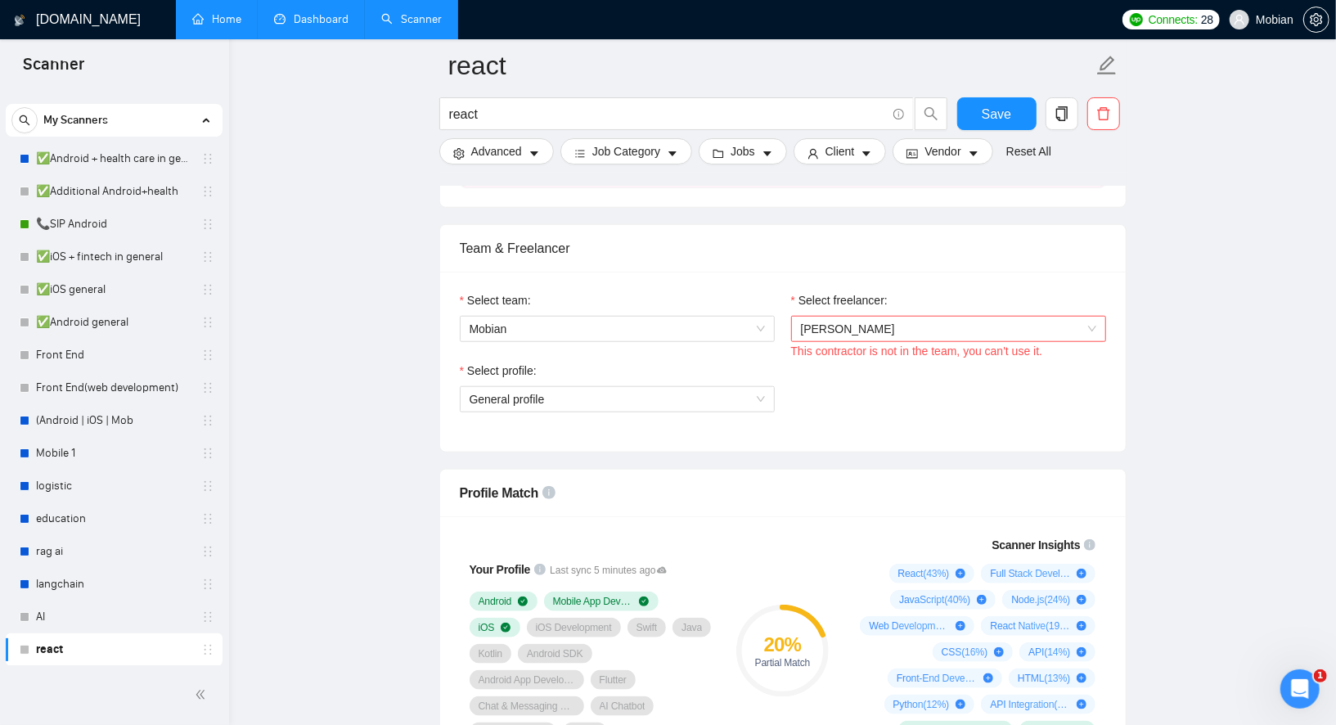
scroll to position [813, 0]
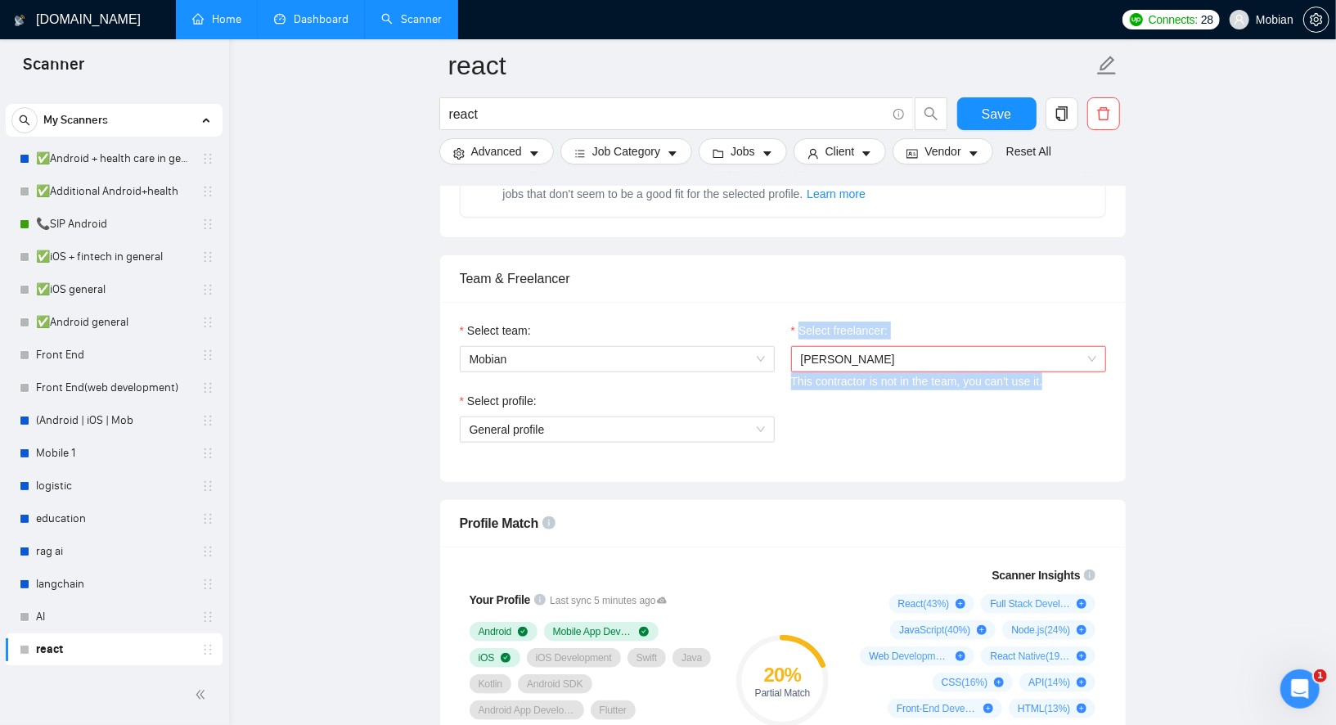
drag, startPoint x: 1067, startPoint y: 394, endPoint x: 782, endPoint y: 391, distance: 284.8
click at [782, 391] on div "Select team: Mobian Select freelancer: [PERSON_NAME] This contractor is not in …" at bounding box center [783, 357] width 663 height 70
click at [979, 122] on button "Save" at bounding box center [997, 113] width 79 height 33
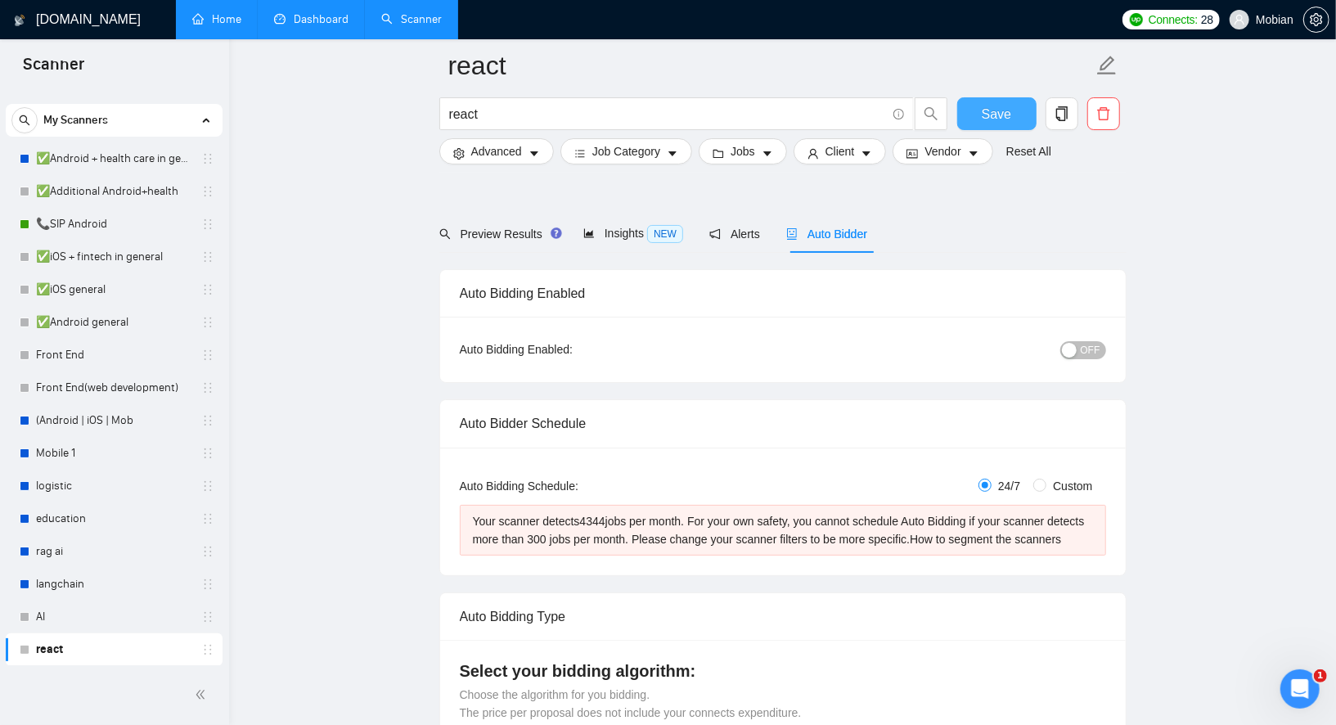
scroll to position [0, 0]
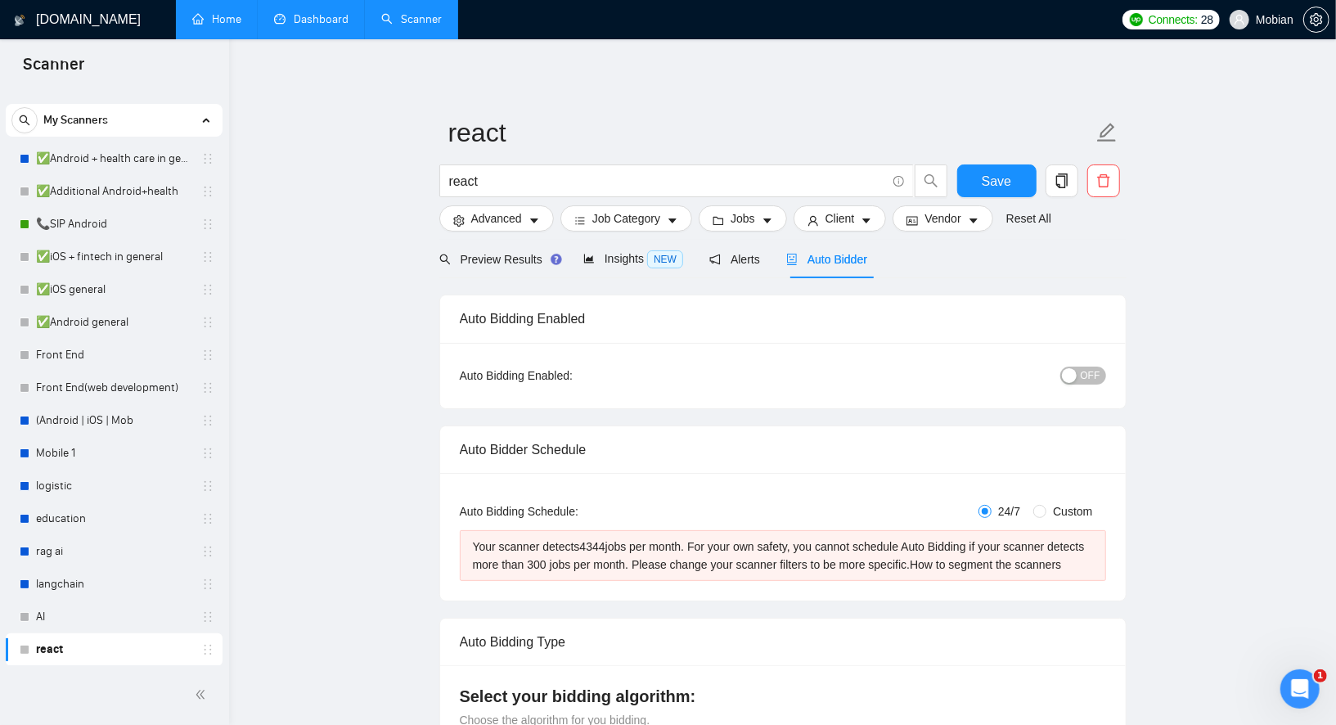
click at [1071, 370] on div "button" at bounding box center [1069, 375] width 15 height 15
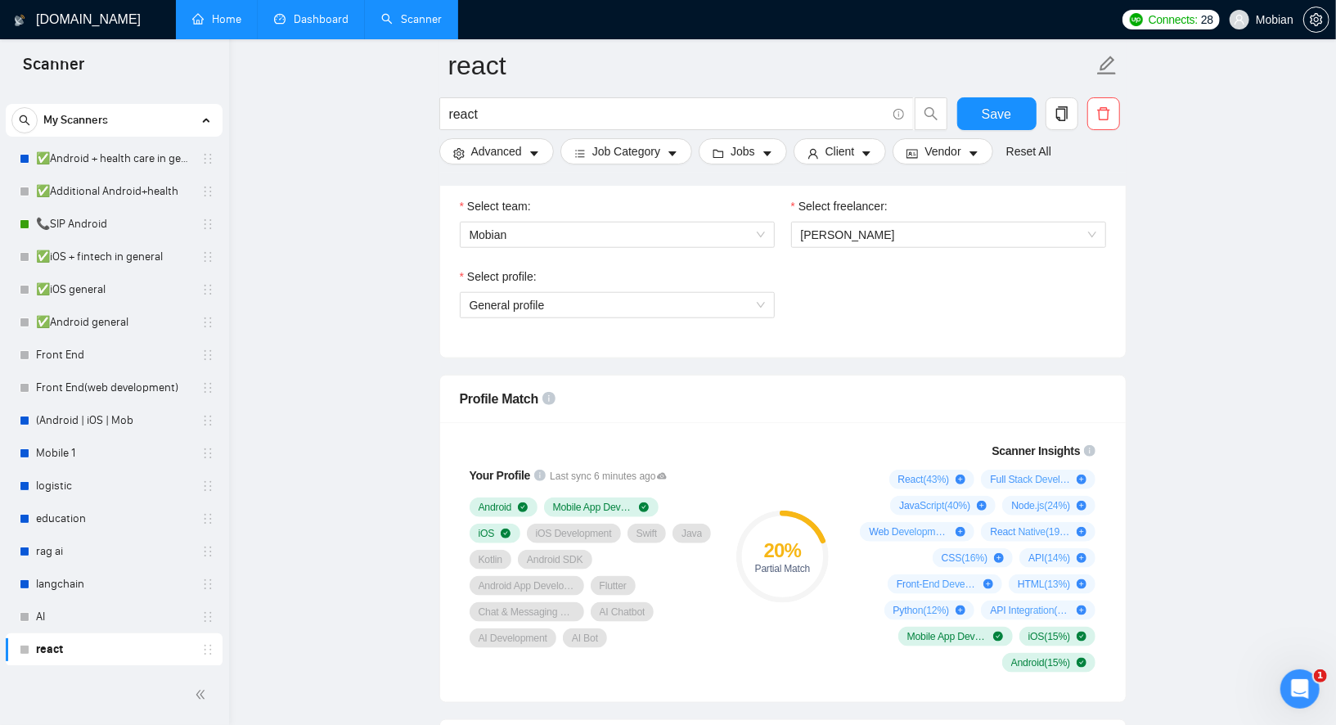
scroll to position [938, 0]
drag, startPoint x: 1007, startPoint y: 113, endPoint x: 985, endPoint y: 150, distance: 42.9
click at [1007, 113] on span "Save" at bounding box center [996, 114] width 29 height 20
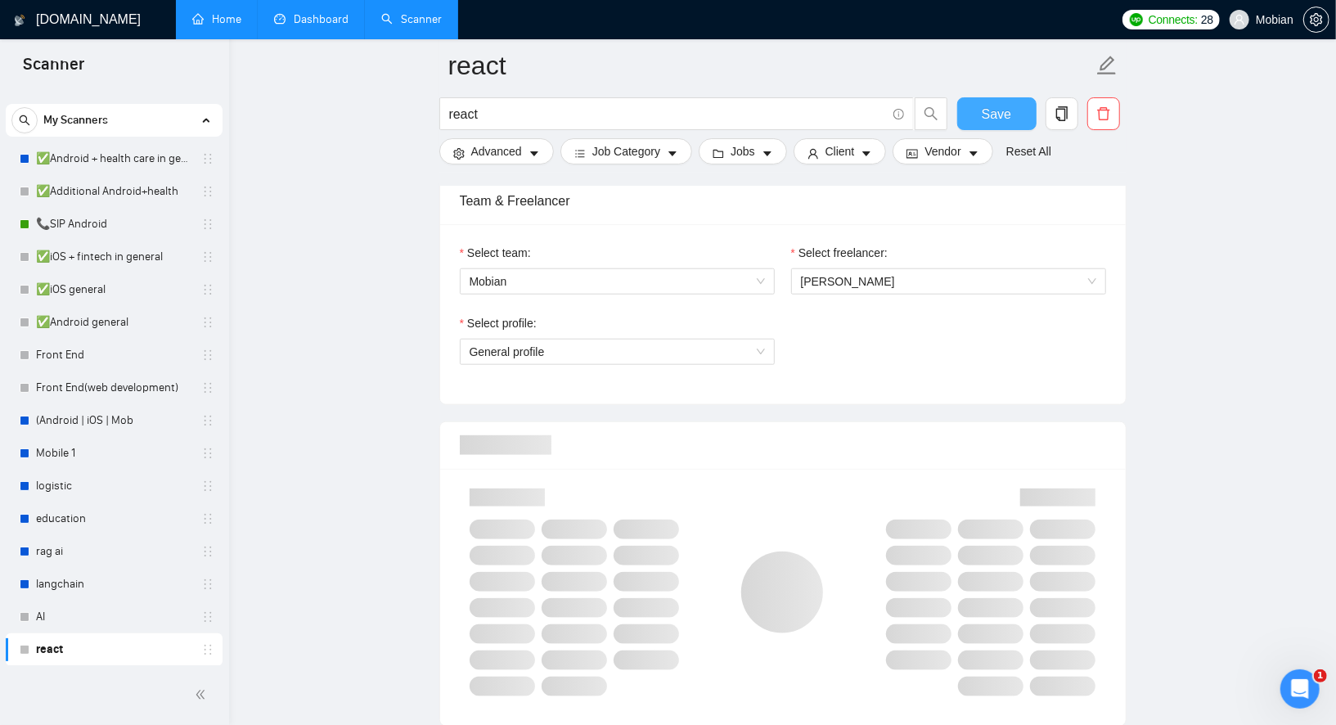
scroll to position [913, 0]
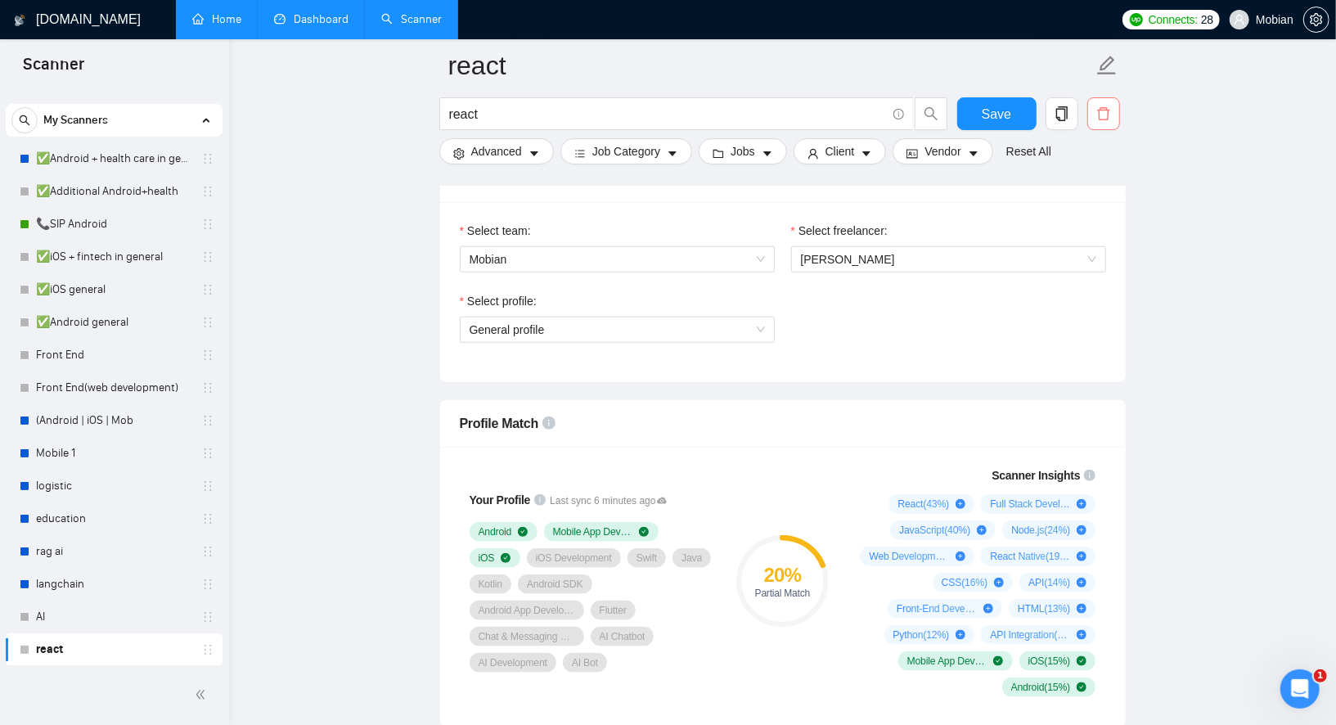
click at [1097, 115] on icon "delete" at bounding box center [1104, 113] width 15 height 15
click at [1091, 192] on span "Yes" at bounding box center [1083, 198] width 19 height 18
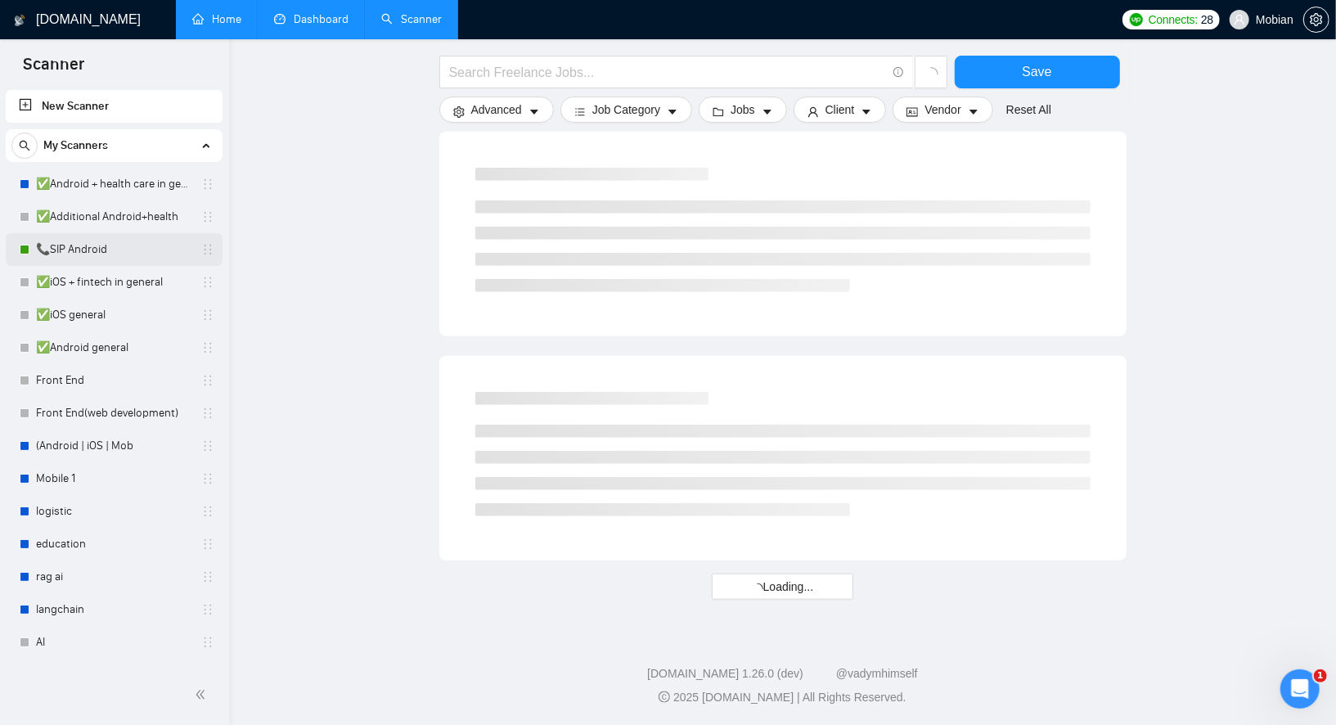
click at [73, 259] on link "📞SIP Android" at bounding box center [114, 249] width 156 height 33
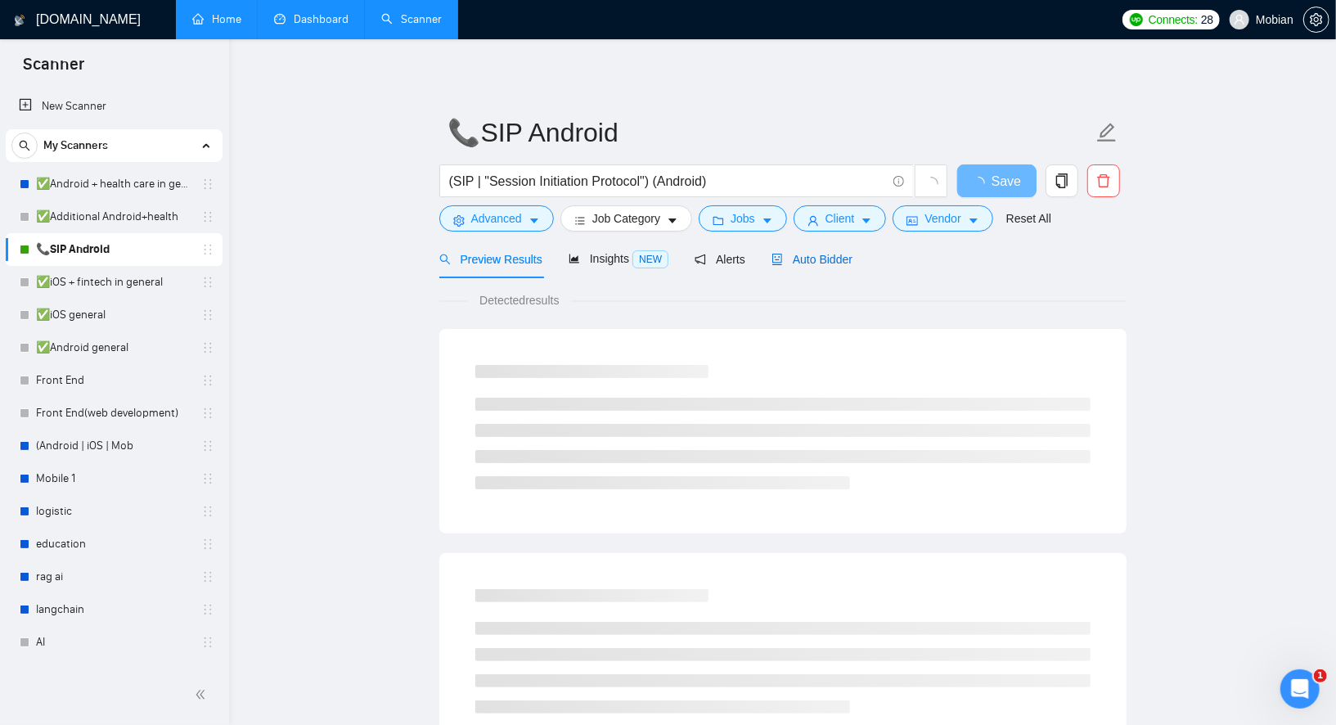
click at [787, 260] on span "Auto Bidder" at bounding box center [812, 259] width 81 height 13
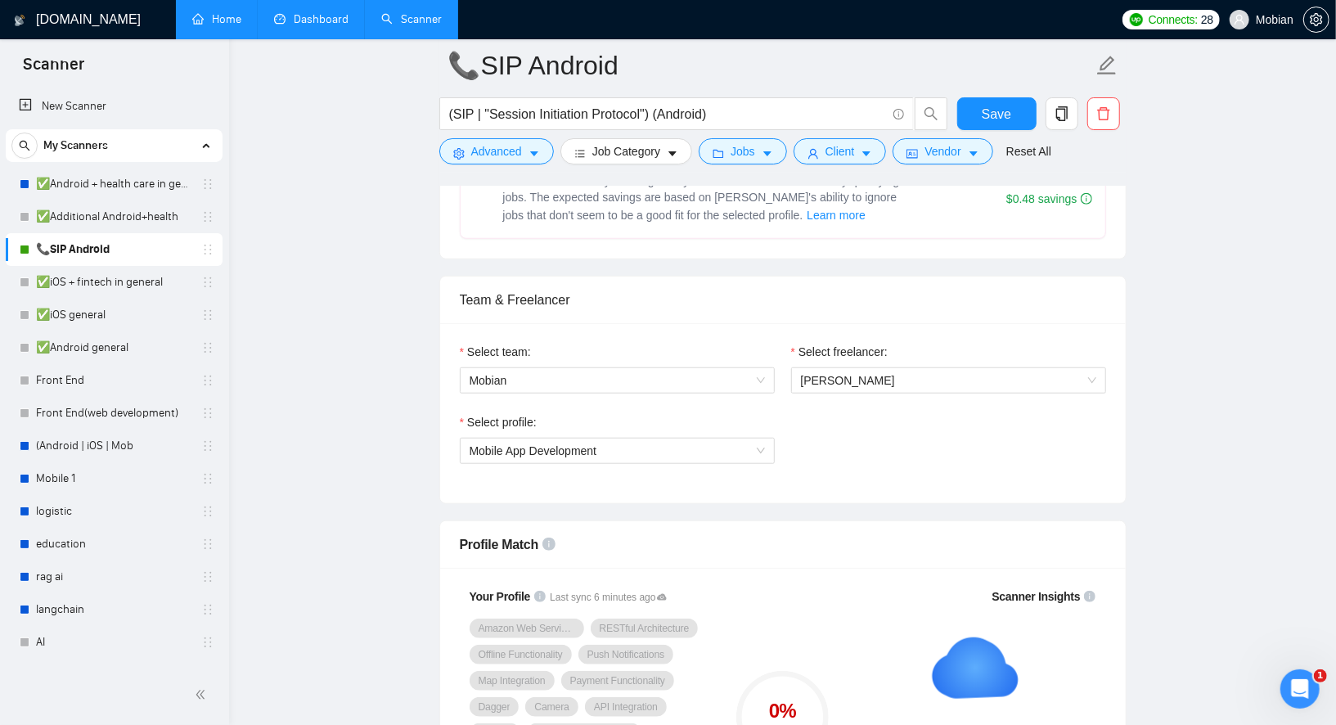
scroll to position [764, 0]
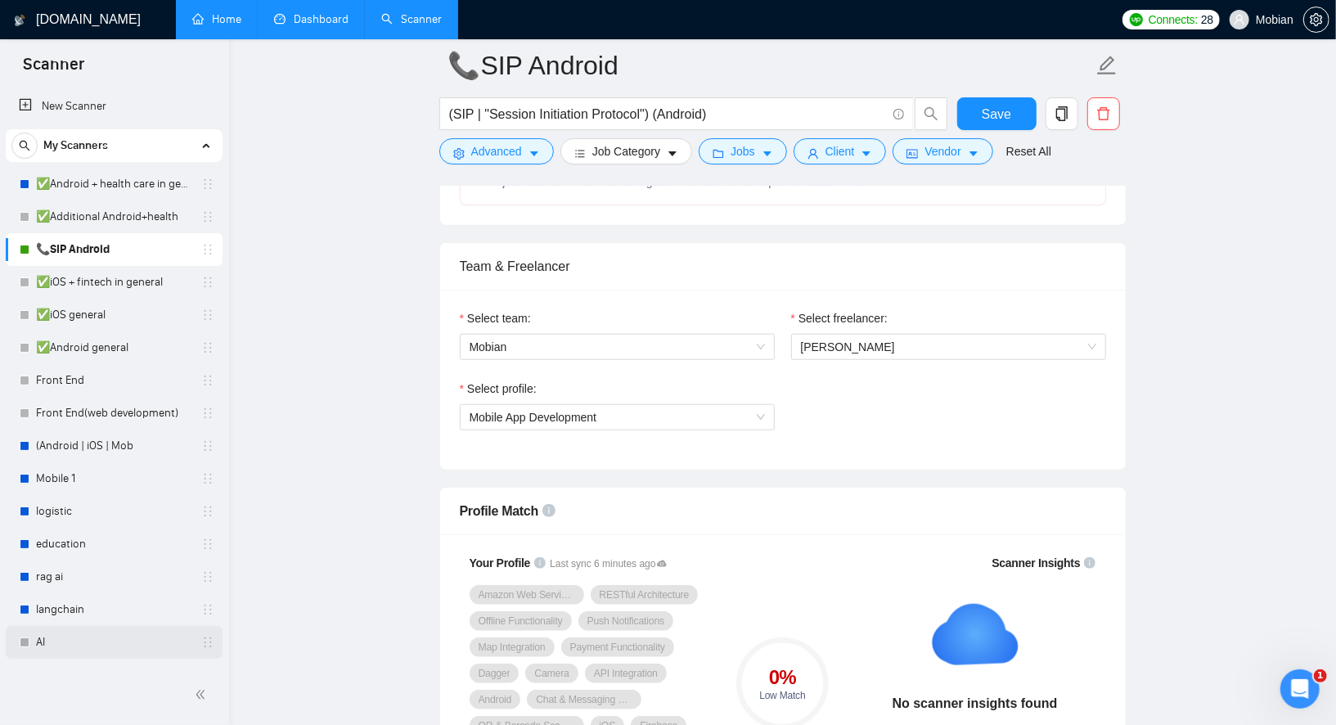
click at [74, 639] on link "AI" at bounding box center [114, 642] width 156 height 33
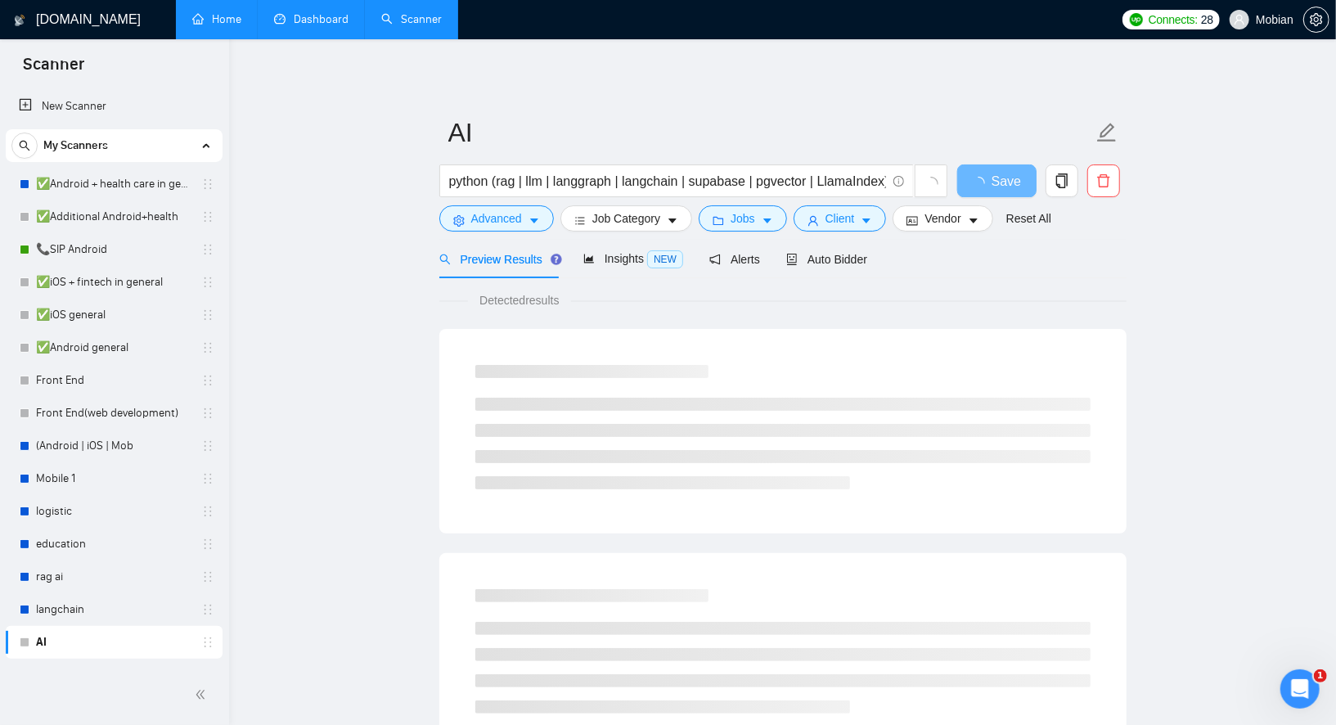
click at [826, 239] on form "AI python (rag | llm | langgraph | langchain | supabase | pgvector | LlamaIndex…" at bounding box center [782, 172] width 687 height 133
click at [814, 255] on span "Auto Bidder" at bounding box center [827, 259] width 81 height 13
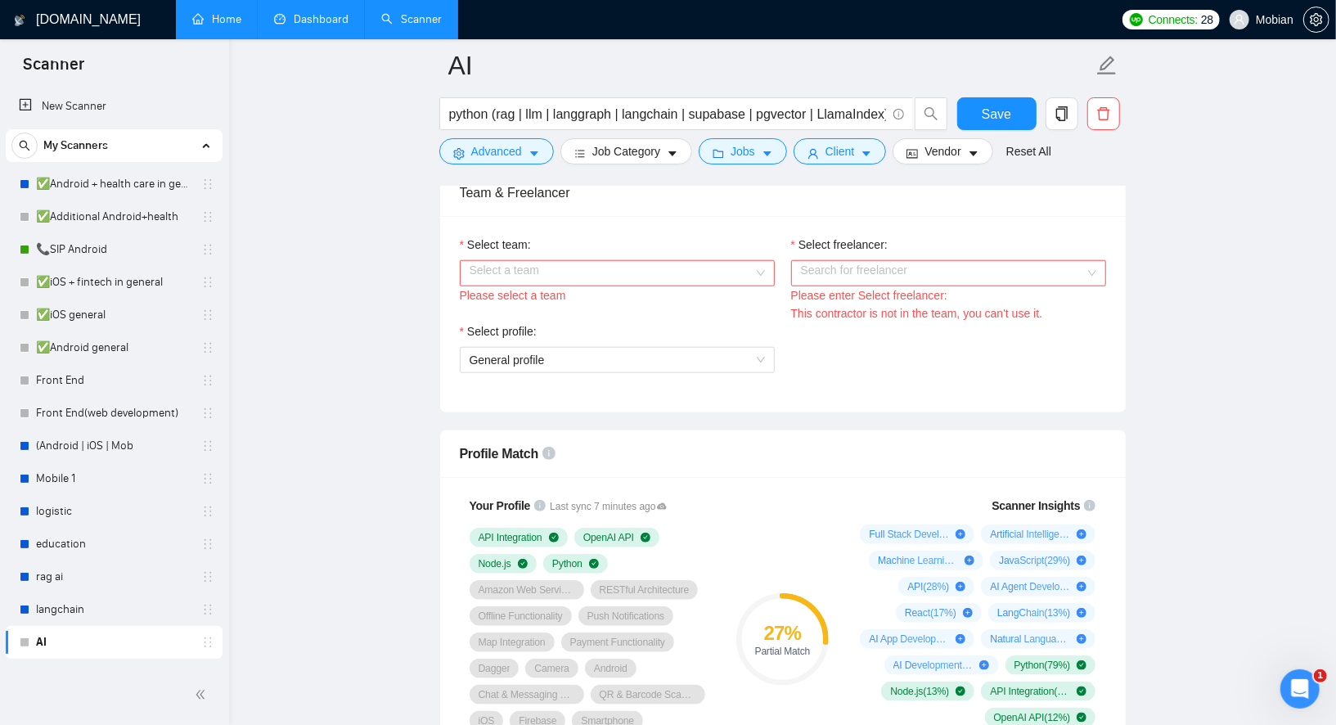
scroll to position [827, 0]
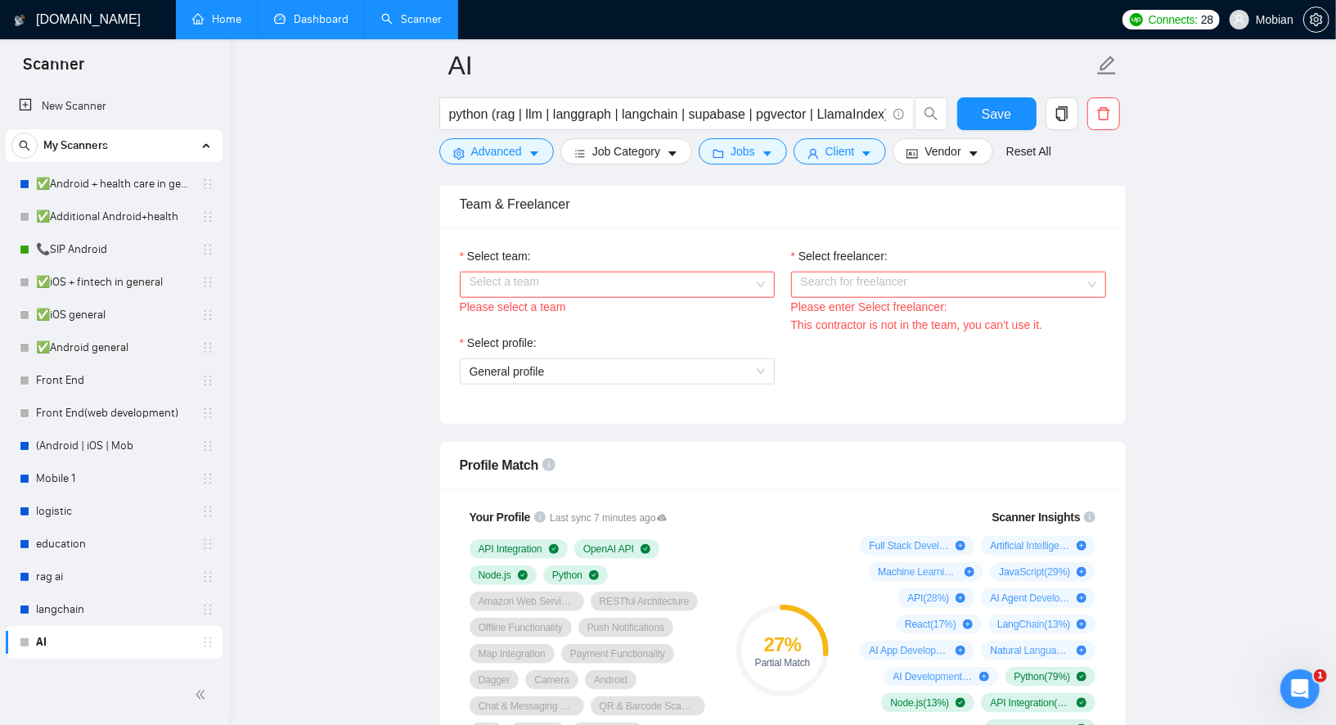
click at [569, 281] on input "Select team:" at bounding box center [612, 285] width 284 height 25
click at [535, 298] on div "Mobian" at bounding box center [616, 309] width 315 height 26
click at [823, 263] on div "Select freelancer:" at bounding box center [948, 259] width 315 height 25
click at [818, 280] on input "Select freelancer:" at bounding box center [943, 285] width 284 height 25
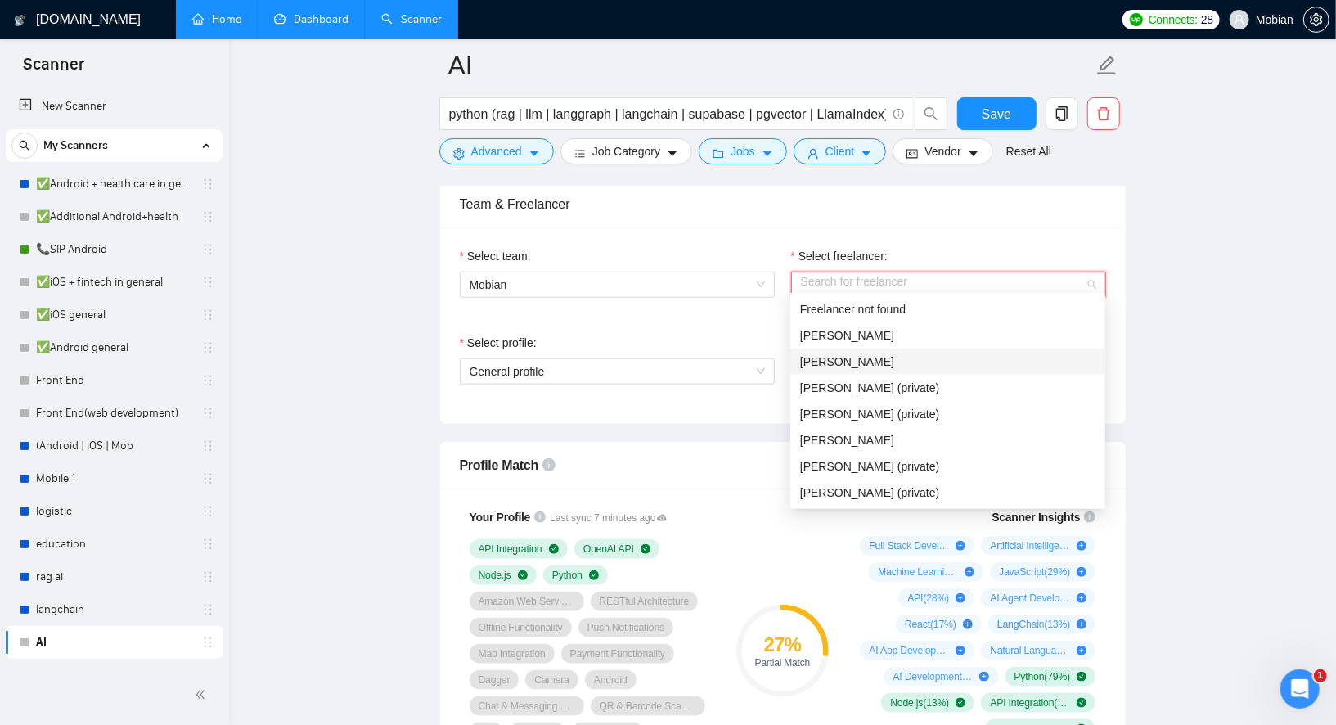
click at [832, 372] on div "[PERSON_NAME]" at bounding box center [948, 362] width 315 height 26
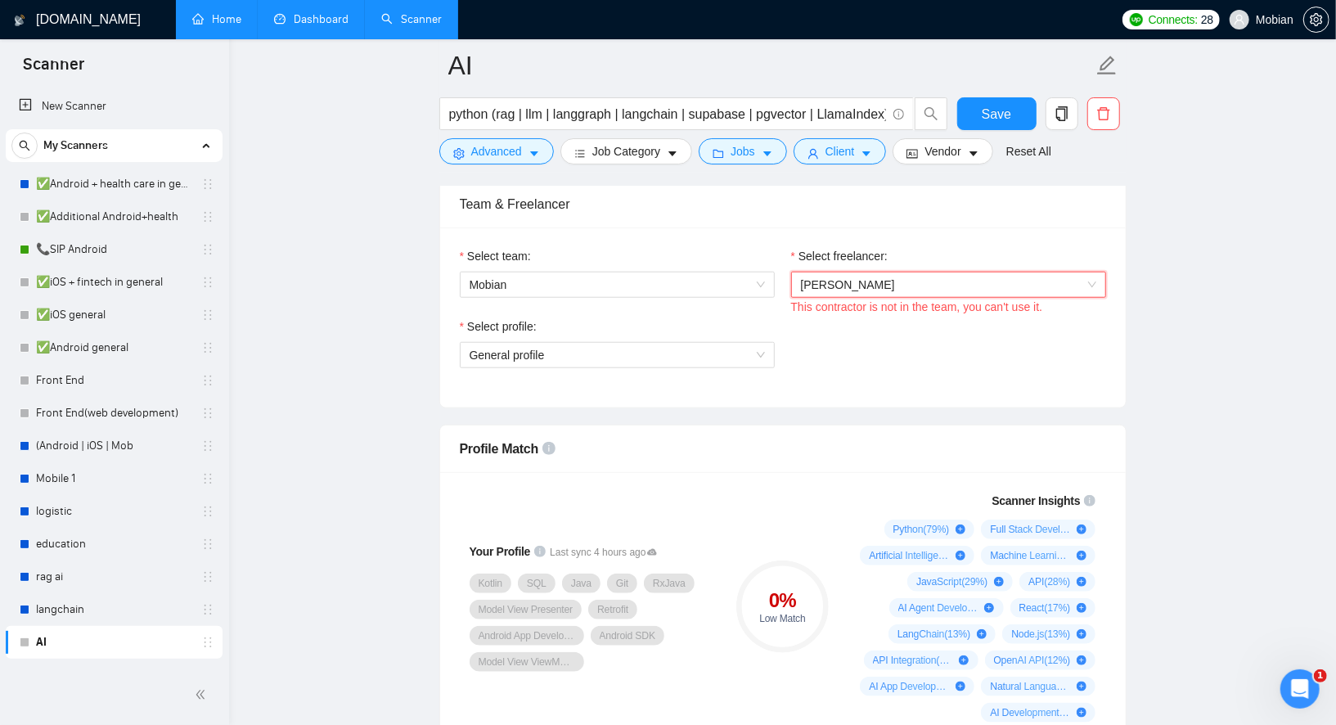
click at [895, 278] on span "[PERSON_NAME]" at bounding box center [848, 284] width 94 height 13
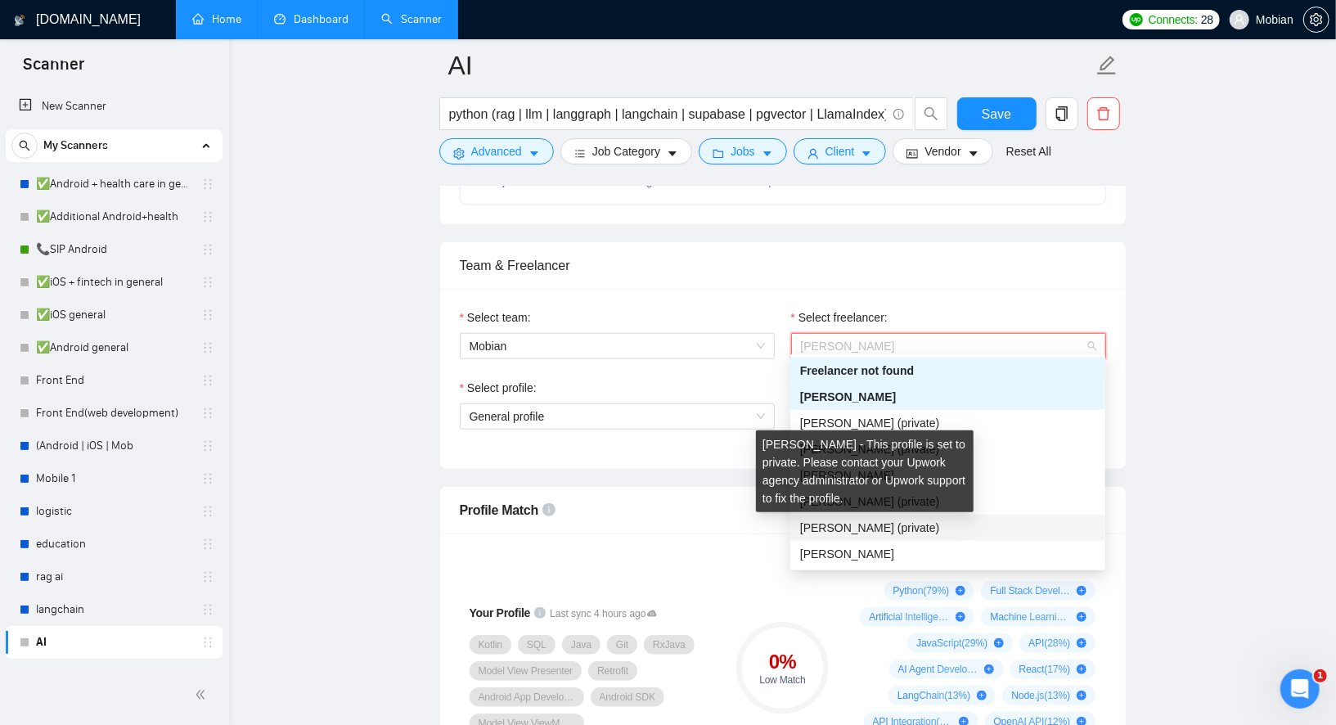
scroll to position [761, 0]
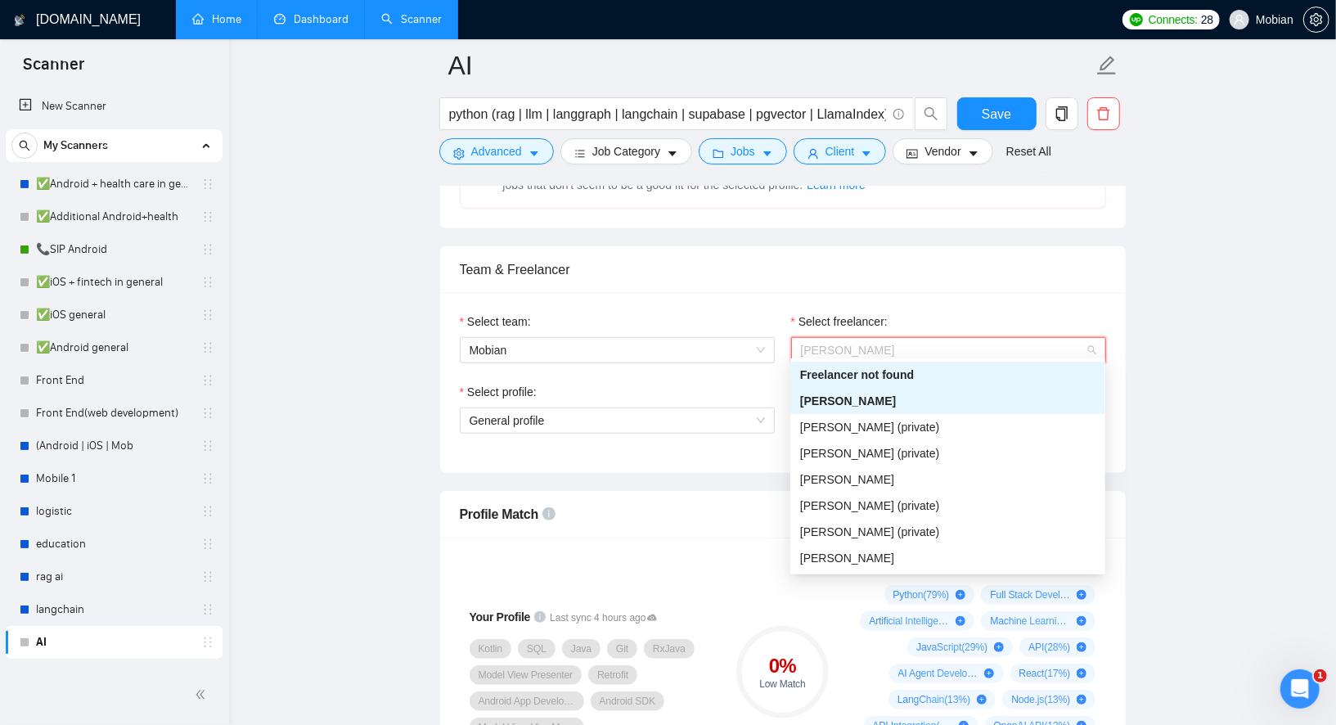
click at [812, 293] on div "Select team: Mobian Select freelancer: [PERSON_NAME] This contractor is not in …" at bounding box center [783, 383] width 686 height 180
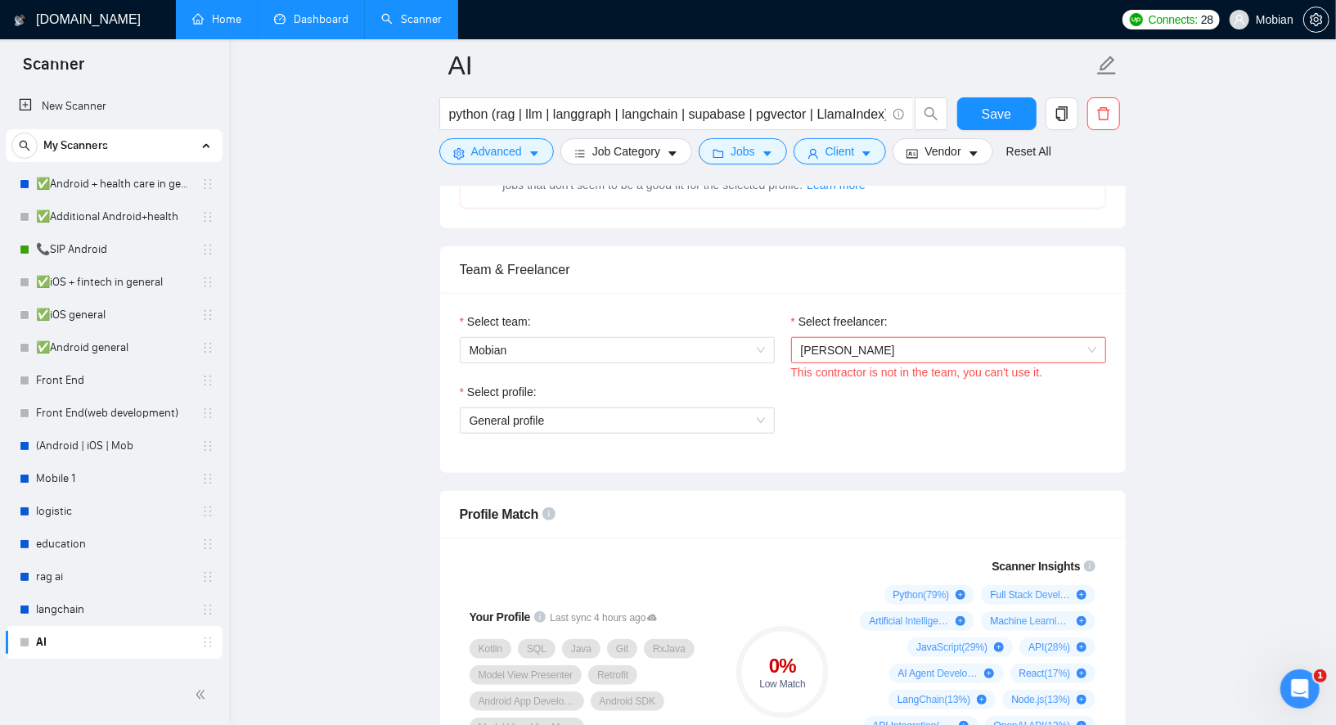
click at [827, 344] on span "[PERSON_NAME]" at bounding box center [848, 350] width 94 height 13
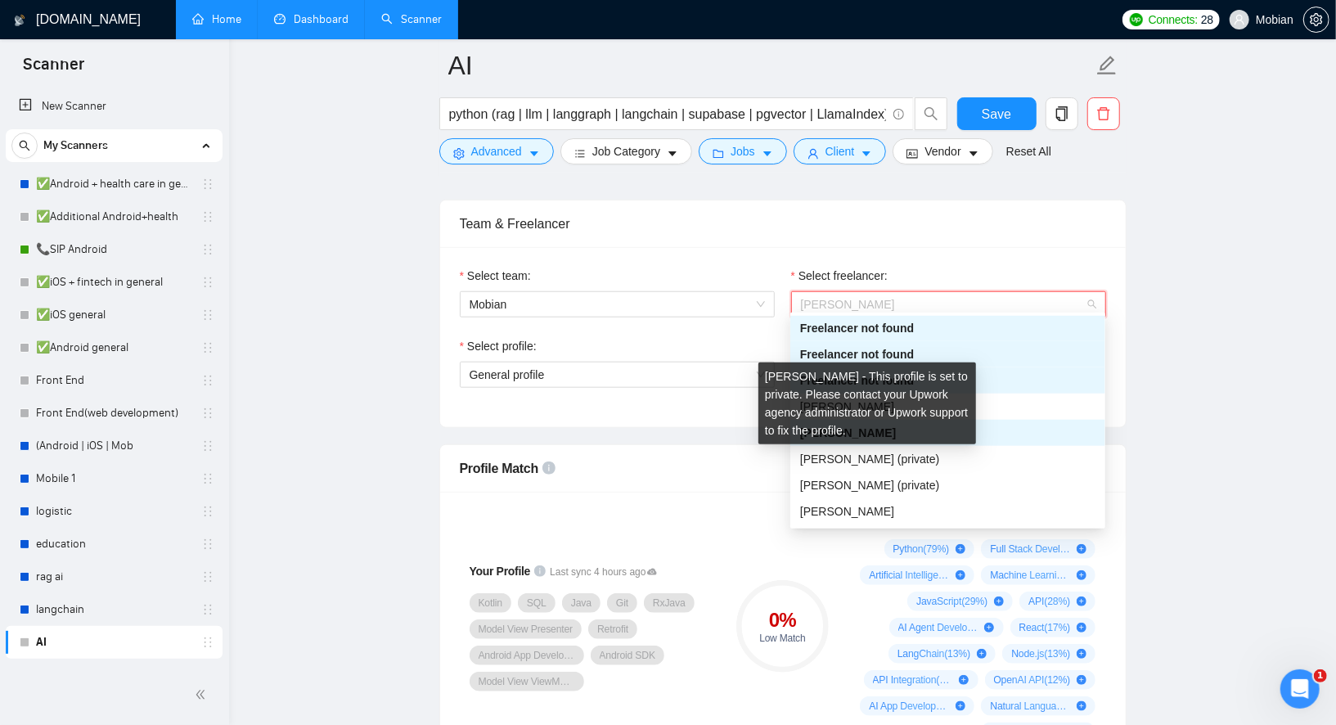
scroll to position [805, 0]
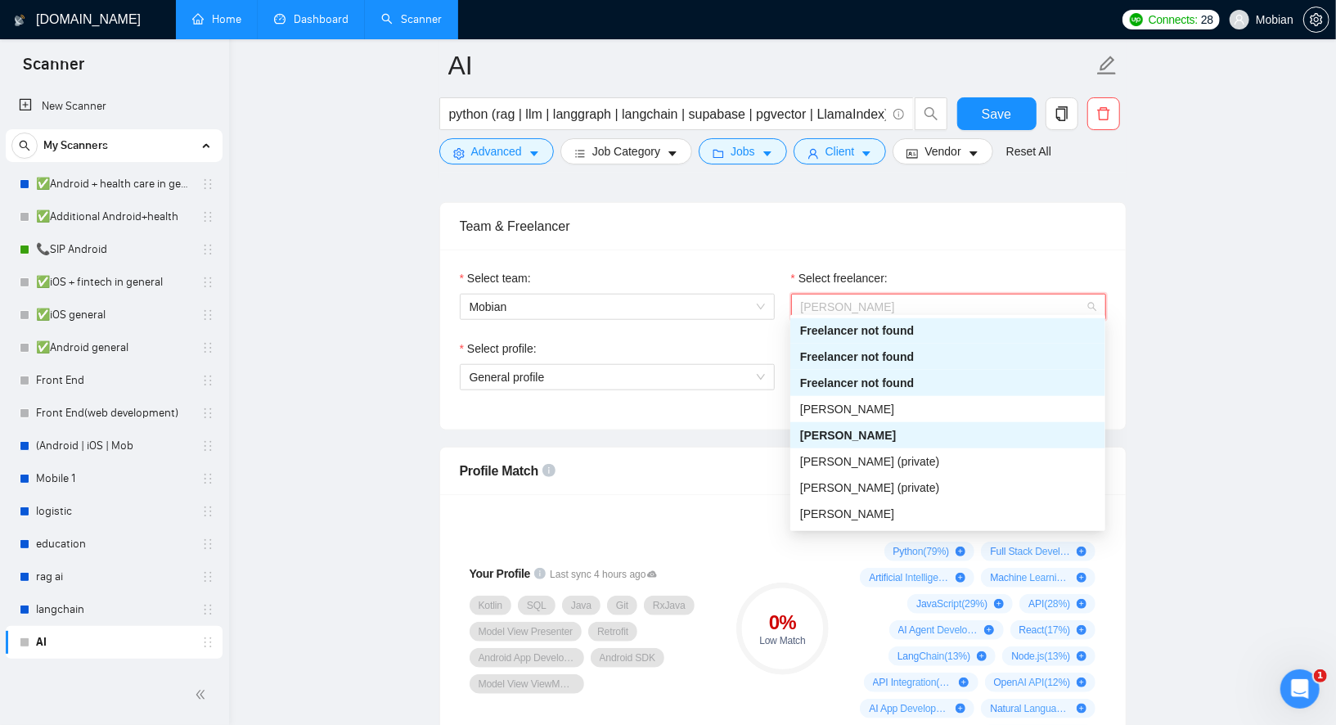
click at [750, 340] on div "Select profile:" at bounding box center [617, 352] width 315 height 25
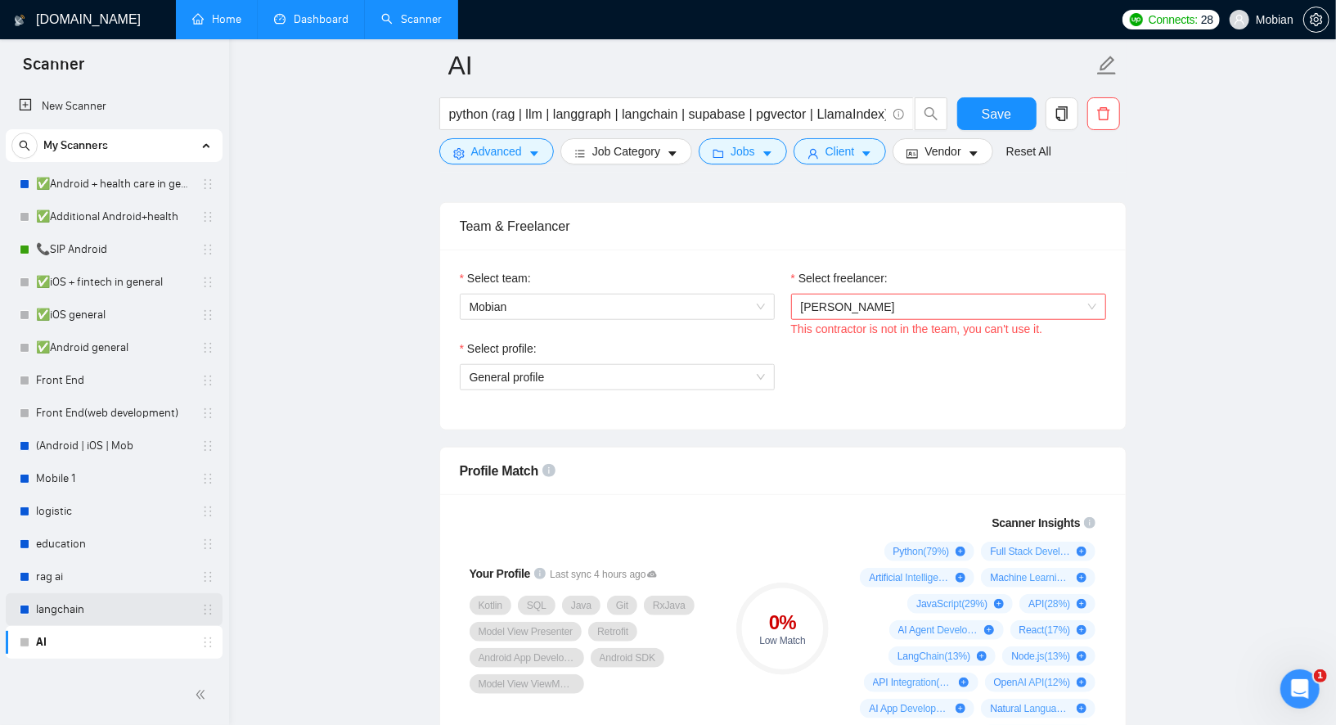
click at [86, 615] on link "langchain" at bounding box center [114, 609] width 156 height 33
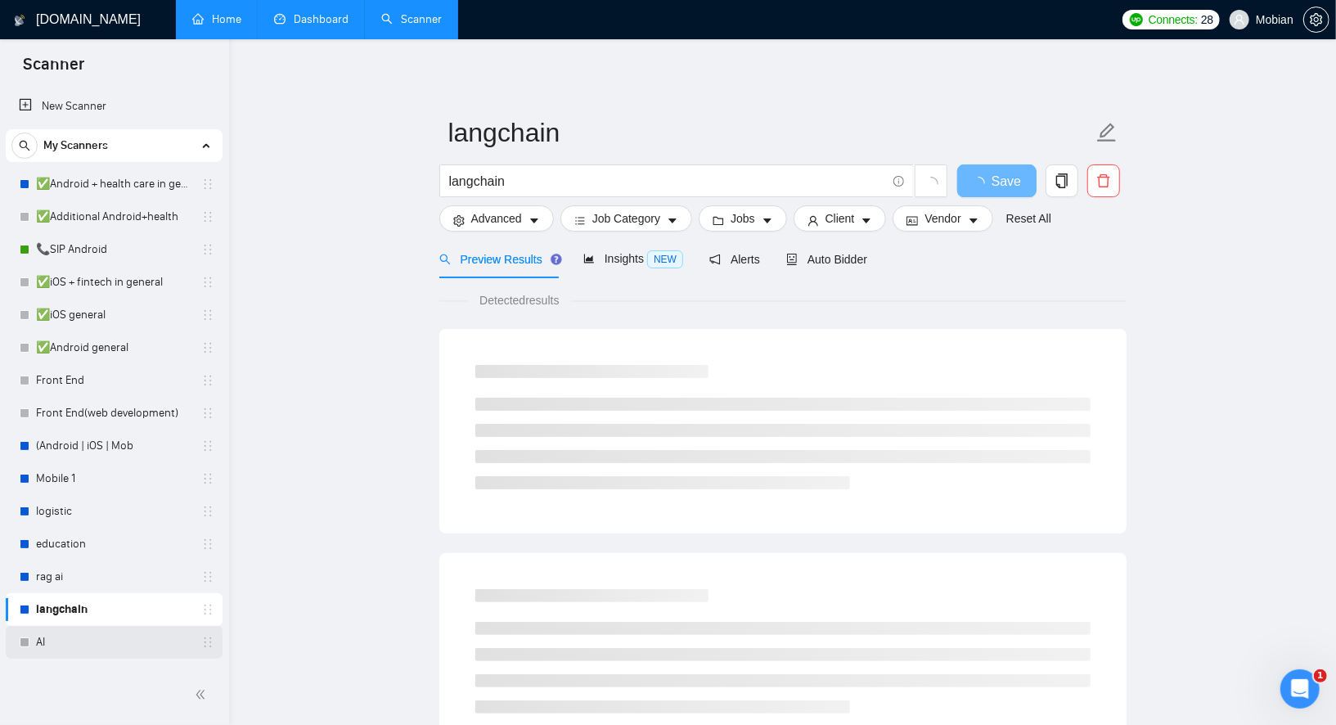
click at [45, 641] on link "AI" at bounding box center [114, 642] width 156 height 33
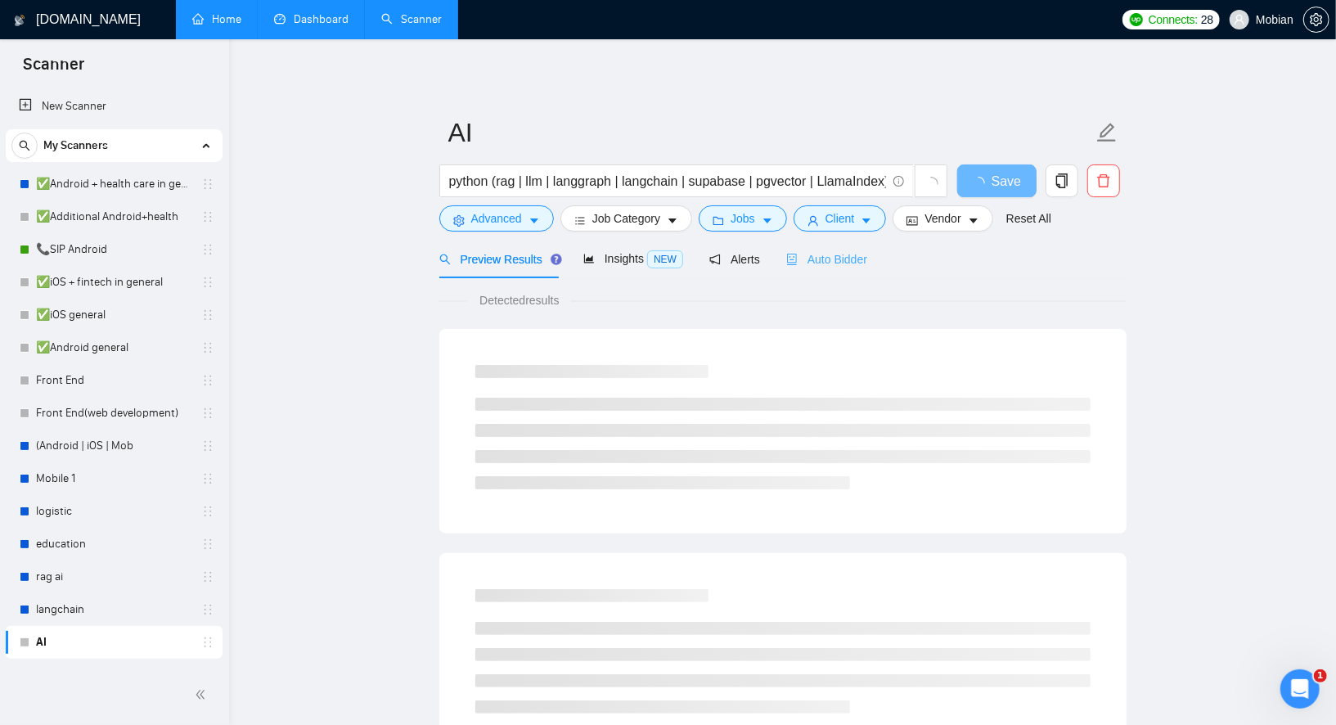
click at [835, 274] on div "Auto Bidder" at bounding box center [827, 259] width 81 height 38
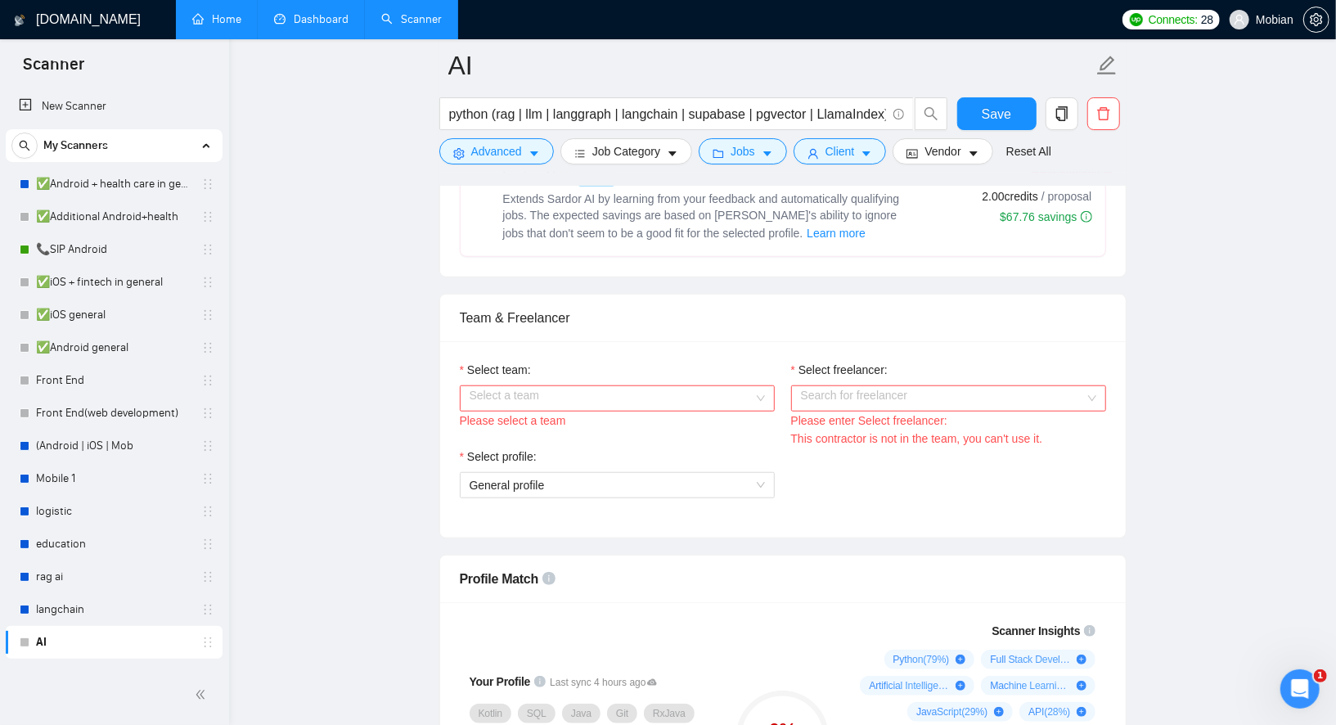
scroll to position [714, 0]
click at [729, 385] on input "Select team:" at bounding box center [612, 397] width 284 height 25
click at [604, 426] on div "Mobian" at bounding box center [616, 423] width 295 height 18
click at [788, 393] on div "Select freelancer: Search for freelancer Please enter Select freelancer: This c…" at bounding box center [948, 403] width 331 height 87
click at [826, 399] on input "Select freelancer:" at bounding box center [943, 397] width 284 height 25
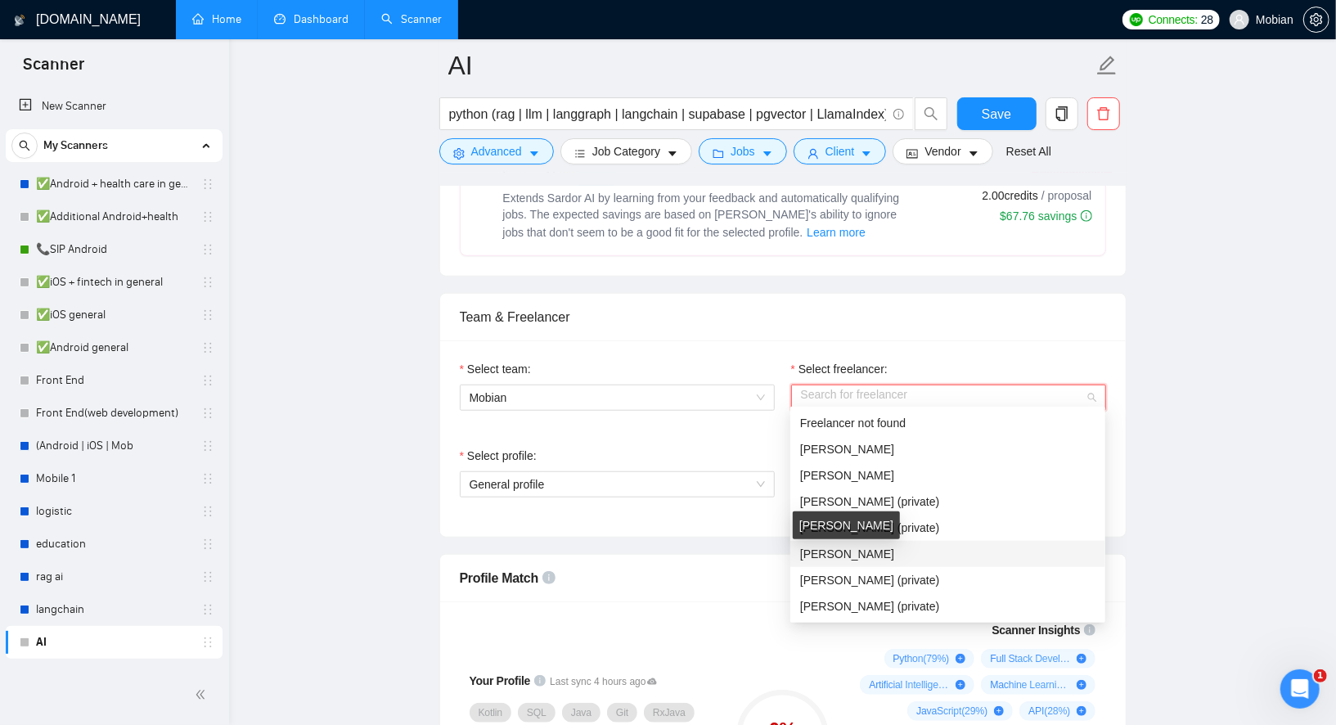
scroll to position [131, 0]
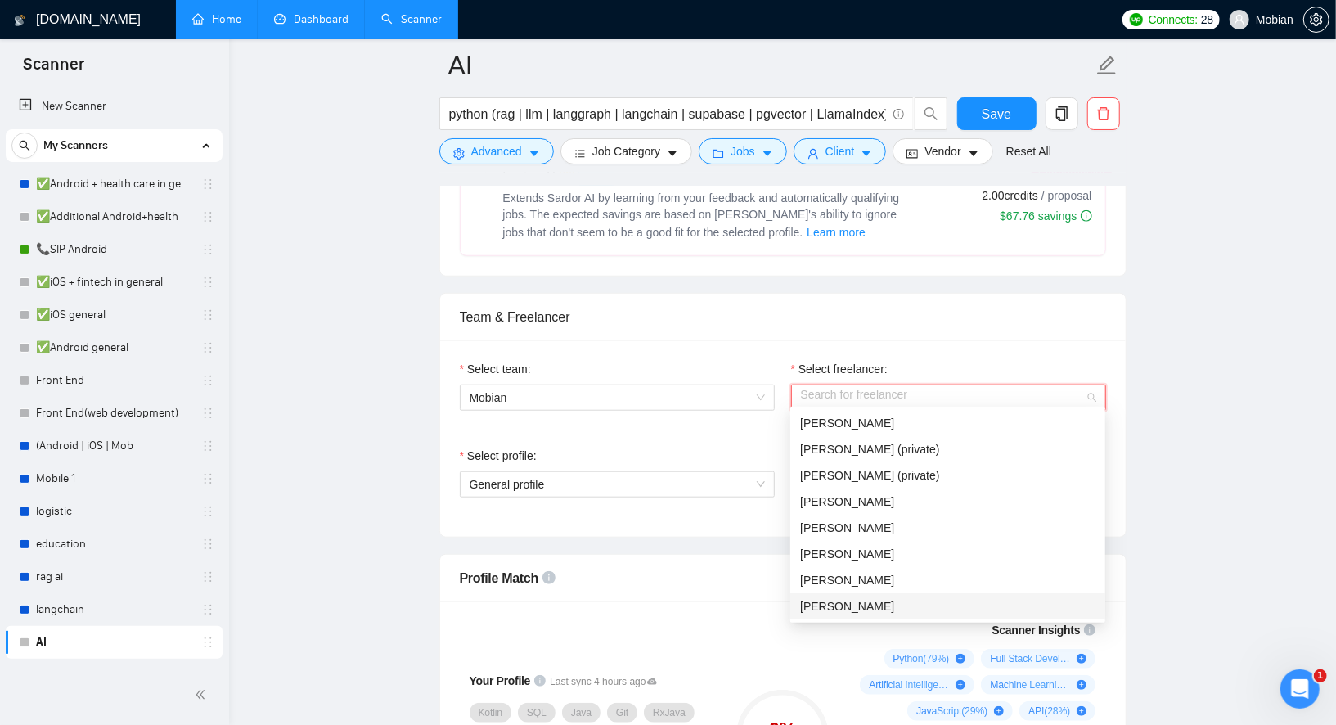
click at [823, 612] on div "[PERSON_NAME]" at bounding box center [947, 606] width 295 height 18
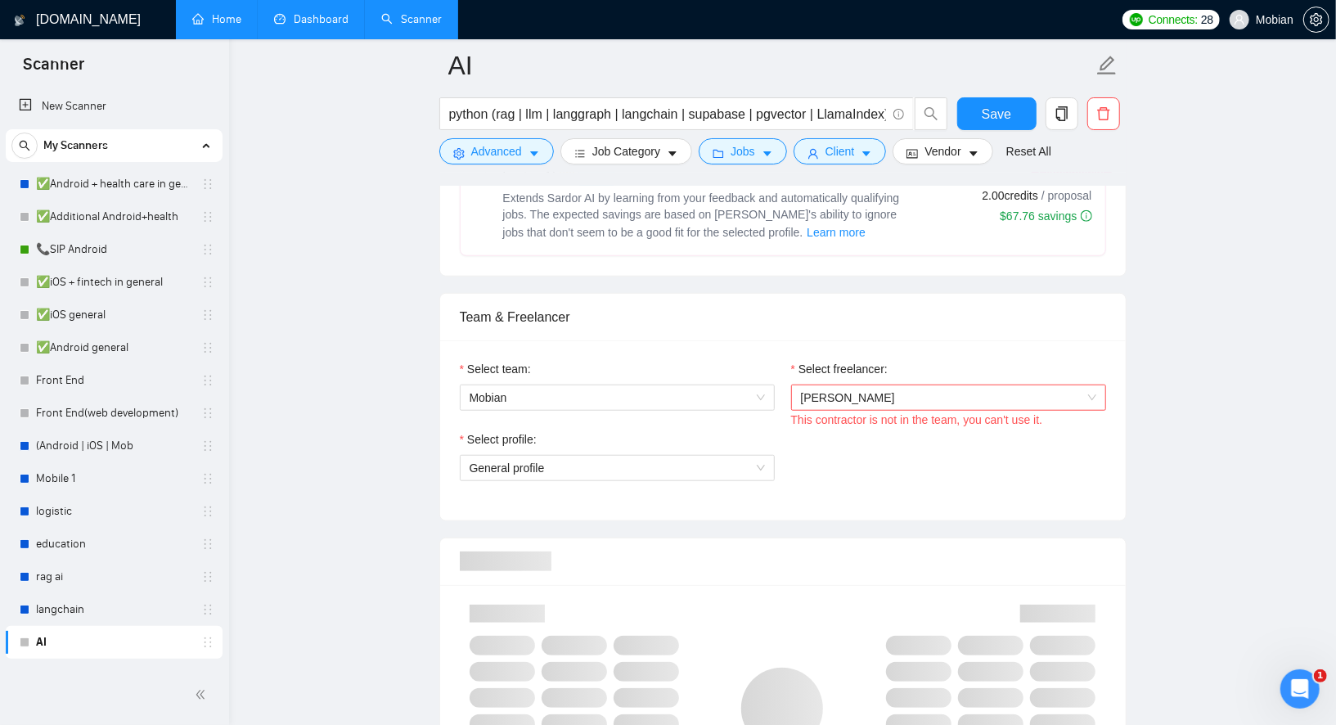
click at [708, 430] on div "Select profile:" at bounding box center [617, 442] width 315 height 25
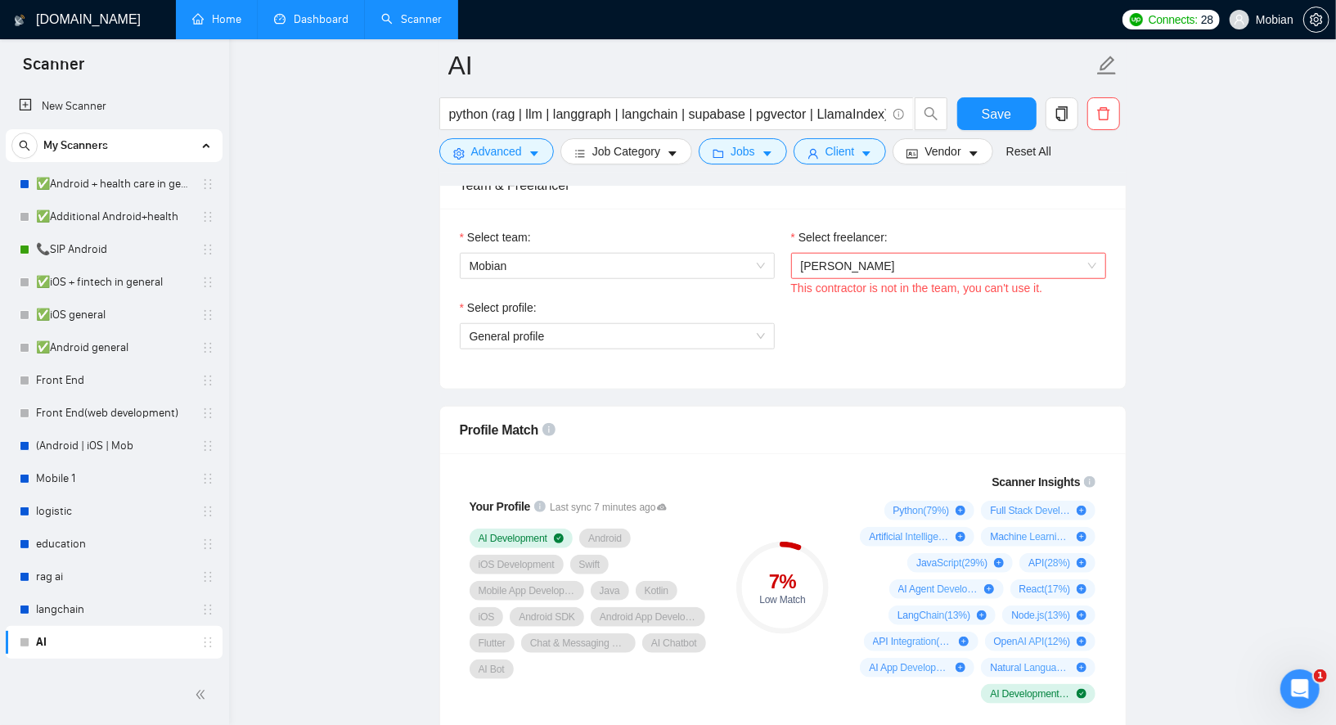
scroll to position [858, 0]
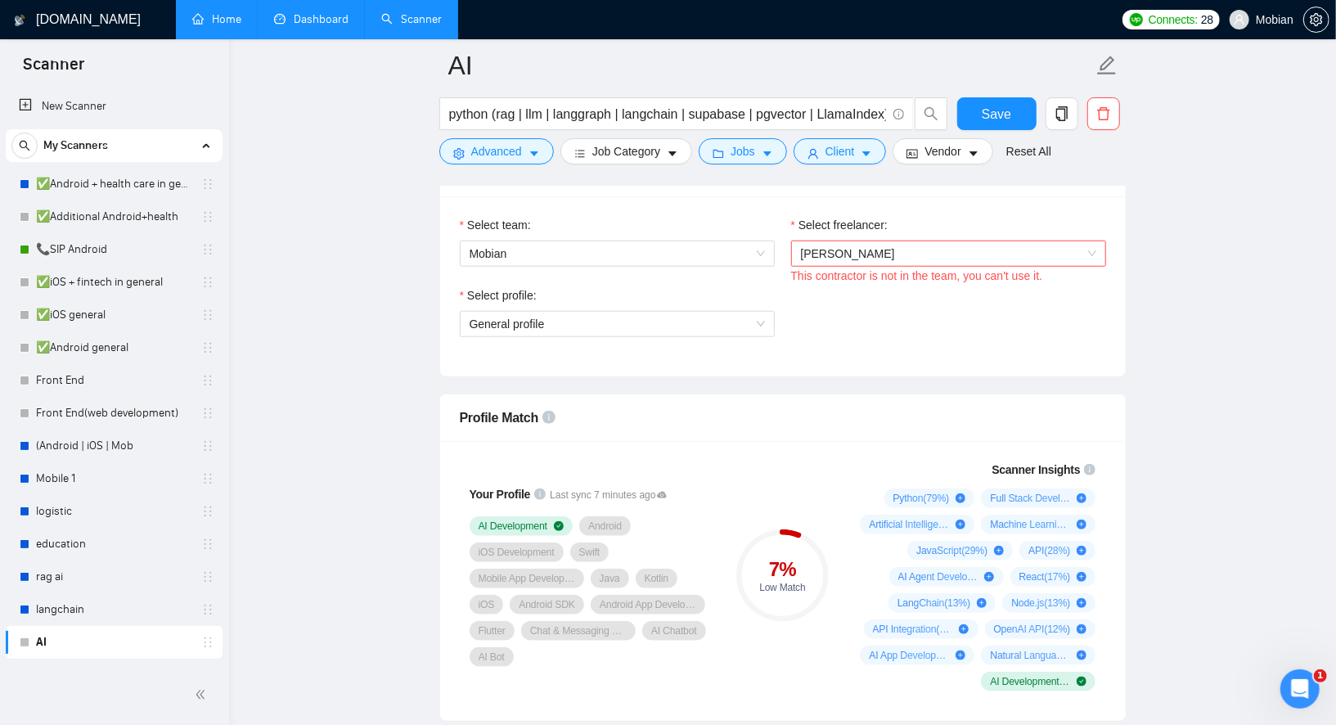
click at [886, 253] on span "[PERSON_NAME]" at bounding box center [948, 253] width 295 height 25
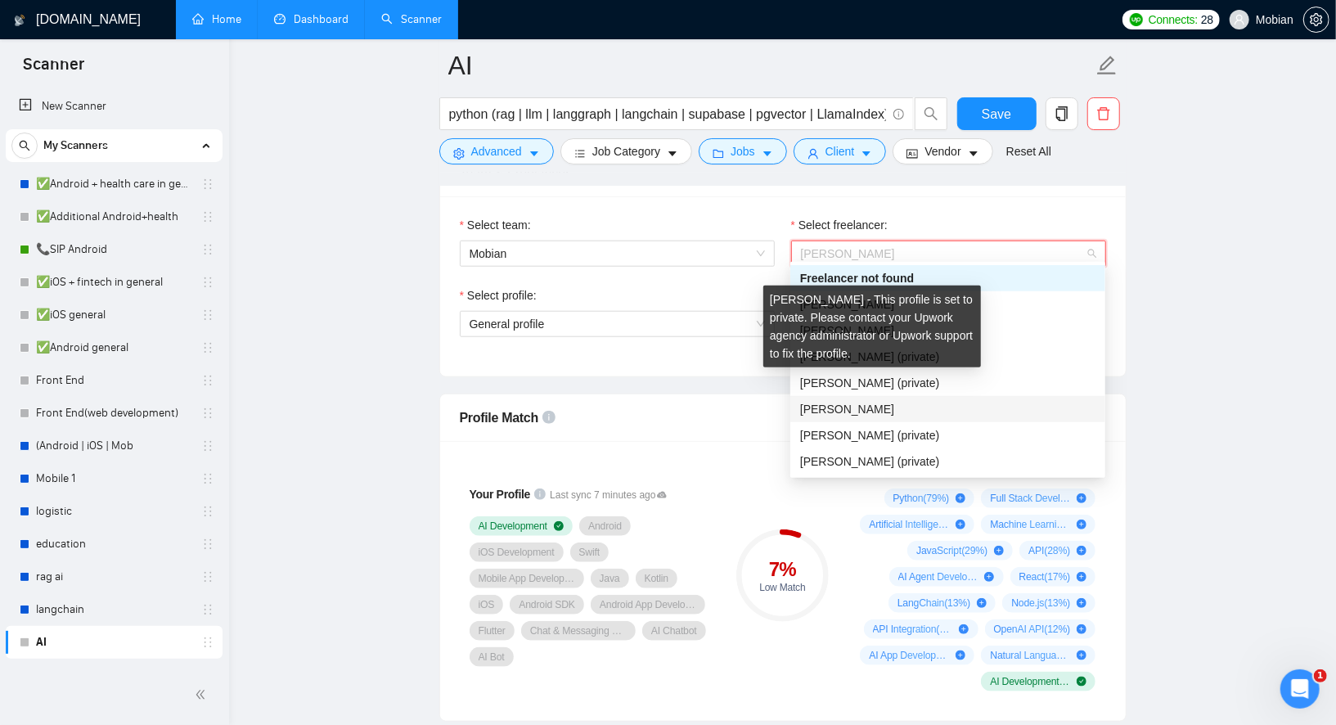
click at [838, 406] on span "[PERSON_NAME]" at bounding box center [847, 409] width 94 height 13
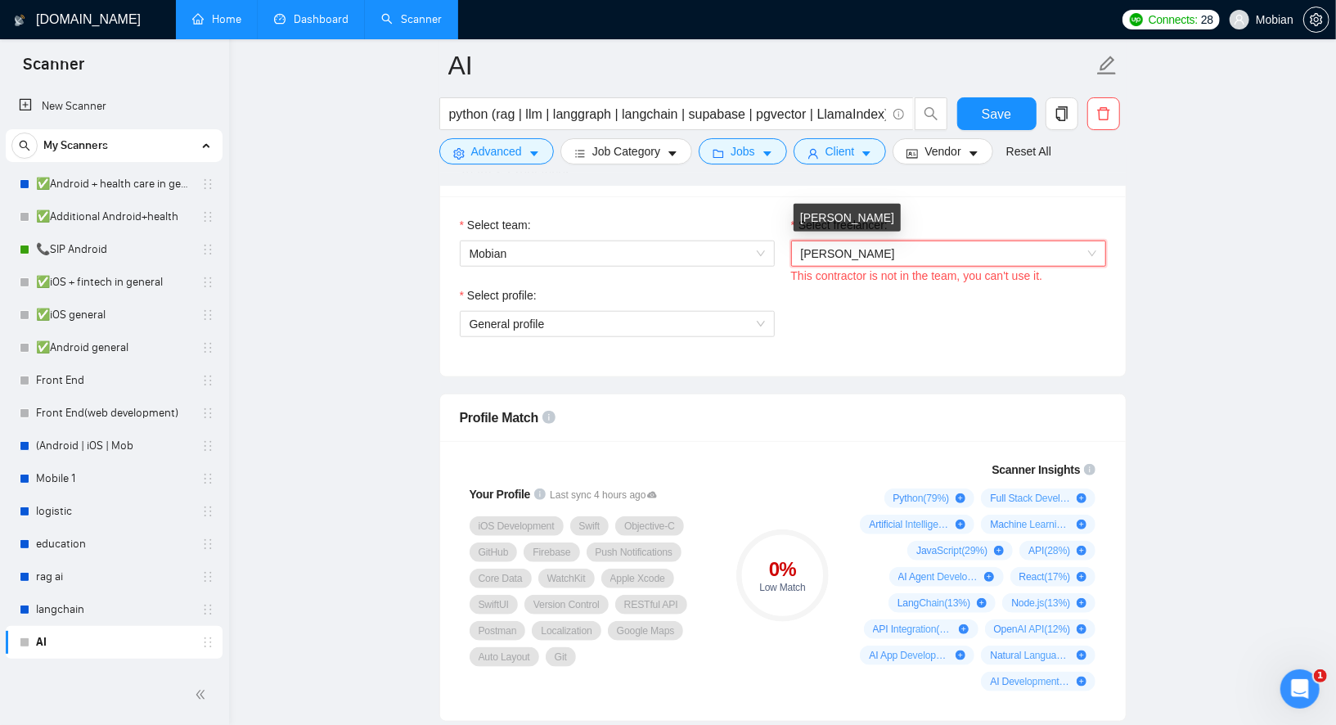
click at [879, 247] on span "[PERSON_NAME]" at bounding box center [848, 253] width 94 height 13
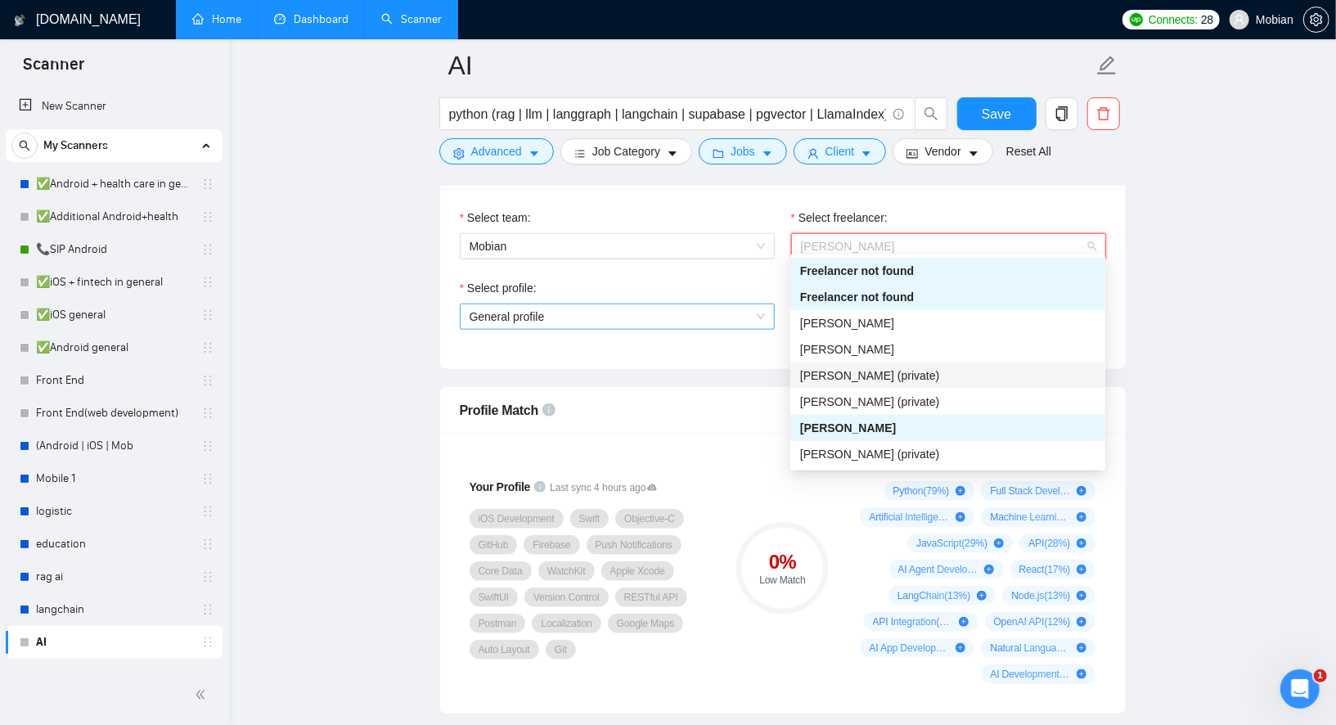
click at [710, 305] on span "General profile" at bounding box center [617, 316] width 295 height 25
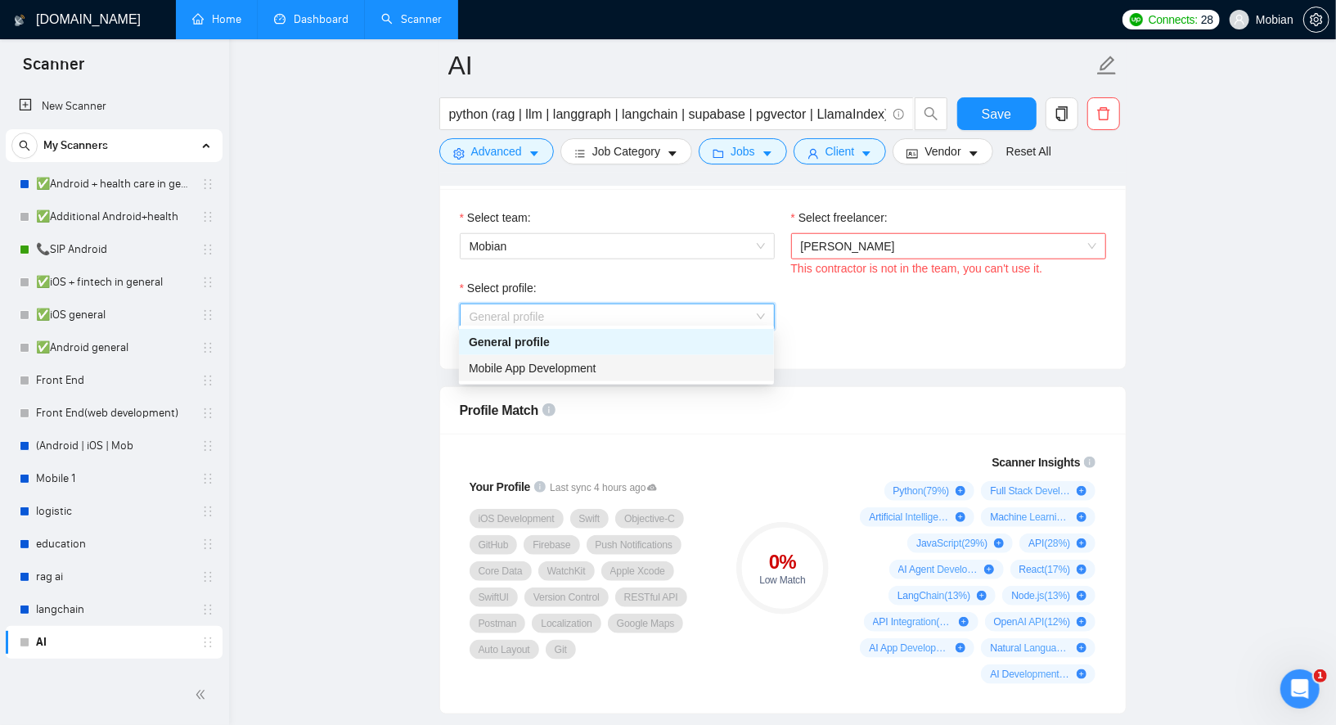
click at [607, 369] on div "Mobile App Development" at bounding box center [616, 368] width 295 height 18
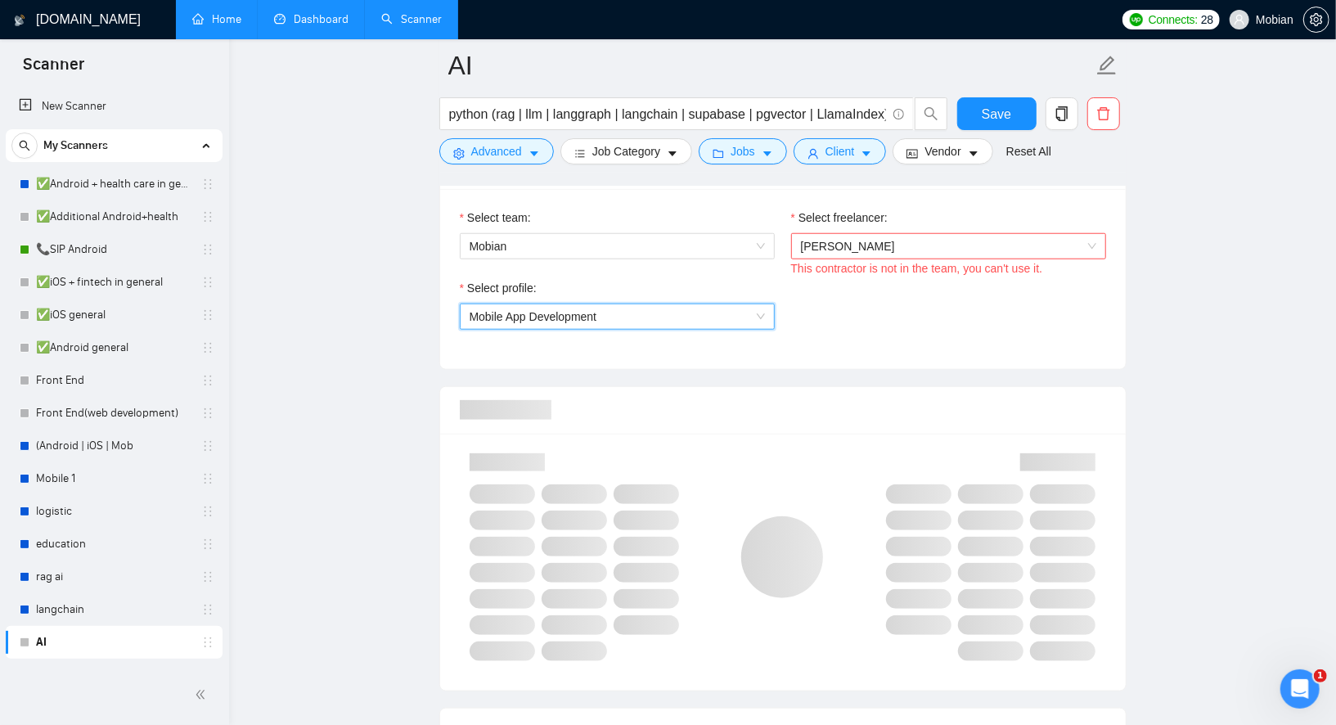
click at [913, 312] on div "Select profile: 996364627857502209 Mobile App Development" at bounding box center [783, 314] width 663 height 70
